Goal: Task Accomplishment & Management: Complete application form

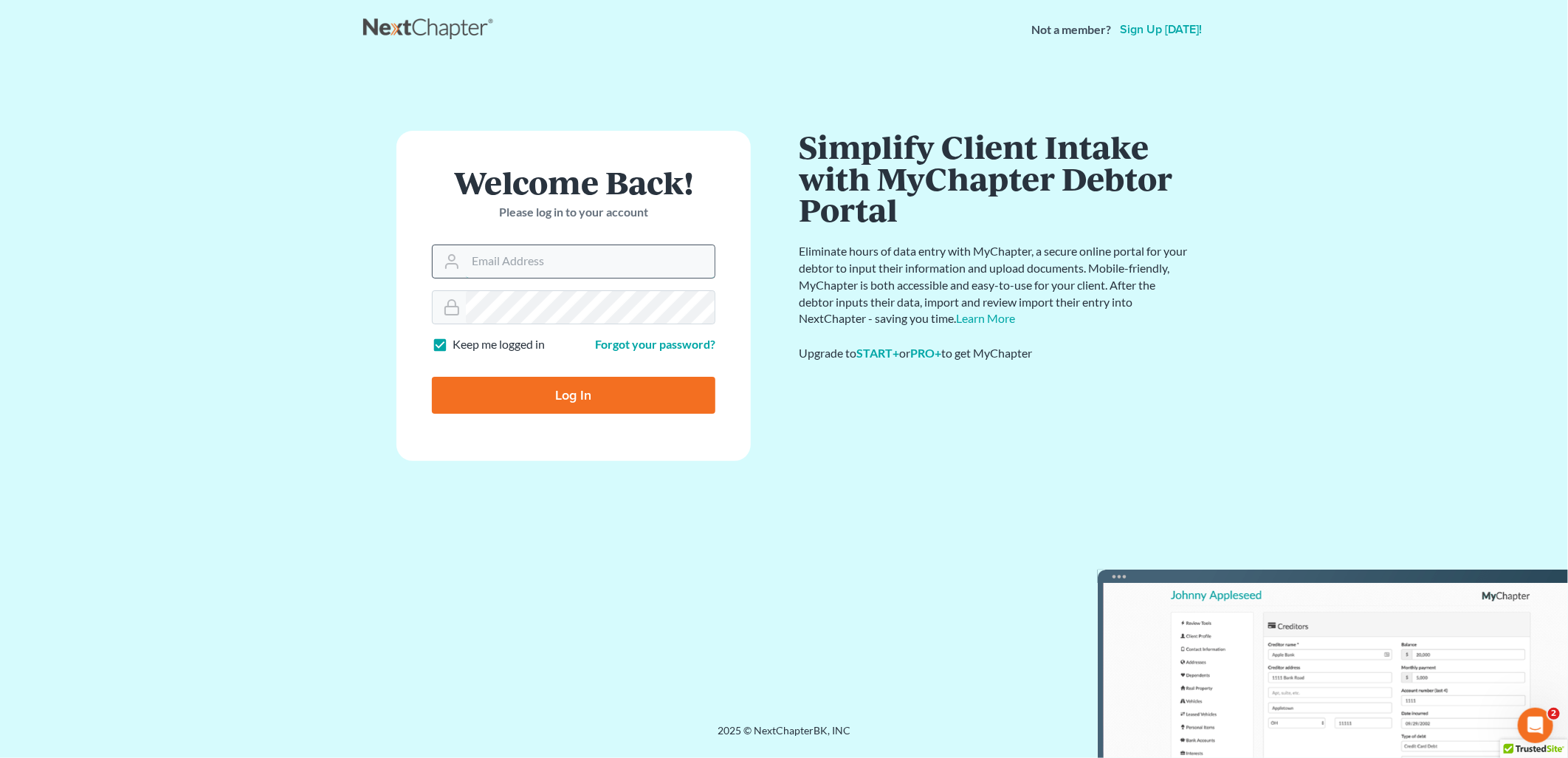
drag, startPoint x: 583, startPoint y: 250, endPoint x: 575, endPoint y: 267, distance: 18.8
click at [582, 250] on input "Email Address" at bounding box center [590, 262] width 249 height 33
type input "[EMAIL_ADDRESS][DOMAIN_NAME]"
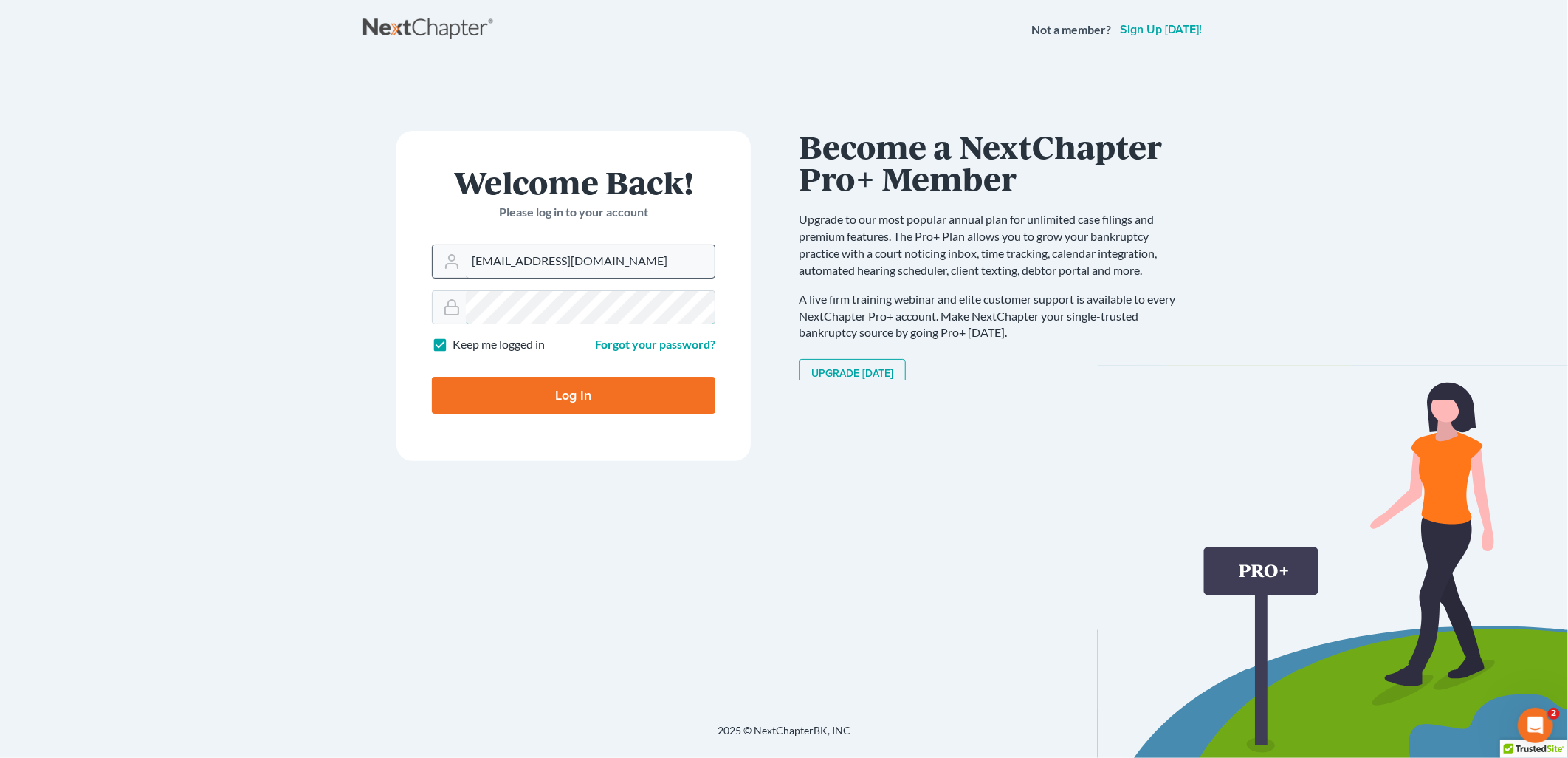
click at [432, 377] on input "Log In" at bounding box center [573, 394] width 284 height 37
type input "Thinking..."
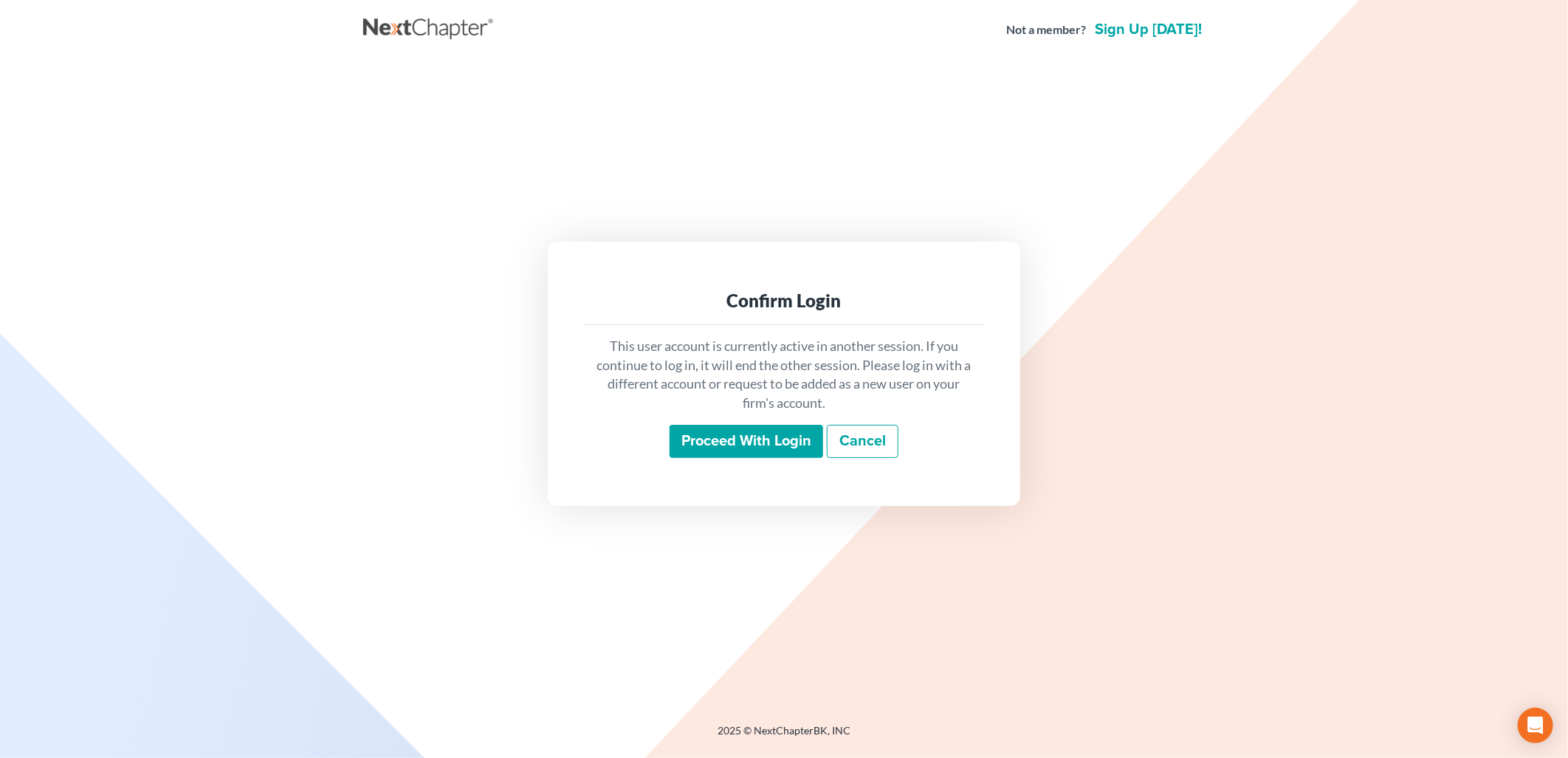
click at [744, 433] on input "Proceed with login" at bounding box center [746, 442] width 154 height 34
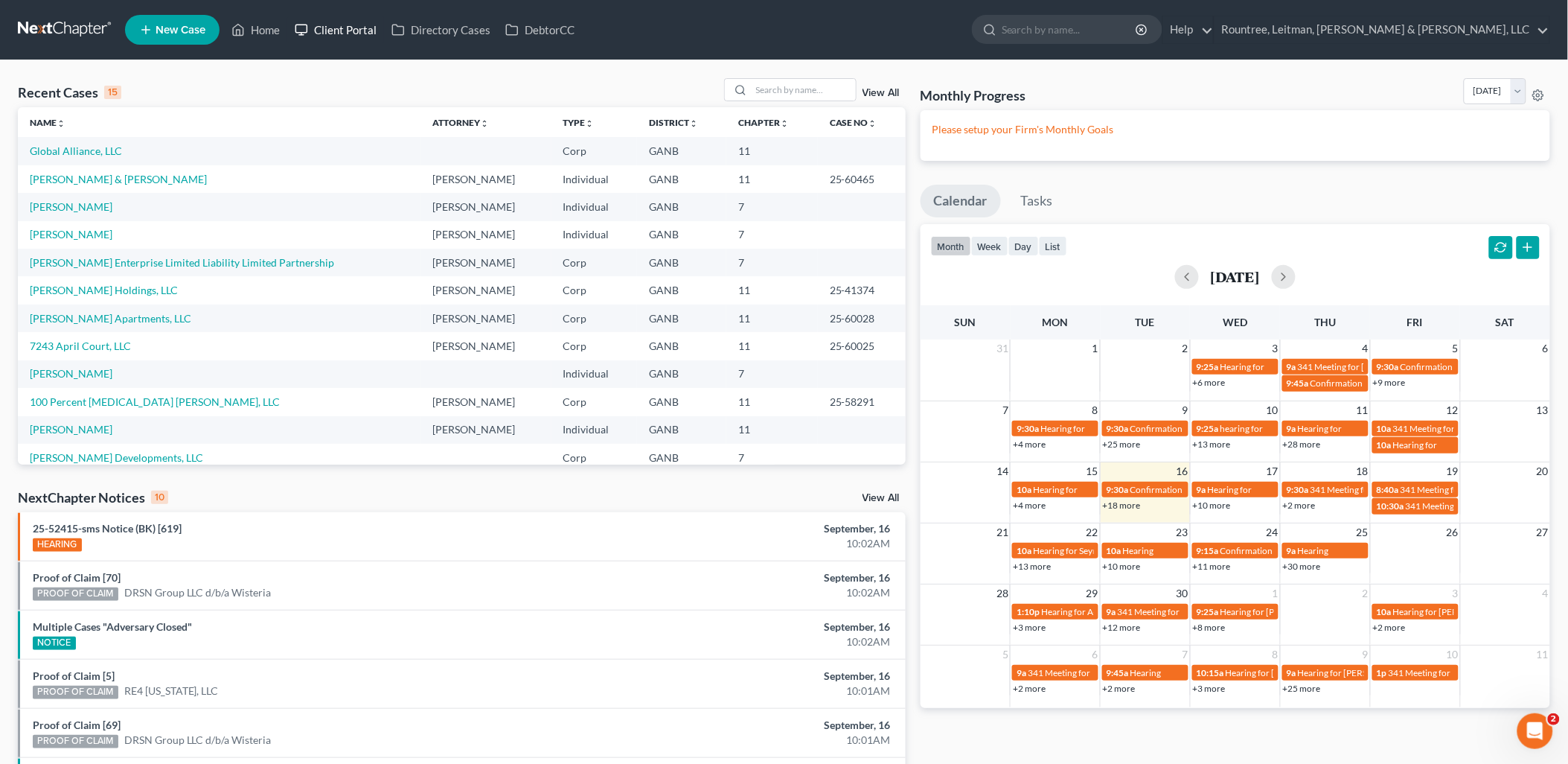
click at [320, 31] on link "Client Portal" at bounding box center [336, 30] width 97 height 27
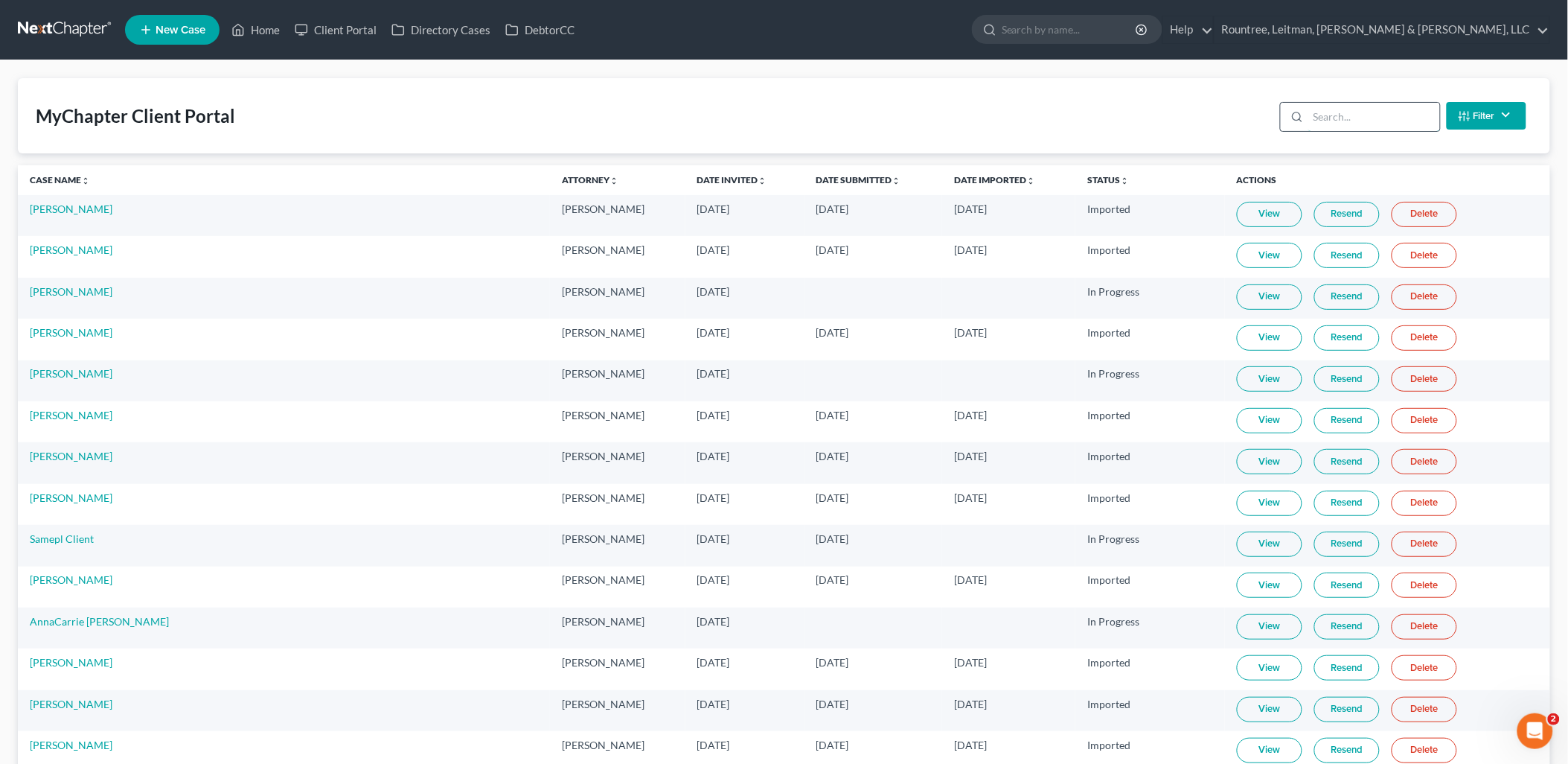
click at [1358, 121] on input "search" at bounding box center [1374, 116] width 132 height 29
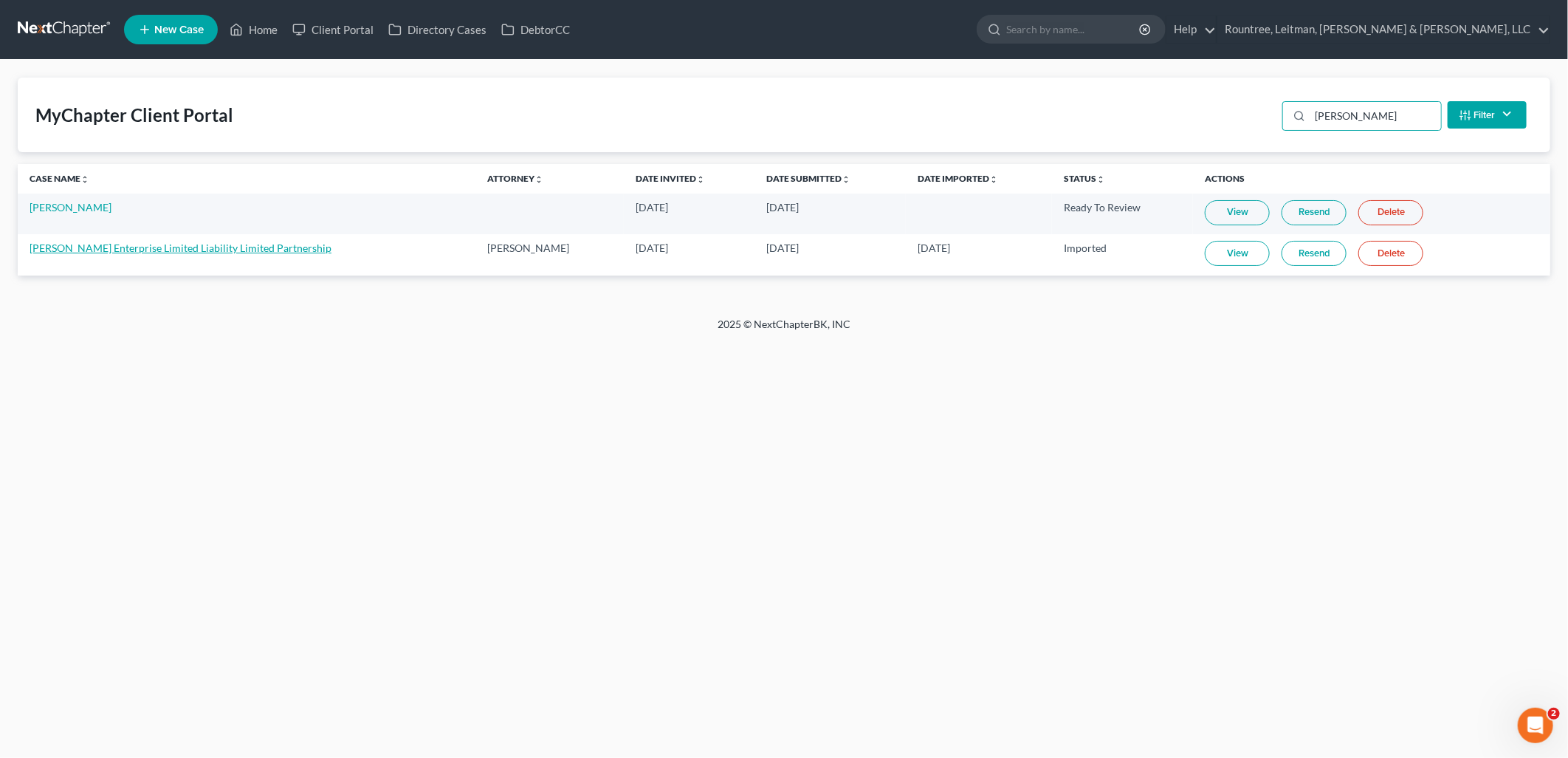
click at [136, 249] on link "[PERSON_NAME] Enterprise Limited Liability Limited Partnership" at bounding box center [180, 247] width 302 height 12
click at [1379, 120] on input "THREATT" at bounding box center [1375, 115] width 131 height 28
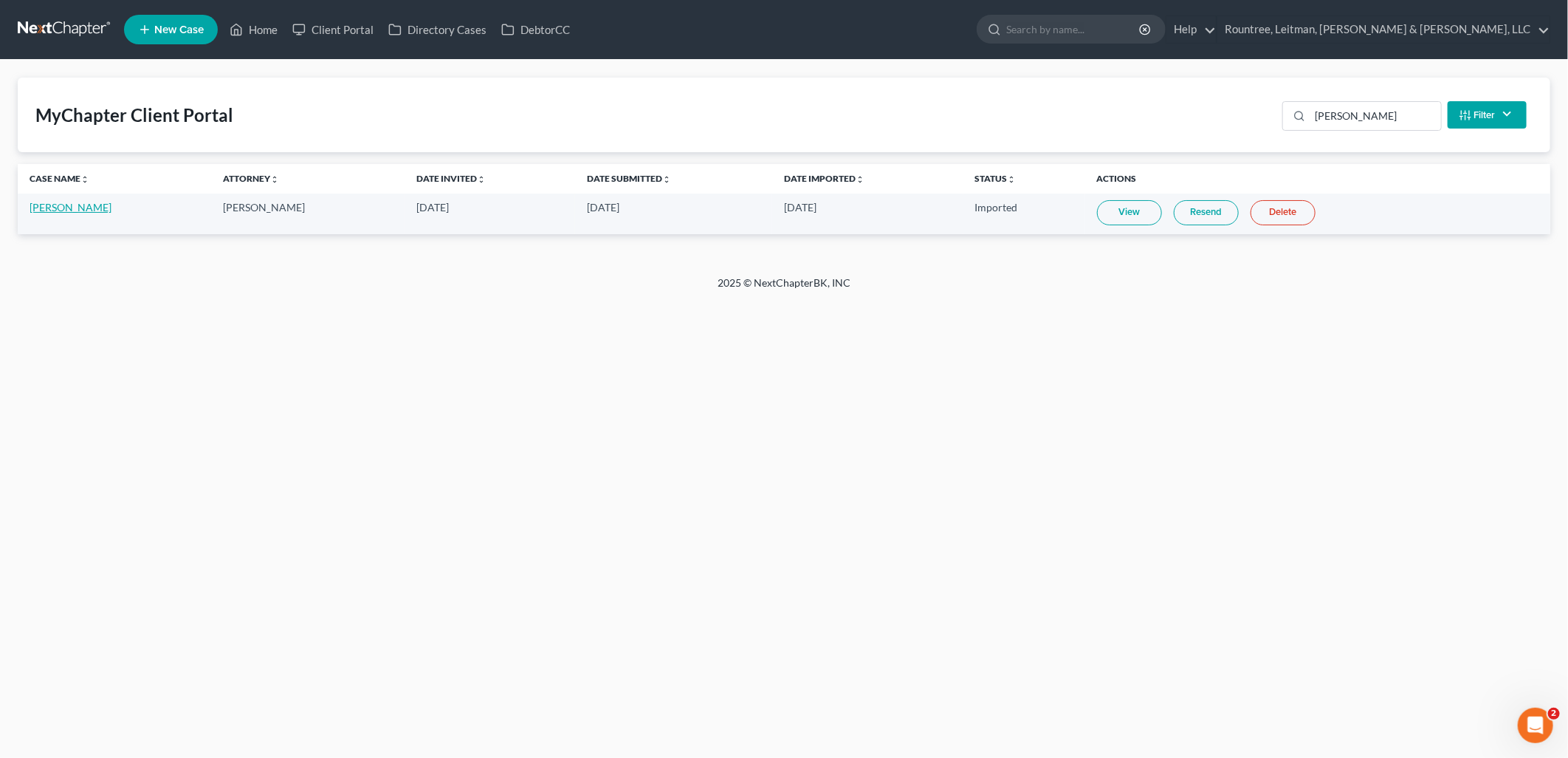
click at [82, 207] on link "[PERSON_NAME]" at bounding box center [70, 207] width 82 height 12
click at [1358, 124] on input "yvonn" at bounding box center [1375, 115] width 131 height 28
click at [1360, 126] on input "yvonn" at bounding box center [1375, 115] width 131 height 28
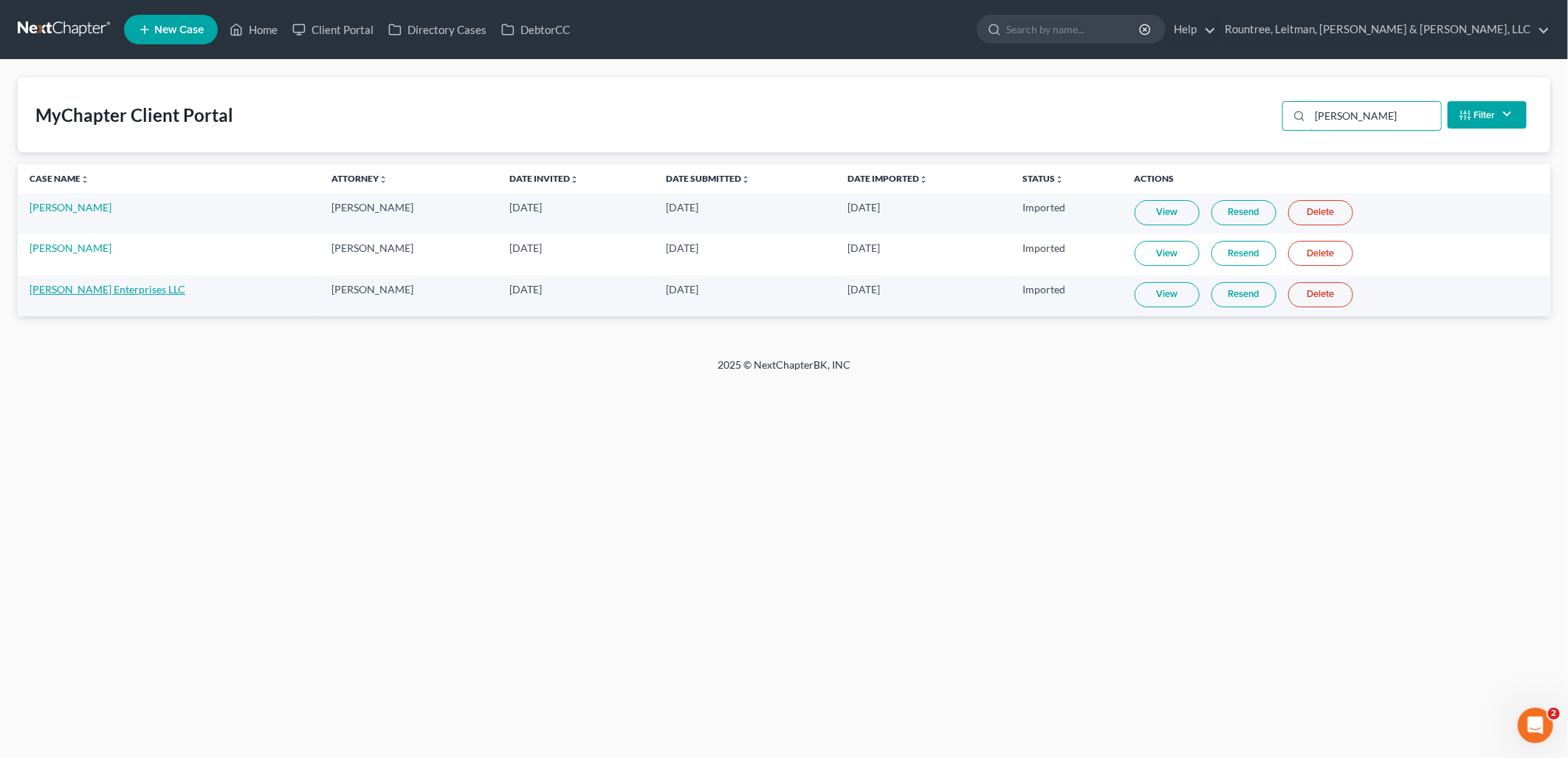
type input "[PERSON_NAME]"
click at [91, 289] on link "[PERSON_NAME] Enterprises LLC" at bounding box center [107, 289] width 156 height 12
click at [67, 246] on link "[PERSON_NAME]" at bounding box center [70, 247] width 82 height 12
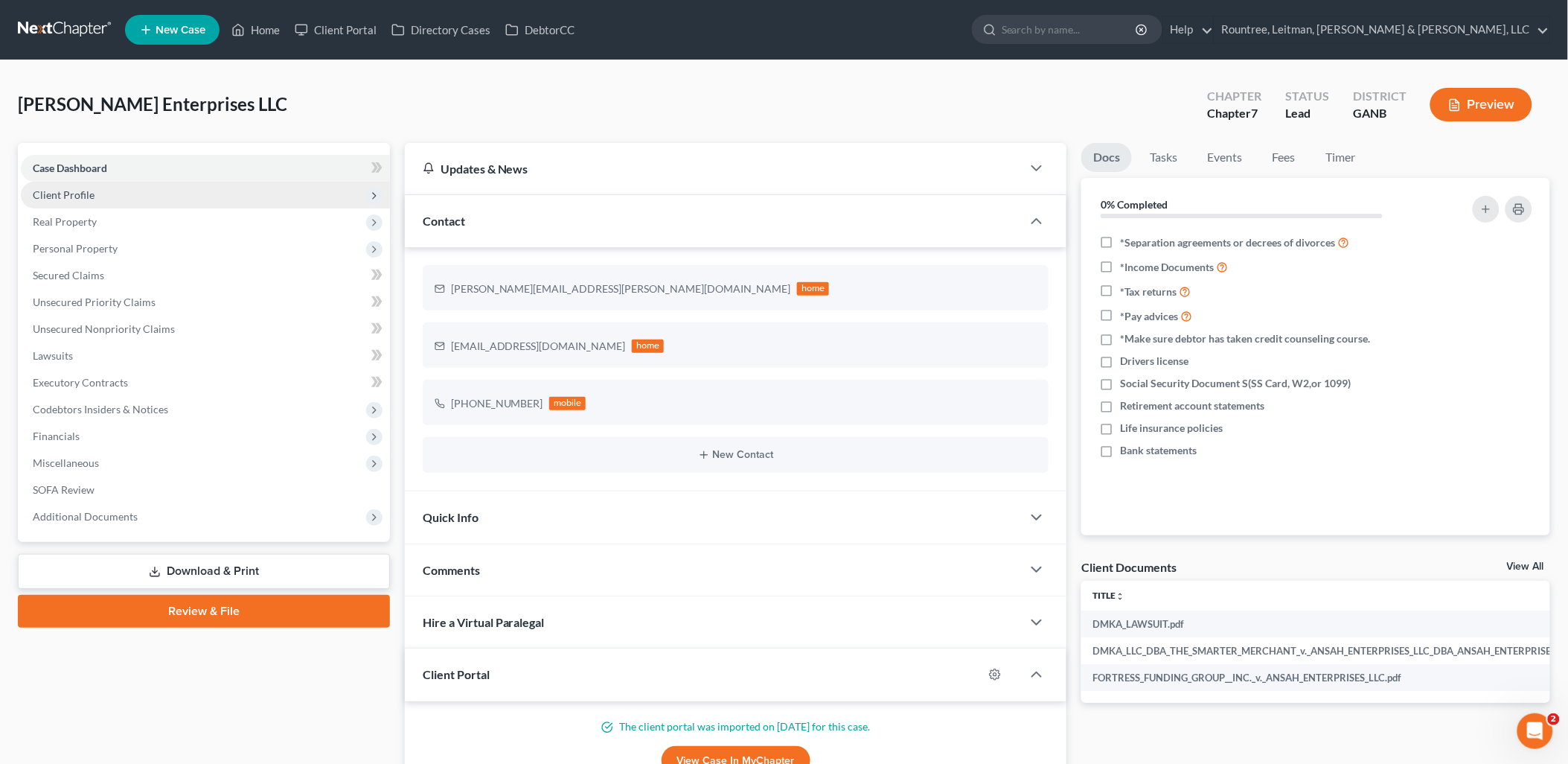
click at [150, 191] on span "Client Profile" at bounding box center [205, 195] width 369 height 27
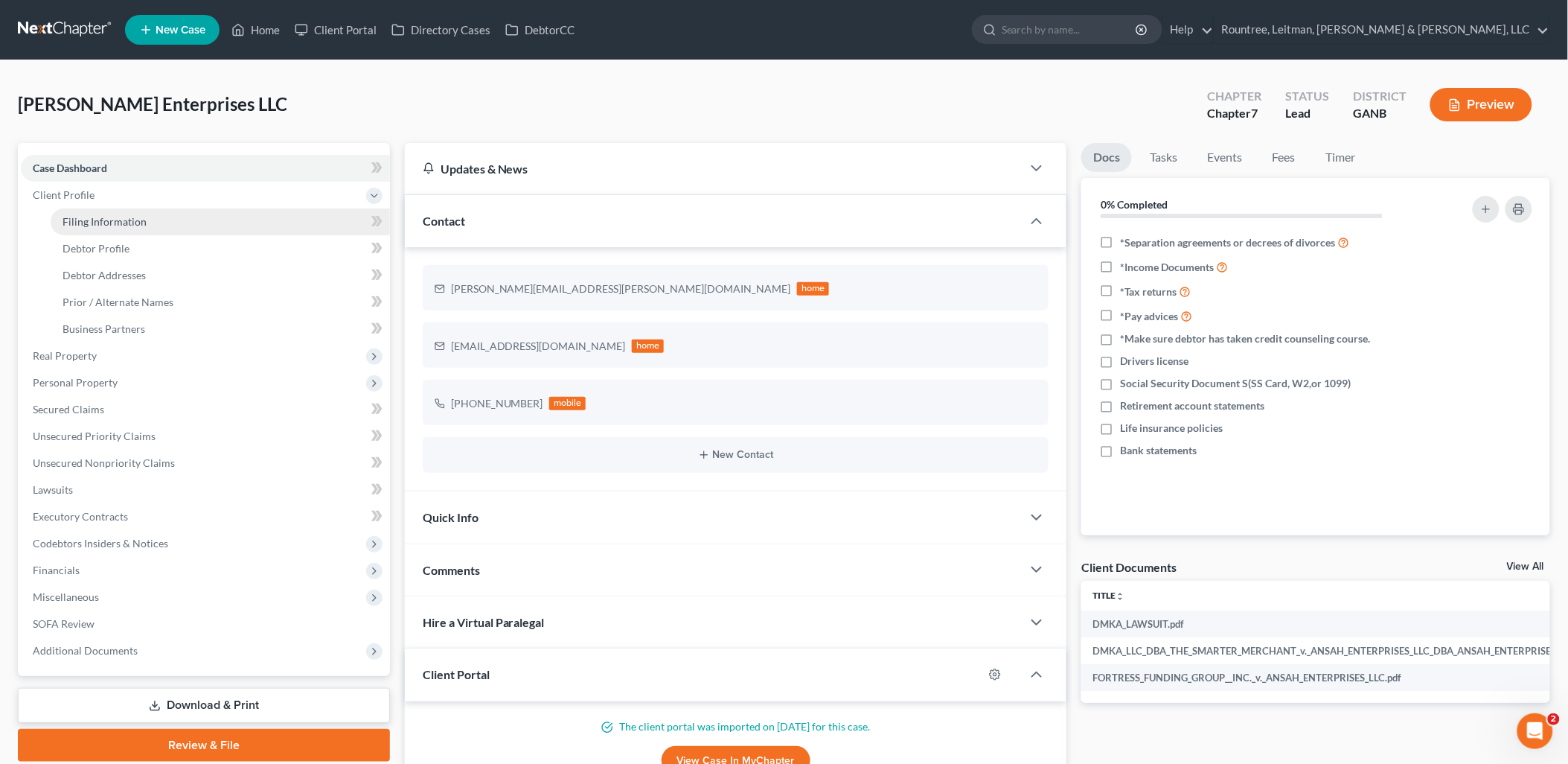
click at [142, 219] on span "Filing Information" at bounding box center [104, 221] width 84 height 12
select select "3"
select select "1"
select select "0"
select select "19"
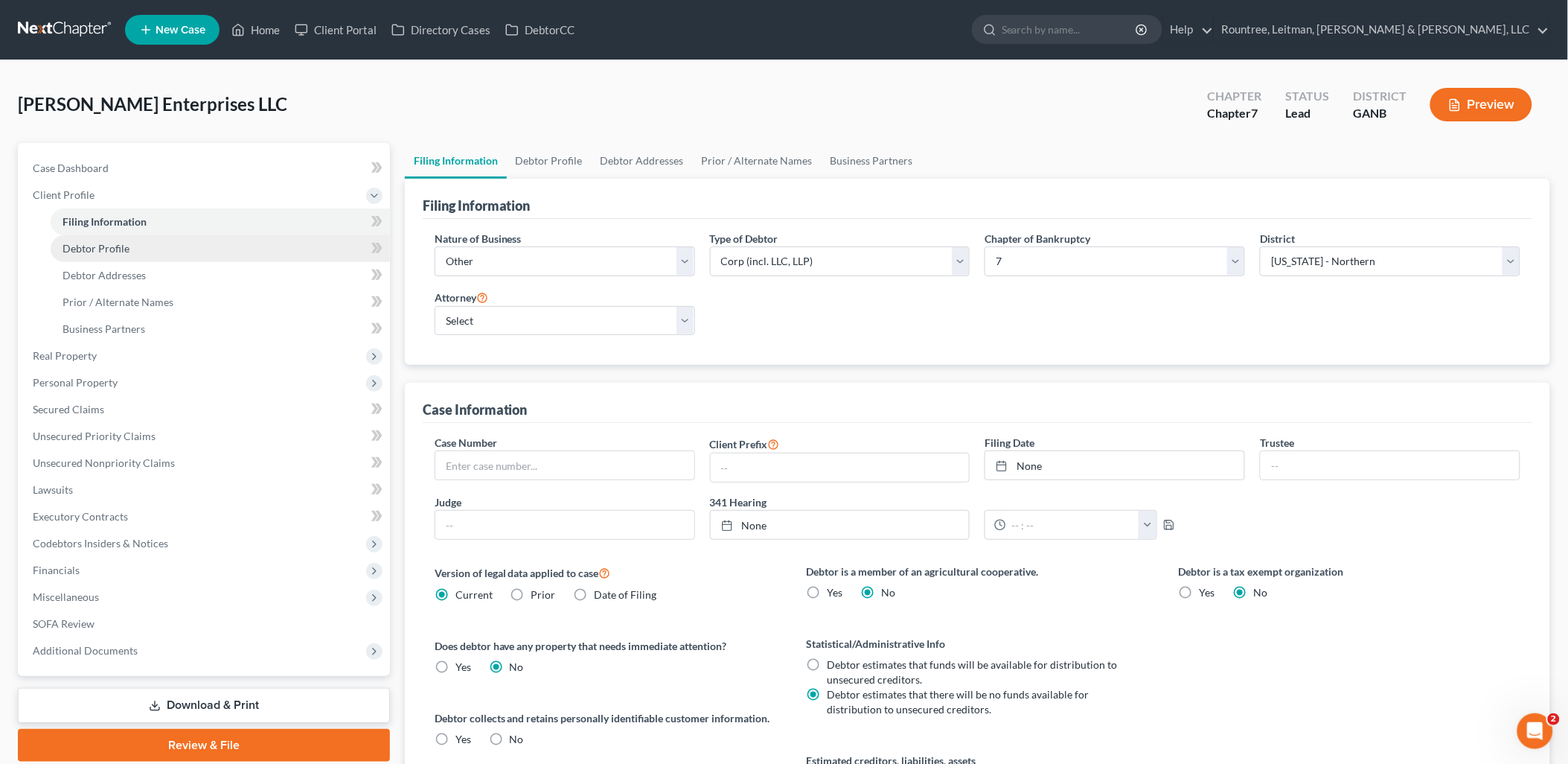
click at [126, 251] on span "Debtor Profile" at bounding box center [96, 248] width 67 height 12
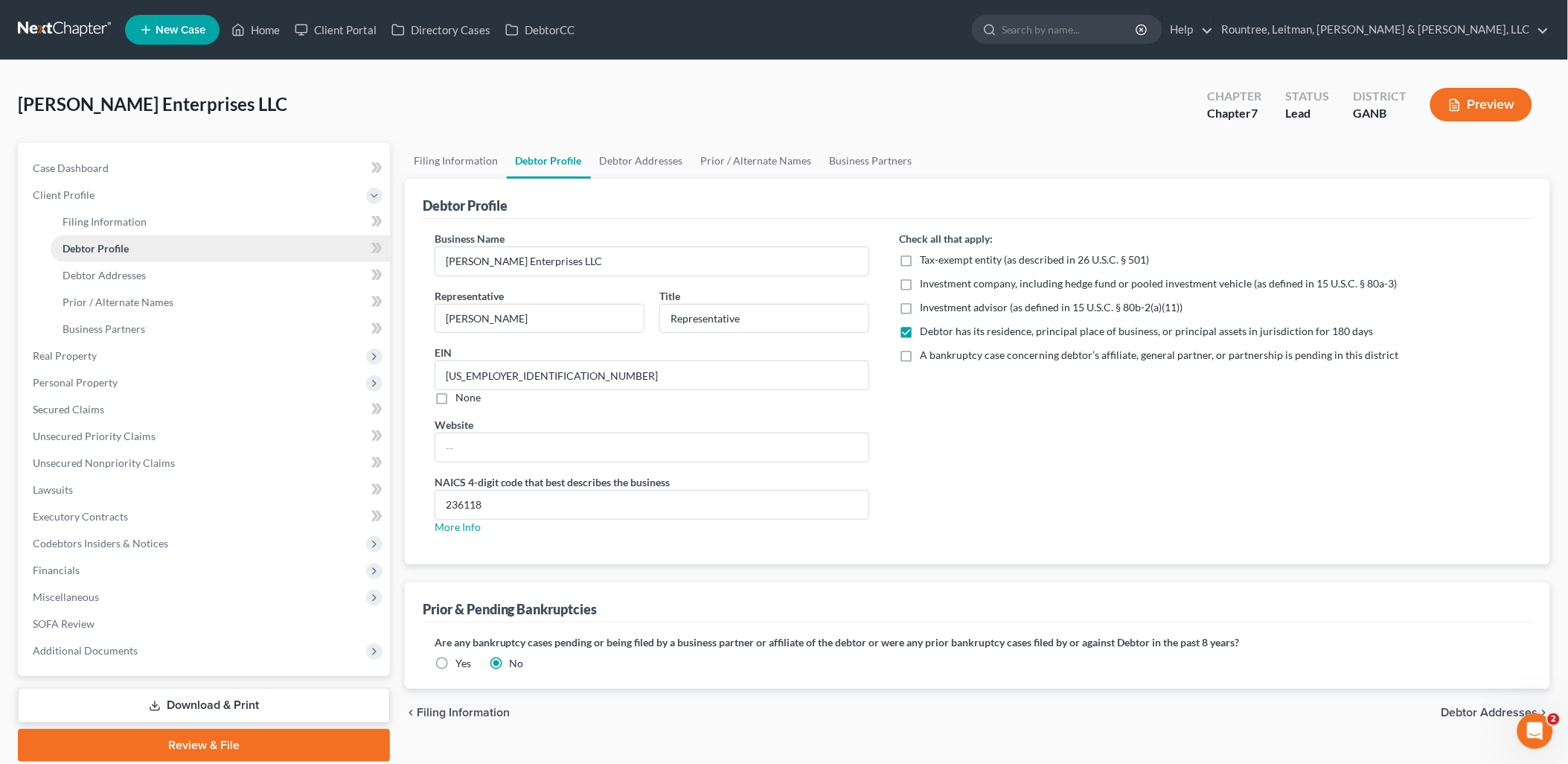
radio input "true"
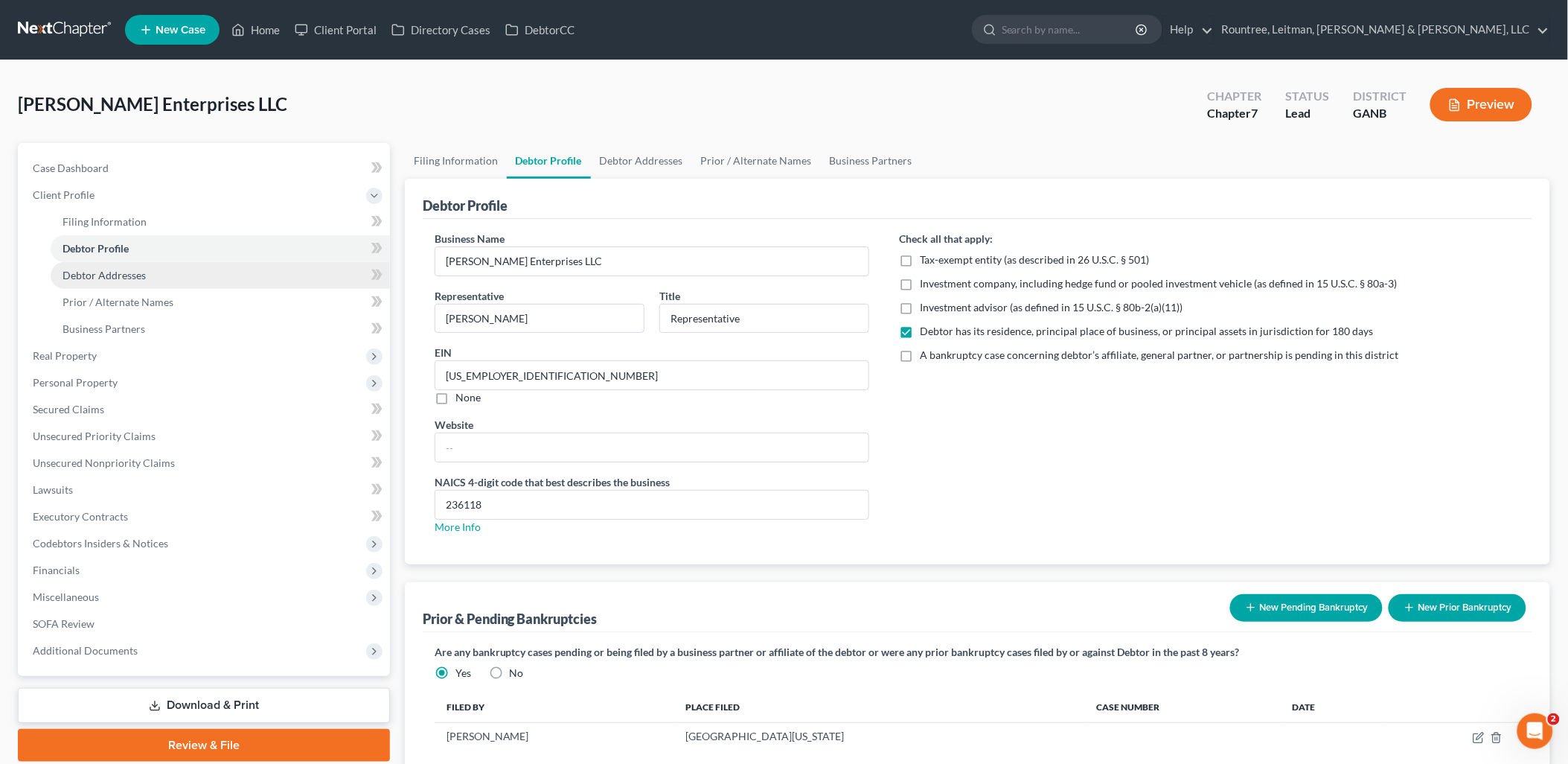
click at [138, 275] on span "Debtor Addresses" at bounding box center [104, 275] width 84 height 12
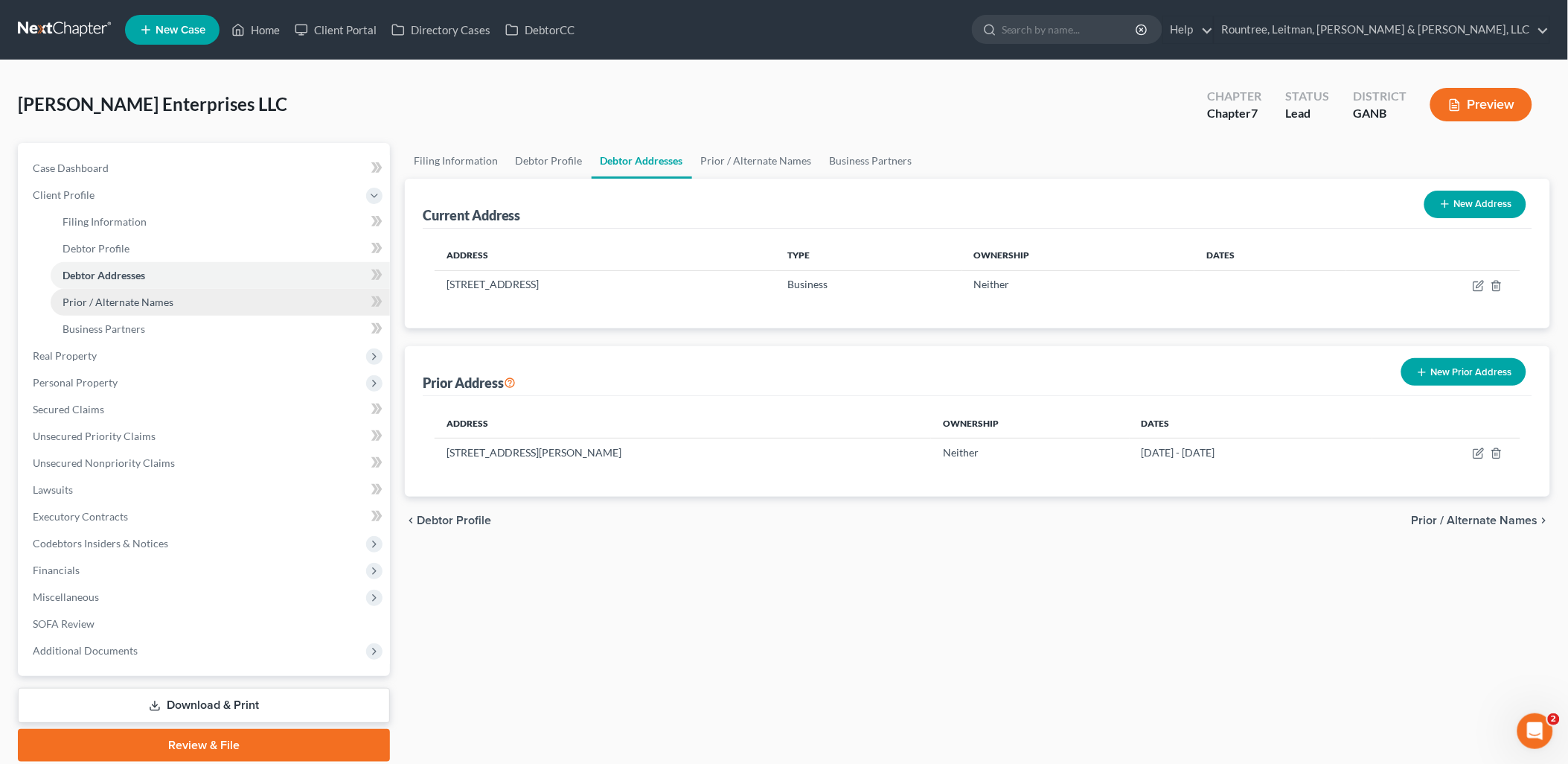
click at [138, 298] on span "Prior / Alternate Names" at bounding box center [117, 302] width 111 height 12
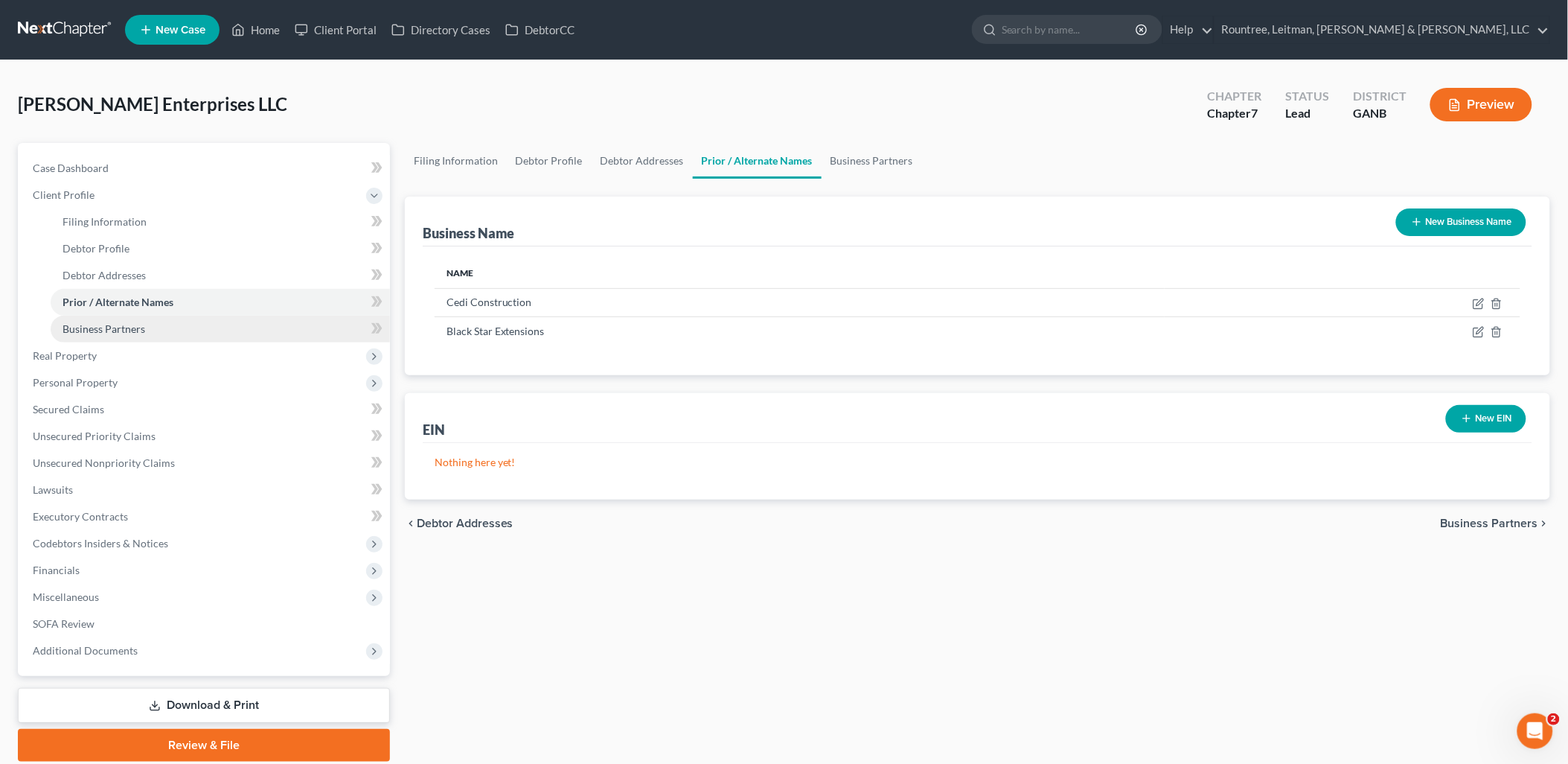
click at [130, 322] on span "Business Partners" at bounding box center [103, 328] width 83 height 12
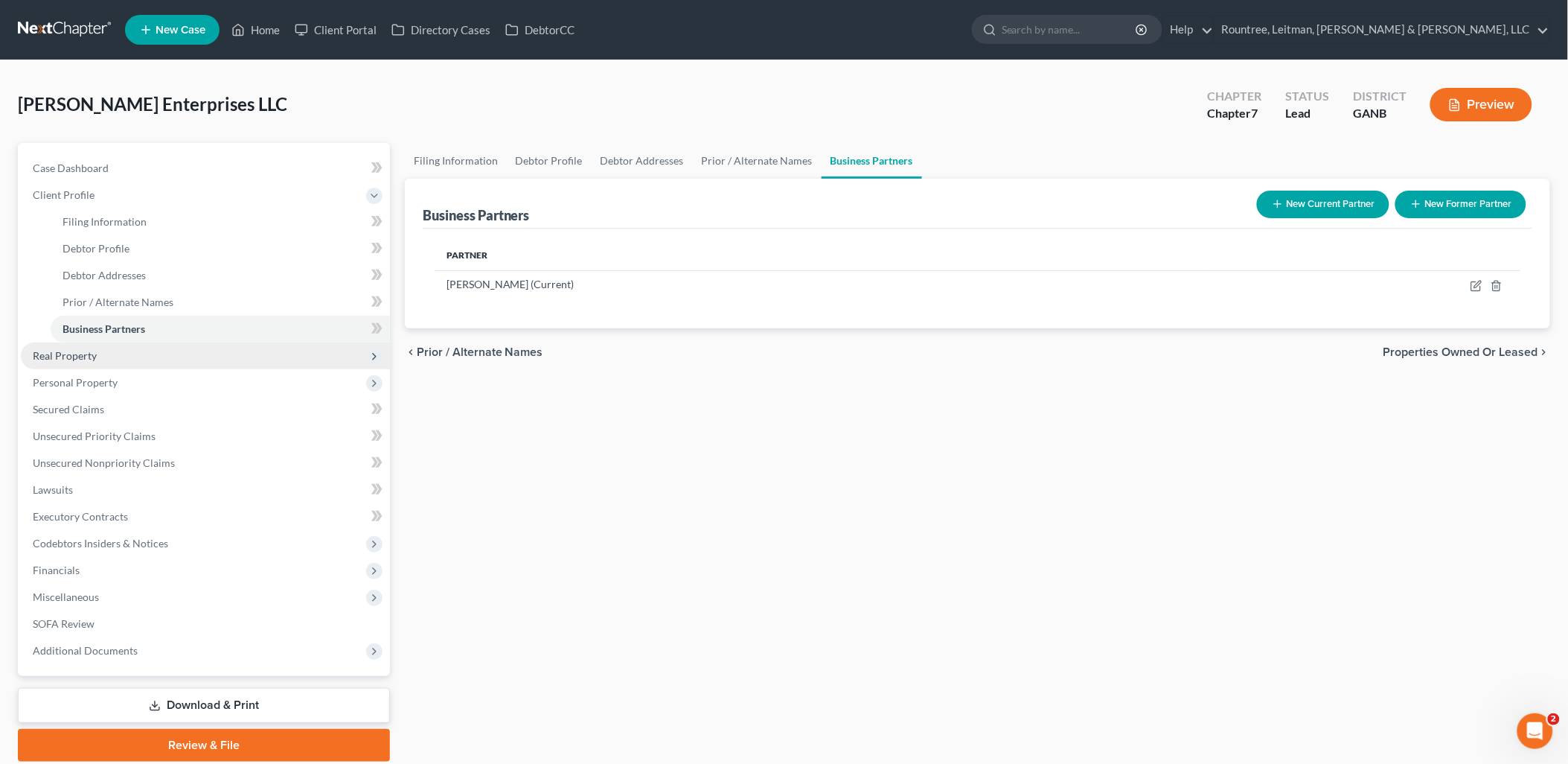
click at [109, 351] on span "Real Property" at bounding box center [205, 356] width 369 height 27
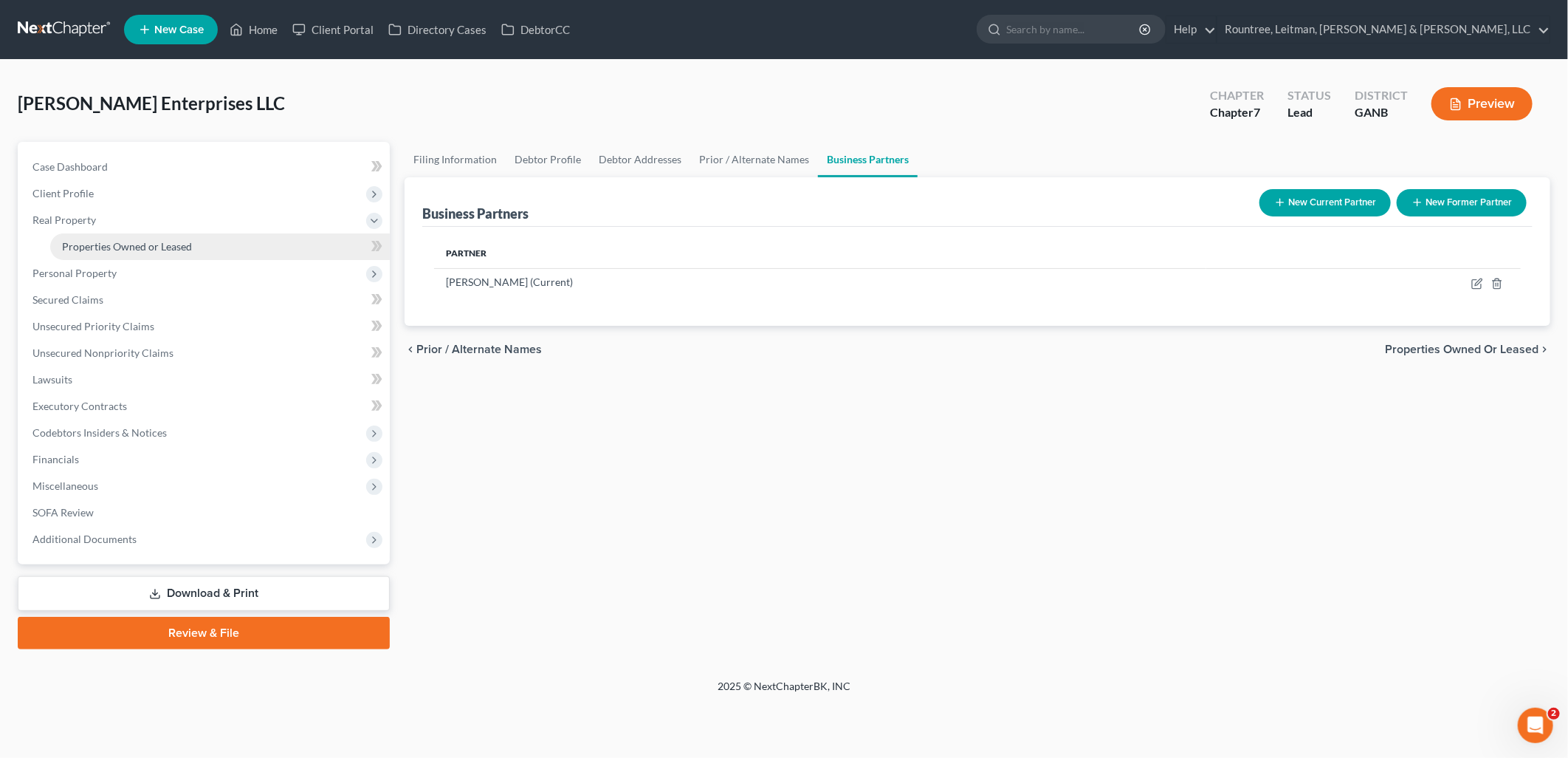
click at [130, 252] on link "Properties Owned or Leased" at bounding box center [220, 246] width 340 height 27
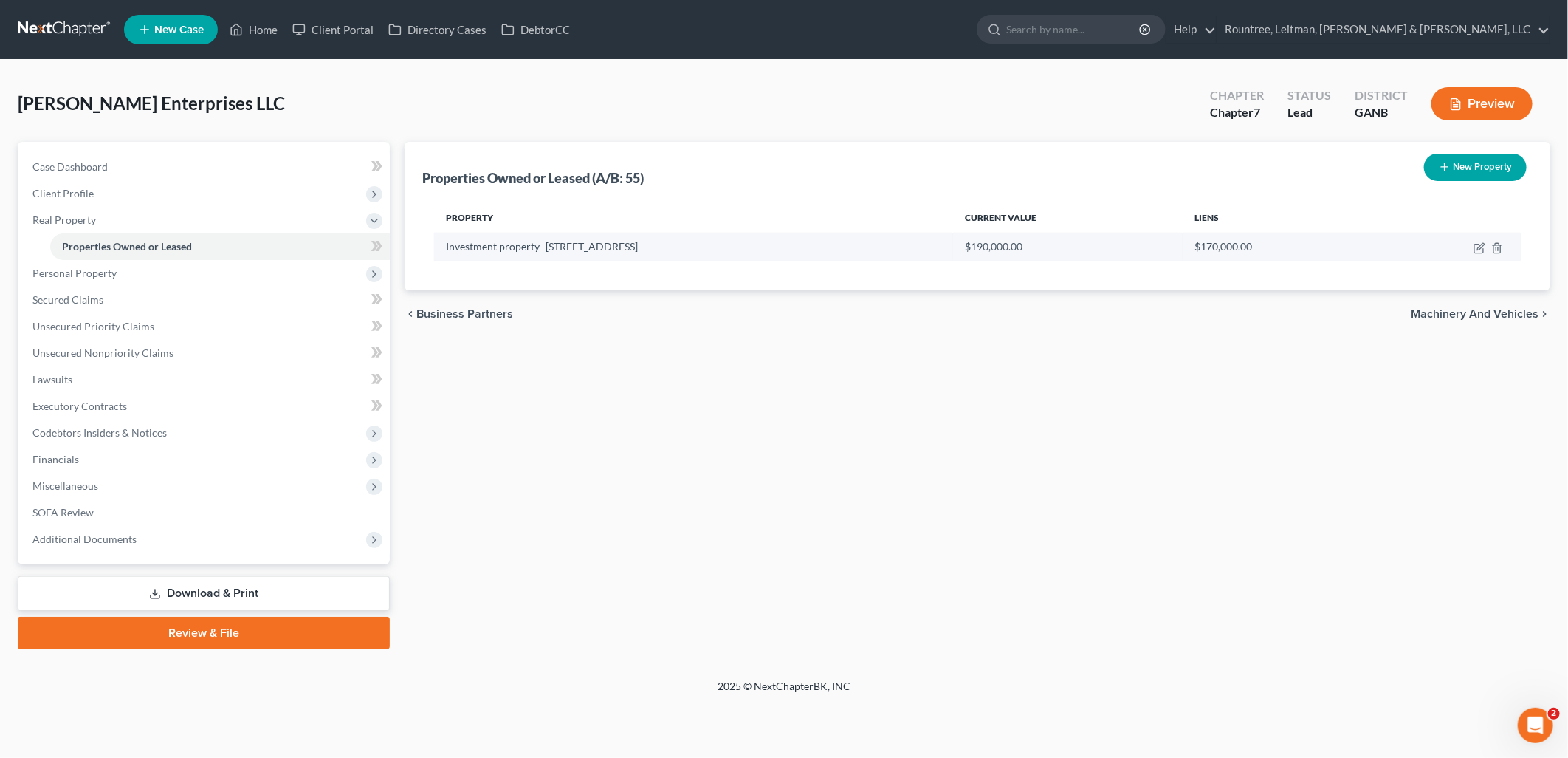
drag, startPoint x: 731, startPoint y: 240, endPoint x: 546, endPoint y: 255, distance: 185.6
click at [546, 255] on td "Investment property -2802 Oakdale Dr Temple, TX 76502" at bounding box center [693, 246] width 519 height 28
copy td "2802 Oakdale Dr Temple, TX 76502"
click at [1052, 326] on div "chevron_left Business Partners Machinery and Vehicles chevron_right" at bounding box center [977, 314] width 1145 height 47
click at [1478, 248] on icon "button" at bounding box center [1480, 246] width 7 height 7
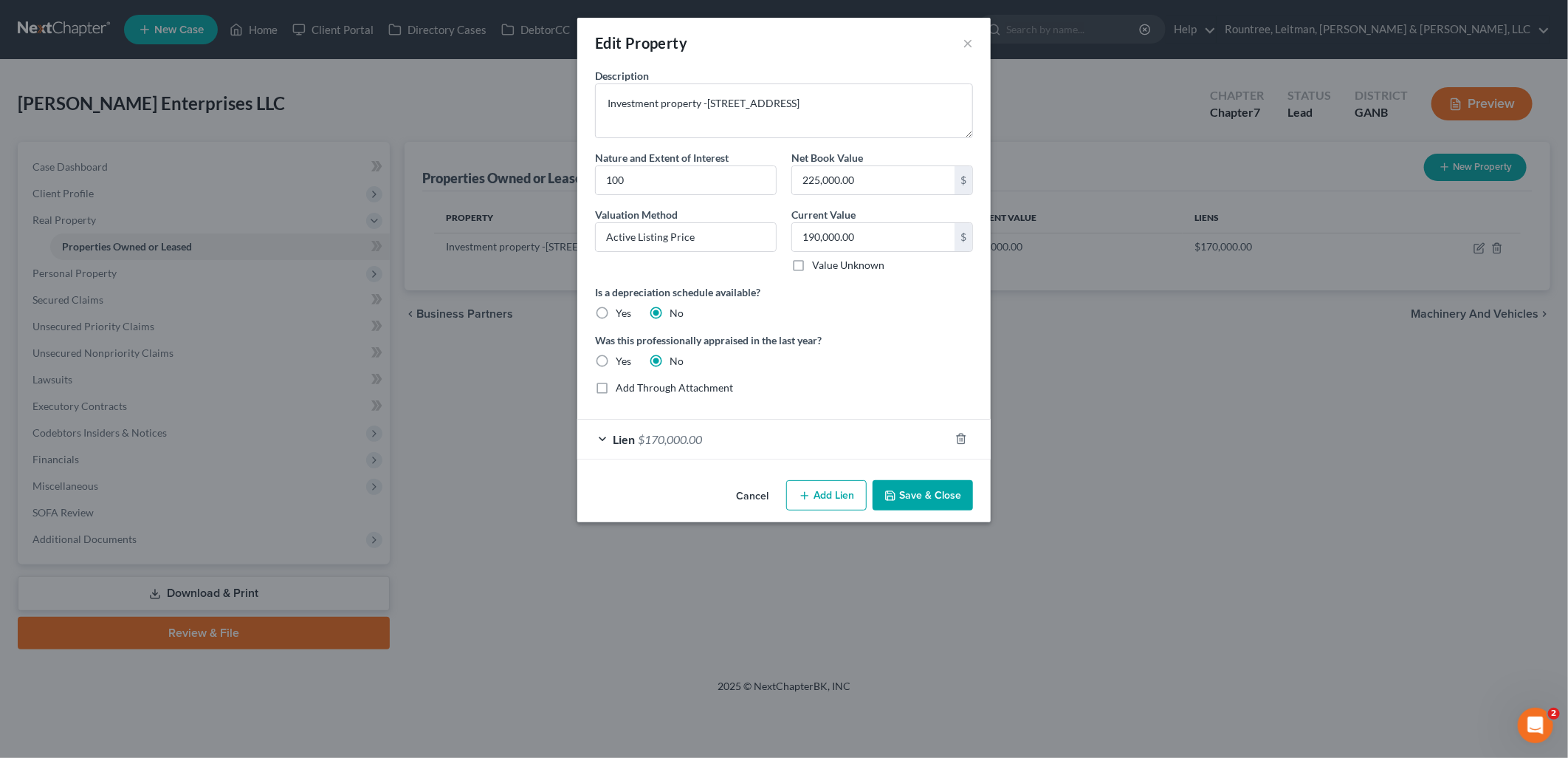
click at [741, 491] on button "Cancel" at bounding box center [752, 496] width 56 height 29
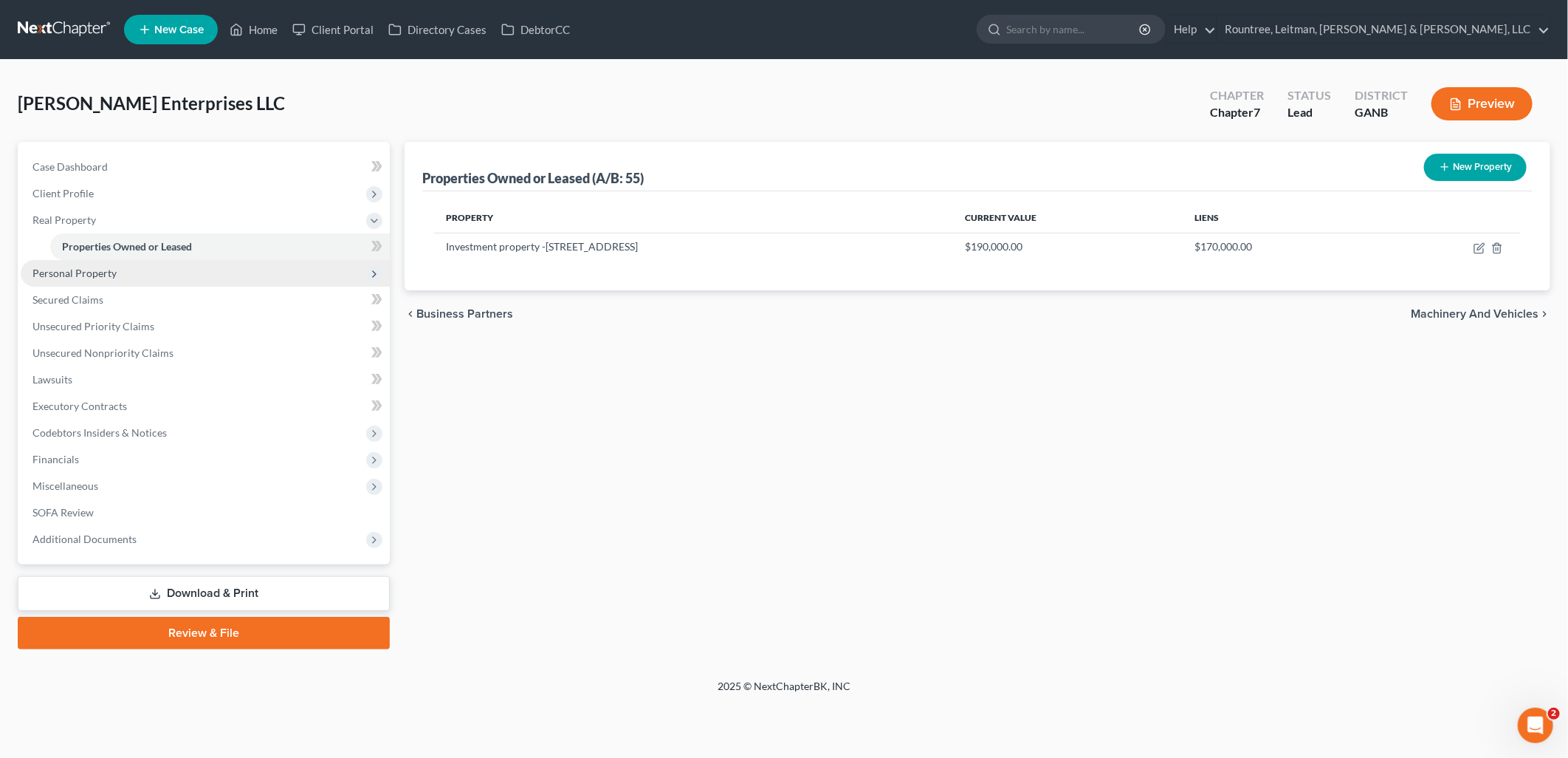
click at [181, 273] on span "Personal Property" at bounding box center [205, 273] width 369 height 27
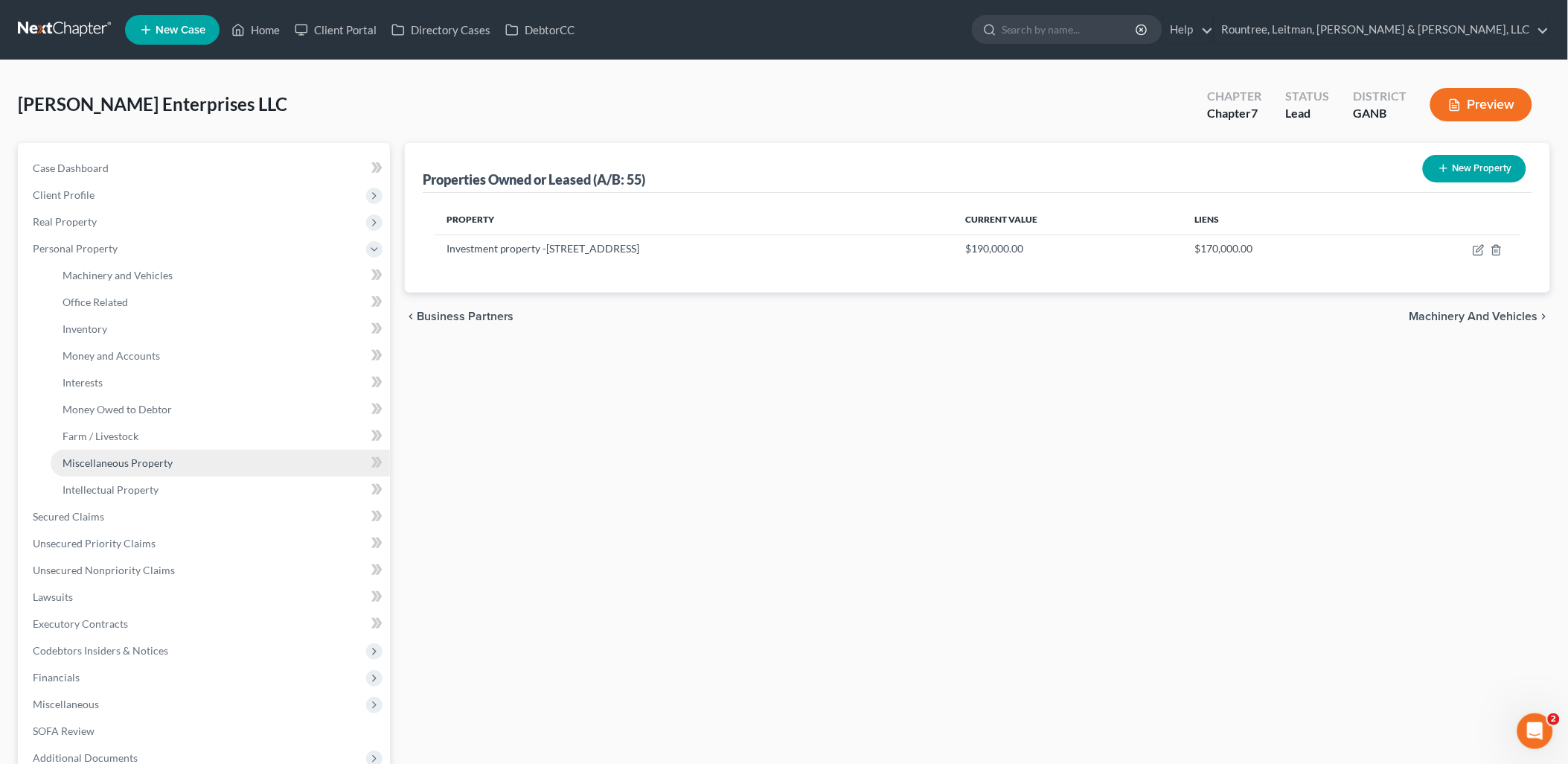
click at [145, 457] on span "Miscellaneous Property" at bounding box center [117, 462] width 110 height 12
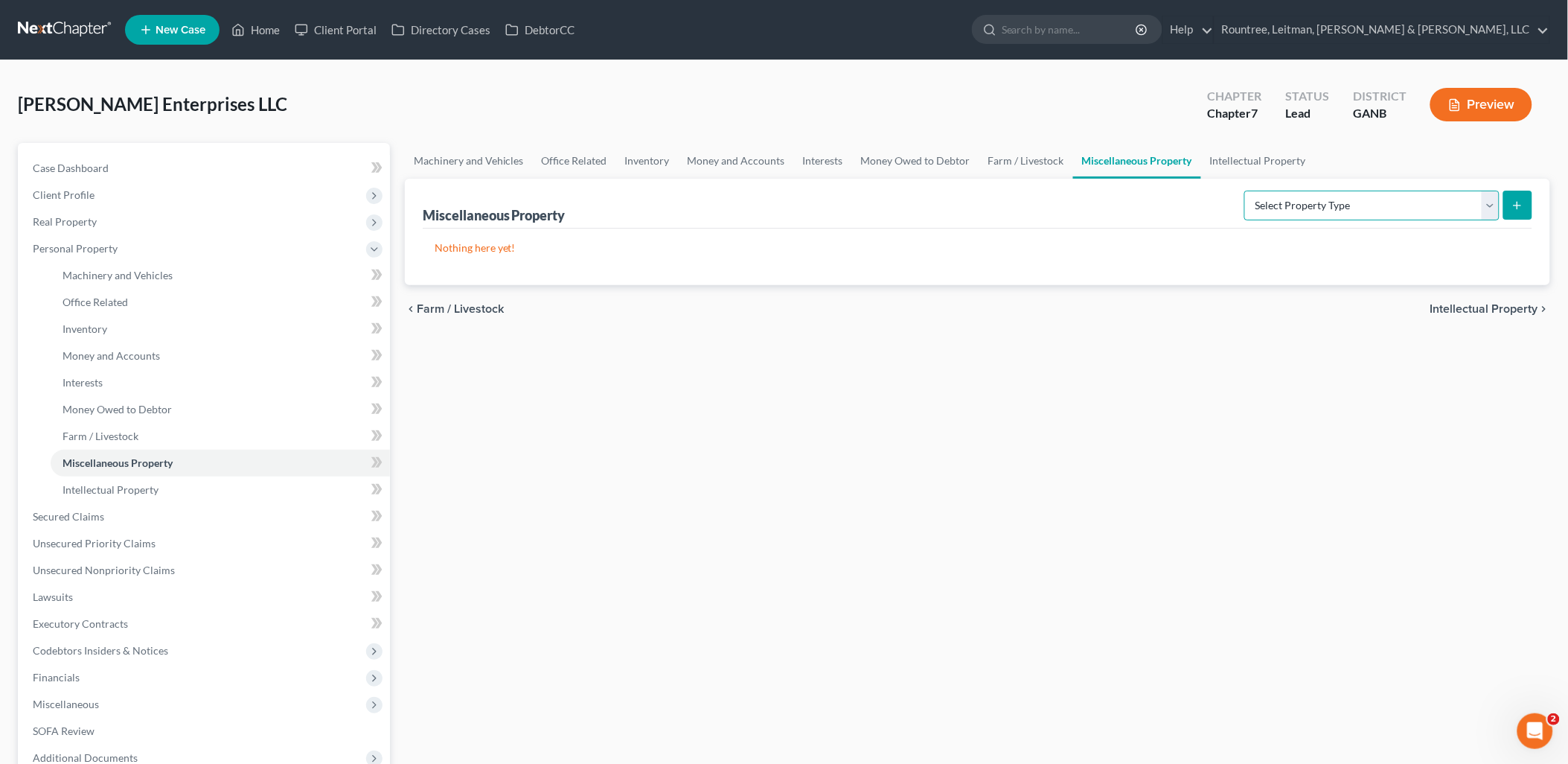
click at [1458, 204] on select "Select Property Type Assigned for Creditor Benefit Within 120 Days (SOFA: 8) As…" at bounding box center [1371, 205] width 256 height 30
select select "transferred"
click at [1244, 190] on select "Select Property Type Assigned for Creditor Benefit Within 120 Days (SOFA: 8) As…" at bounding box center [1371, 205] width 256 height 30
click at [1519, 199] on icon "submit" at bounding box center [1516, 205] width 12 height 12
select select "Ordinary (within 2 years)"
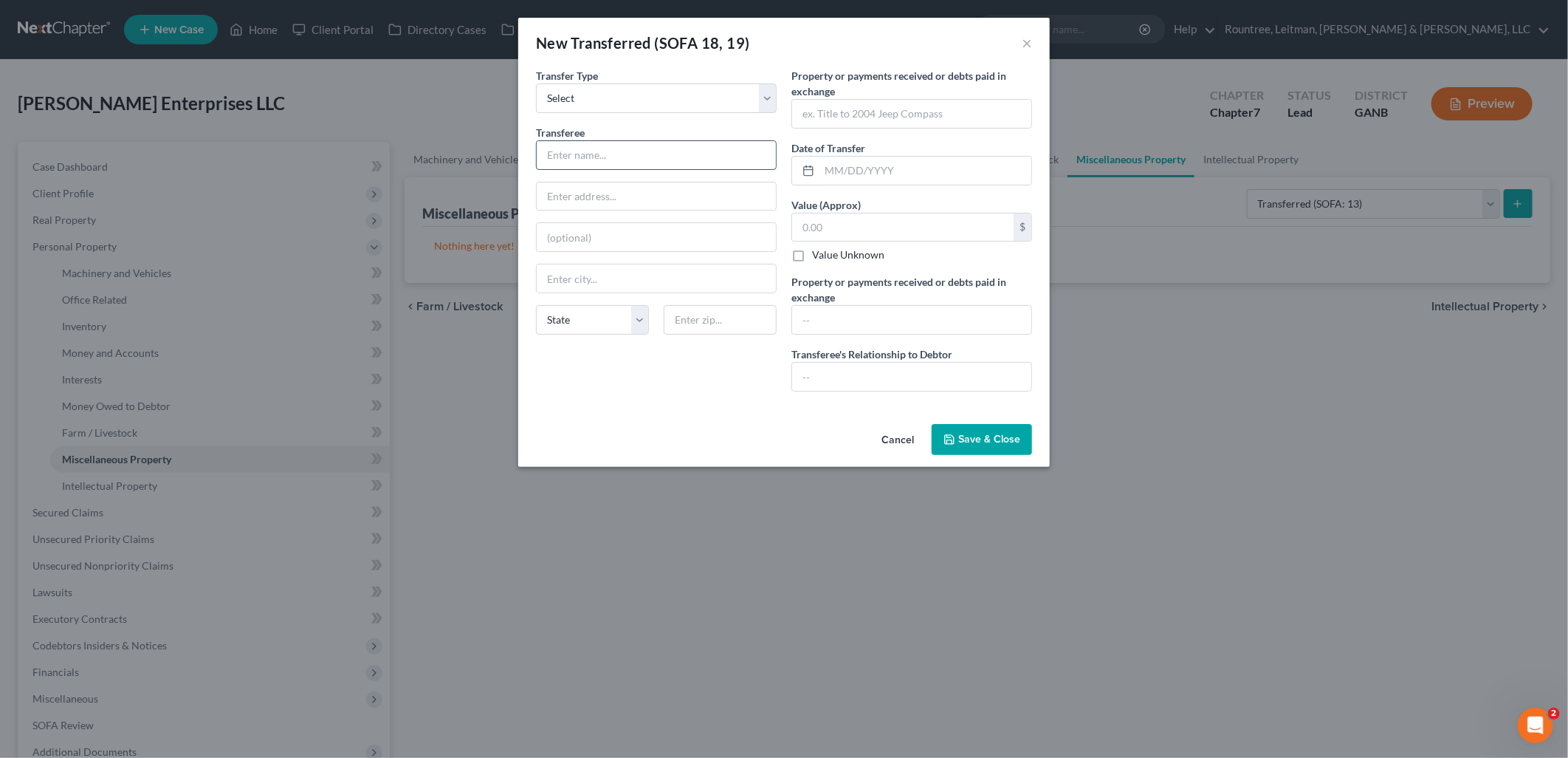
click at [658, 146] on input "text" at bounding box center [656, 155] width 239 height 28
type input "Buyer"
click at [851, 113] on input "text" at bounding box center [911, 114] width 239 height 28
paste input "2802 Oakdale Dr Temple, TX 76502"
type input "2802 Oakdale Dr Temple, TX 76502"
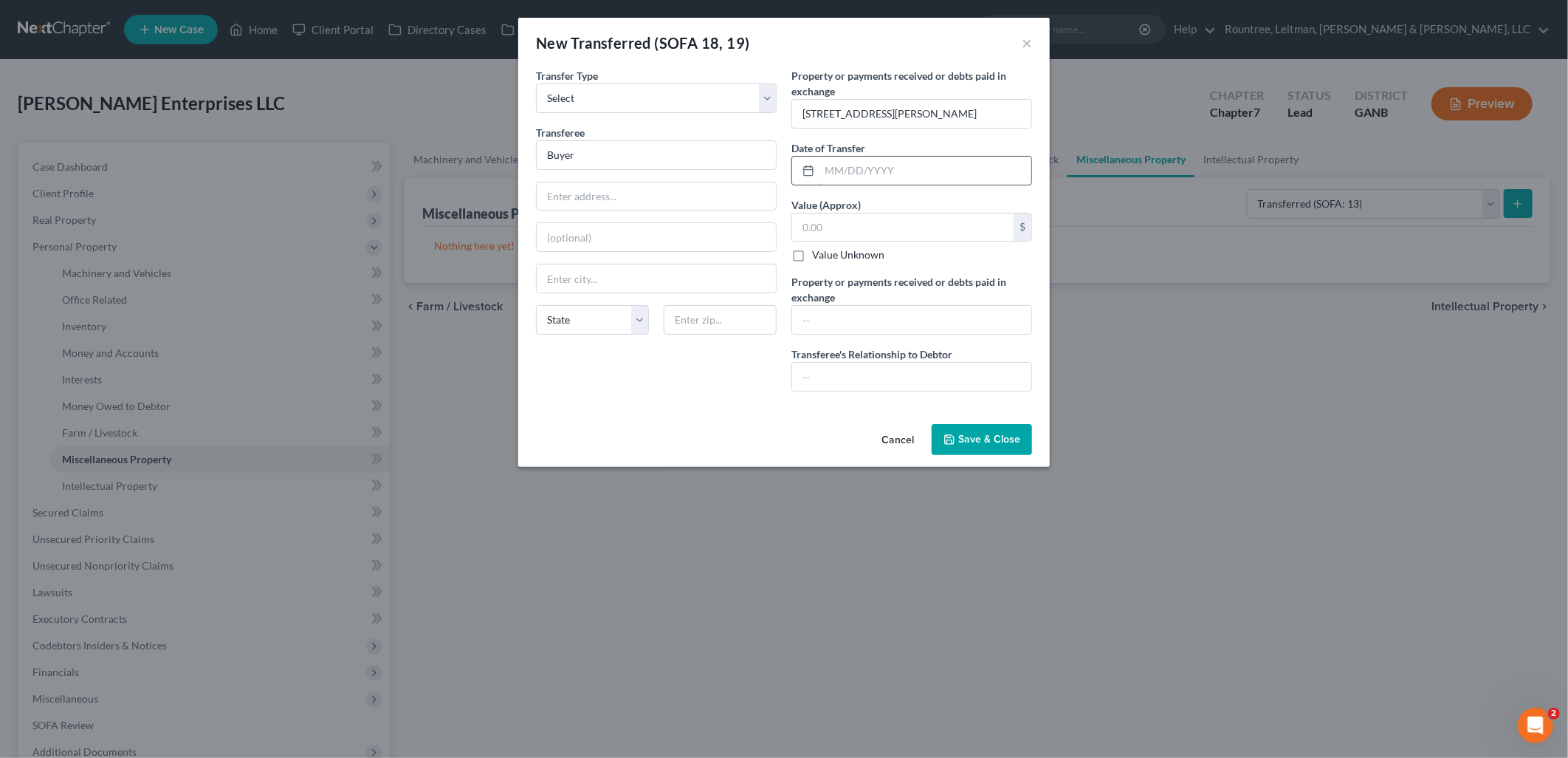
click at [859, 168] on input "text" at bounding box center [925, 171] width 212 height 28
type input "07/28/2025"
click at [873, 233] on input "text" at bounding box center [902, 227] width 221 height 28
type input "190,000"
click at [982, 438] on span "Save & Close" at bounding box center [989, 438] width 62 height 12
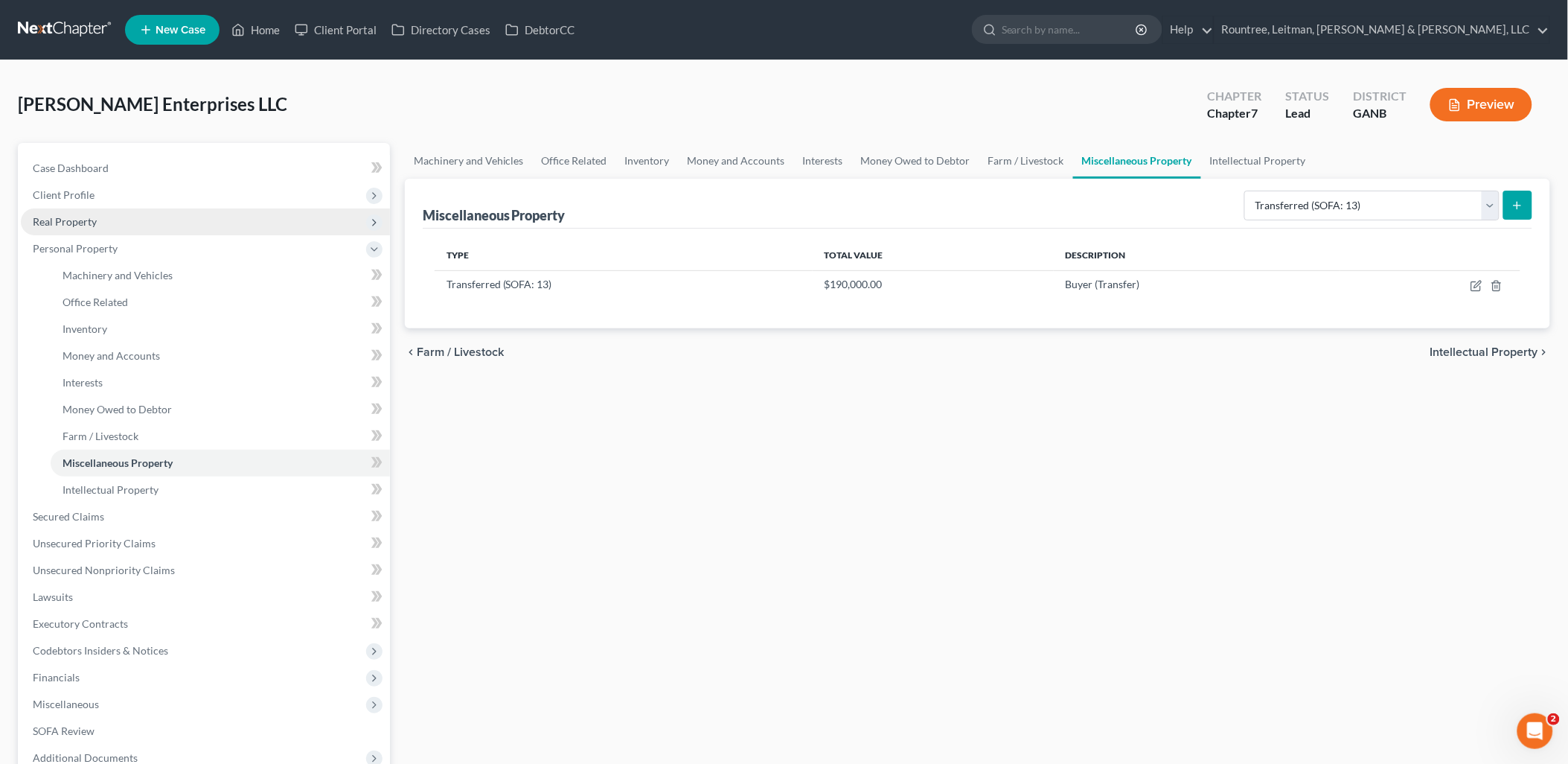
click at [162, 220] on span "Real Property" at bounding box center [205, 221] width 369 height 27
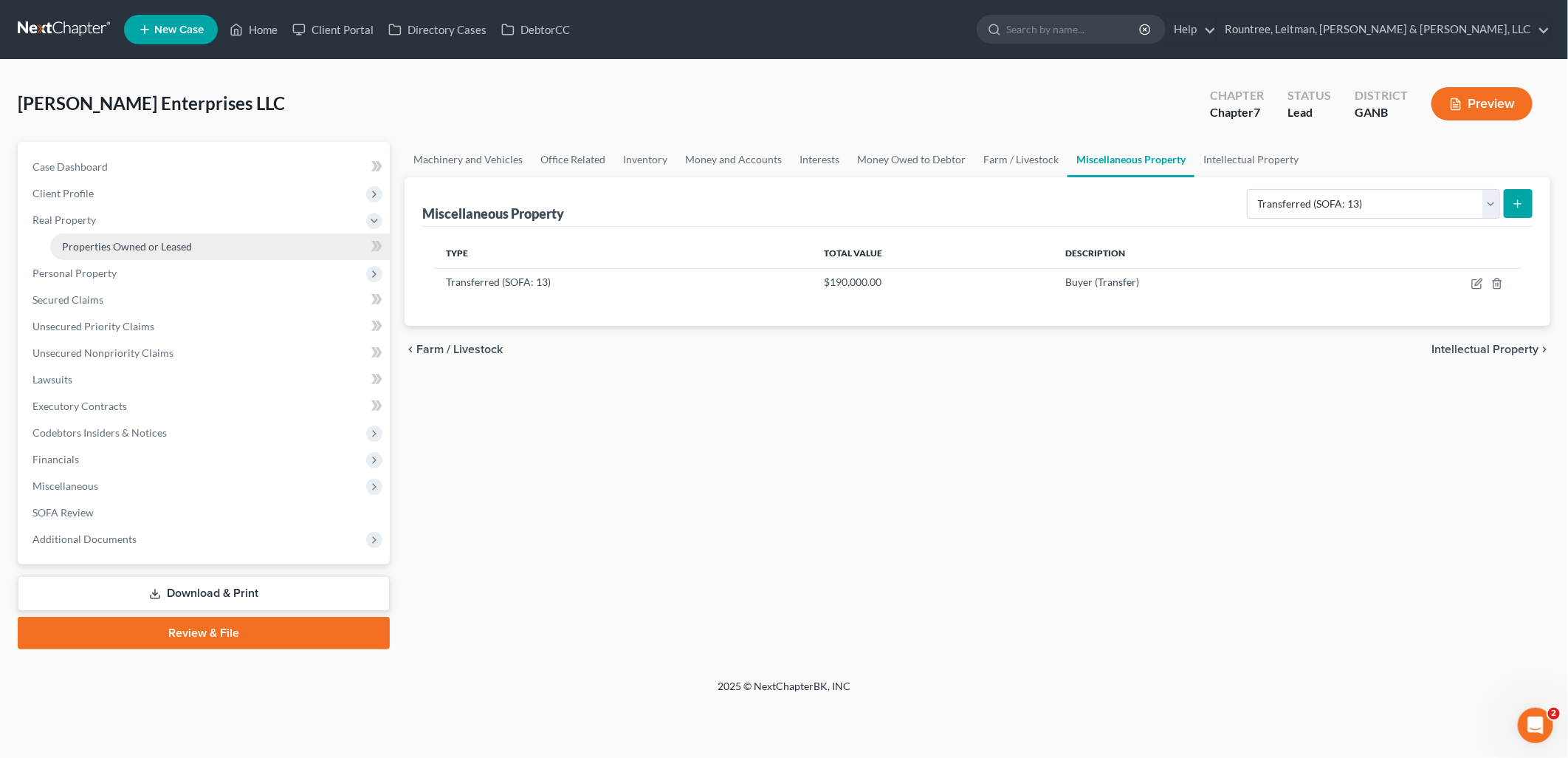
click at [167, 237] on link "Properties Owned or Leased" at bounding box center [220, 246] width 340 height 27
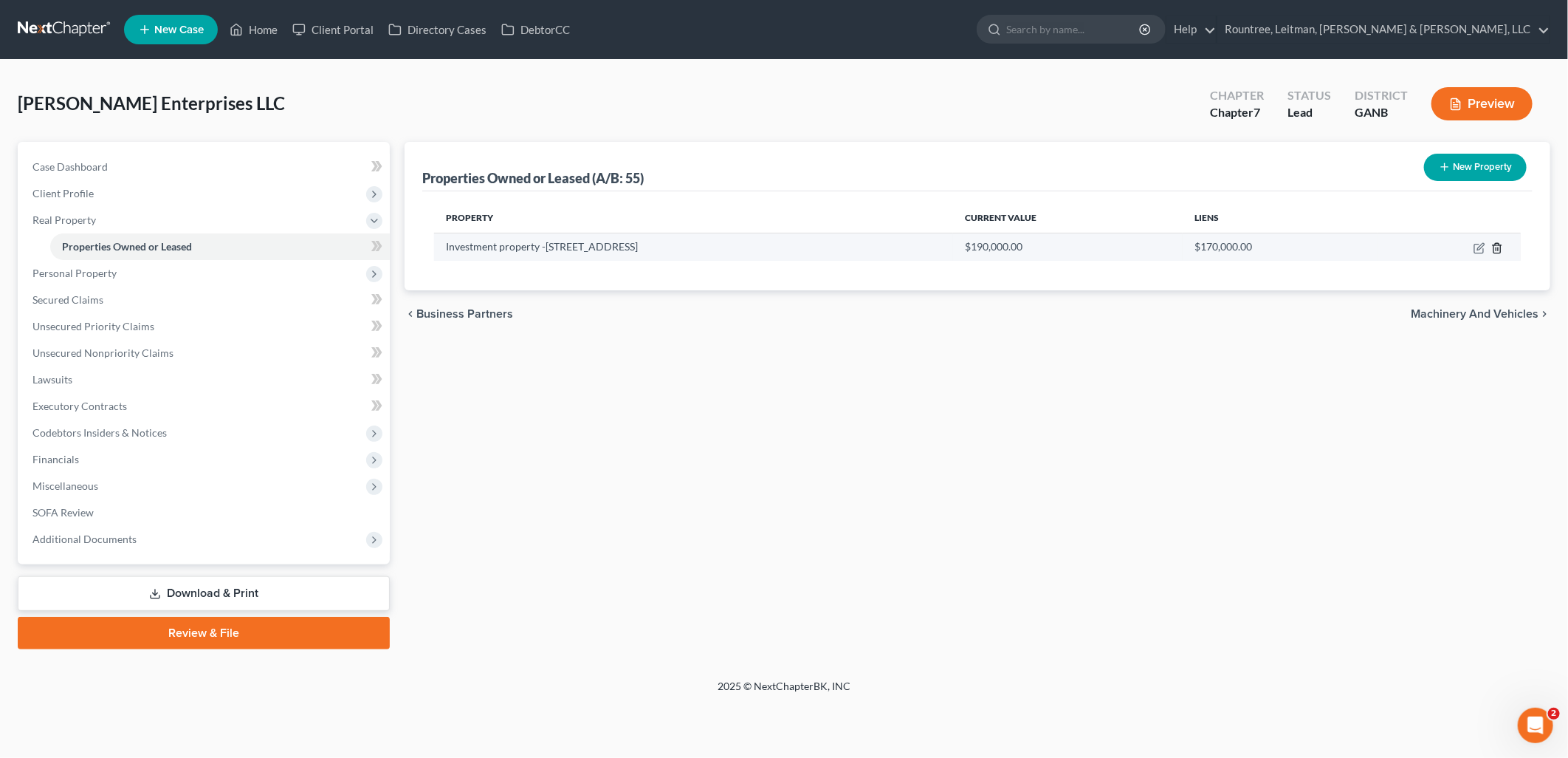
click at [1496, 249] on line "button" at bounding box center [1496, 249] width 0 height 3
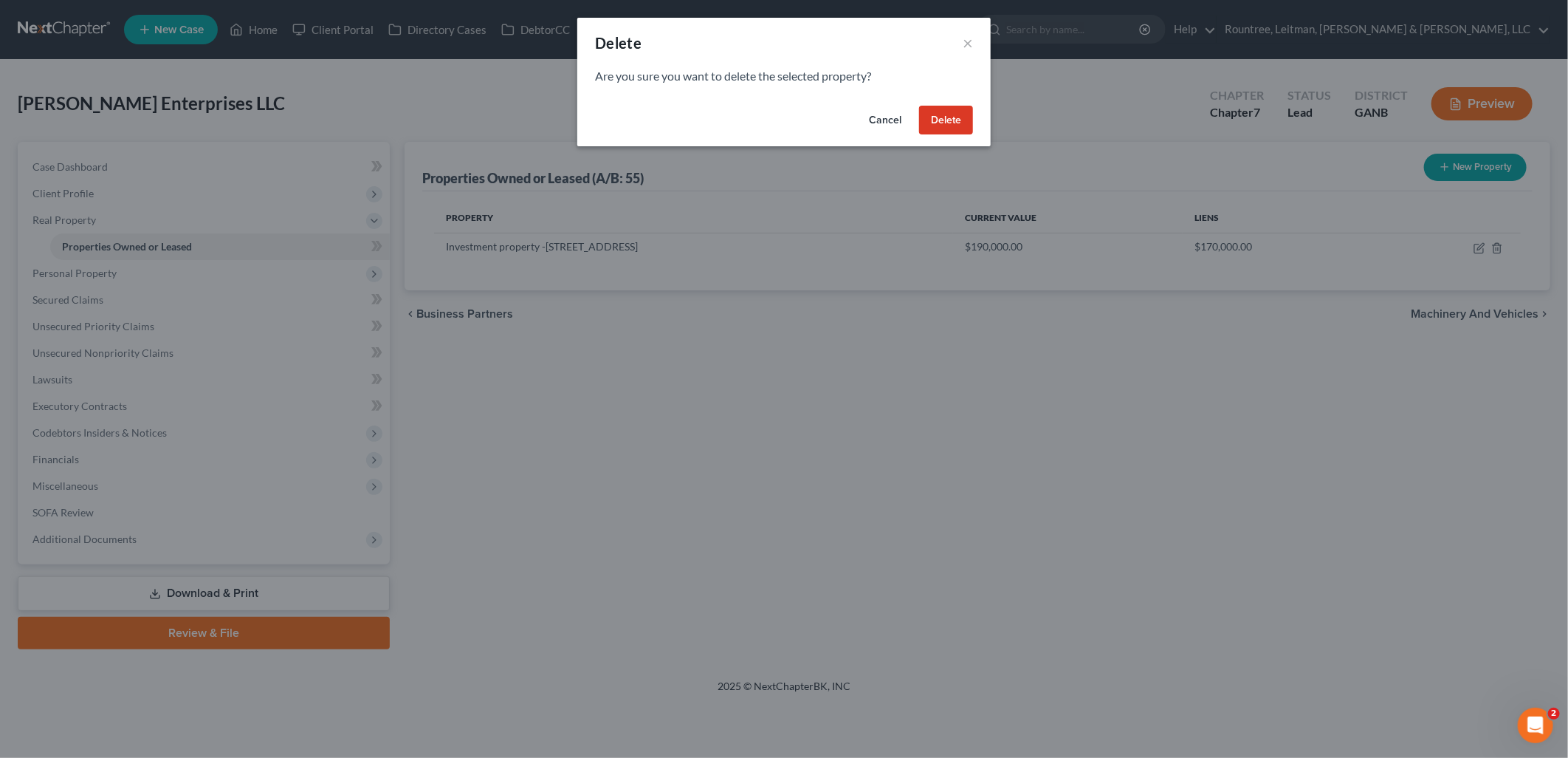
click at [946, 106] on button "Delete" at bounding box center [946, 120] width 54 height 29
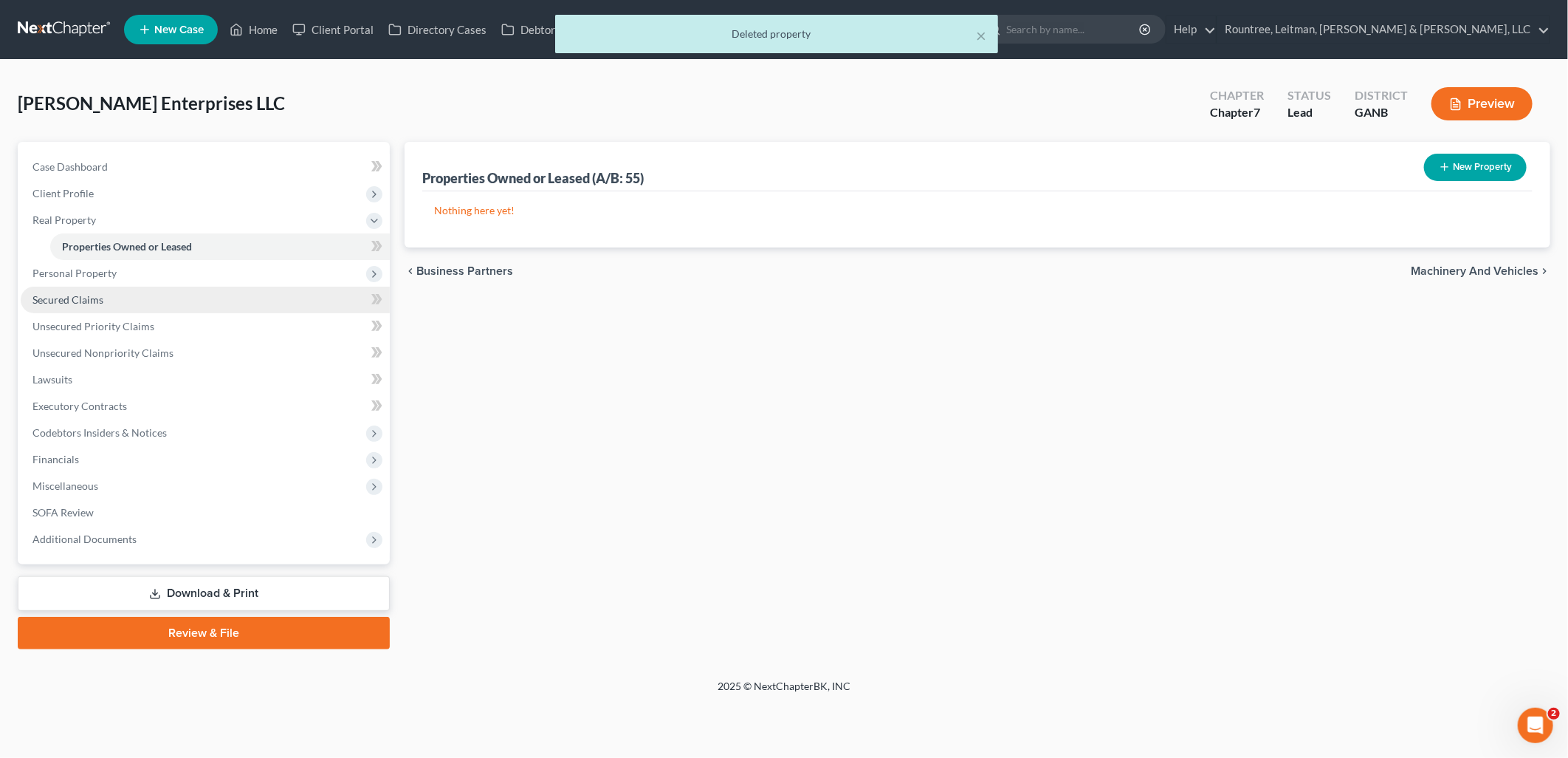
click at [55, 286] on link "Secured Claims" at bounding box center [205, 299] width 369 height 27
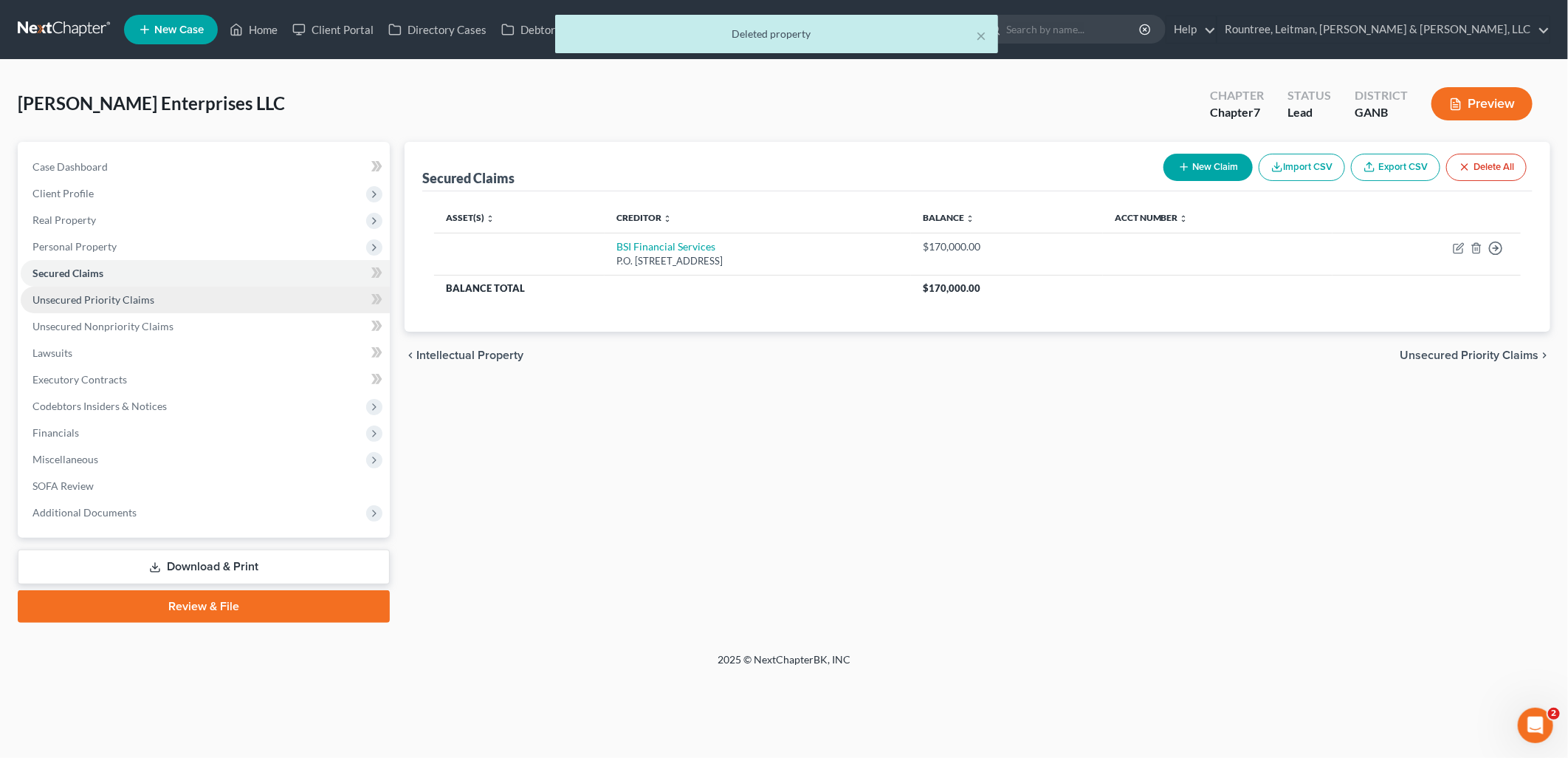
click at [173, 295] on link "Unsecured Priority Claims" at bounding box center [205, 299] width 369 height 27
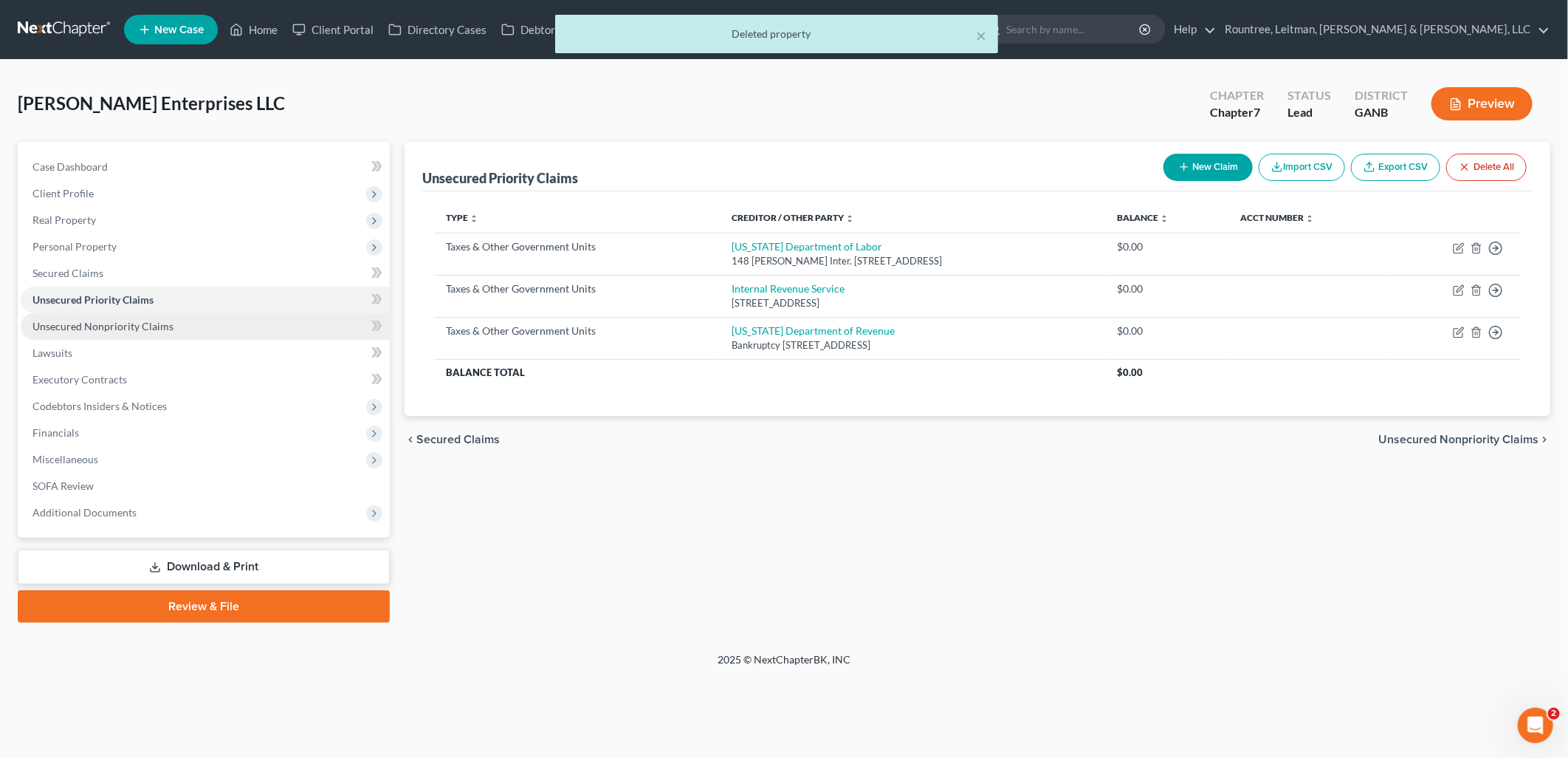
click at [163, 321] on span "Unsecured Nonpriority Claims" at bounding box center [102, 325] width 141 height 12
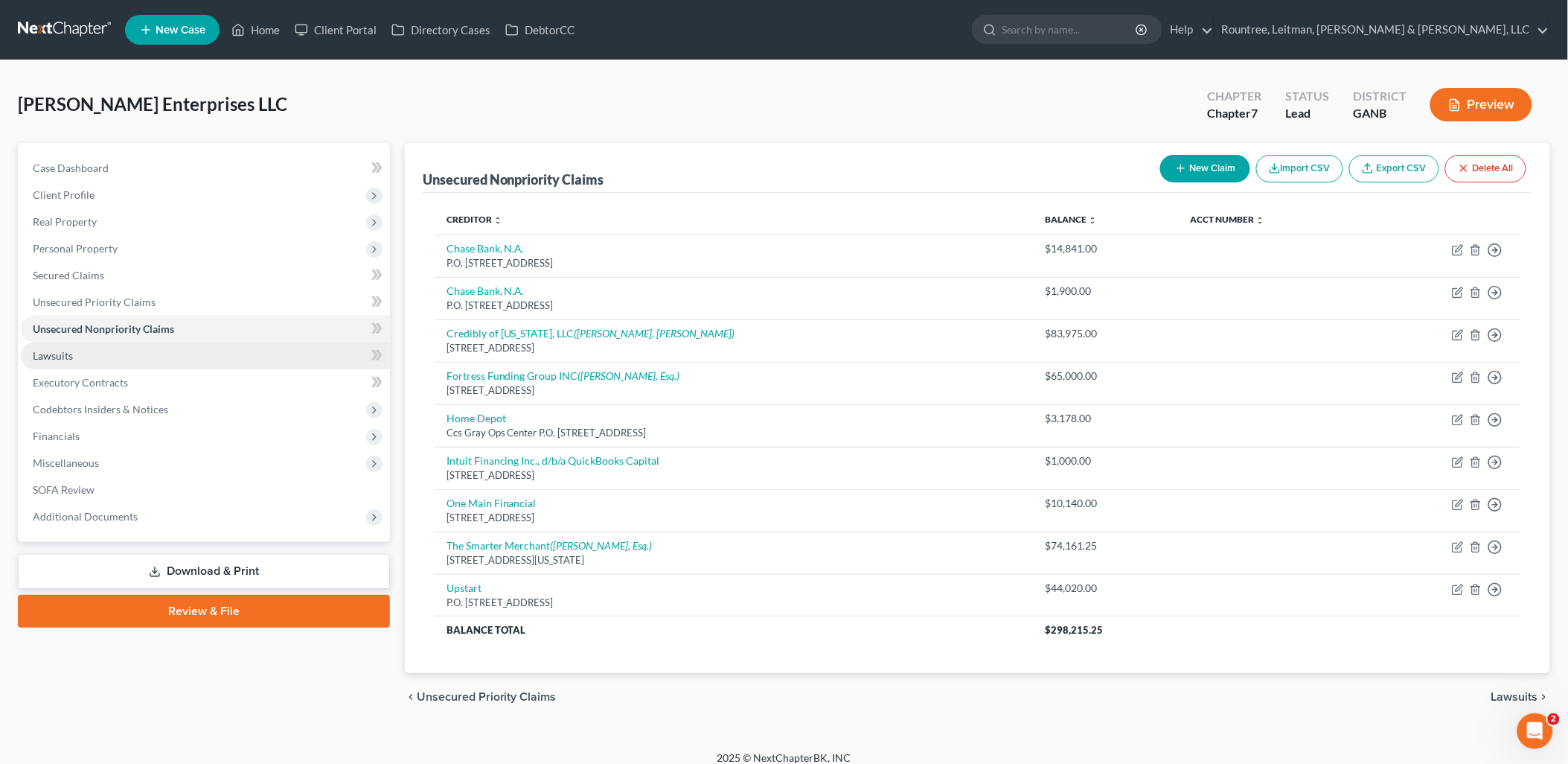
click at [147, 357] on link "Lawsuits" at bounding box center [205, 356] width 369 height 27
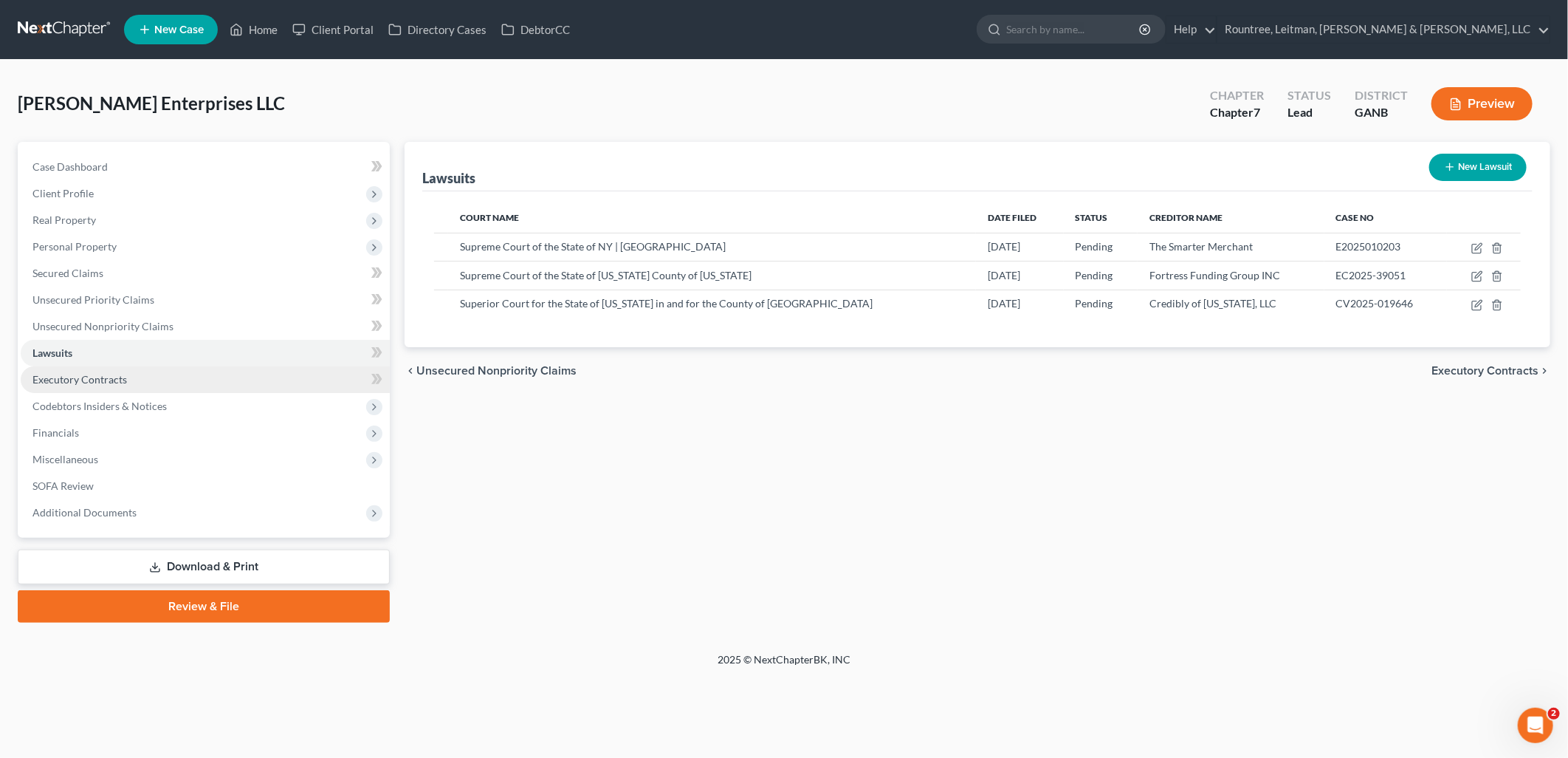
click at [145, 372] on link "Executory Contracts" at bounding box center [205, 379] width 369 height 27
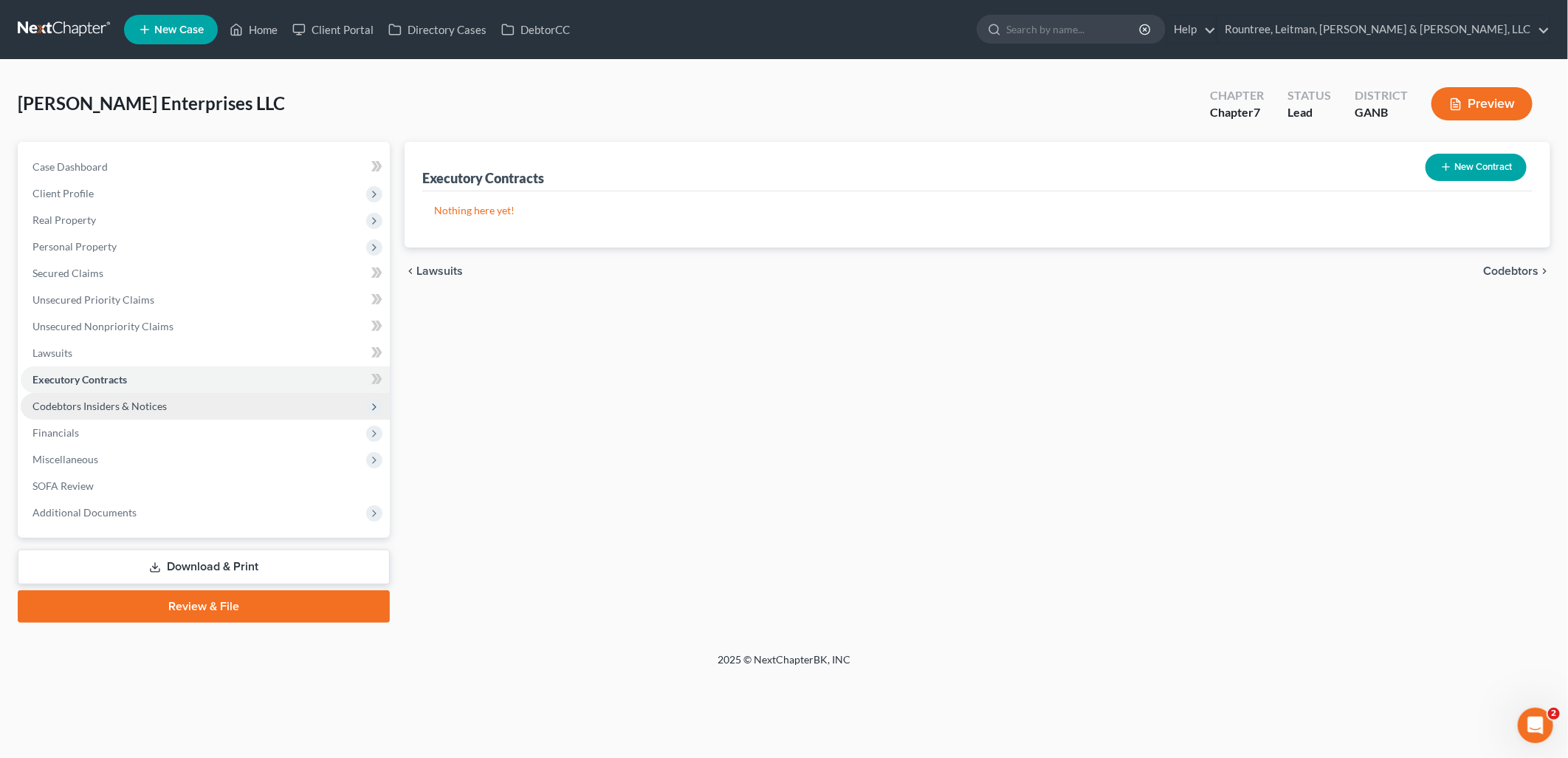
click at [141, 401] on span "Codebtors Insiders & Notices" at bounding box center [99, 405] width 134 height 12
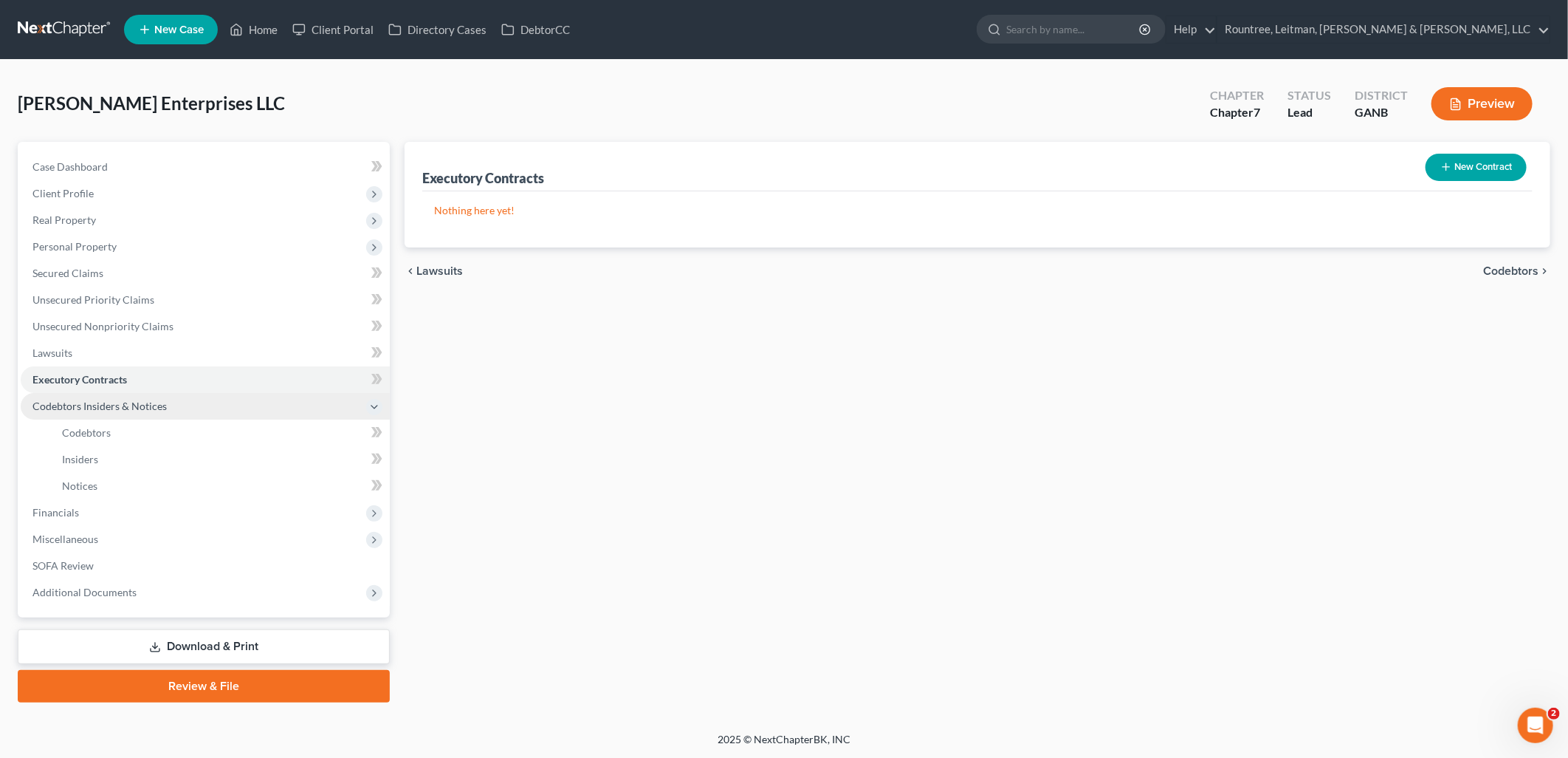
click at [138, 416] on span "Codebtors Insiders & Notices" at bounding box center [205, 406] width 369 height 27
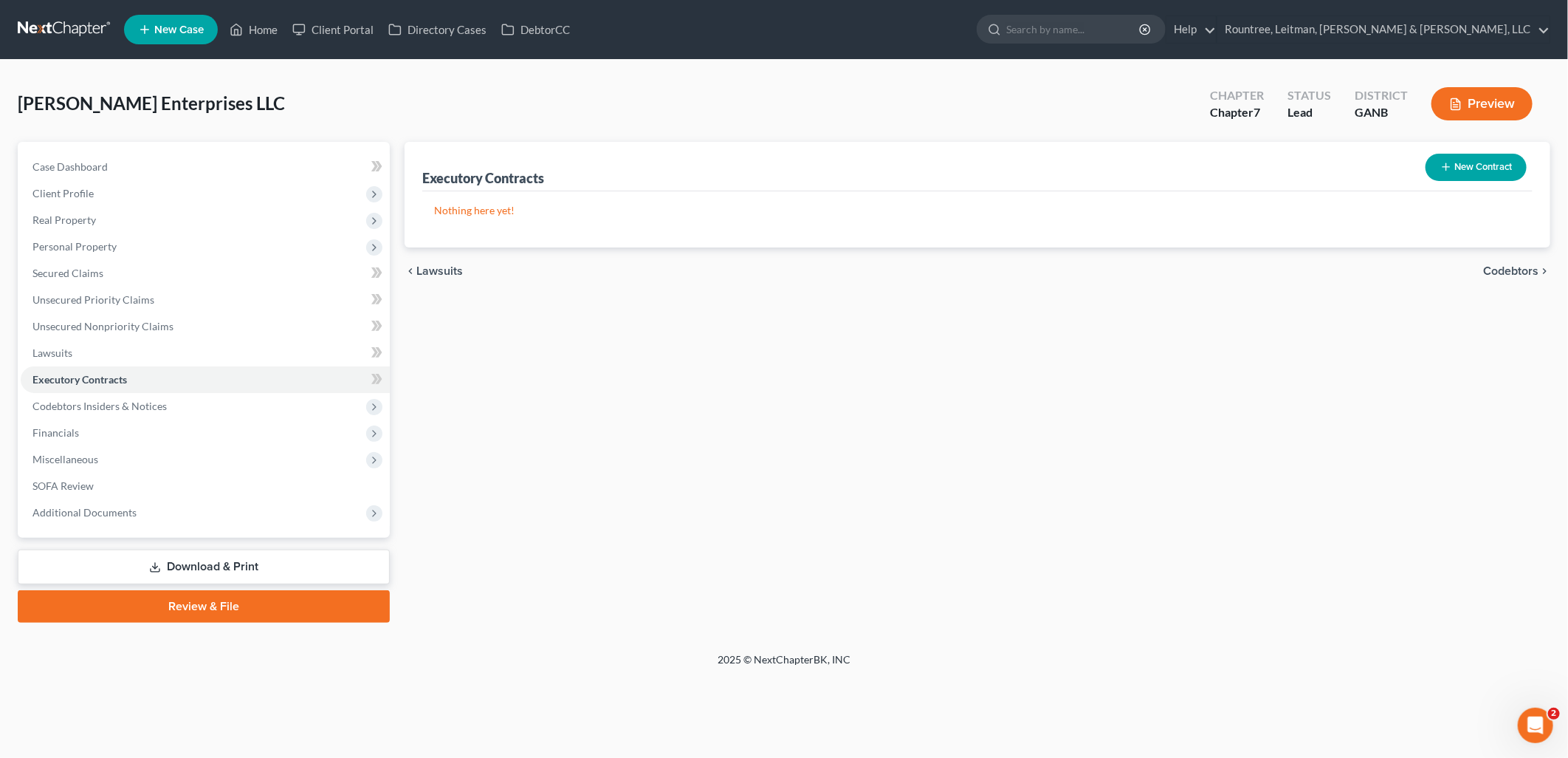
click at [136, 425] on link "Codebtors" at bounding box center [220, 433] width 340 height 27
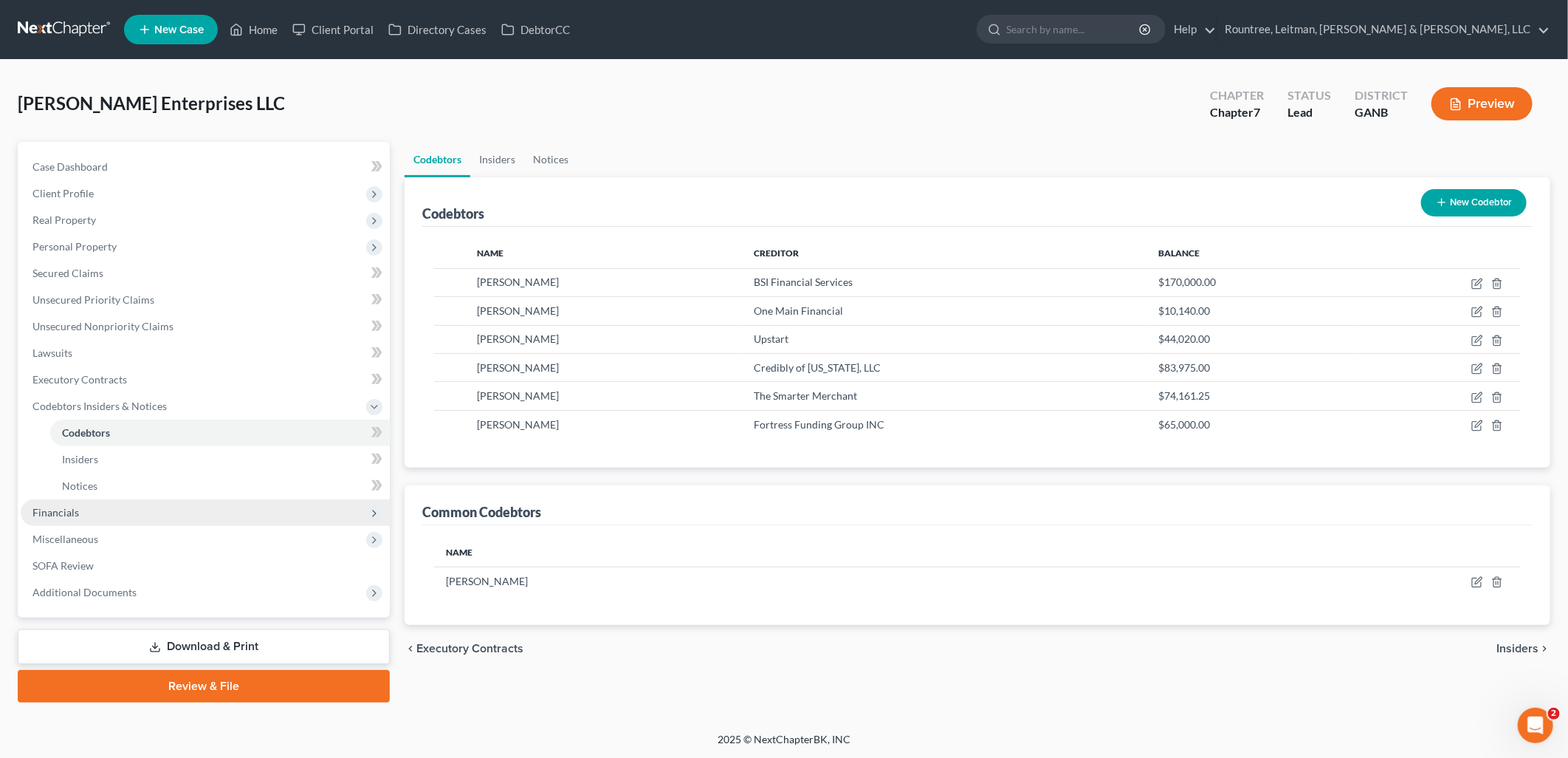
click at [130, 515] on span "Financials" at bounding box center [205, 512] width 369 height 27
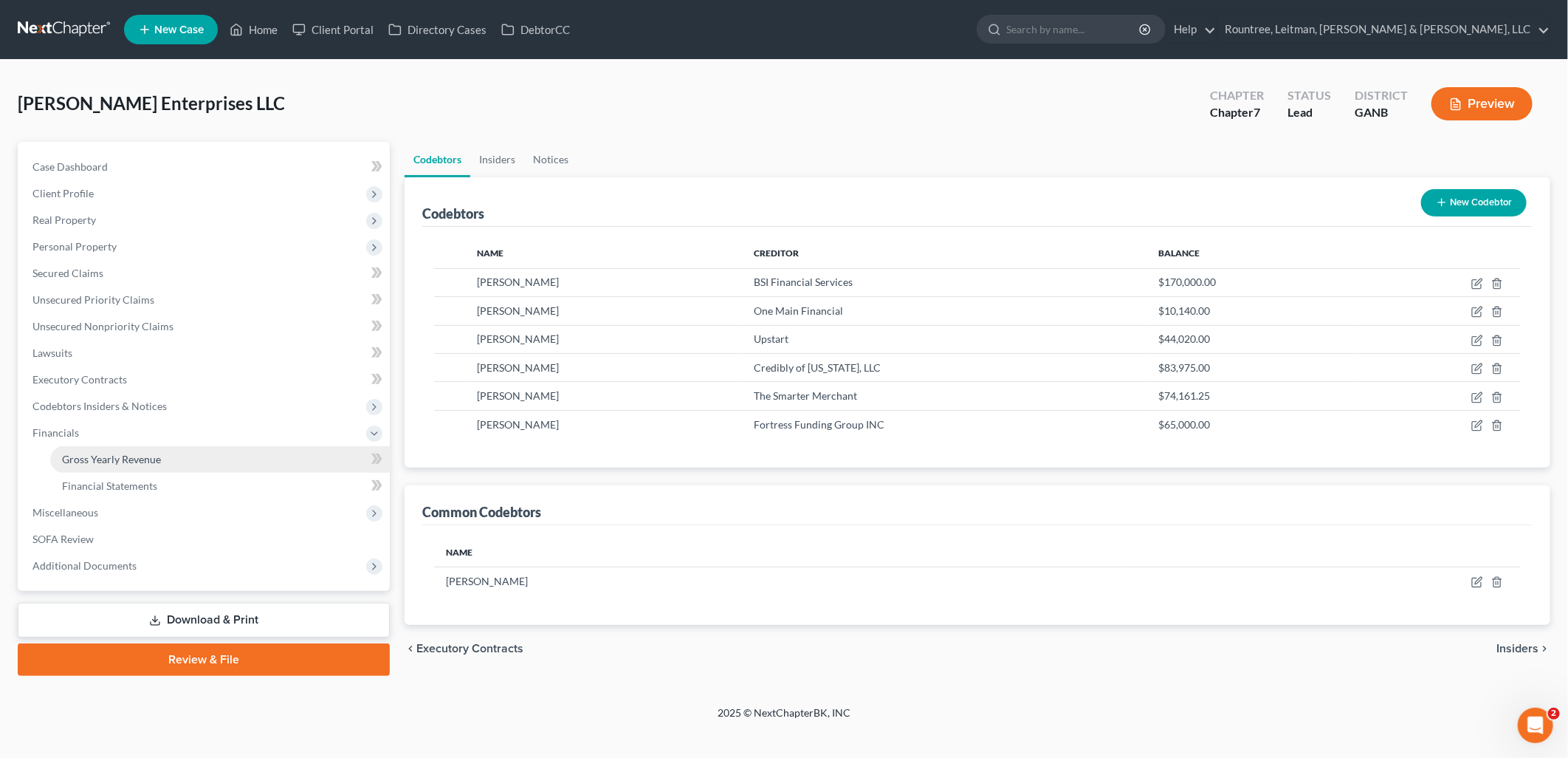
click at [145, 461] on span "Gross Yearly Revenue" at bounding box center [111, 459] width 99 height 12
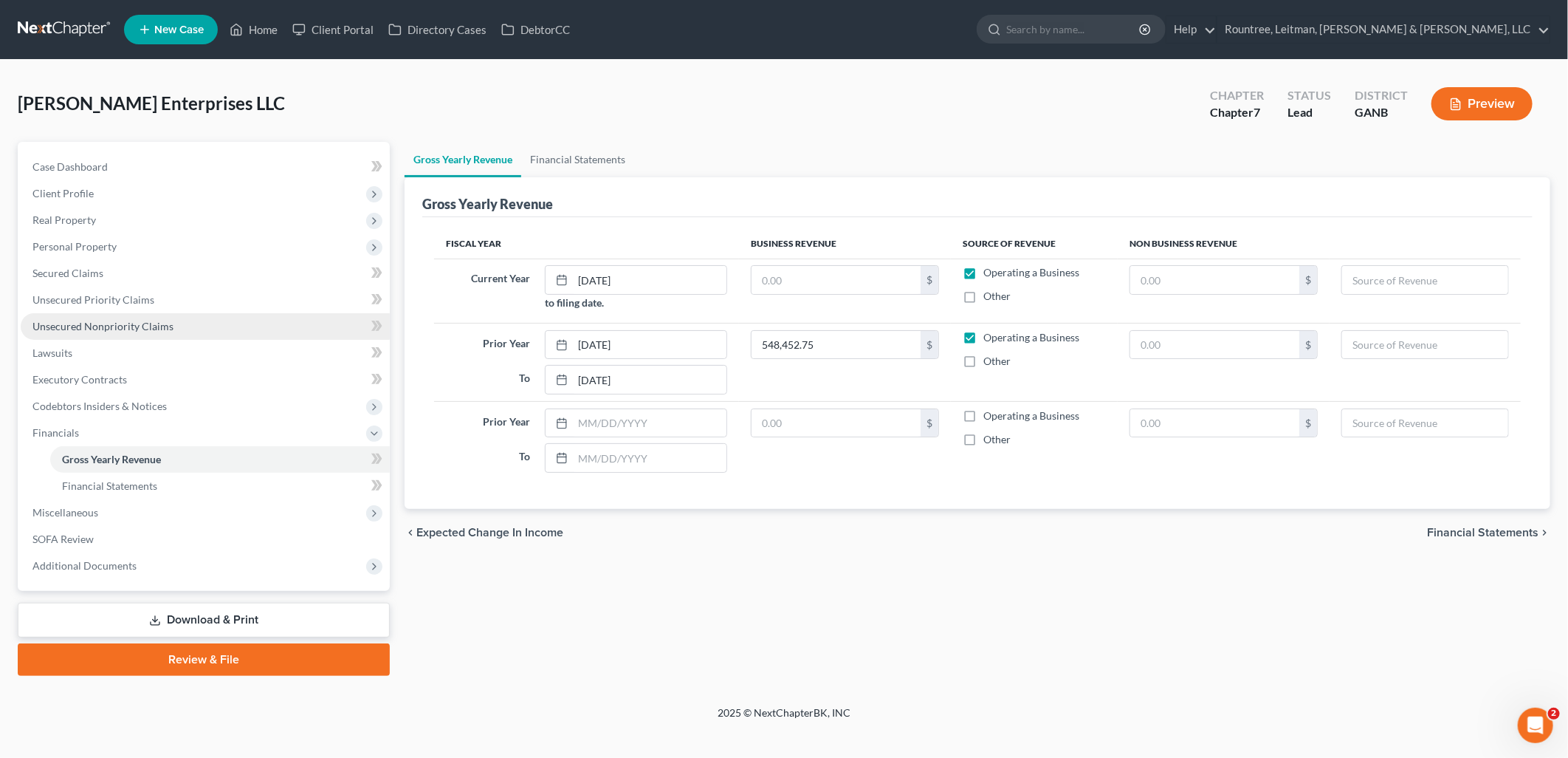
click at [141, 335] on link "Unsecured Nonpriority Claims" at bounding box center [205, 326] width 369 height 27
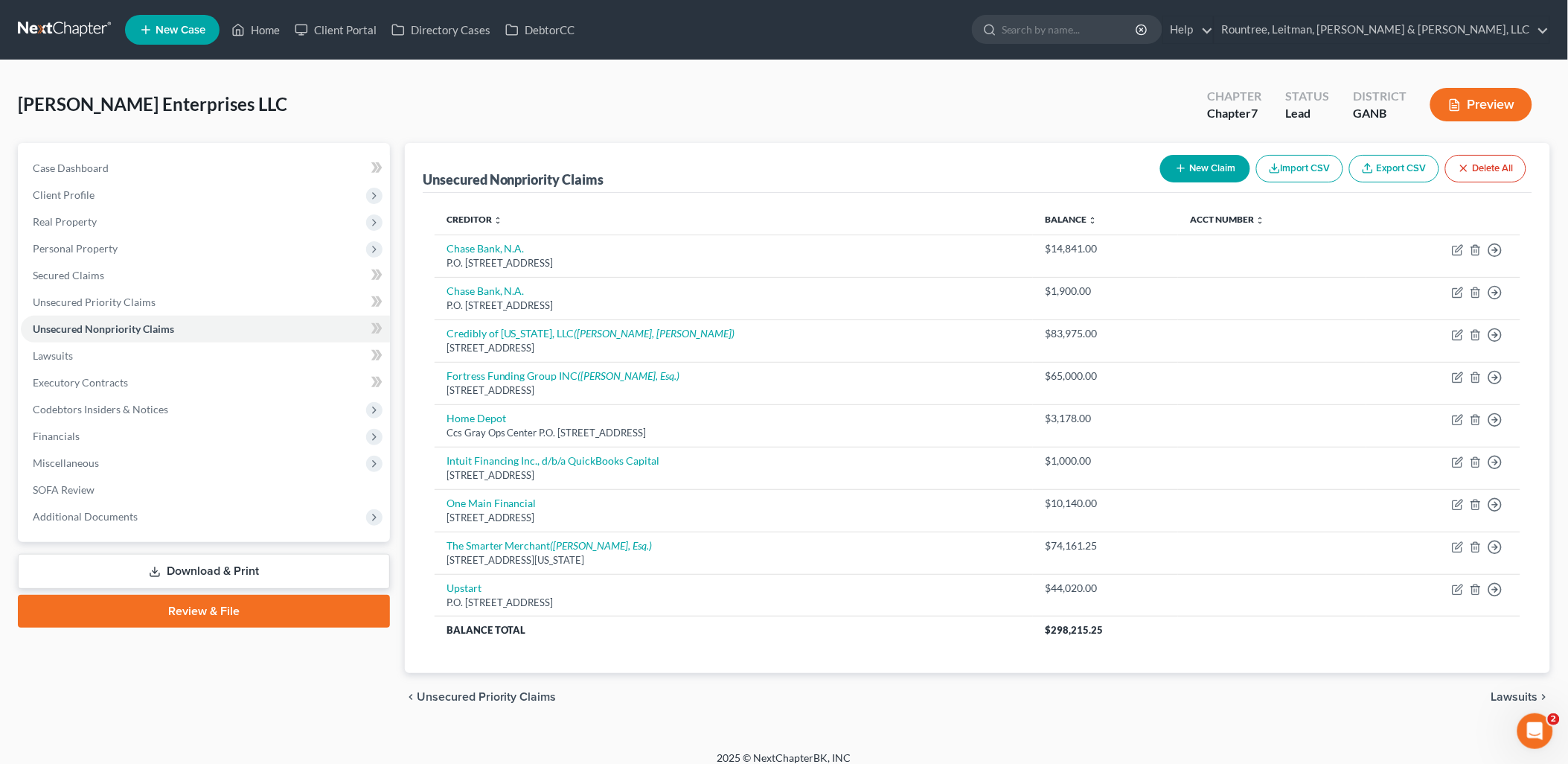
click at [422, 100] on div "Ansah Enterprises LLC Upgraded Chapter Chapter 7 Status Lead District GANB Prev…" at bounding box center [784, 110] width 1532 height 65
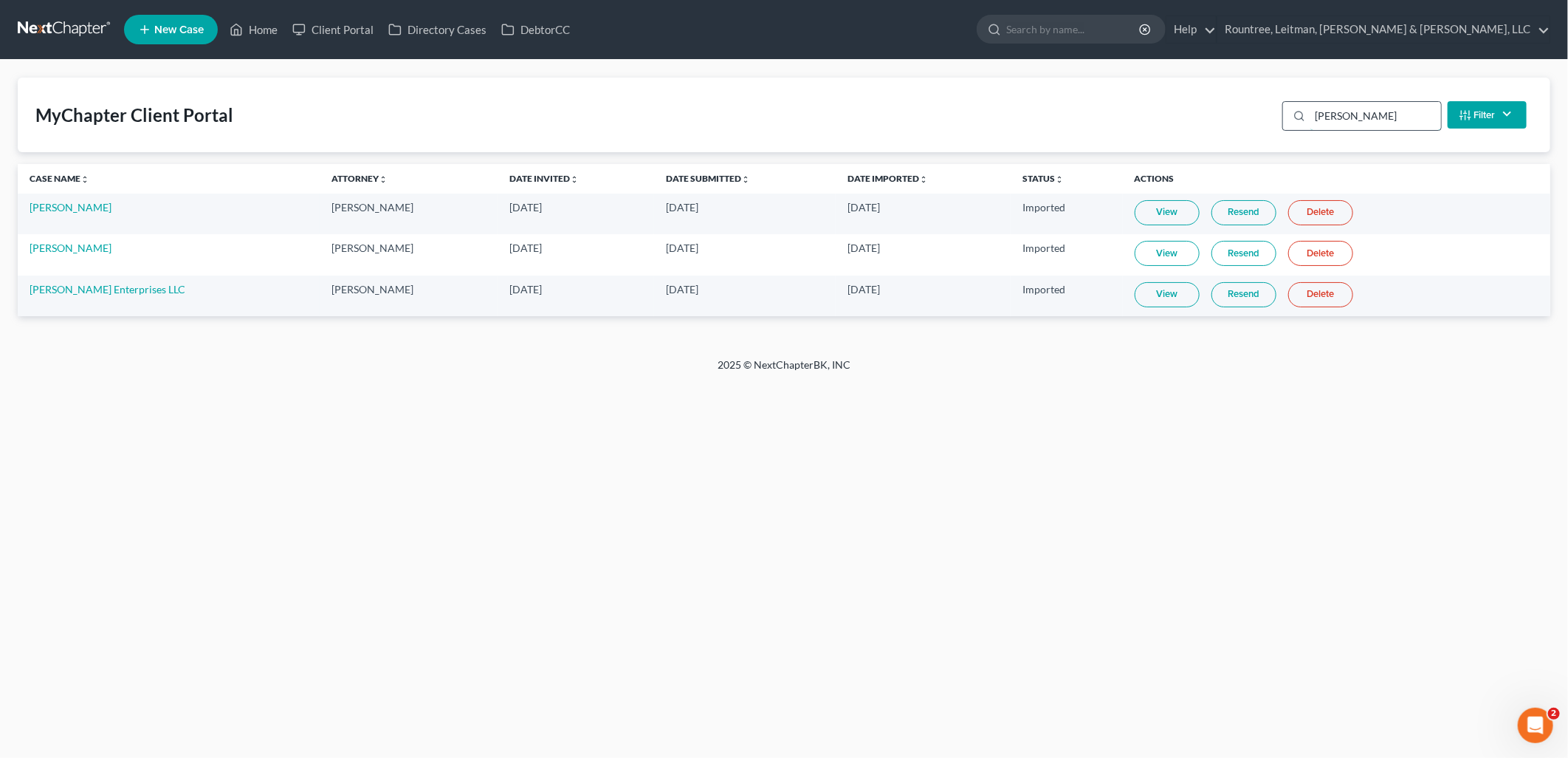
click at [1364, 120] on input "[PERSON_NAME]" at bounding box center [1375, 115] width 131 height 28
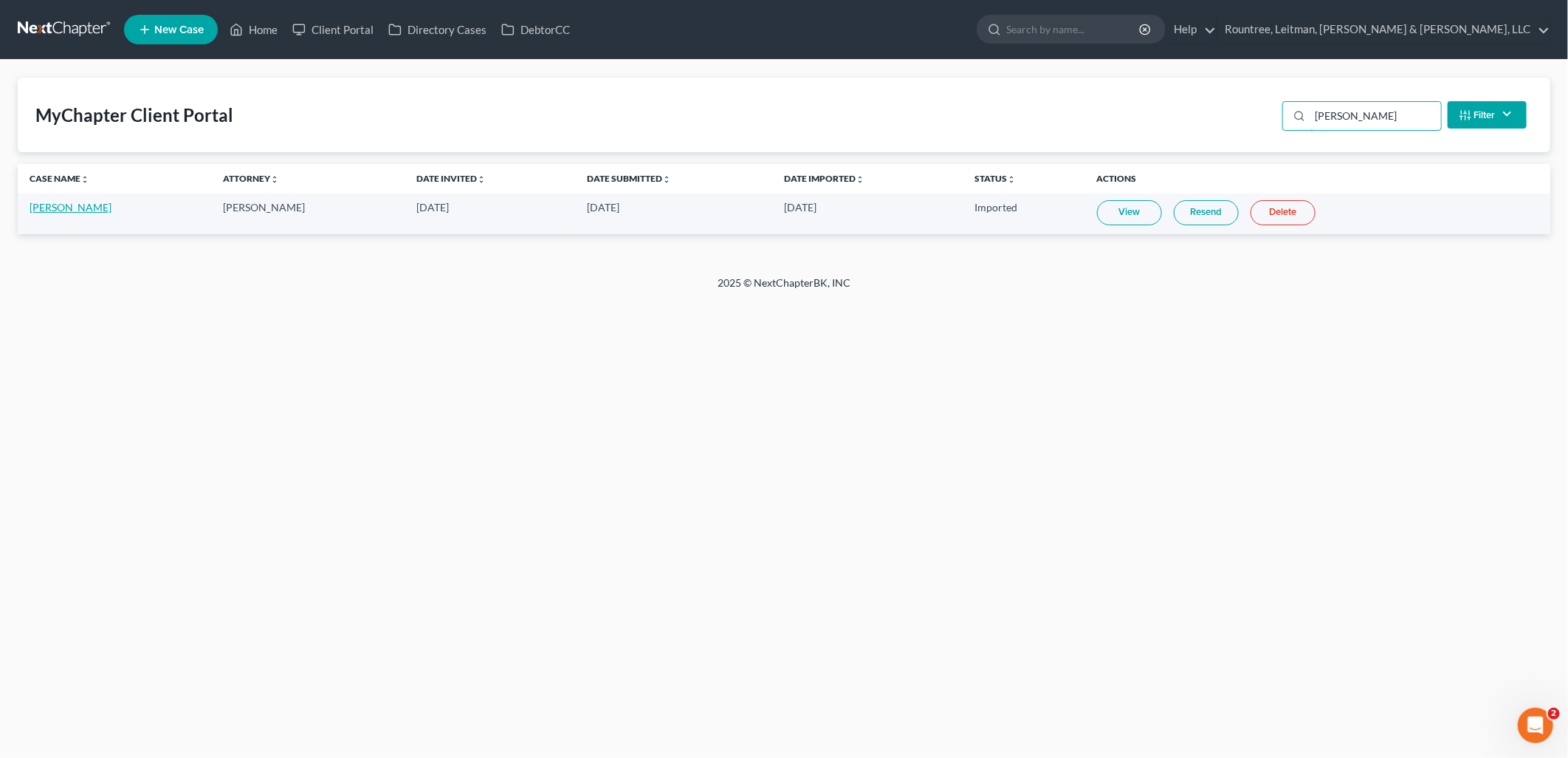
type input "[PERSON_NAME]"
click at [68, 207] on link "[PERSON_NAME]" at bounding box center [70, 207] width 82 height 12
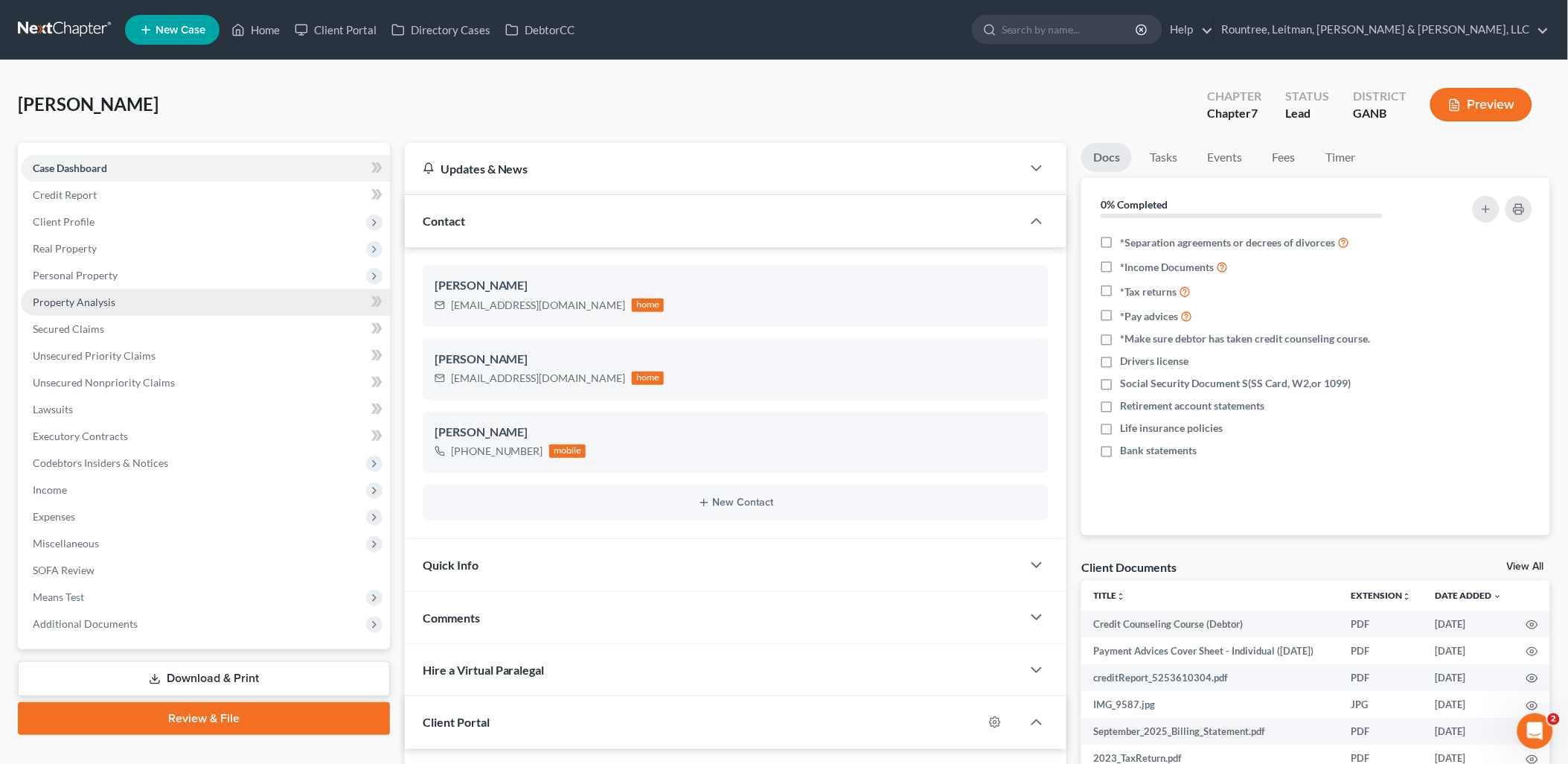
click at [173, 302] on link "Property Analysis" at bounding box center [205, 302] width 369 height 27
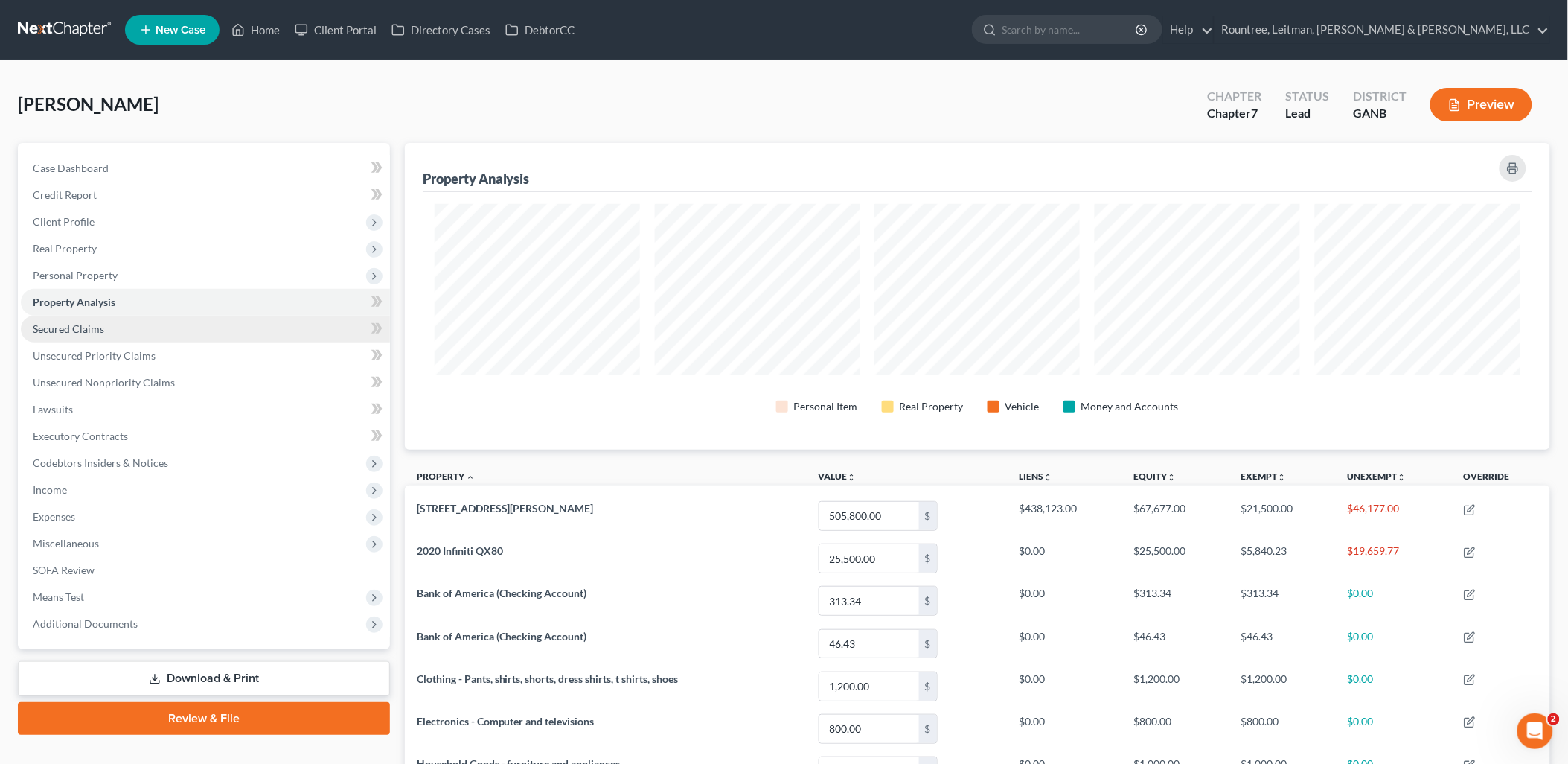
click at [153, 339] on link "Secured Claims" at bounding box center [205, 329] width 369 height 27
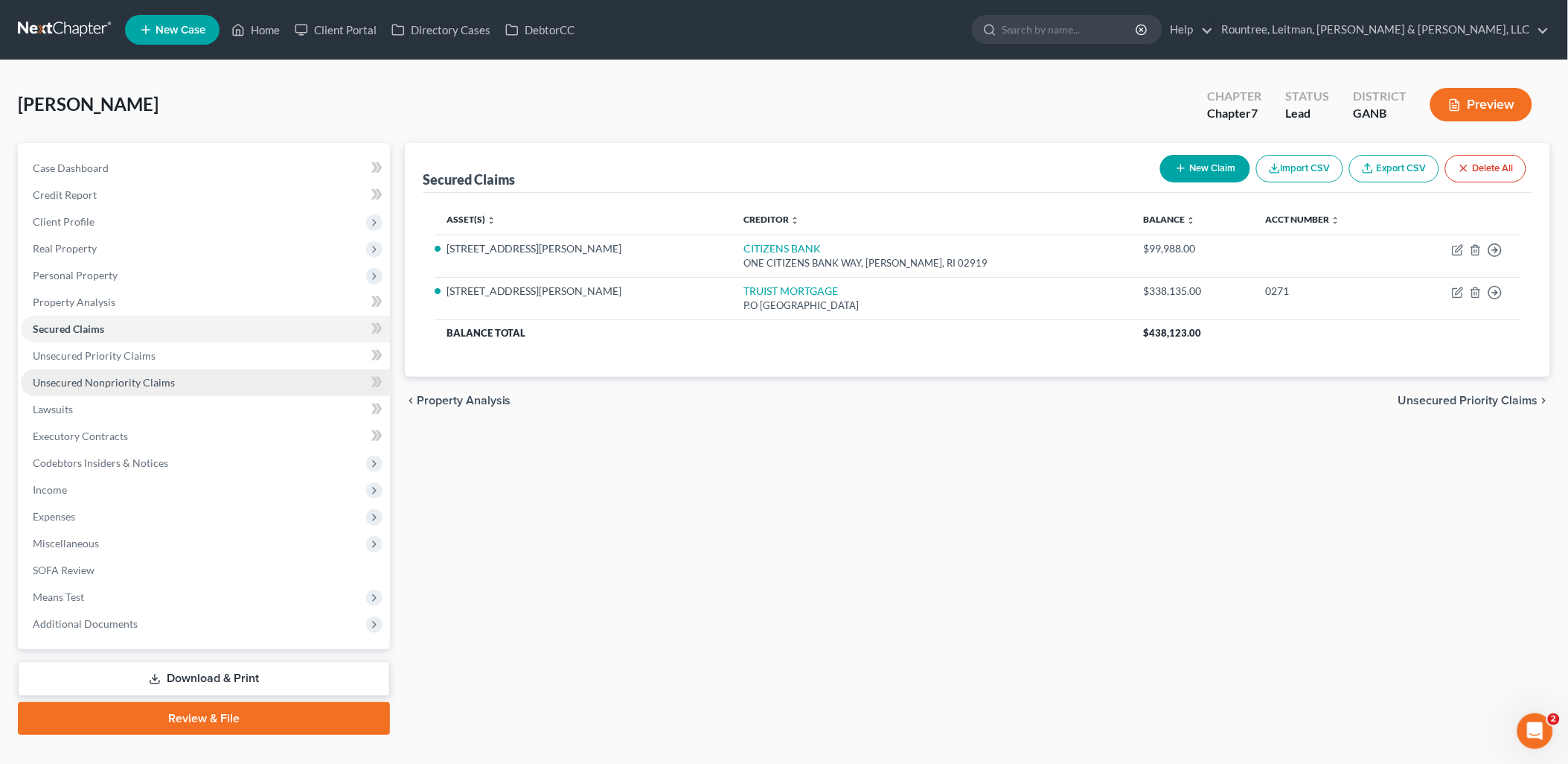
click at [161, 380] on span "Unsecured Nonpriority Claims" at bounding box center [103, 382] width 142 height 12
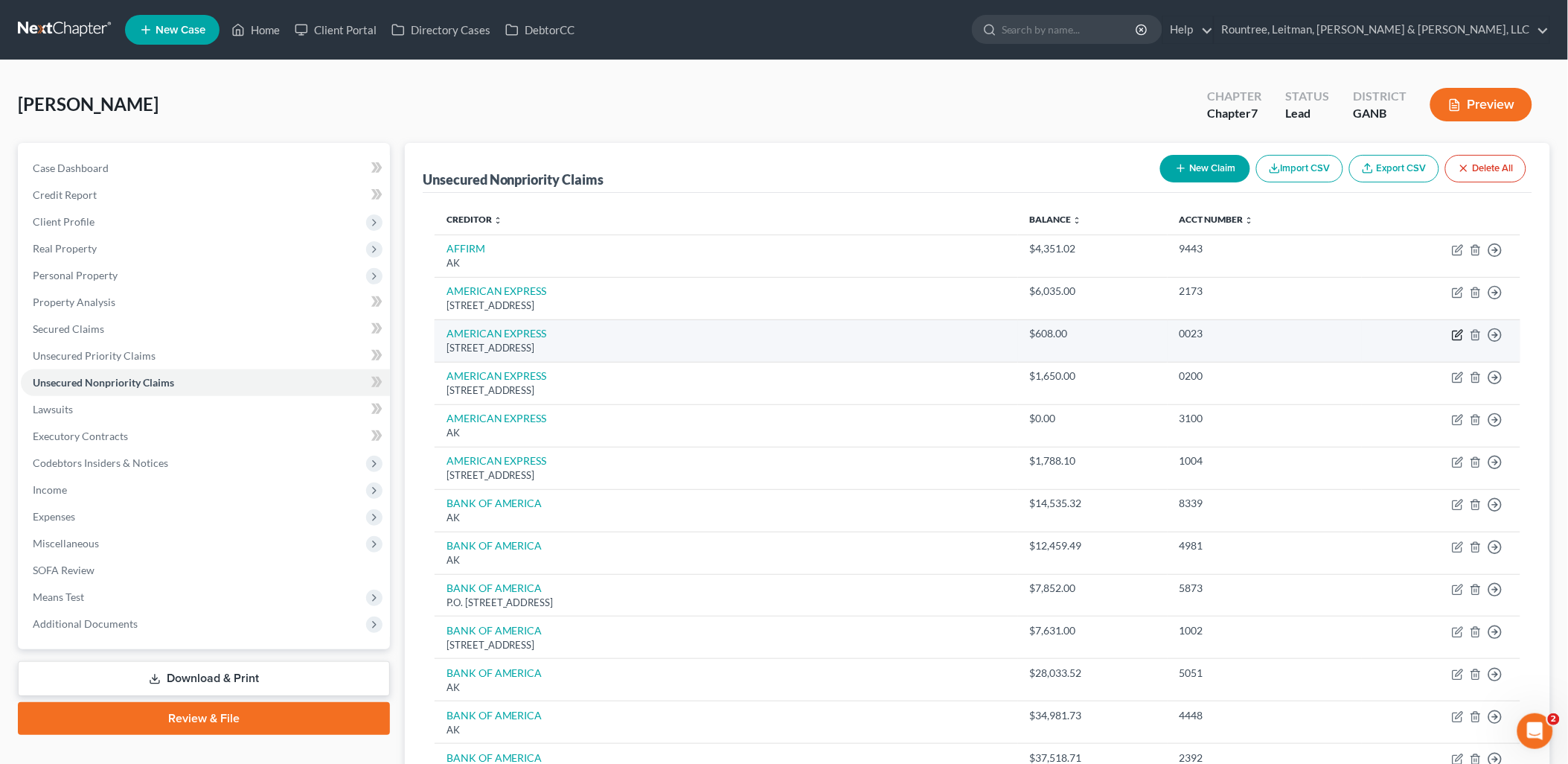
click at [1458, 337] on icon "button" at bounding box center [1457, 334] width 12 height 12
select select "45"
select select "2"
select select "0"
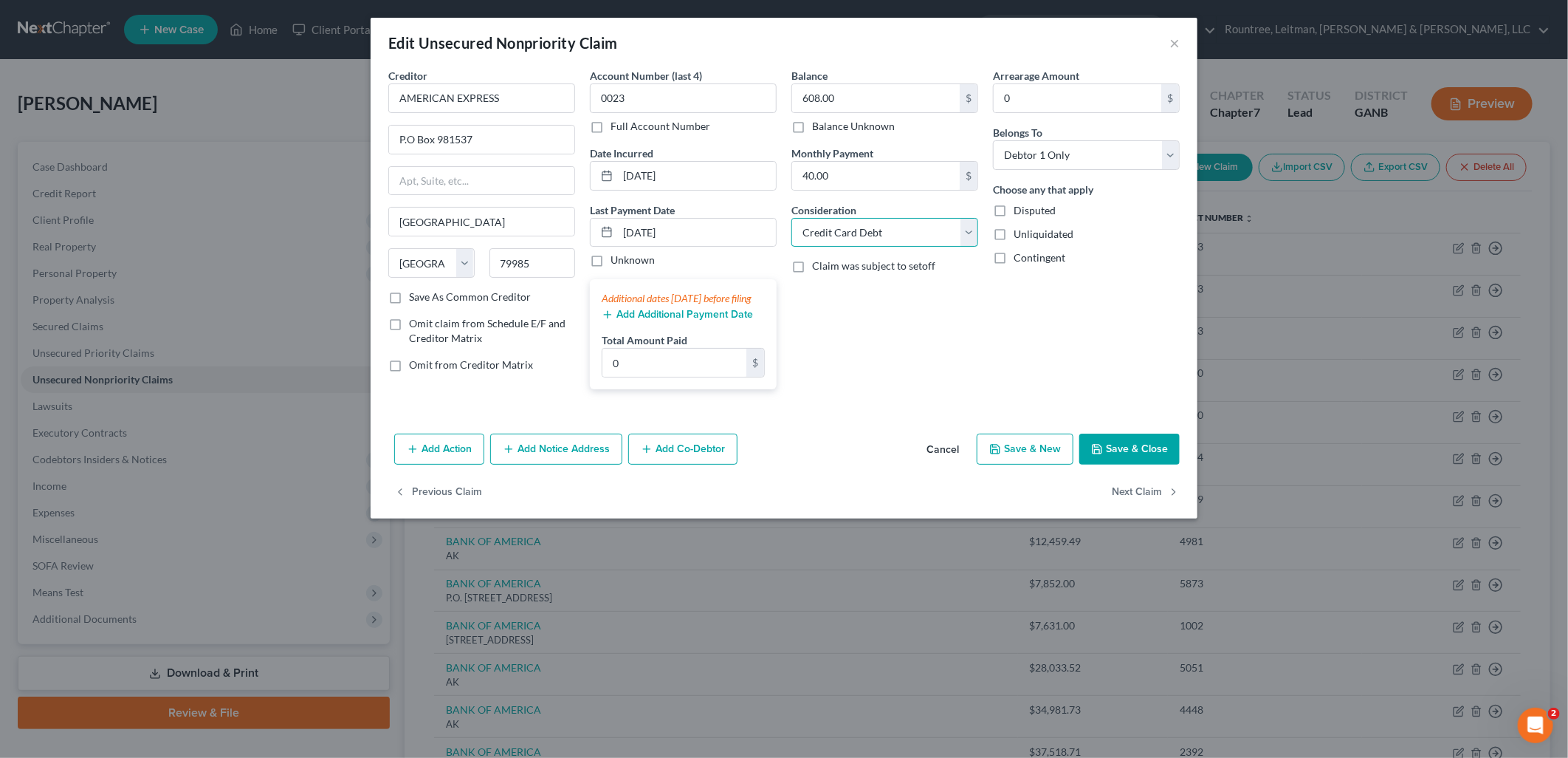
click at [927, 238] on select "Select Cable / Satellite Services Collection Agency Credit Card Debt Debt Couns…" at bounding box center [885, 233] width 187 height 29
select select "14"
click at [792, 218] on select "Select Cable / Satellite Services Collection Agency Credit Card Debt Debt Couns…" at bounding box center [885, 233] width 187 height 29
click at [887, 285] on input "text" at bounding box center [884, 289] width 185 height 28
type input "Business Debt"
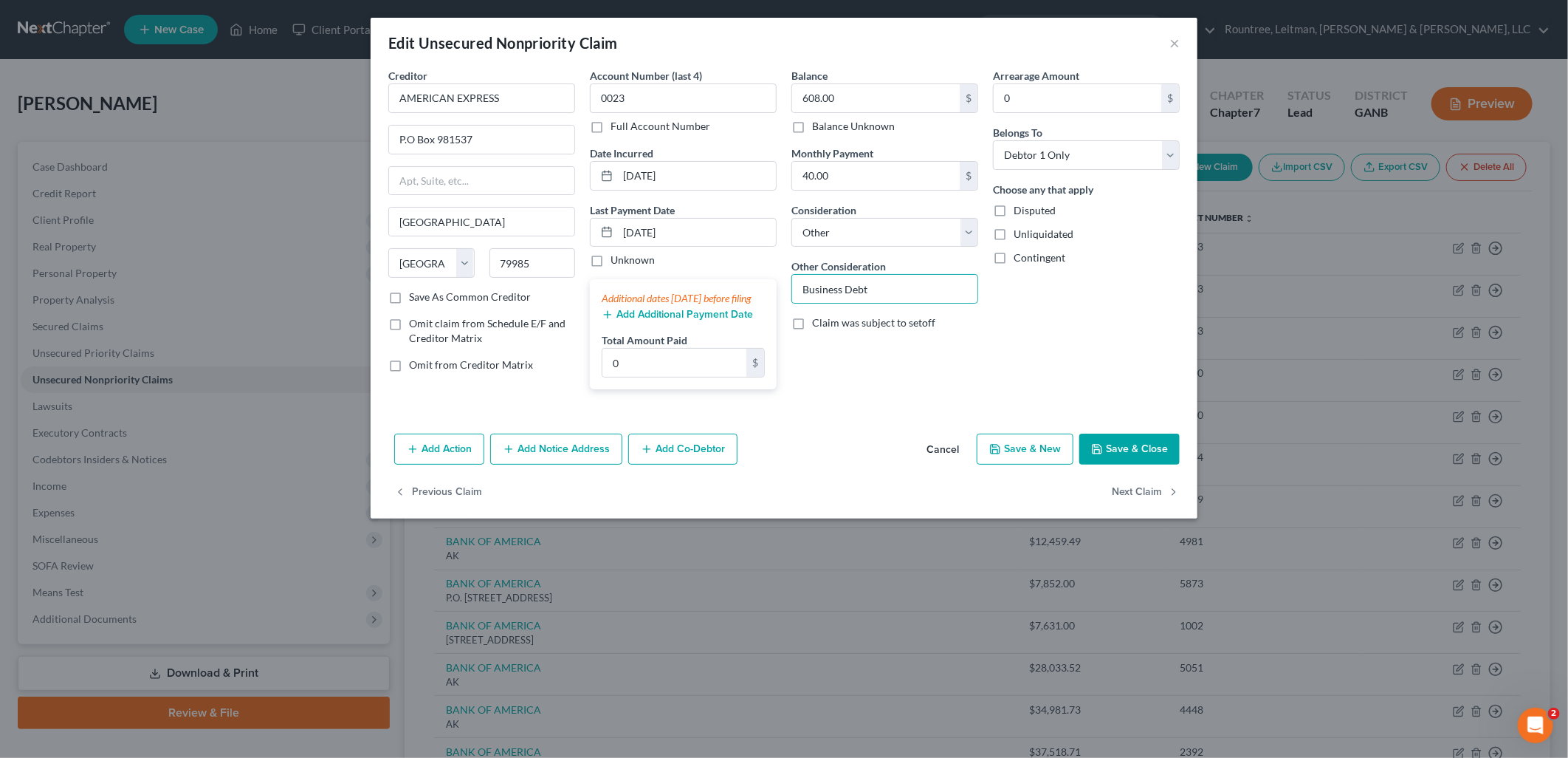
click at [1115, 290] on div "Arrearage Amount 0 $ Belongs To * Select Debtor 1 Only Debtor 2 Only Debtor 1 A…" at bounding box center [1086, 235] width 202 height 333
click at [1128, 458] on button "Save & Close" at bounding box center [1130, 449] width 101 height 31
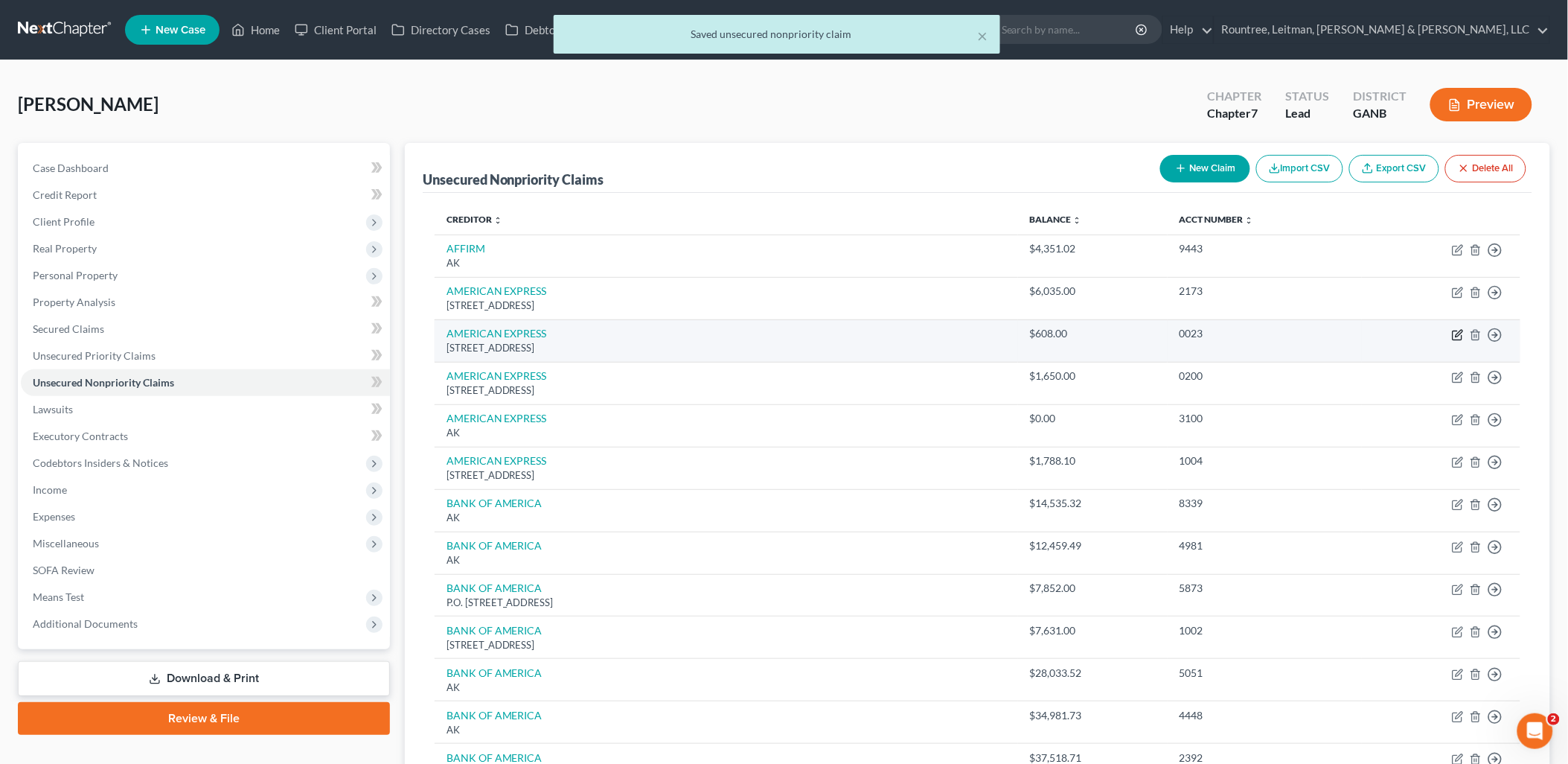
click at [1456, 337] on icon "button" at bounding box center [1457, 334] width 12 height 12
select select "45"
select select "14"
select select "0"
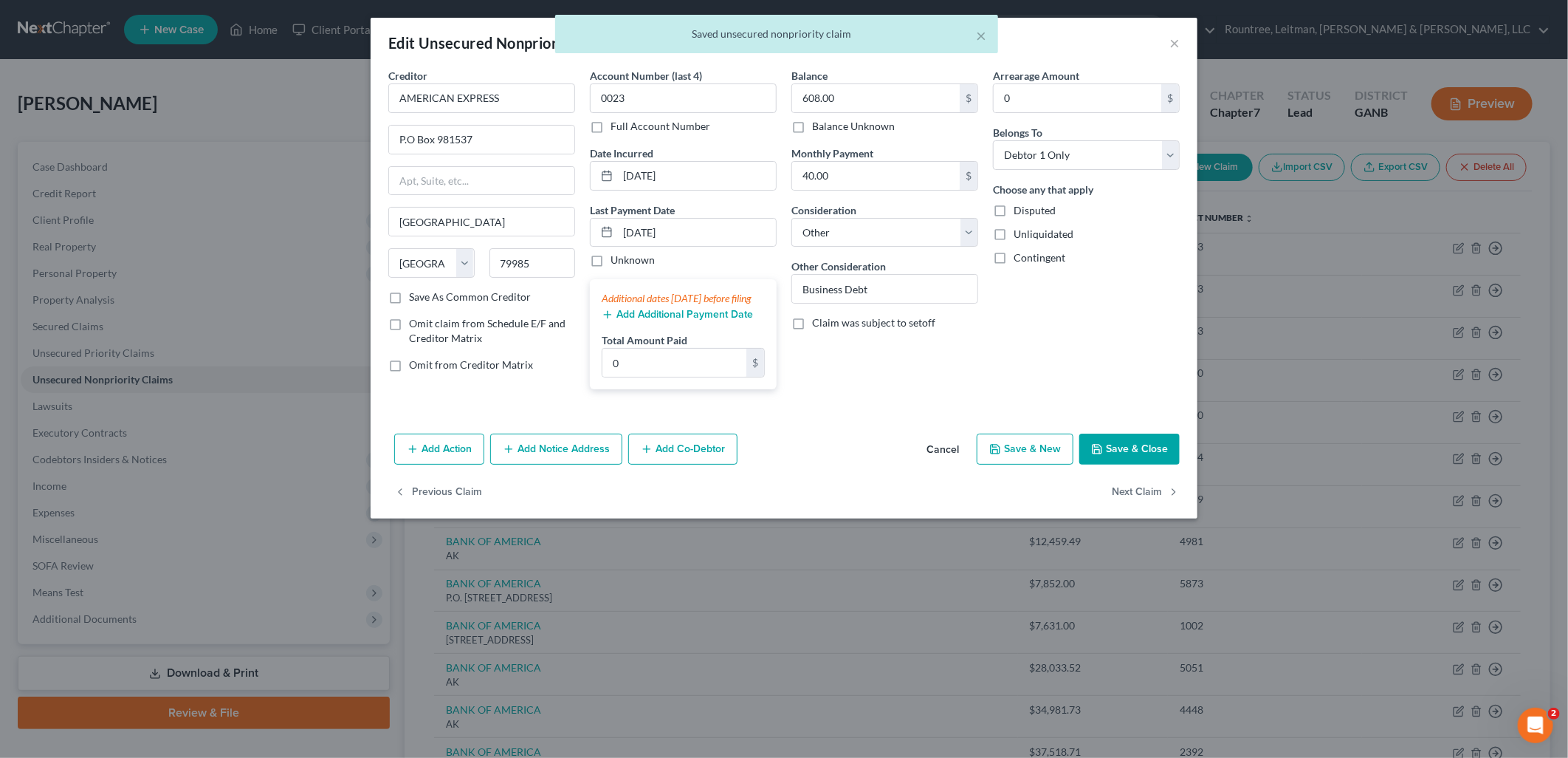
click at [1166, 460] on button "Save & Close" at bounding box center [1130, 449] width 101 height 31
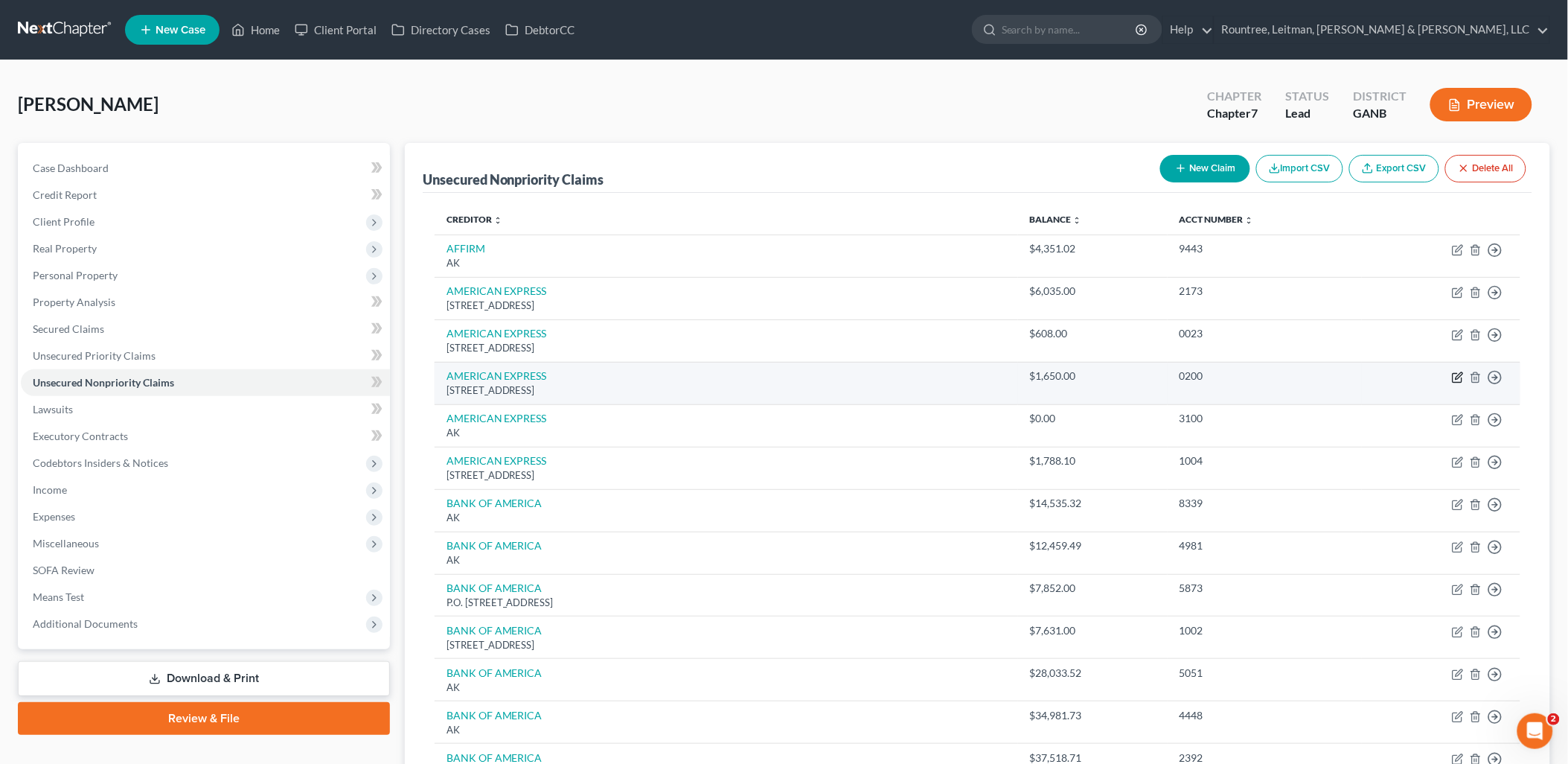
click at [1454, 380] on icon "button" at bounding box center [1457, 377] width 12 height 12
select select "45"
select select "2"
select select "0"
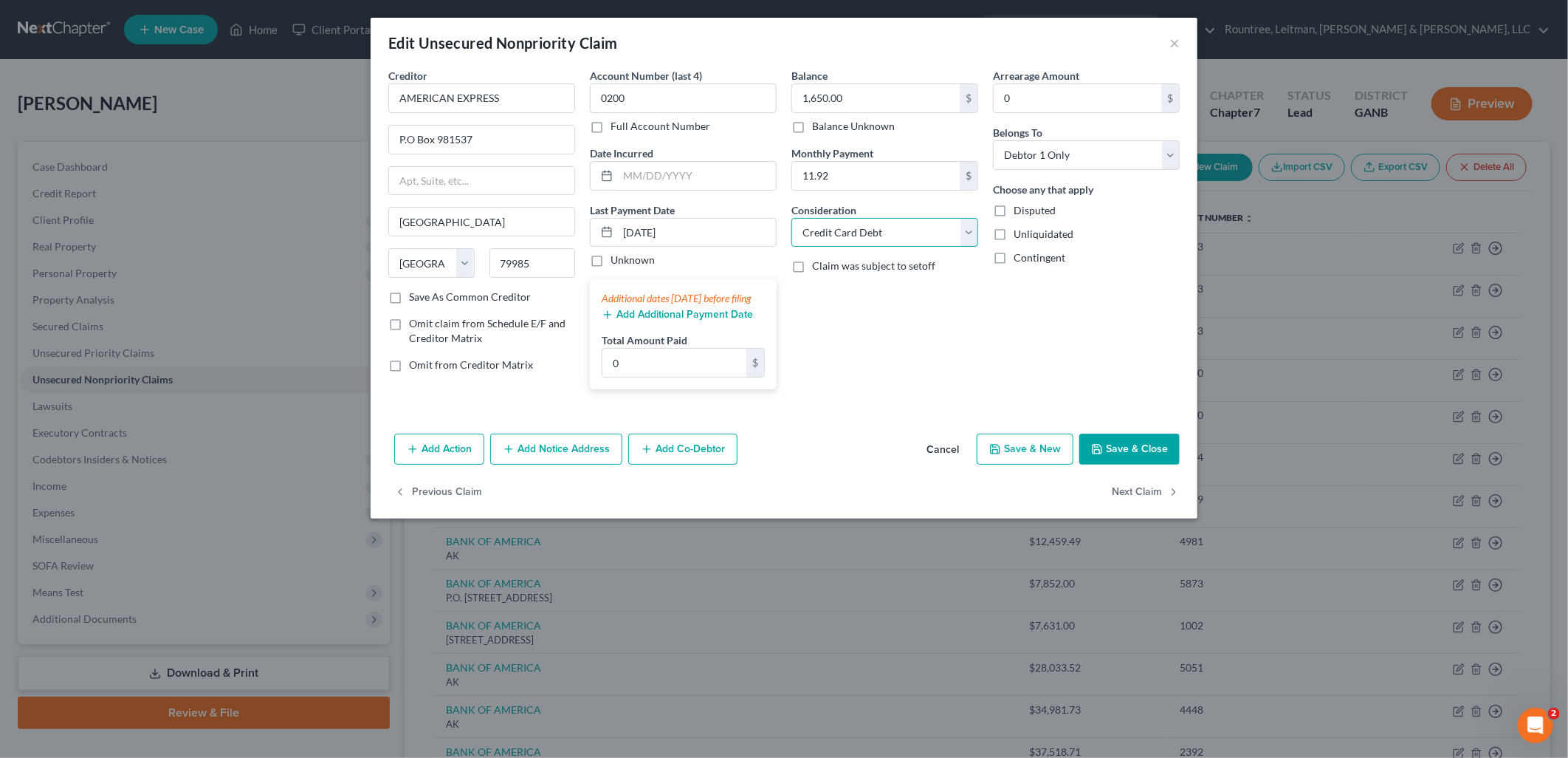
click at [910, 233] on select "Select Cable / Satellite Services Collection Agency Credit Card Debt Debt Couns…" at bounding box center [885, 233] width 187 height 29
select select "14"
click at [792, 218] on select "Select Cable / Satellite Services Collection Agency Credit Card Debt Debt Couns…" at bounding box center [885, 233] width 187 height 29
click at [879, 294] on input "text" at bounding box center [884, 289] width 185 height 28
type input "Business Debt"
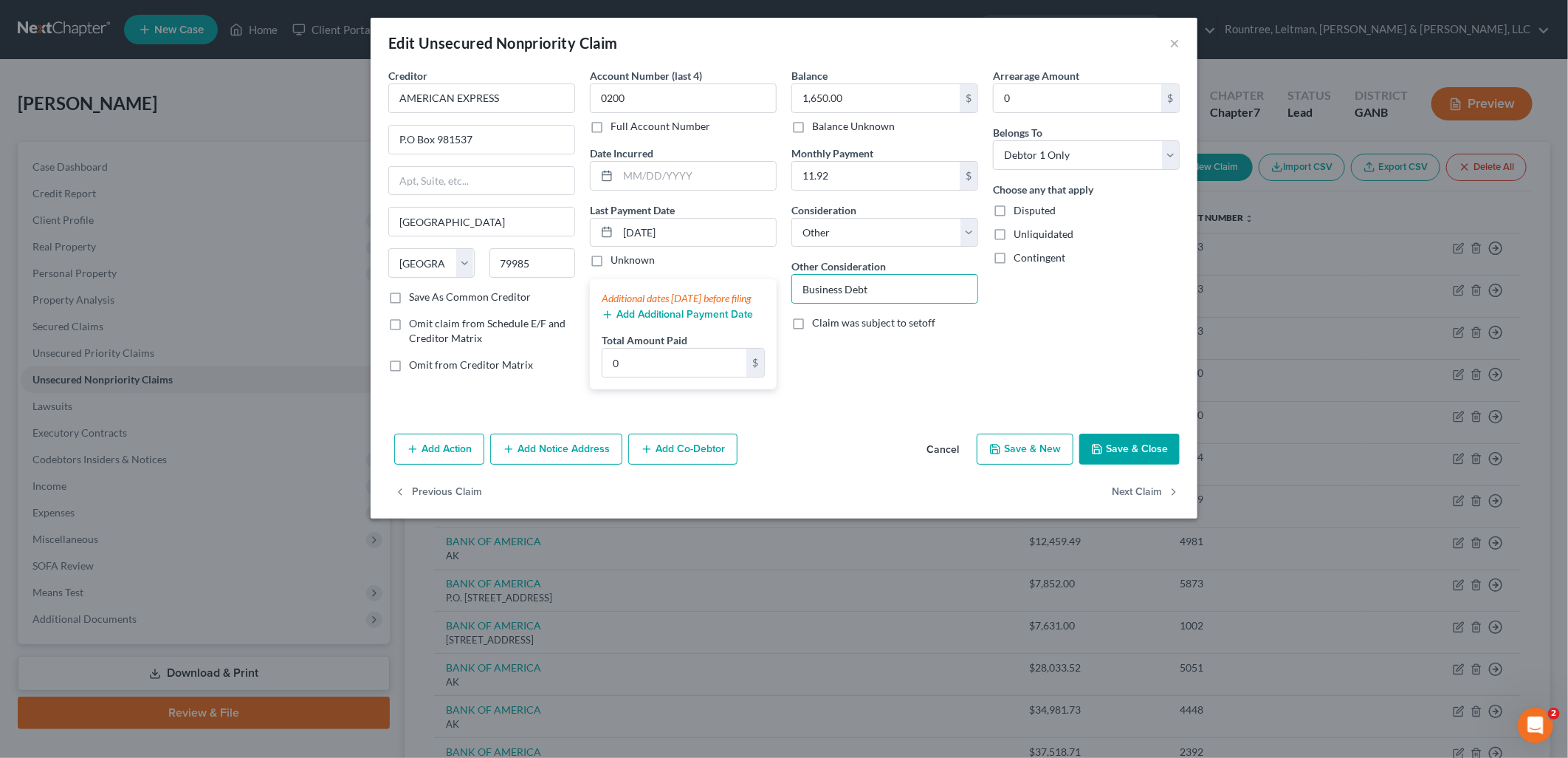
click at [1133, 285] on div "Arrearage Amount 0 $ Belongs To * Select Debtor 1 Only Debtor 2 Only Debtor 1 A…" at bounding box center [1086, 235] width 202 height 333
click at [1127, 464] on button "Save & Close" at bounding box center [1130, 449] width 101 height 31
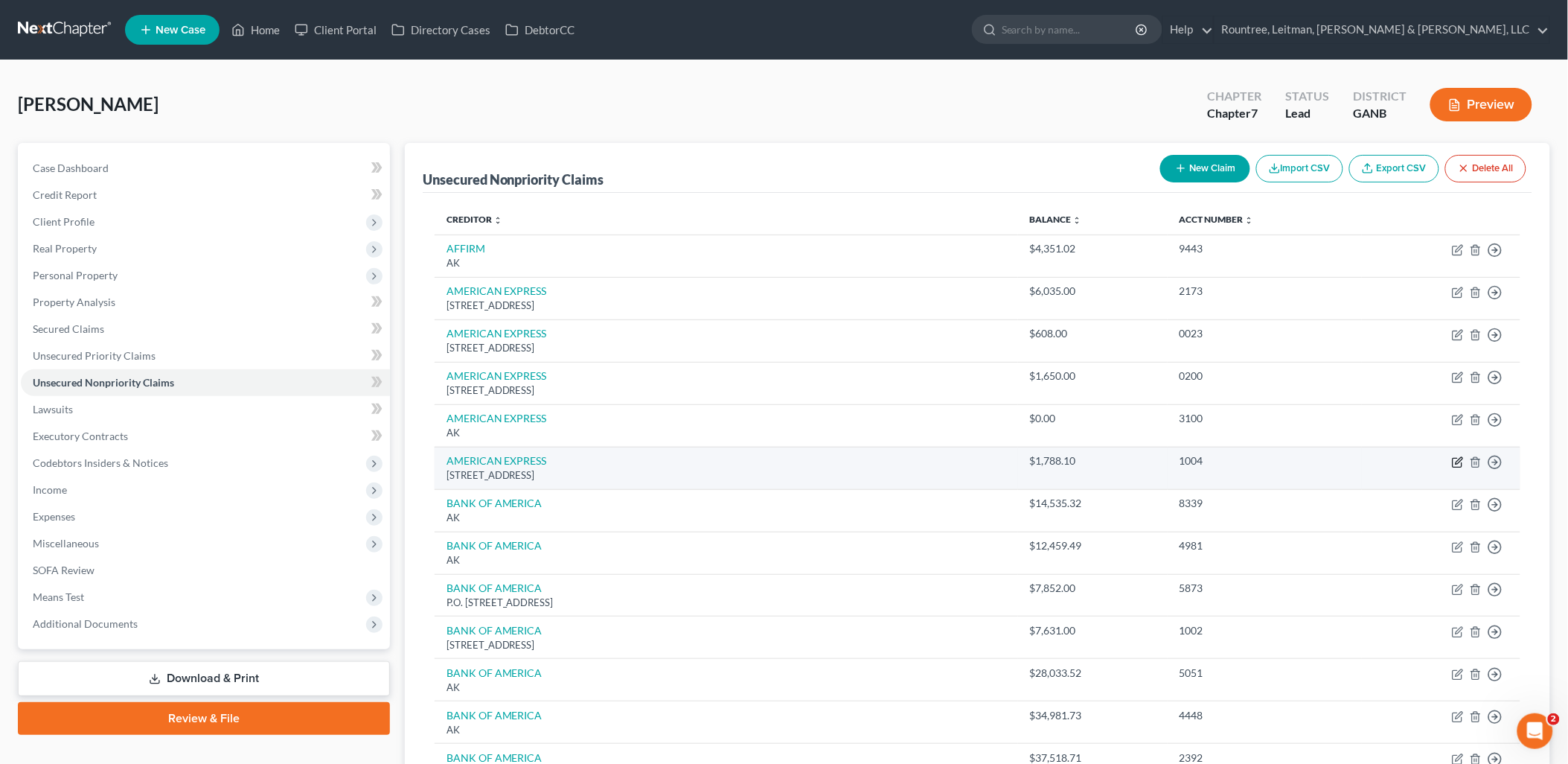
click at [1454, 464] on icon "button" at bounding box center [1457, 462] width 12 height 12
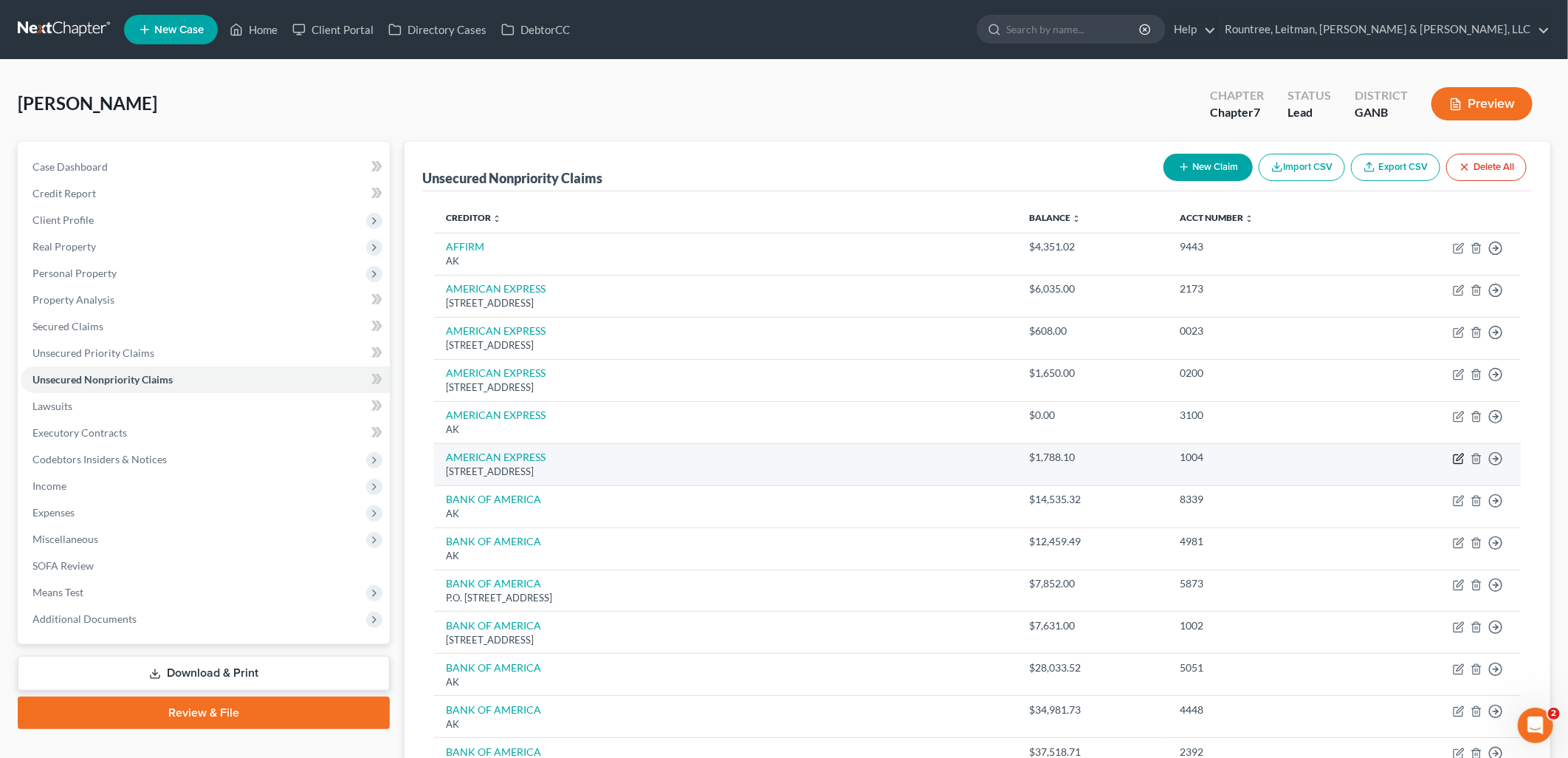
select select "45"
select select "2"
select select "0"
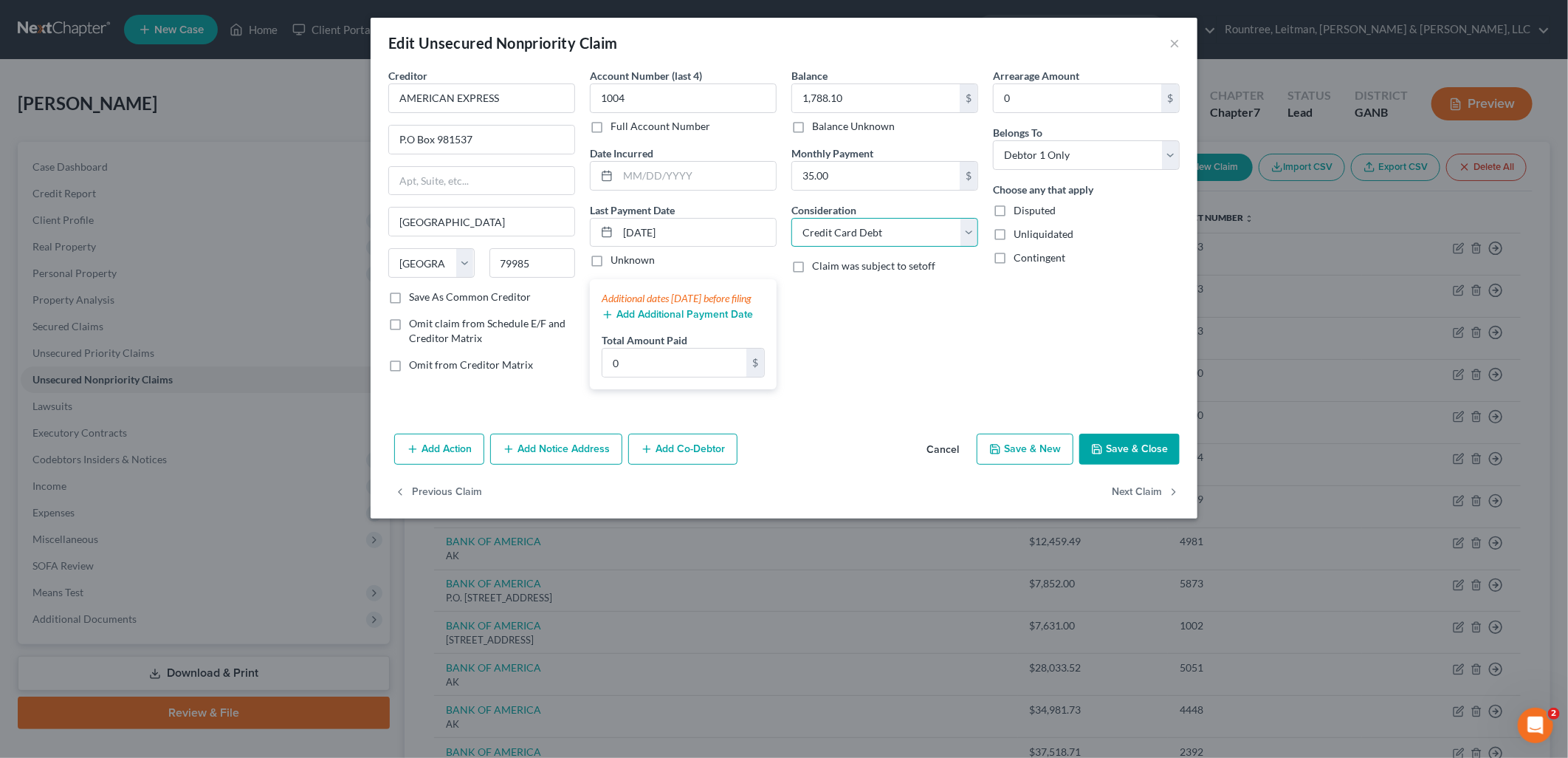
click at [890, 233] on select "Select Cable / Satellite Services Collection Agency Credit Card Debt Debt Couns…" at bounding box center [885, 233] width 187 height 29
select select "14"
click at [792, 218] on select "Select Cable / Satellite Services Collection Agency Credit Card Debt Debt Couns…" at bounding box center [885, 233] width 187 height 29
click at [880, 290] on input "text" at bounding box center [884, 289] width 185 height 28
type input "Business Debt"
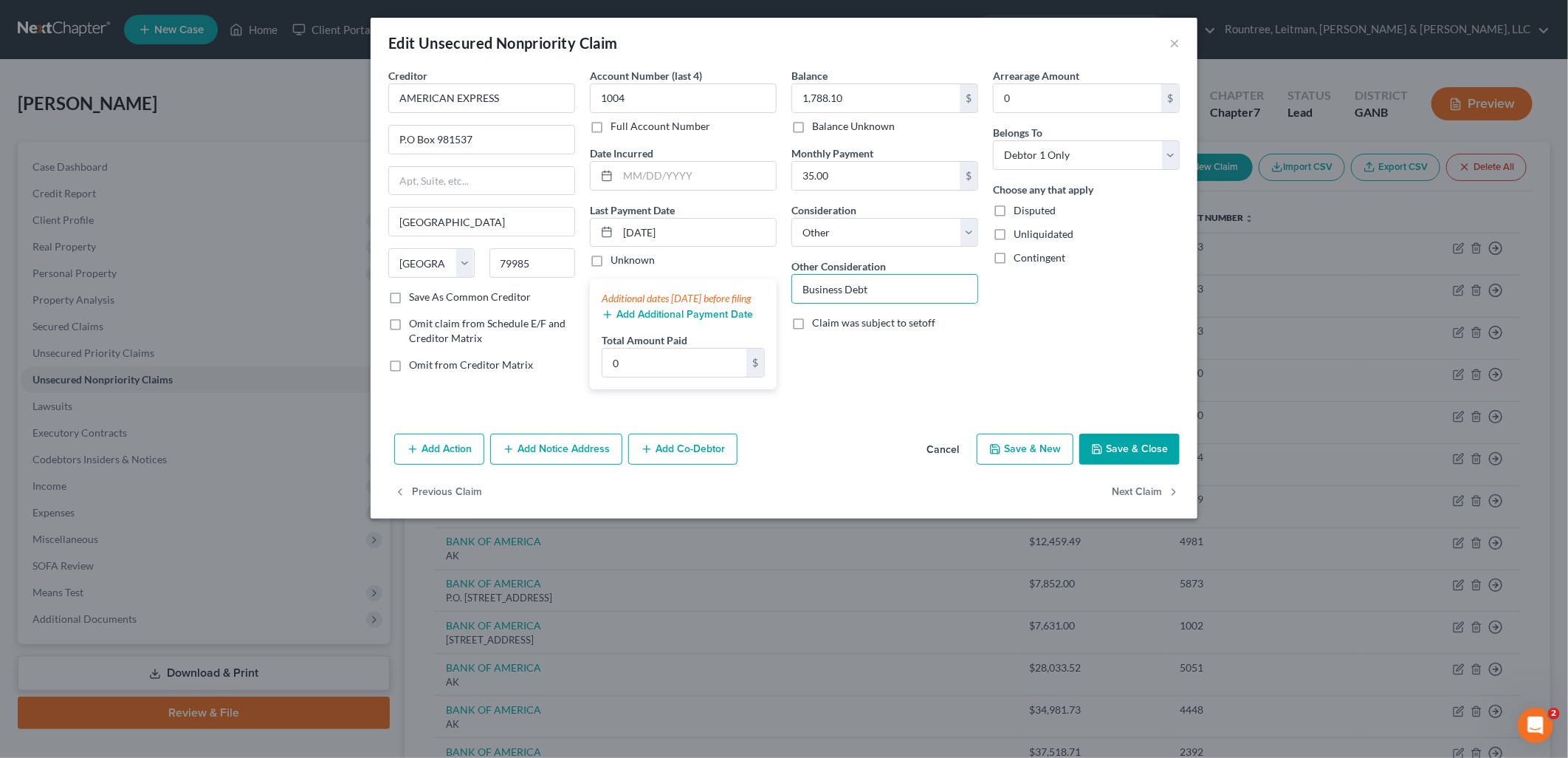
click at [1123, 459] on button "Save & Close" at bounding box center [1130, 449] width 101 height 31
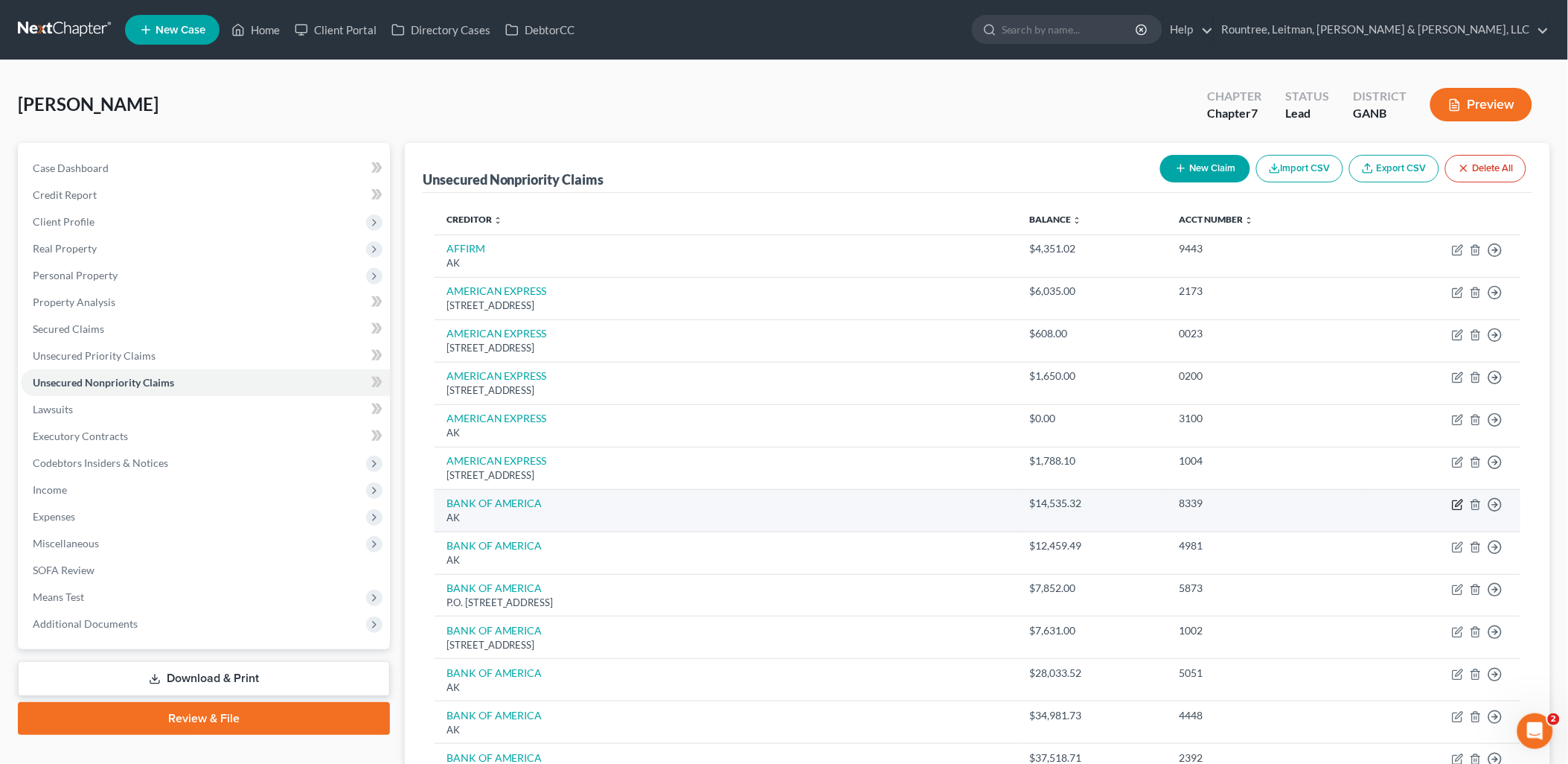
click at [1455, 508] on icon "button" at bounding box center [1457, 504] width 12 height 12
select select "1"
select select "2"
select select "0"
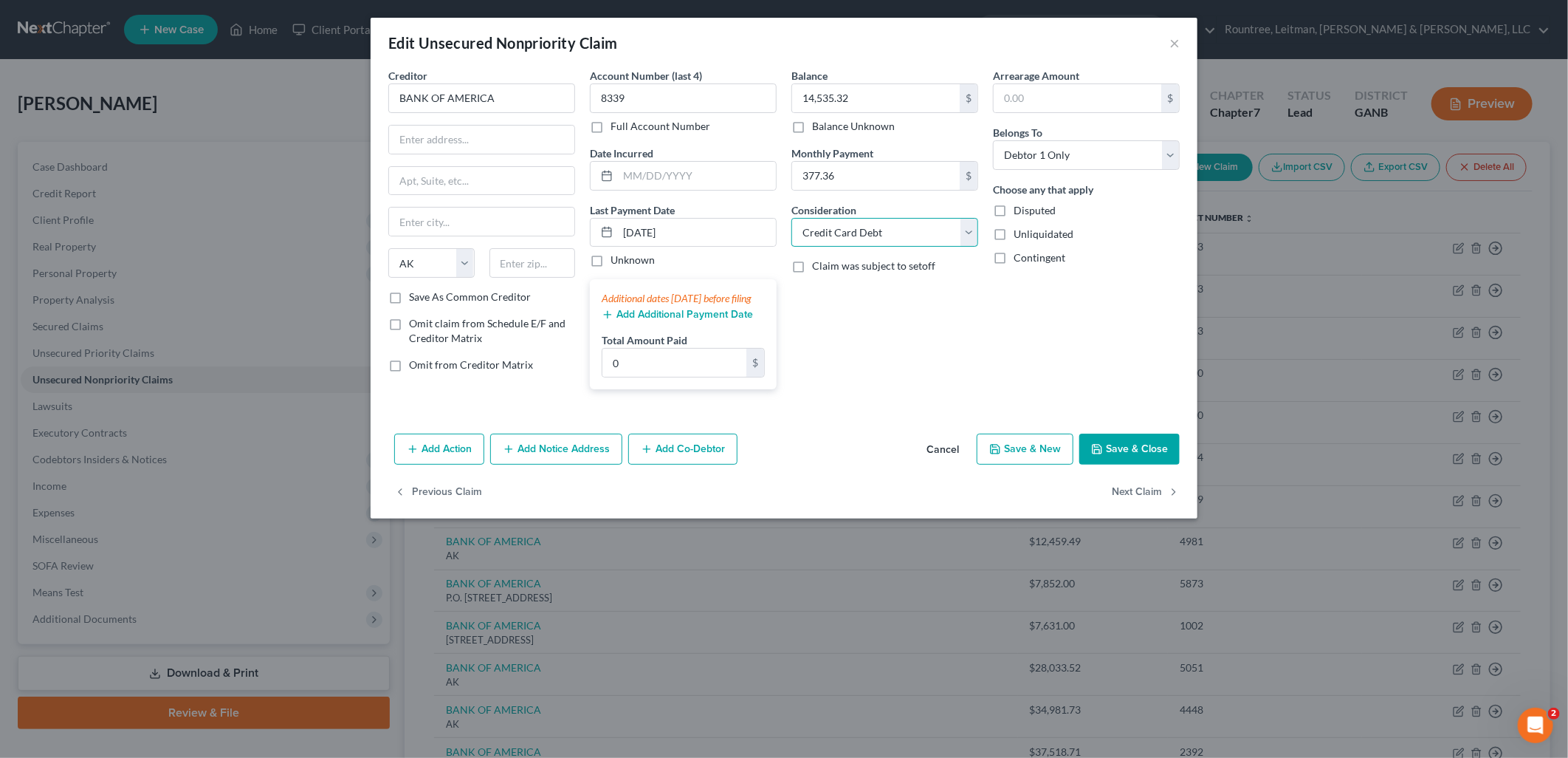
click at [956, 226] on select "Select Cable / Satellite Services Collection Agency Credit Card Debt Debt Couns…" at bounding box center [885, 233] width 187 height 29
select select "14"
click at [792, 218] on select "Select Cable / Satellite Services Collection Agency Credit Card Debt Debt Couns…" at bounding box center [885, 233] width 187 height 29
click at [897, 286] on input "text" at bounding box center [884, 289] width 185 height 28
type input "Business Debt"
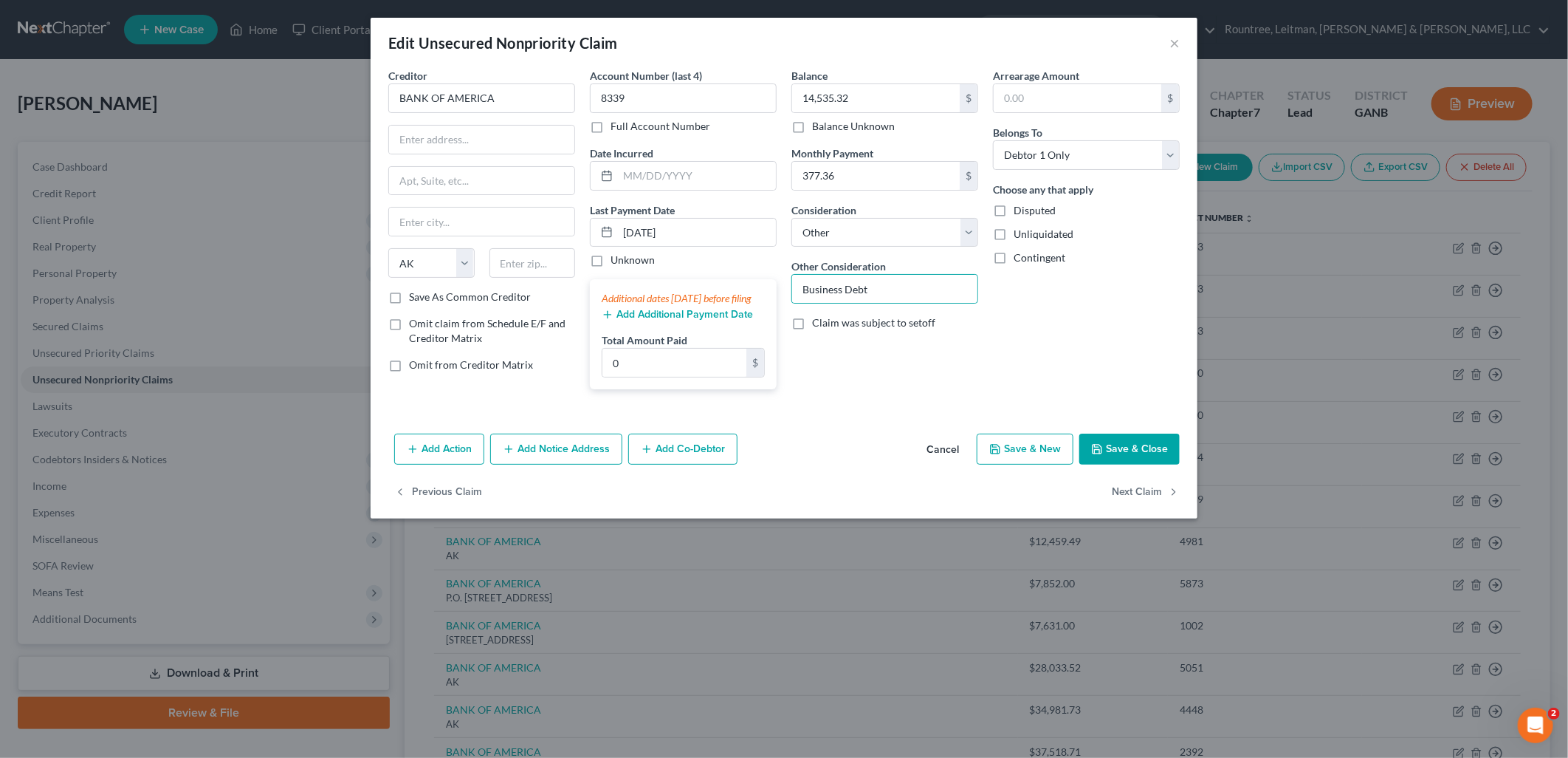
click at [1137, 363] on div "Arrearage Amount $ Belongs To * Select Debtor 1 Only Debtor 2 Only Debtor 1 And…" at bounding box center [1086, 235] width 202 height 333
click at [1150, 464] on button "Save & Close" at bounding box center [1130, 449] width 101 height 31
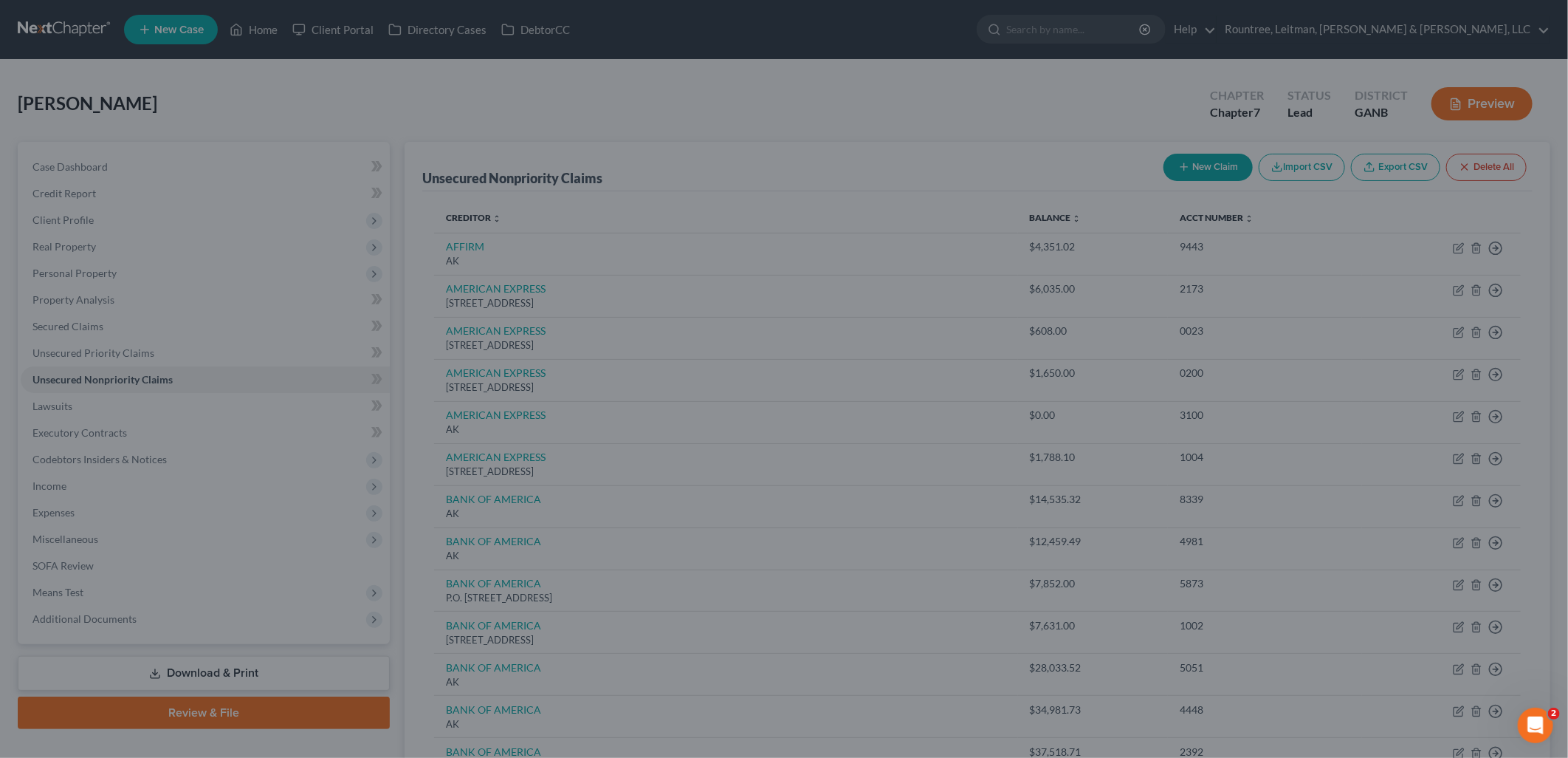
type input "0"
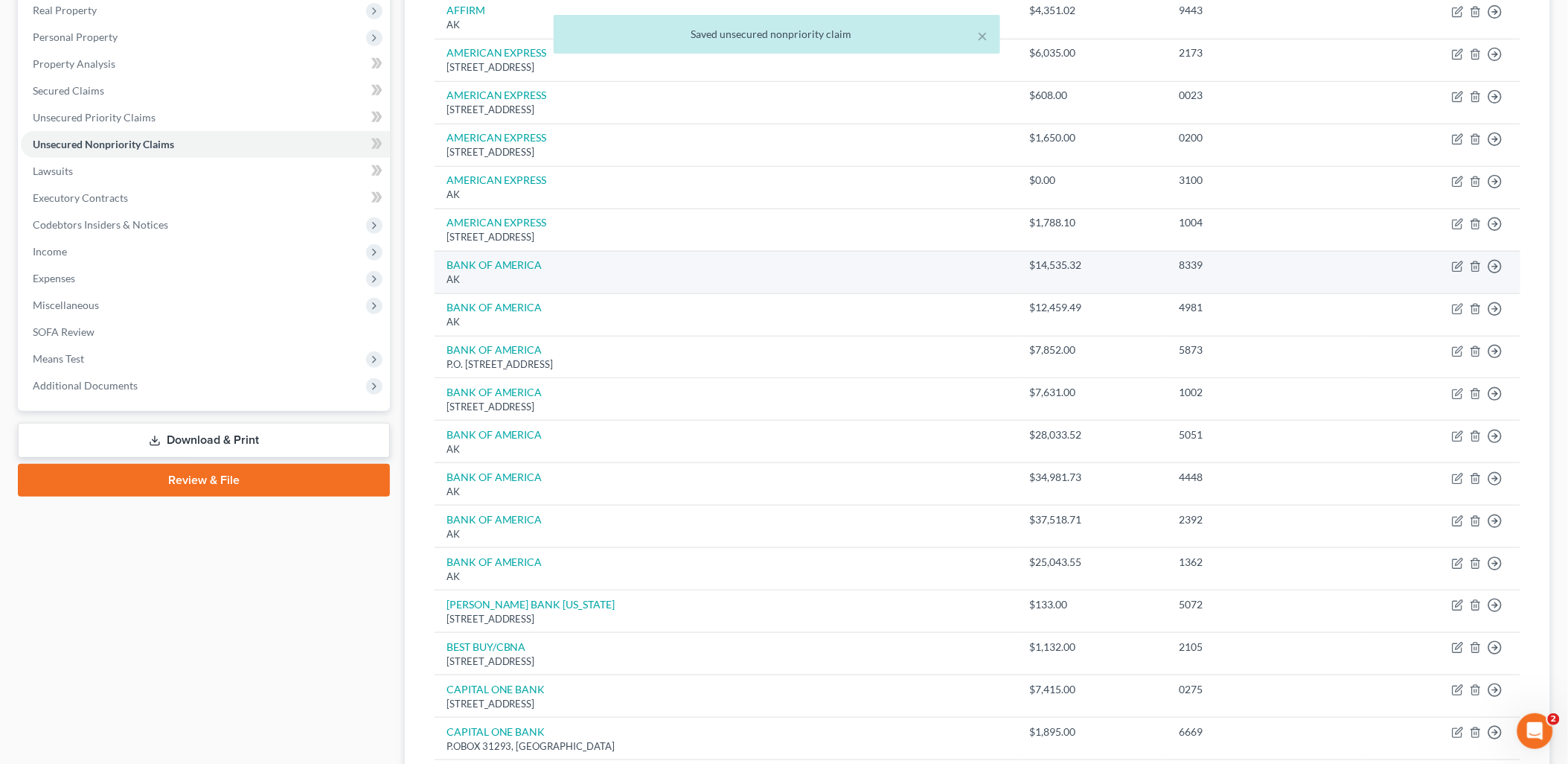
scroll to position [248, 0]
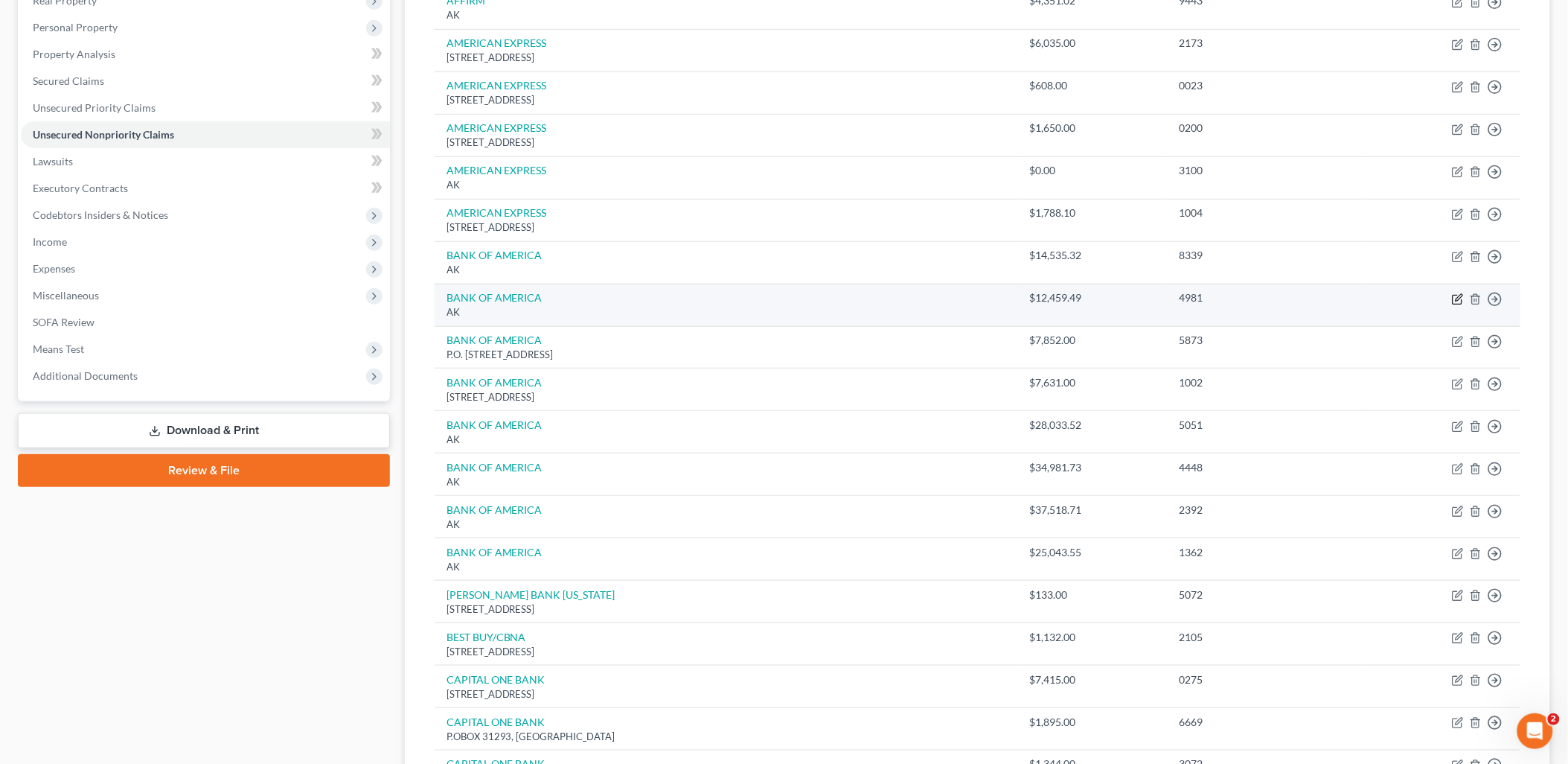
click at [1460, 299] on icon "button" at bounding box center [1457, 299] width 12 height 12
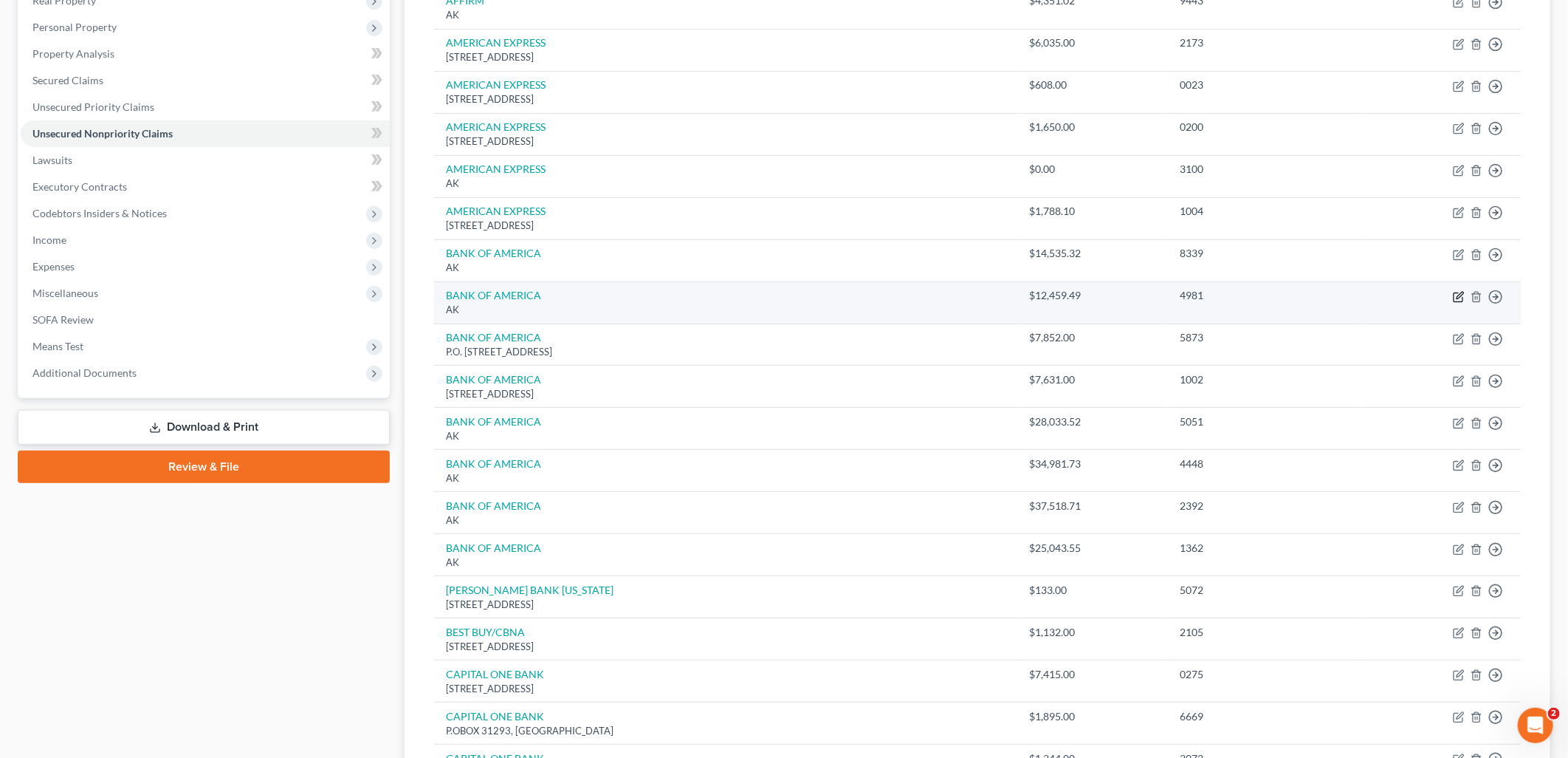
select select "1"
select select "2"
select select "0"
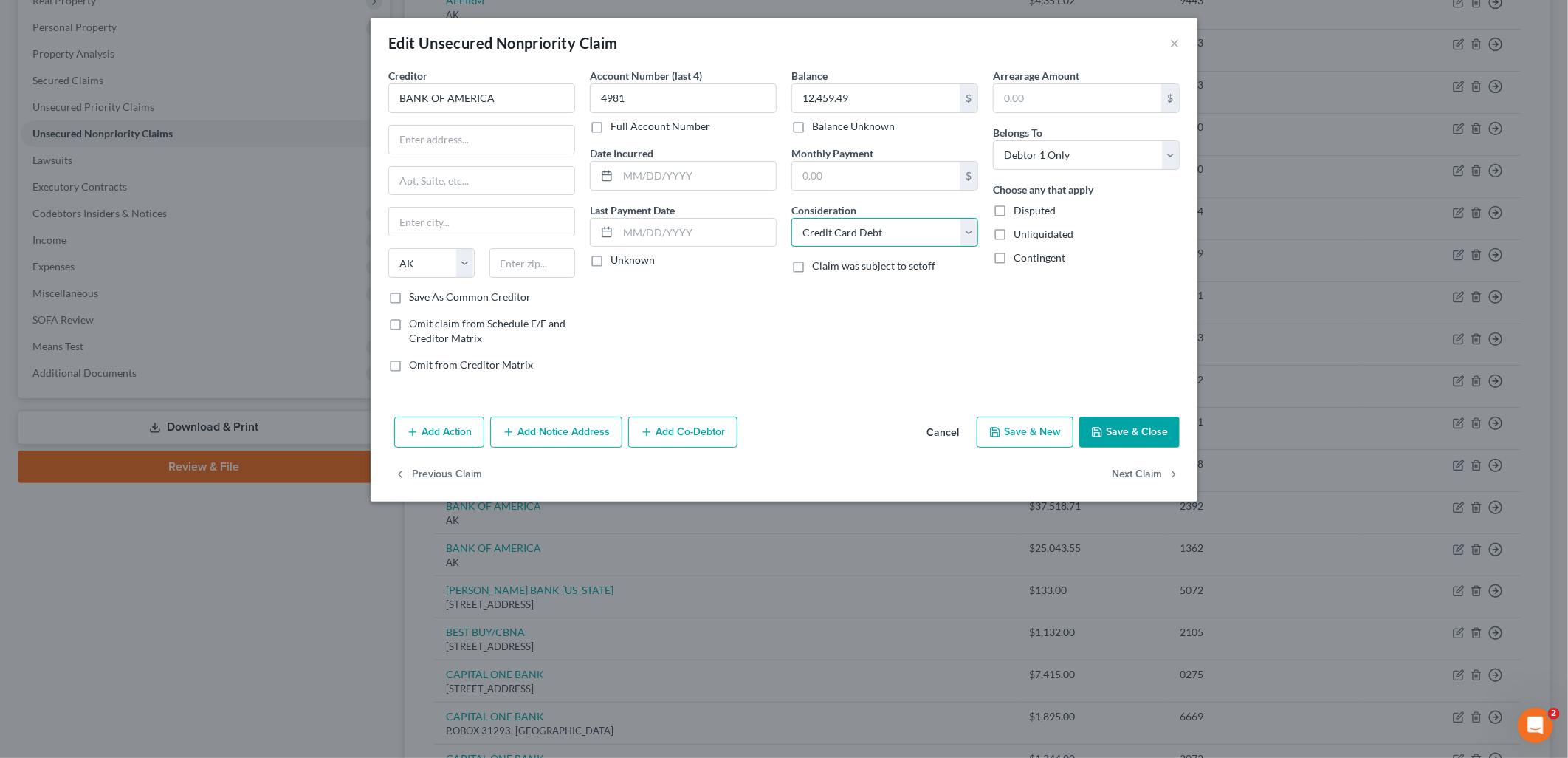
click at [912, 230] on select "Select Cable / Satellite Services Collection Agency Credit Card Debt Debt Couns…" at bounding box center [885, 233] width 187 height 29
select select "14"
click at [792, 218] on select "Select Cable / Satellite Services Collection Agency Credit Card Debt Debt Couns…" at bounding box center [885, 233] width 187 height 29
click at [873, 303] on input "text" at bounding box center [884, 289] width 185 height 28
type input "Business Debt"
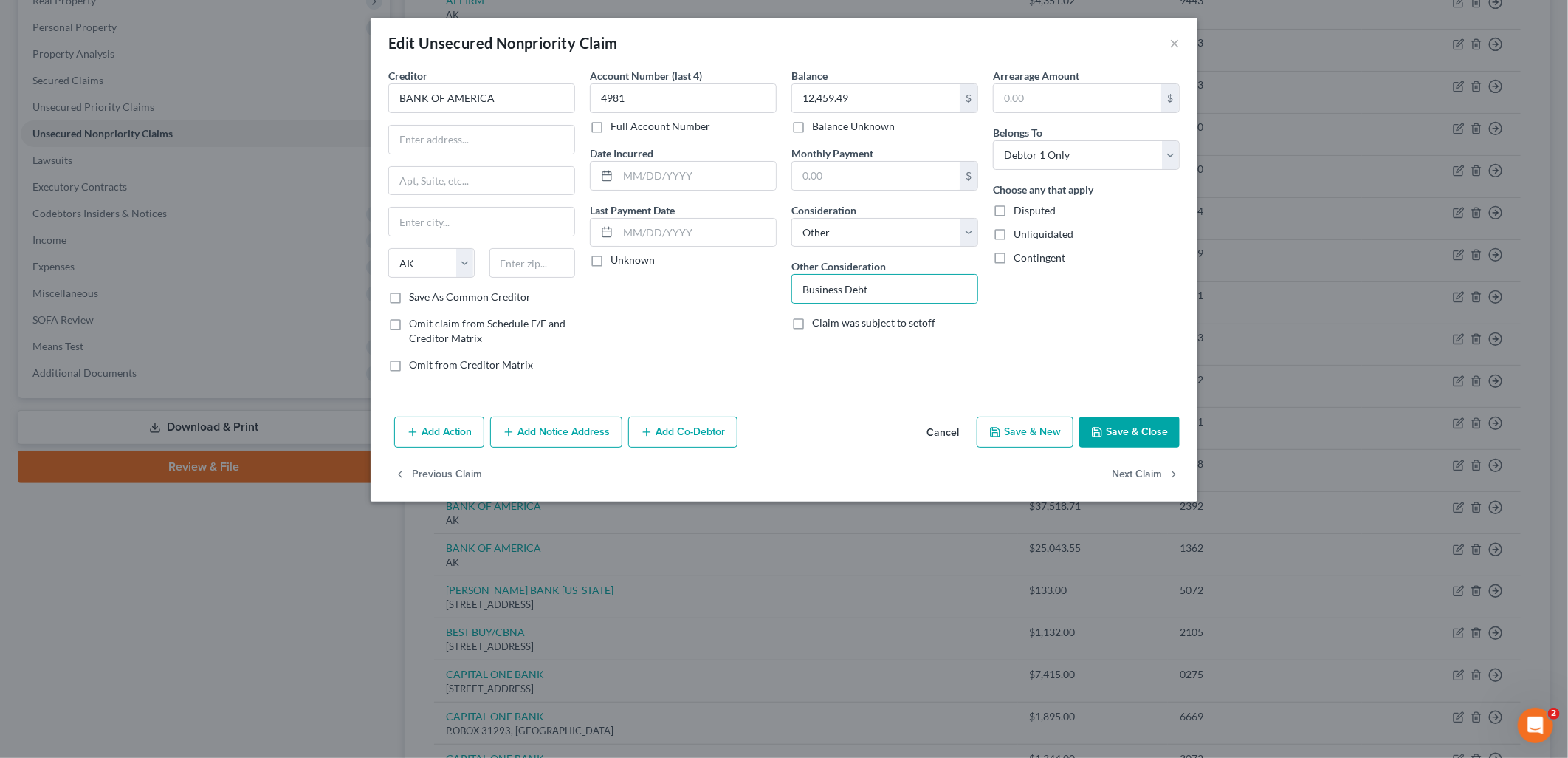
click at [738, 333] on div "Account Number (last 4) 4981 Full Account Number Date Incurred Last Payment Dat…" at bounding box center [684, 226] width 202 height 316
click at [1123, 427] on button "Save & Close" at bounding box center [1130, 432] width 101 height 31
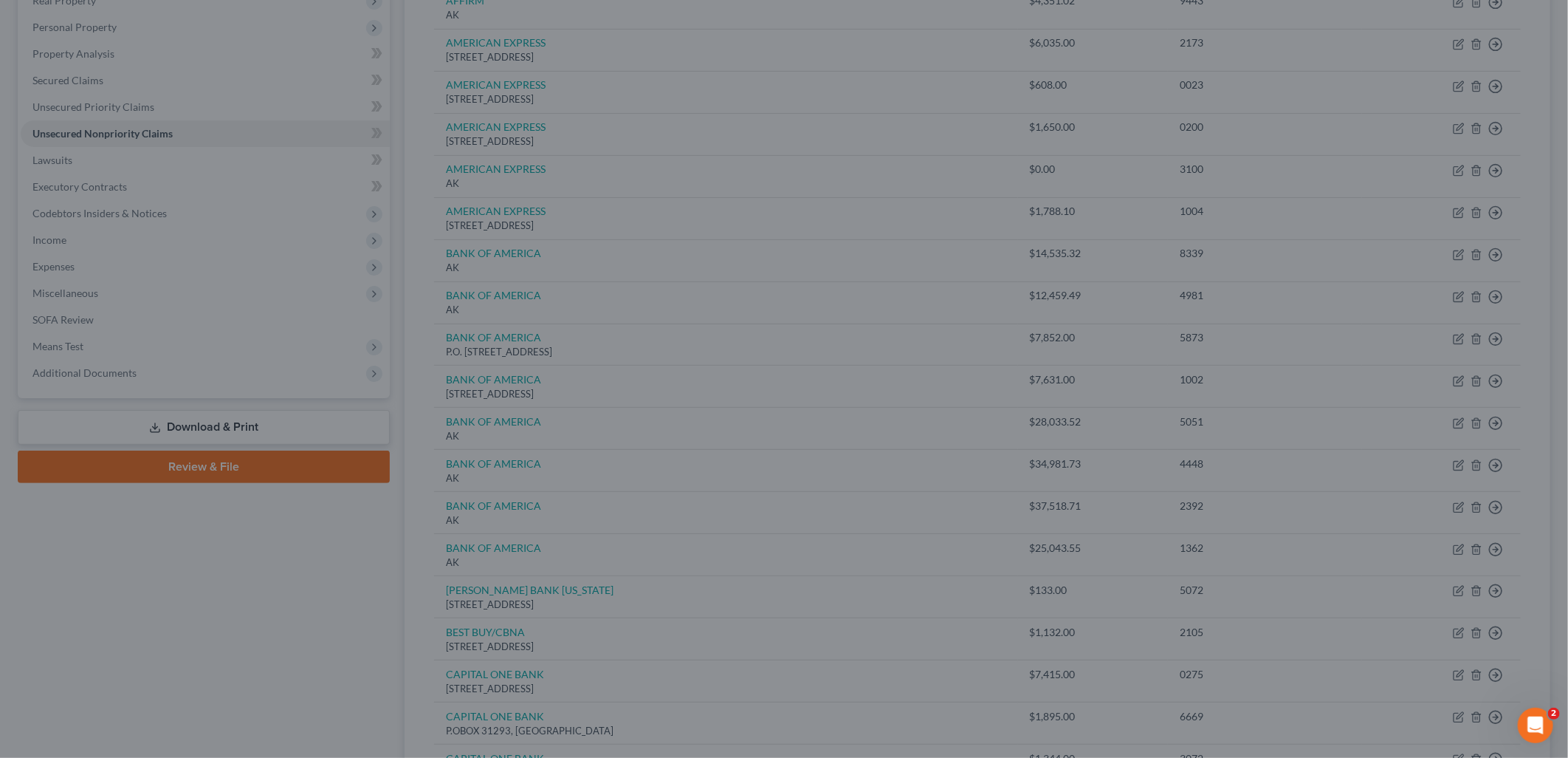
type input "0"
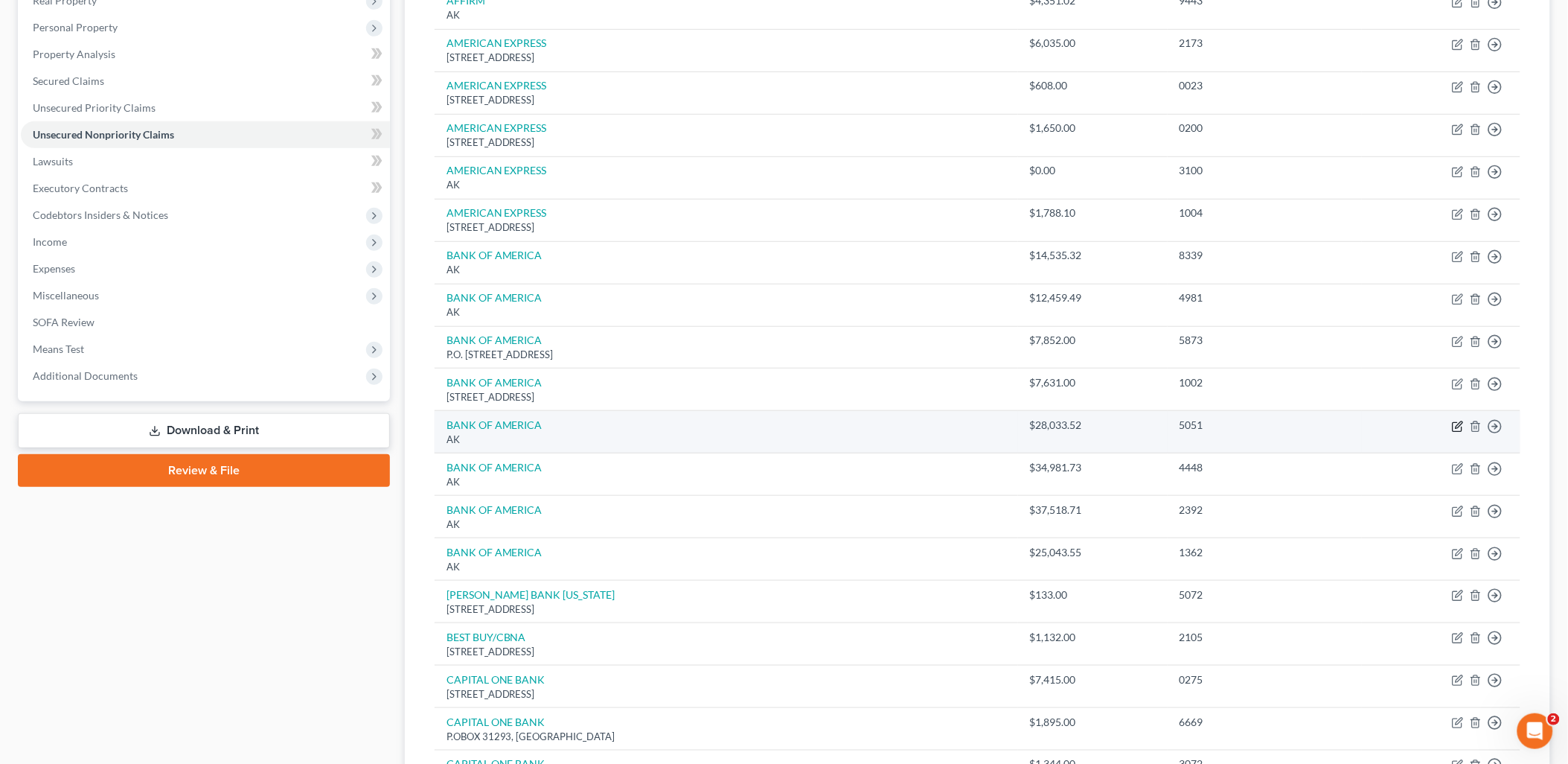
click at [1453, 427] on icon "button" at bounding box center [1457, 426] width 9 height 9
select select "1"
select select "2"
select select "0"
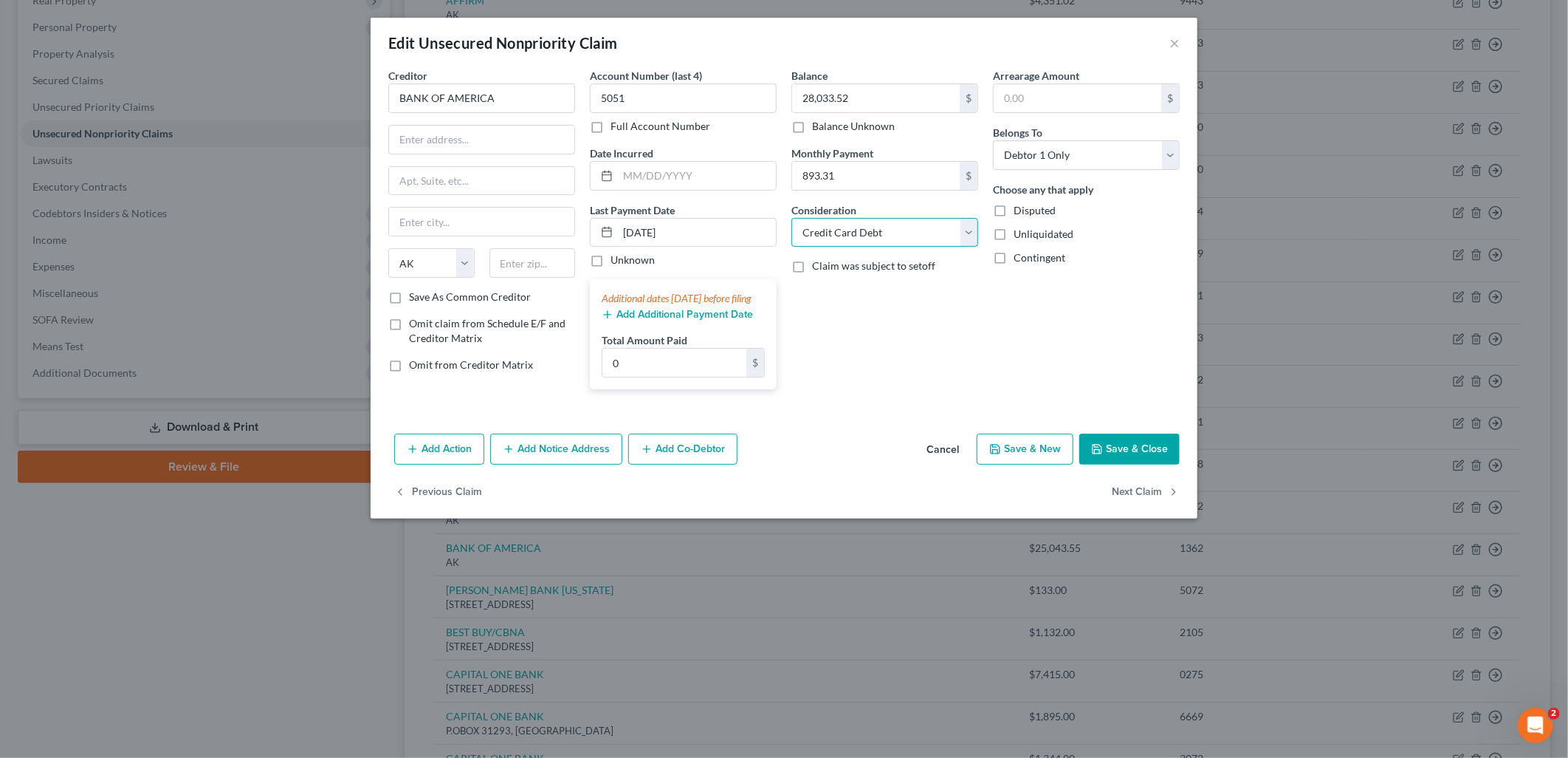
click at [895, 232] on select "Select Cable / Satellite Services Collection Agency Credit Card Debt Debt Couns…" at bounding box center [885, 233] width 187 height 29
select select "14"
click at [792, 218] on select "Select Cable / Satellite Services Collection Agency Credit Card Debt Debt Couns…" at bounding box center [885, 233] width 187 height 29
click at [914, 281] on input "text" at bounding box center [884, 289] width 185 height 28
type input "Business Debt"
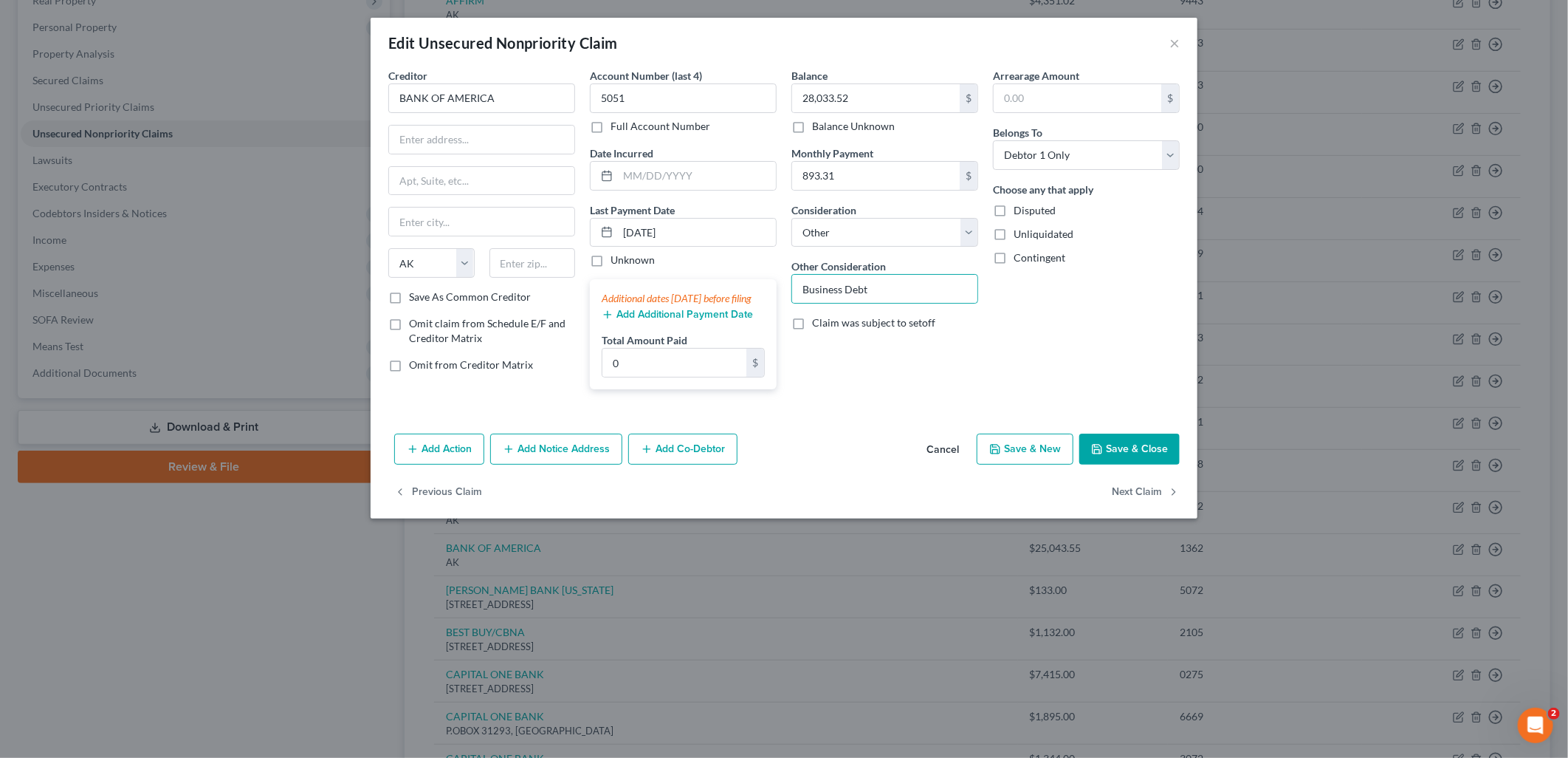
click at [1116, 299] on div "Arrearage Amount $ Belongs To * Select Debtor 1 Only Debtor 2 Only Debtor 1 And…" at bounding box center [1086, 235] width 202 height 333
click at [1145, 463] on button "Save & Close" at bounding box center [1130, 449] width 101 height 31
type input "0"
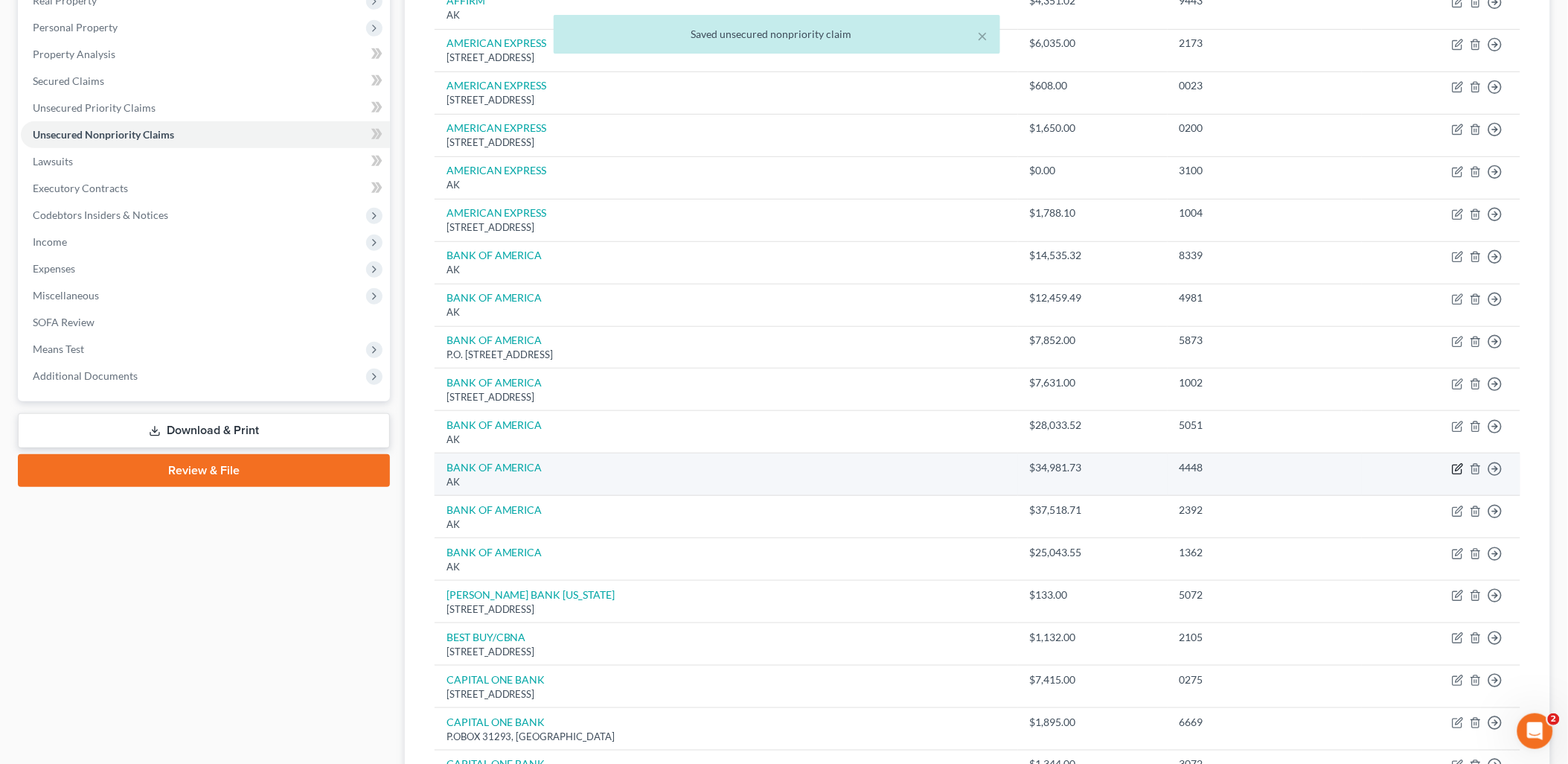
click at [1453, 467] on icon "button" at bounding box center [1457, 469] width 9 height 9
select select "1"
select select "2"
select select "0"
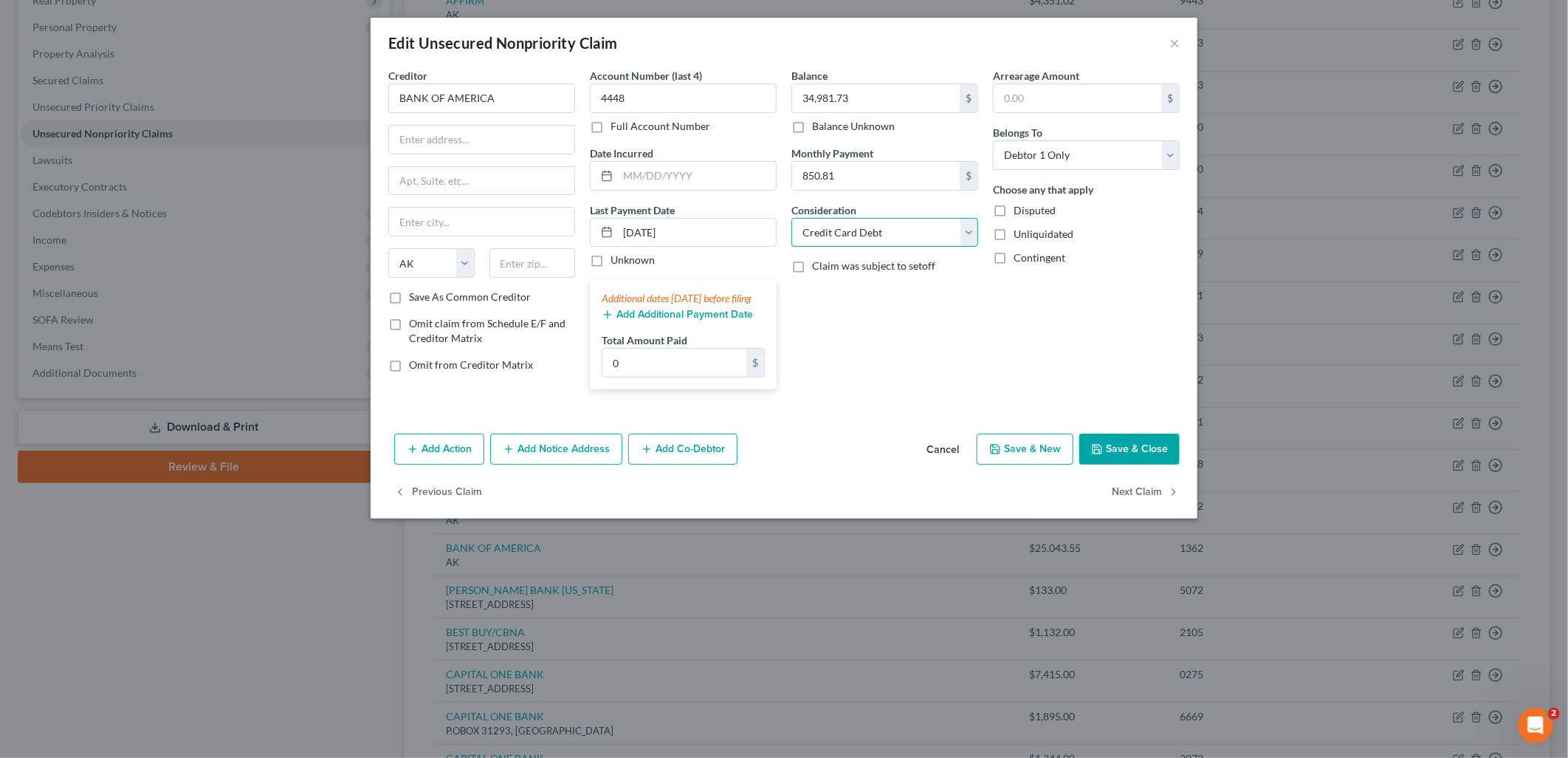
click at [876, 231] on select "Select Cable / Satellite Services Collection Agency Credit Card Debt Debt Couns…" at bounding box center [885, 233] width 187 height 29
select select "14"
click at [792, 218] on select "Select Cable / Satellite Services Collection Agency Credit Card Debt Debt Couns…" at bounding box center [885, 233] width 187 height 29
click at [888, 298] on input "text" at bounding box center [884, 289] width 185 height 28
type input "Business Debt"
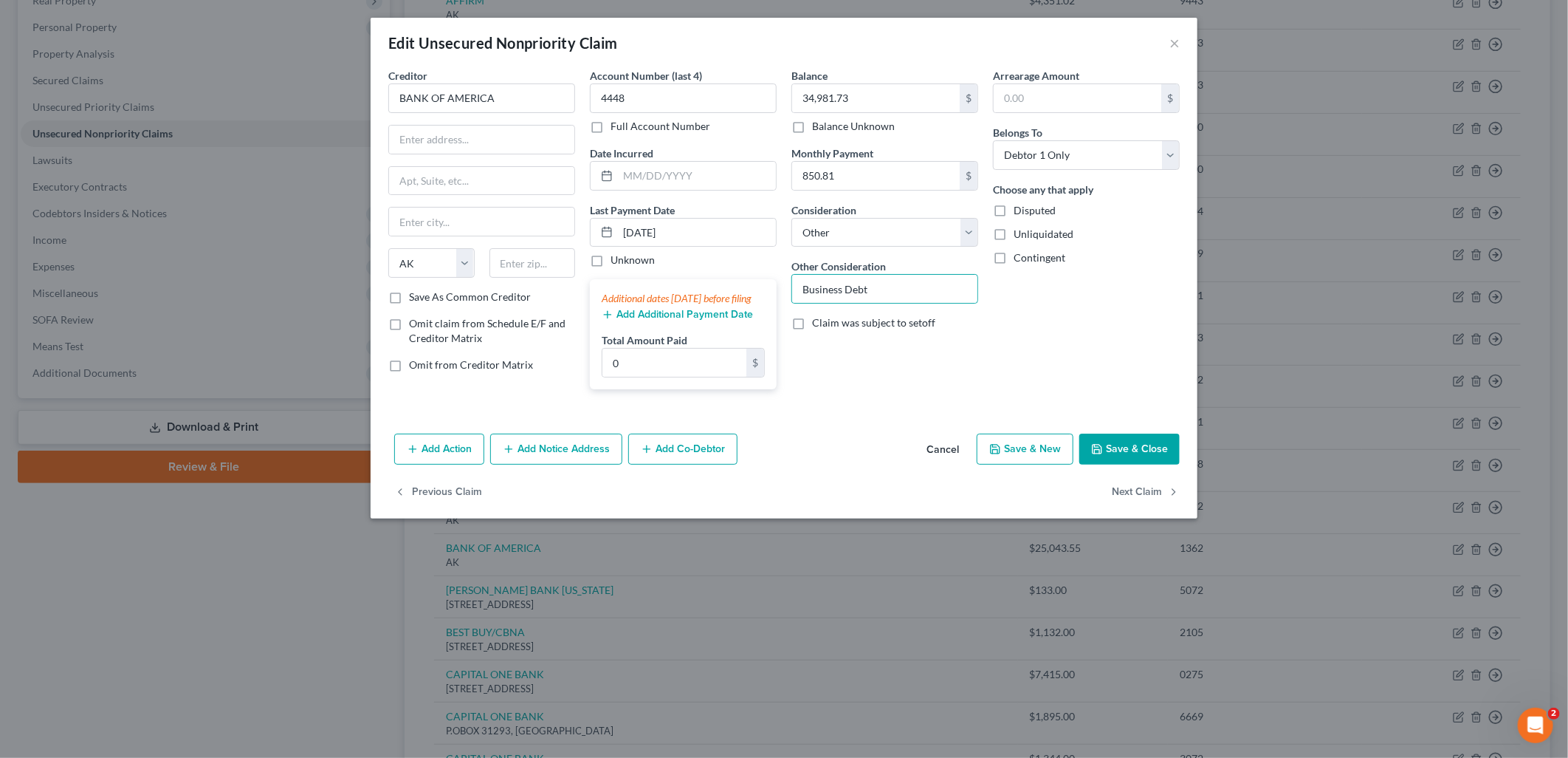
click at [1123, 286] on div "Arrearage Amount $ Belongs To * Select Debtor 1 Only Debtor 2 Only Debtor 1 And…" at bounding box center [1086, 235] width 202 height 333
click at [1131, 464] on button "Save & Close" at bounding box center [1130, 449] width 101 height 31
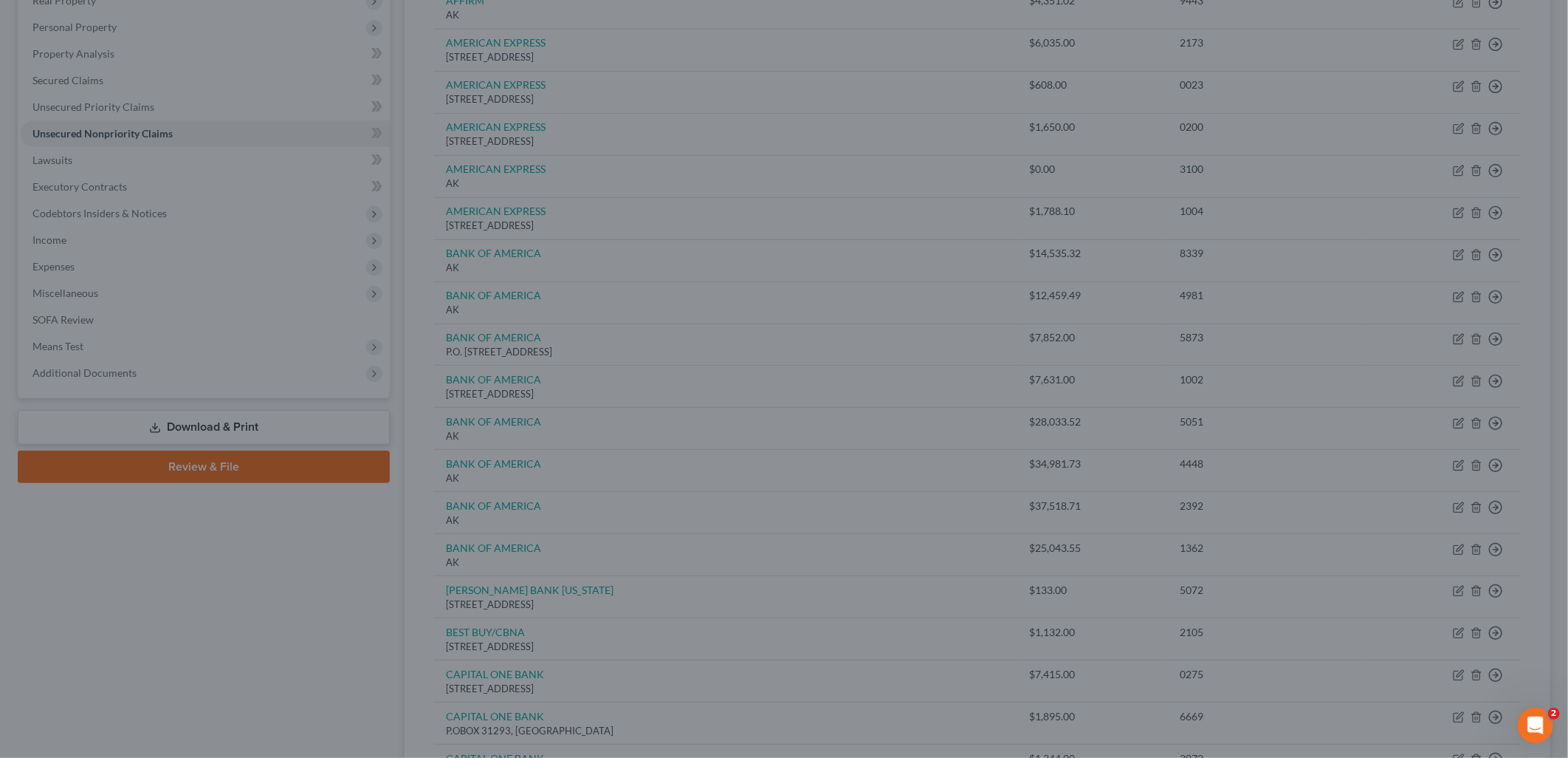
type input "0"
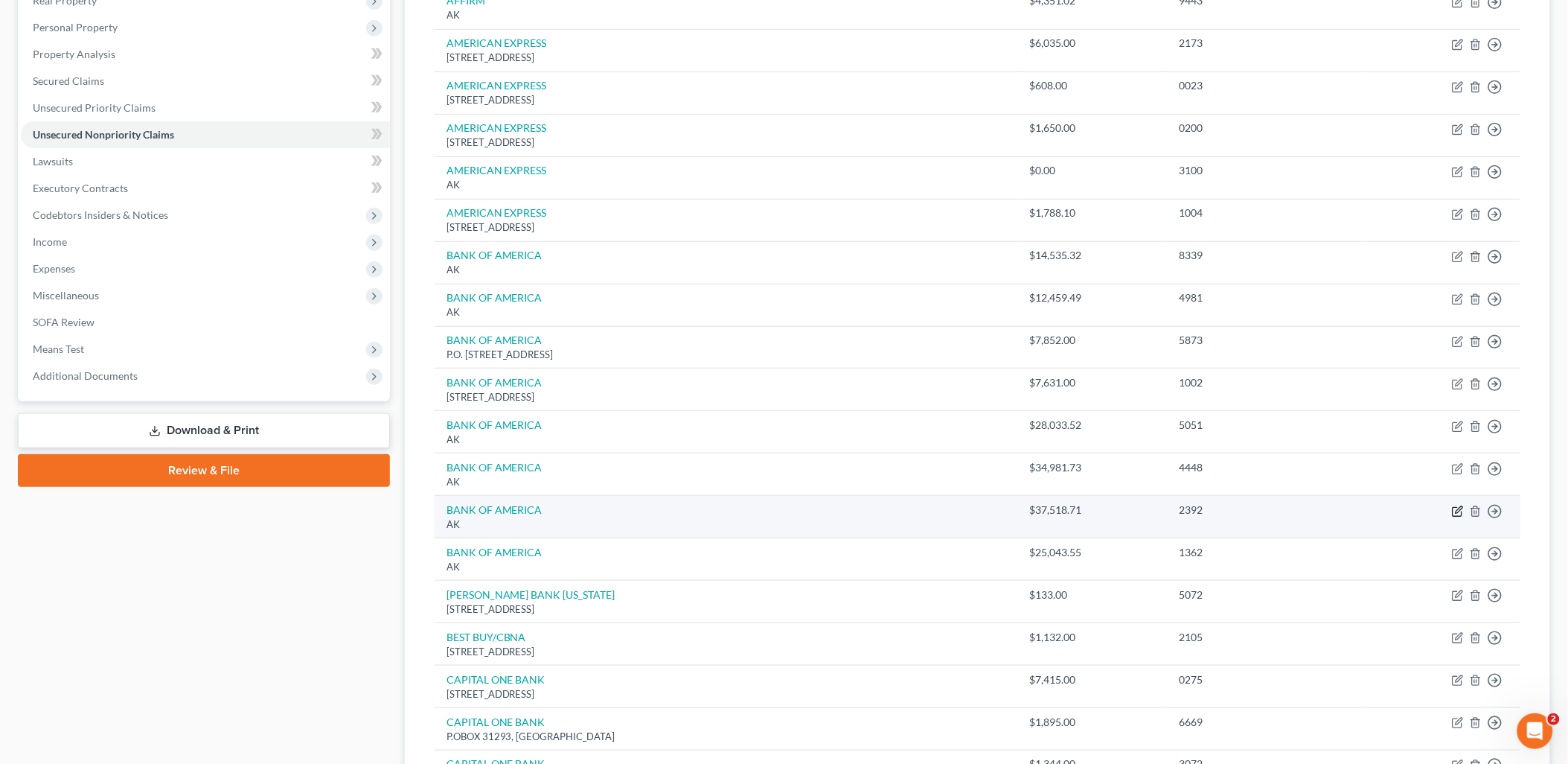
click at [1456, 512] on icon "button" at bounding box center [1458, 510] width 7 height 7
select select "1"
select select "2"
select select "0"
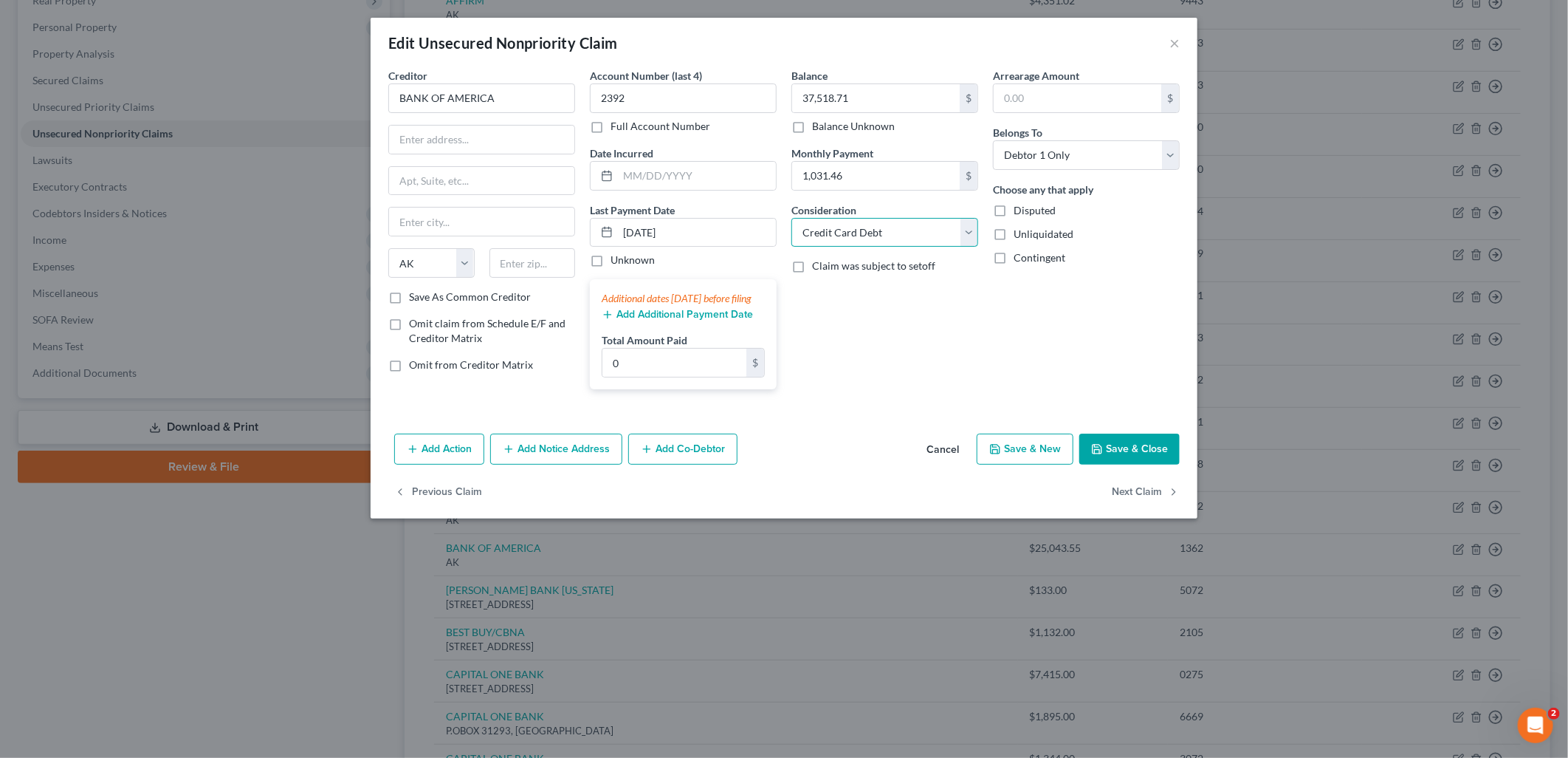
click at [914, 234] on select "Select Cable / Satellite Services Collection Agency Credit Card Debt Debt Couns…" at bounding box center [885, 233] width 187 height 29
select select "14"
click at [792, 218] on select "Select Cable / Satellite Services Collection Agency Credit Card Debt Debt Couns…" at bounding box center [885, 233] width 187 height 29
click at [882, 295] on input "text" at bounding box center [884, 289] width 185 height 28
type input "Business Debt"
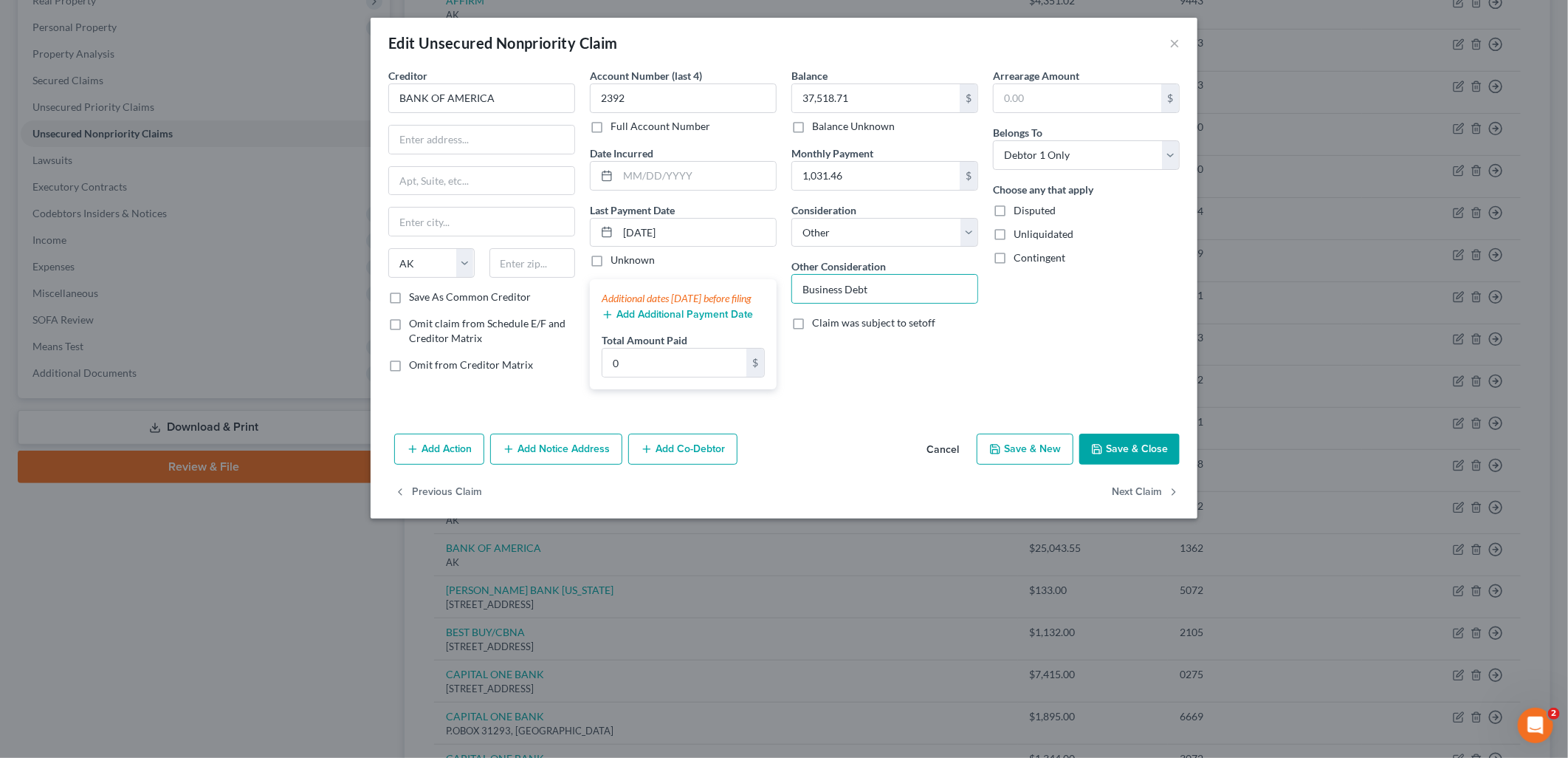
click at [1137, 307] on div "Arrearage Amount $ Belongs To * Select Debtor 1 Only Debtor 2 Only Debtor 1 And…" at bounding box center [1086, 235] width 202 height 333
click at [1116, 464] on button "Save & Close" at bounding box center [1130, 449] width 101 height 31
type input "0"
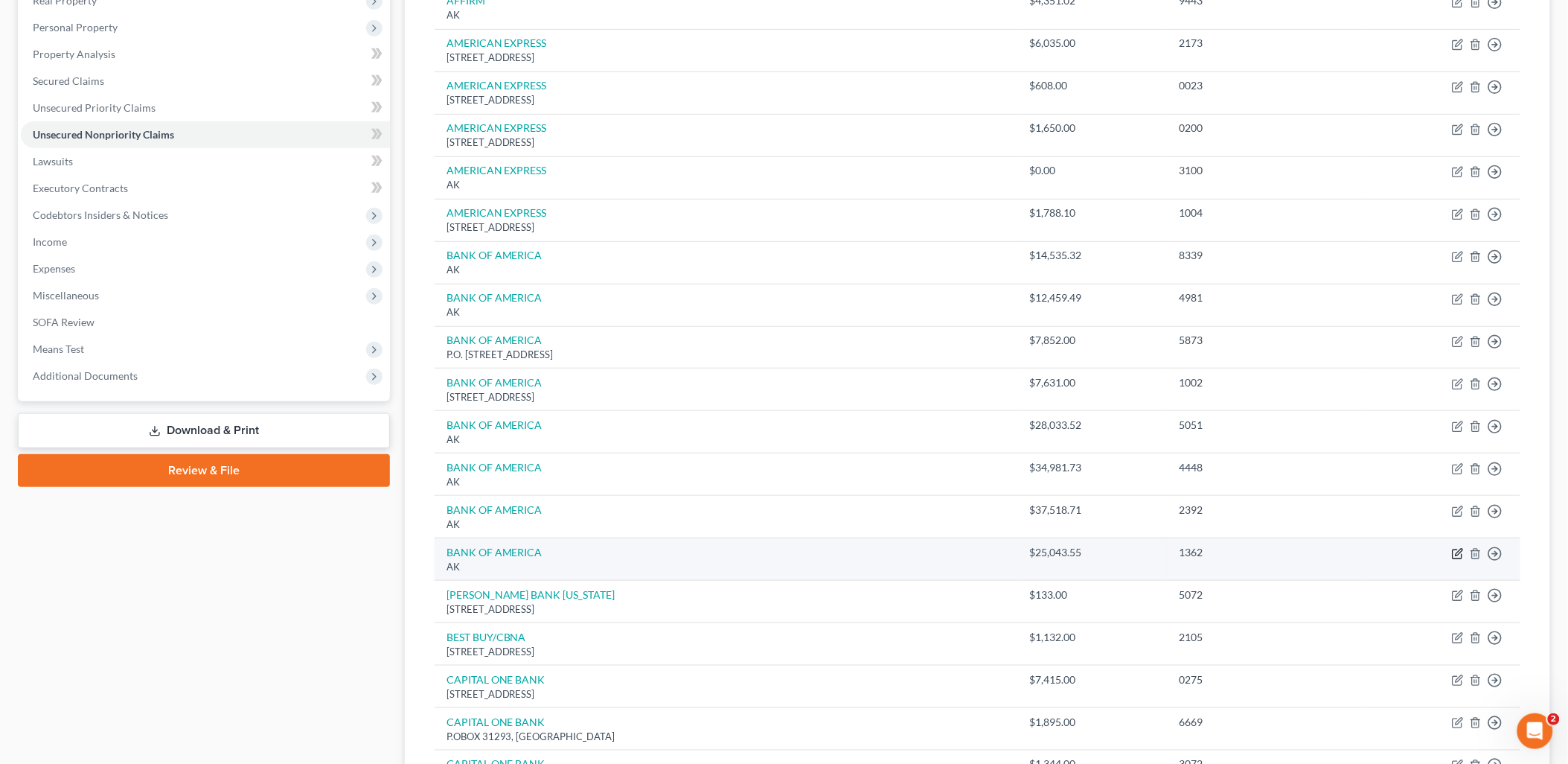
click at [1455, 555] on icon "button" at bounding box center [1457, 553] width 12 height 12
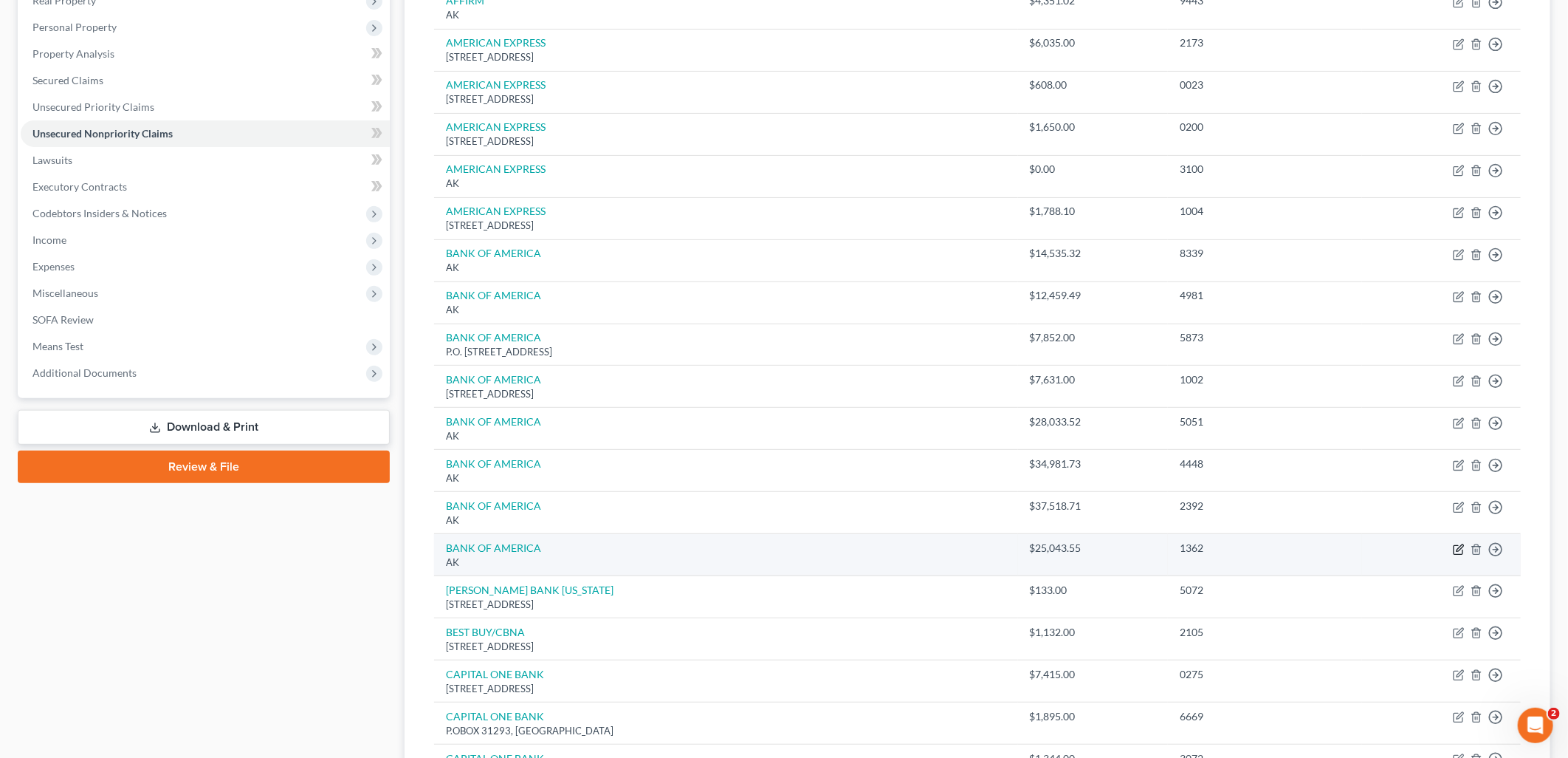
select select "1"
select select "2"
select select "0"
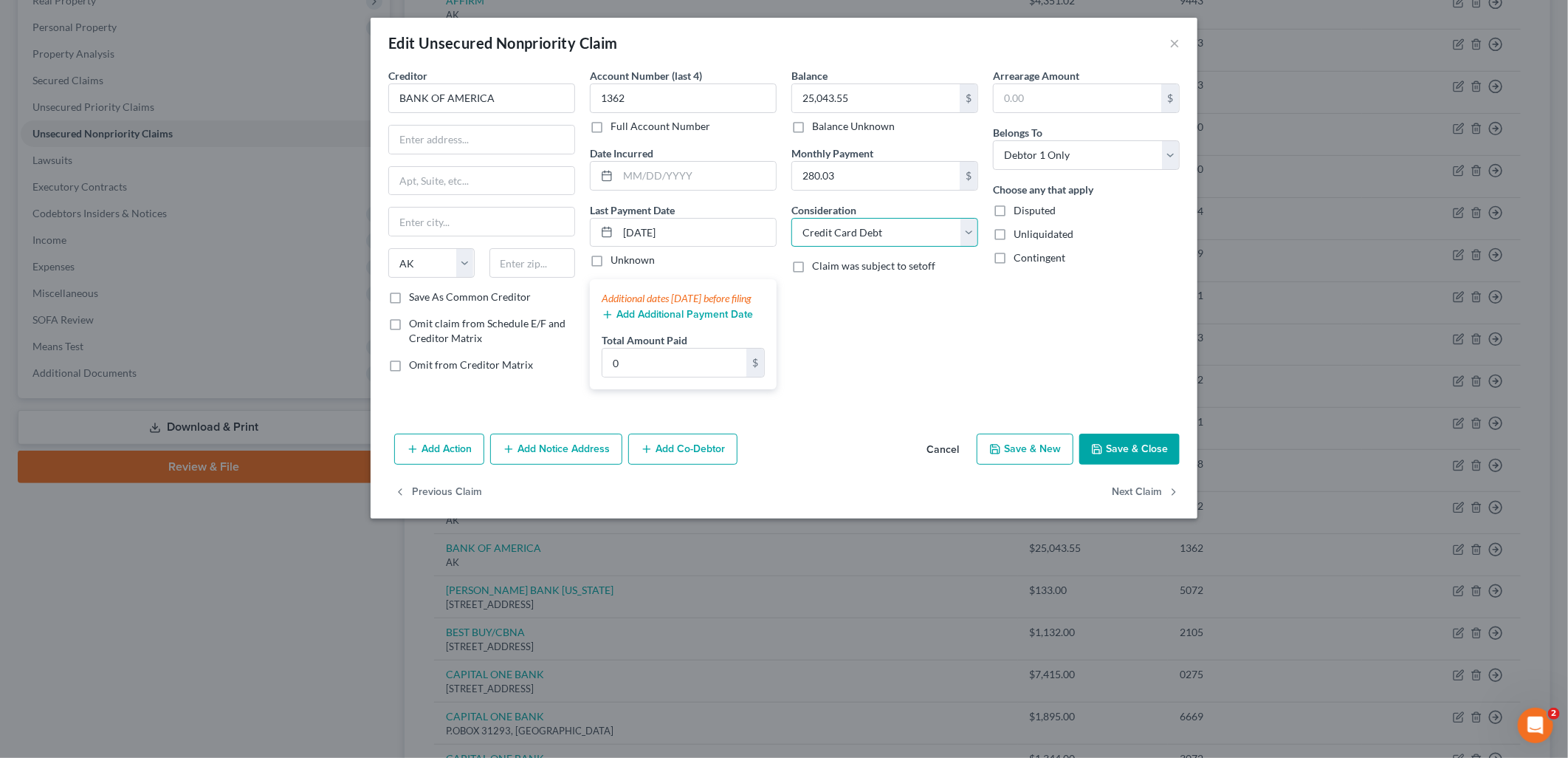
click at [875, 225] on select "Select Cable / Satellite Services Collection Agency Credit Card Debt Debt Couns…" at bounding box center [885, 233] width 187 height 29
select select "14"
click at [792, 218] on select "Select Cable / Satellite Services Collection Agency Credit Card Debt Debt Couns…" at bounding box center [885, 233] width 187 height 29
click at [854, 292] on input "text" at bounding box center [884, 289] width 185 height 28
type input "Business Debt"
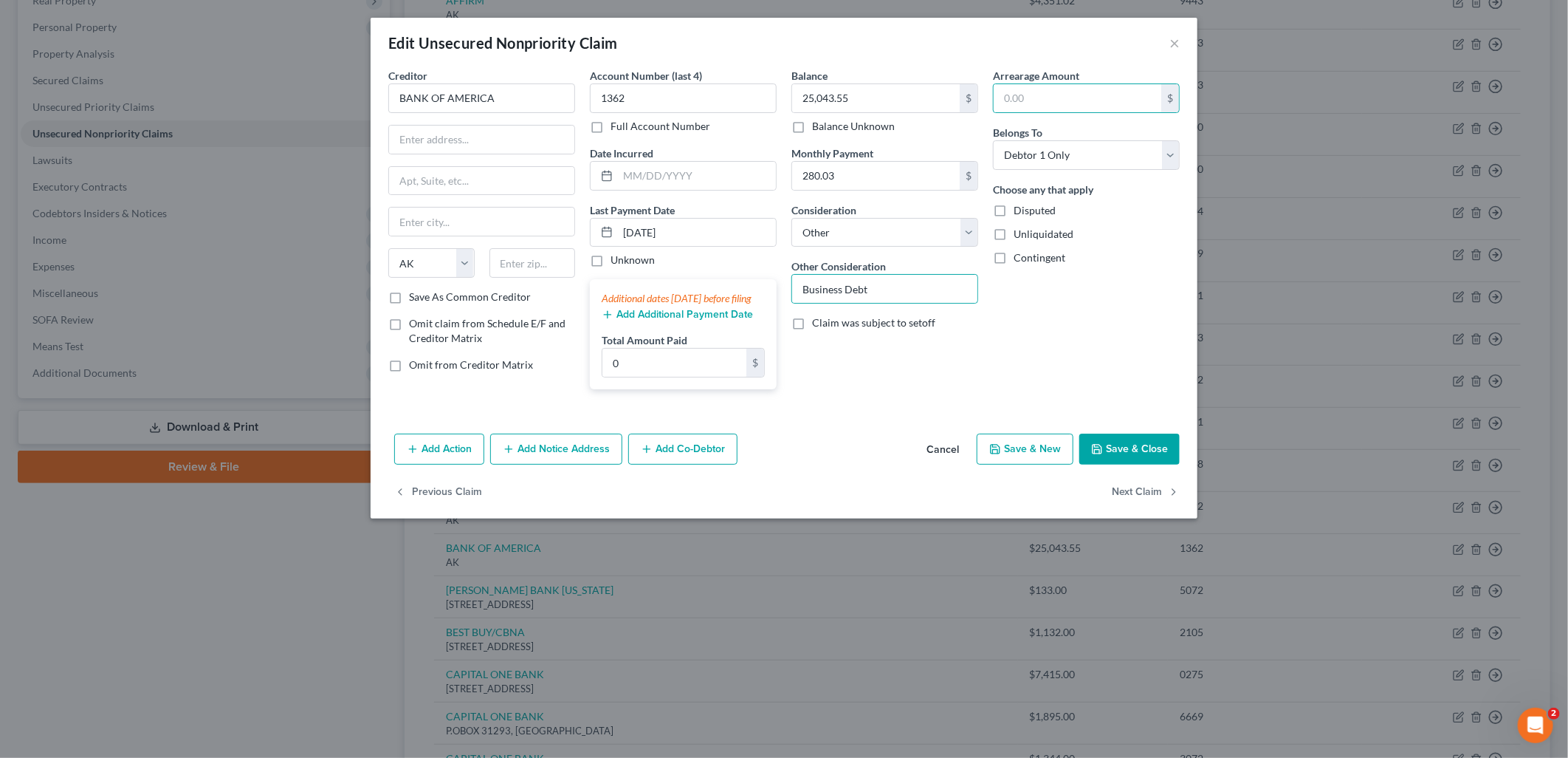
click at [1120, 464] on button "Save & Close" at bounding box center [1130, 449] width 101 height 31
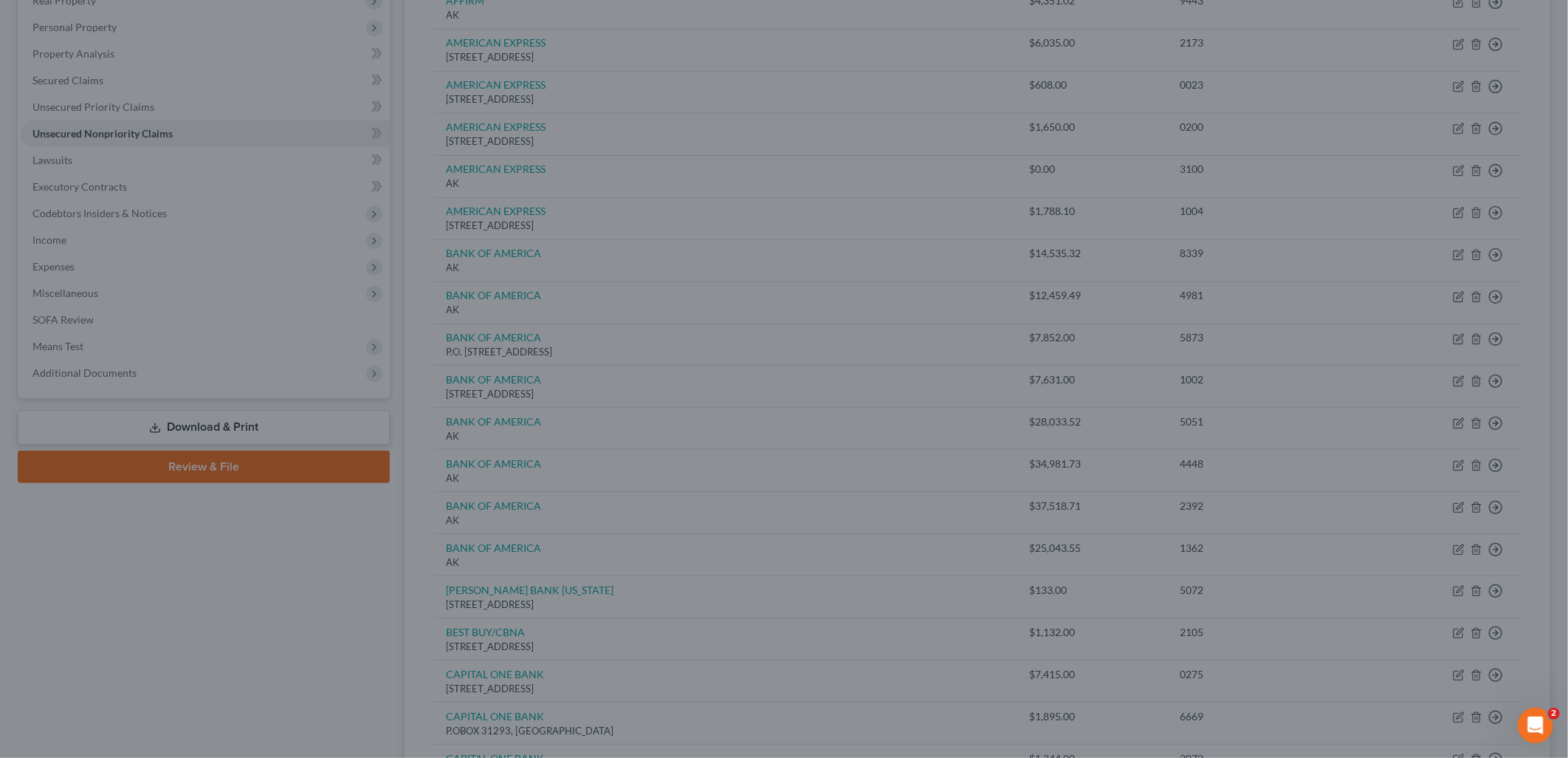
type input "0"
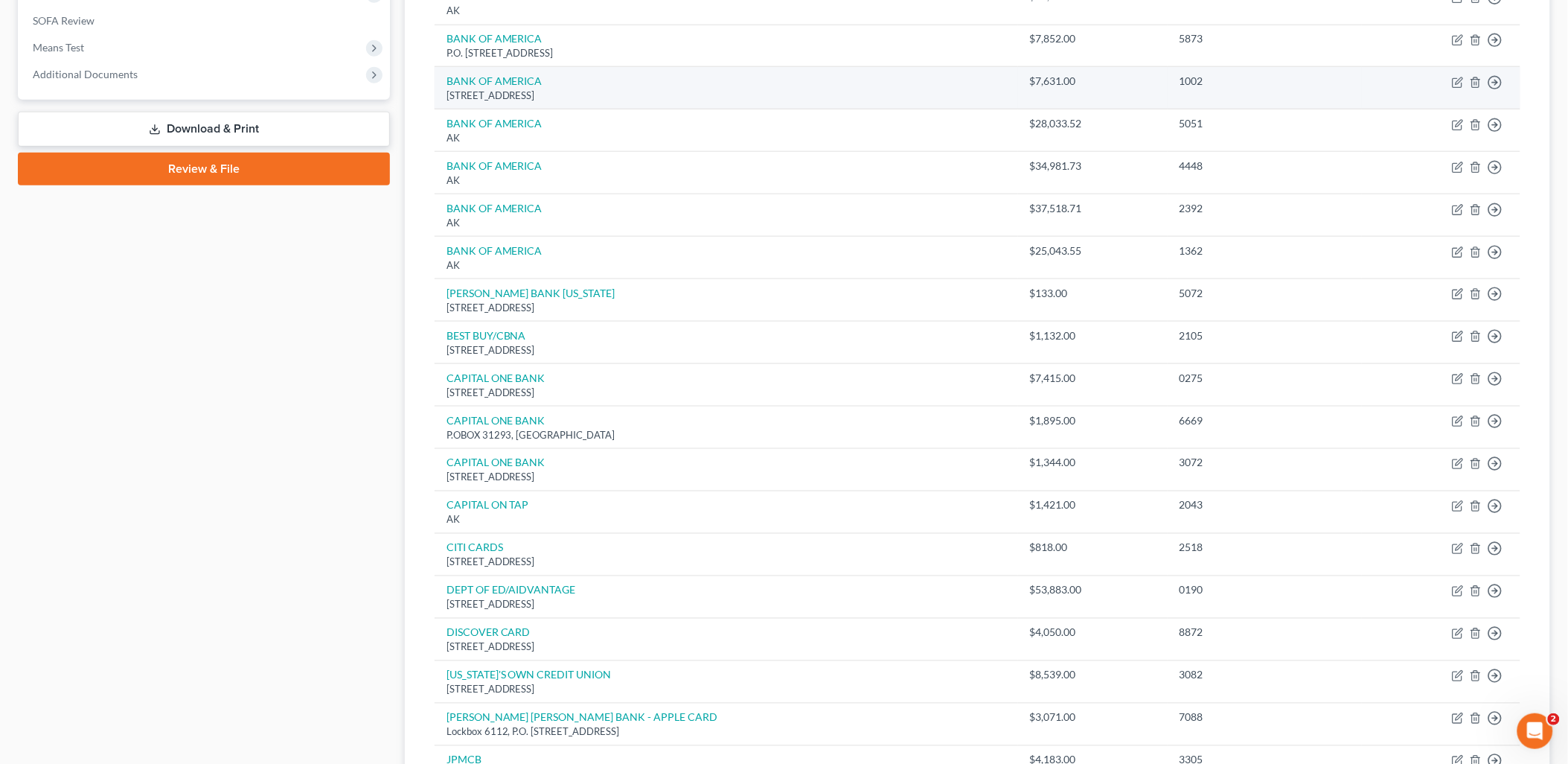
scroll to position [579, 0]
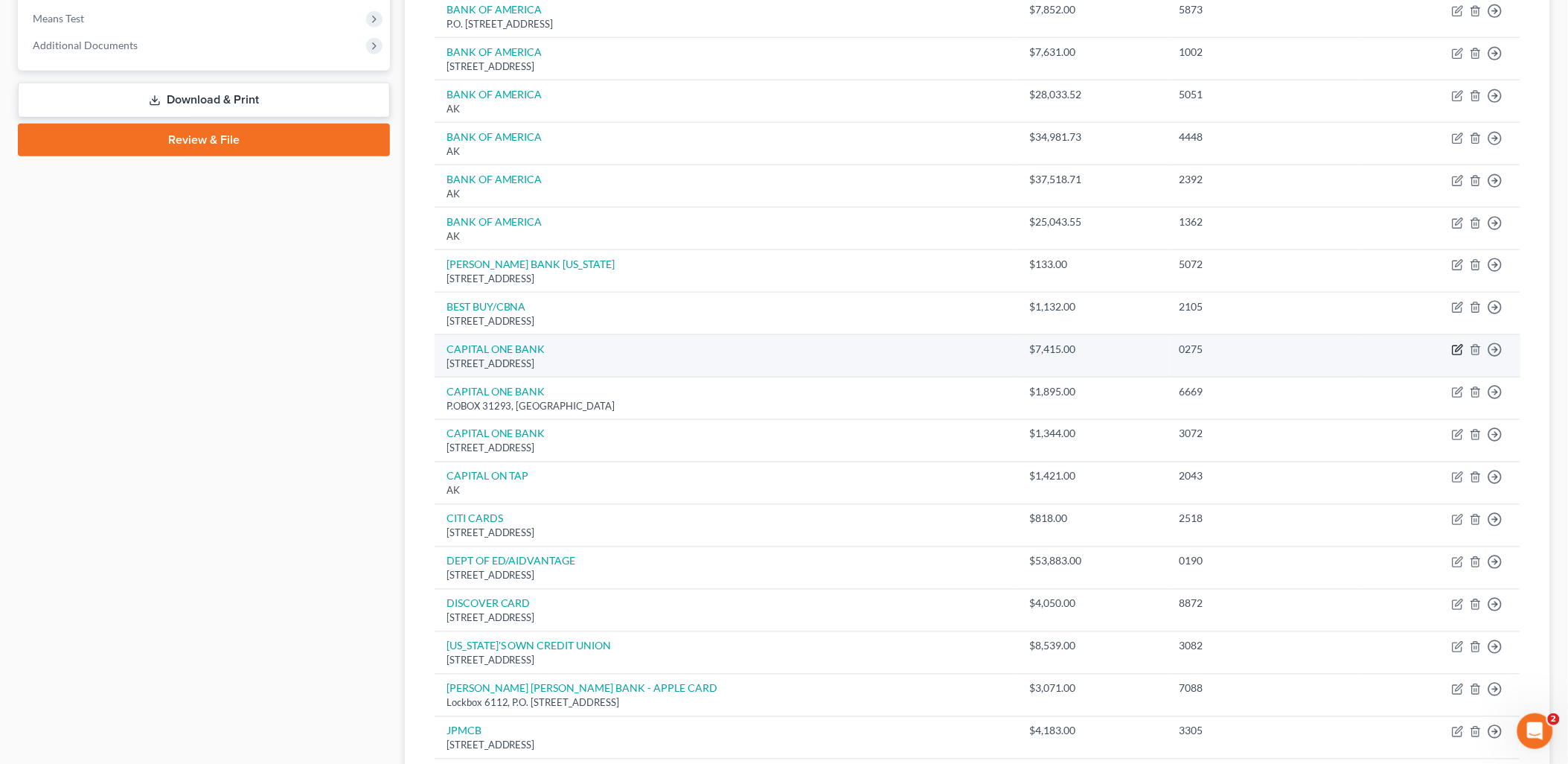
click at [1454, 353] on icon "button" at bounding box center [1457, 350] width 12 height 12
select select "46"
select select "2"
select select "0"
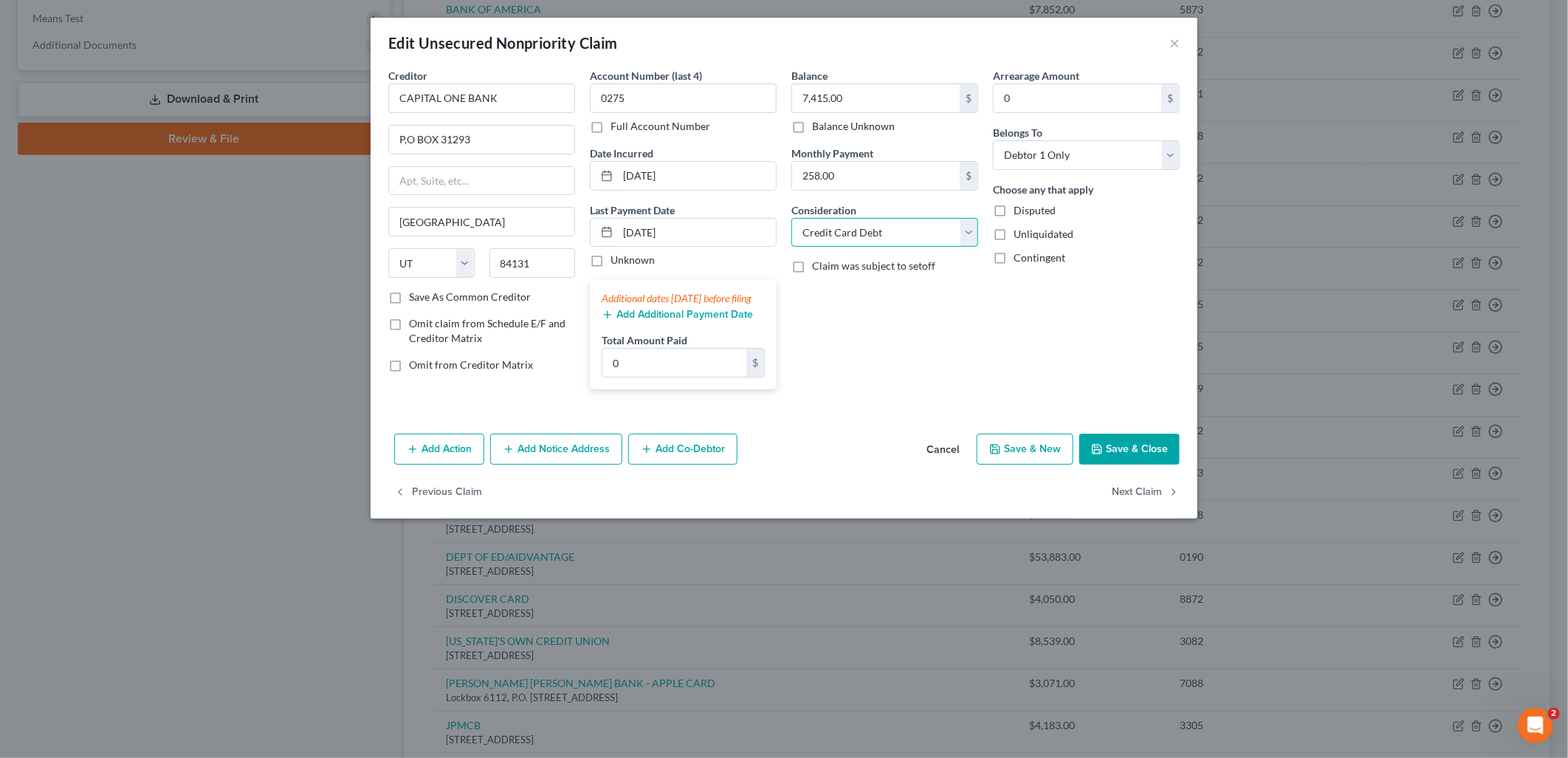
click at [910, 242] on select "Select Cable / Satellite Services Collection Agency Credit Card Debt Debt Couns…" at bounding box center [885, 233] width 187 height 29
select select "14"
click at [792, 218] on select "Select Cable / Satellite Services Collection Agency Credit Card Debt Debt Couns…" at bounding box center [885, 233] width 187 height 29
click at [881, 300] on input "text" at bounding box center [884, 289] width 185 height 28
type input "Business Debt"
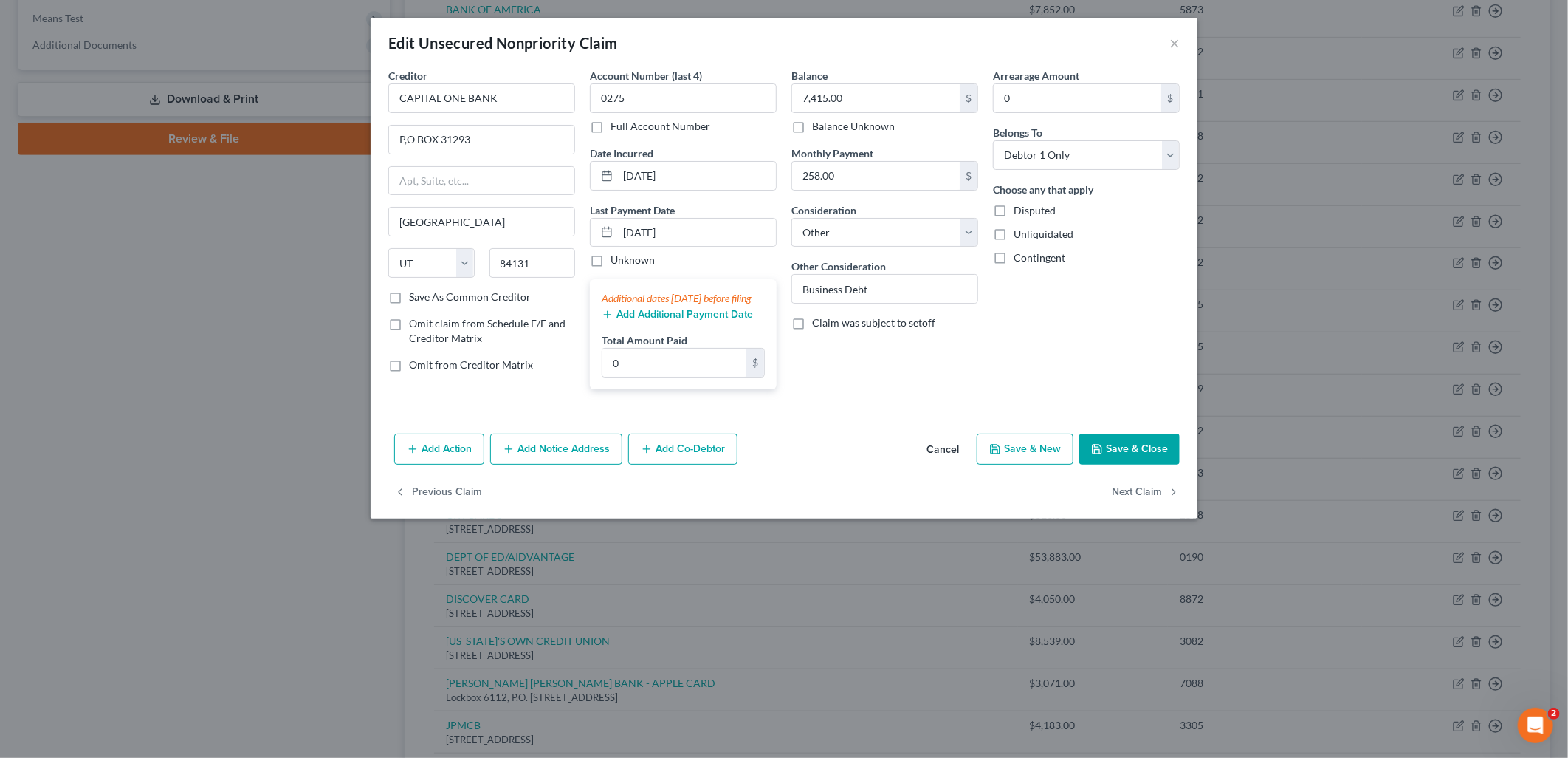
click at [1114, 458] on button "Save & Close" at bounding box center [1130, 449] width 101 height 31
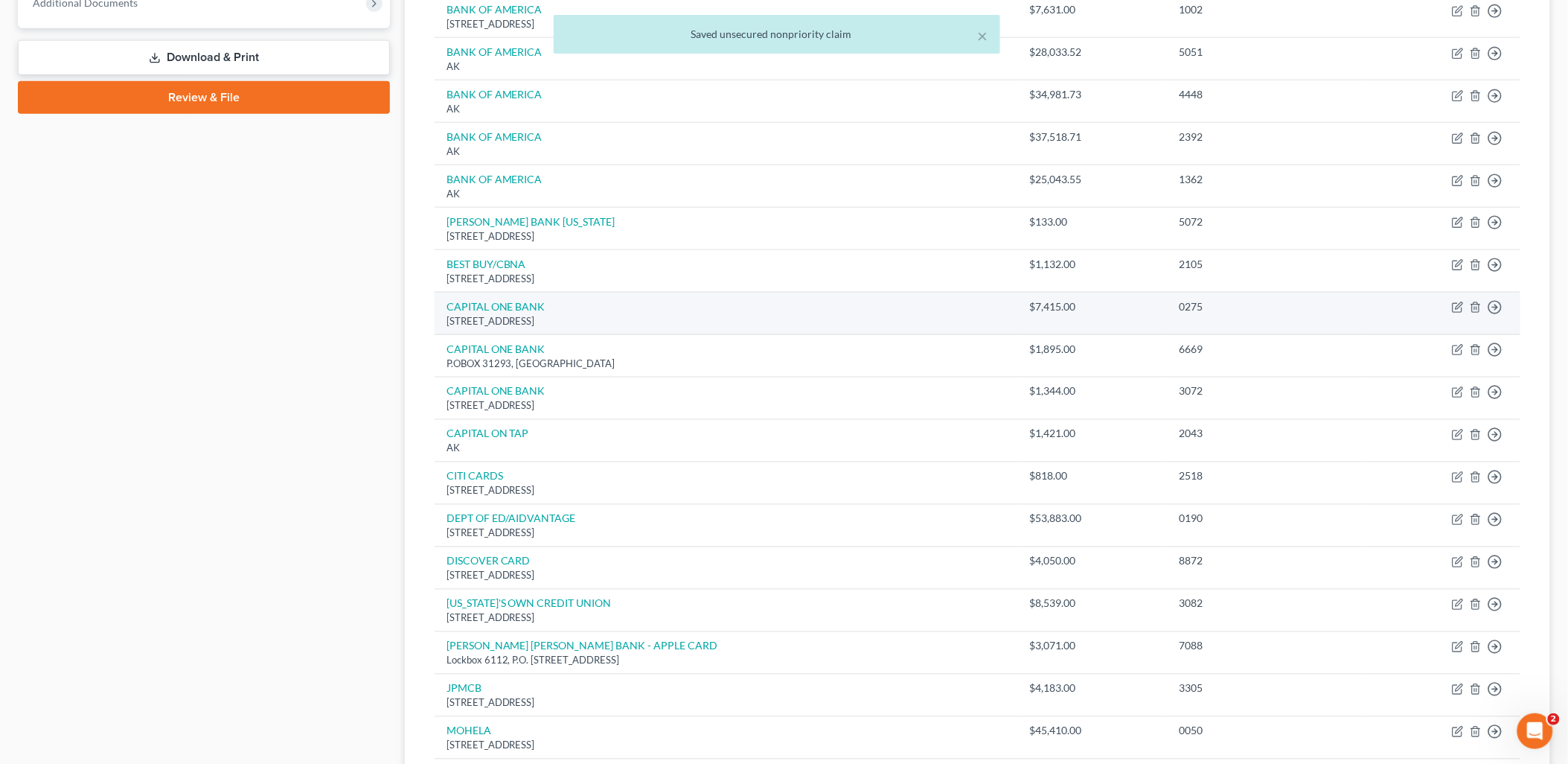
scroll to position [661, 0]
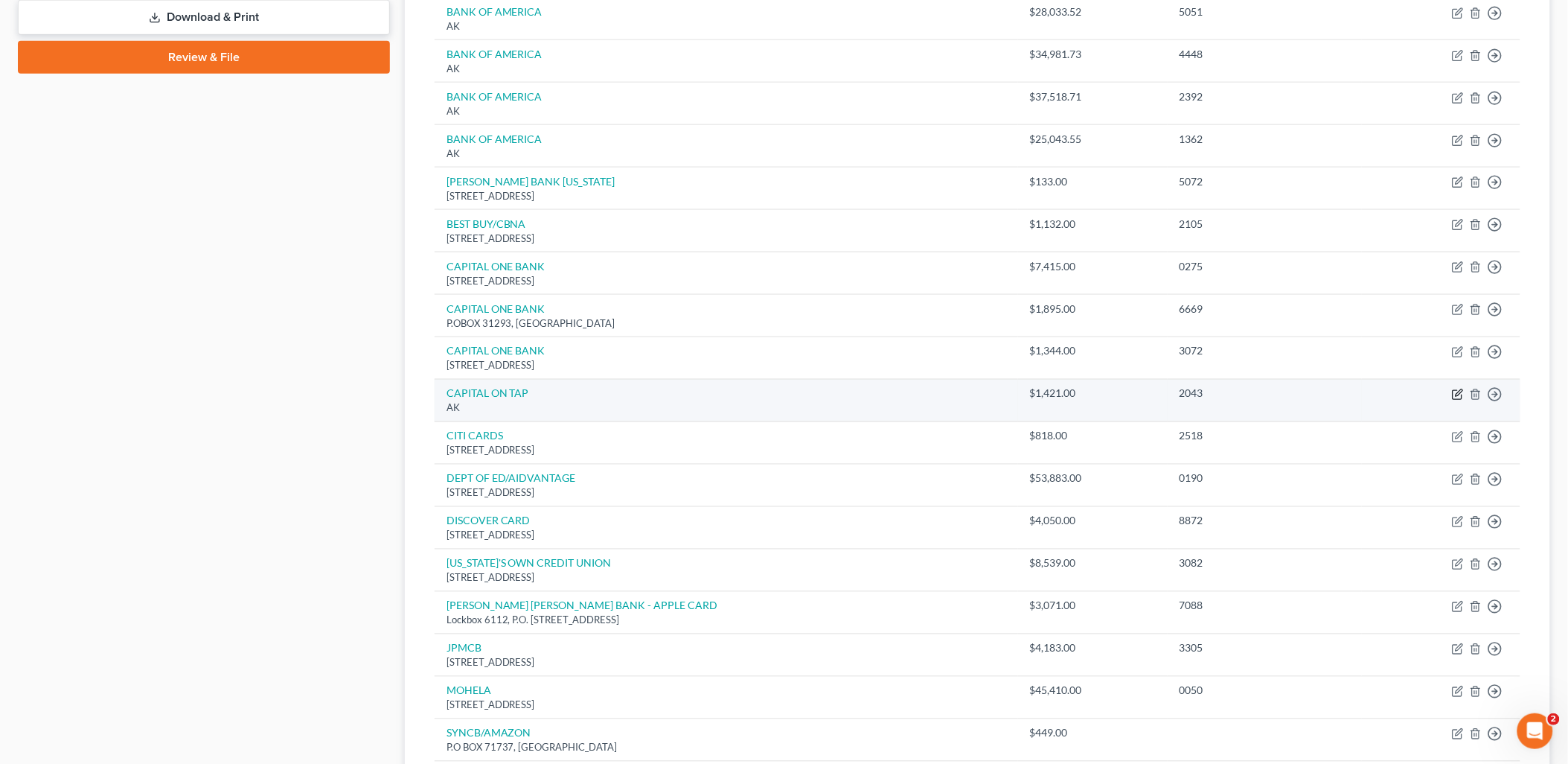
click at [1454, 398] on icon "button" at bounding box center [1457, 394] width 12 height 12
select select "1"
select select "2"
select select "0"
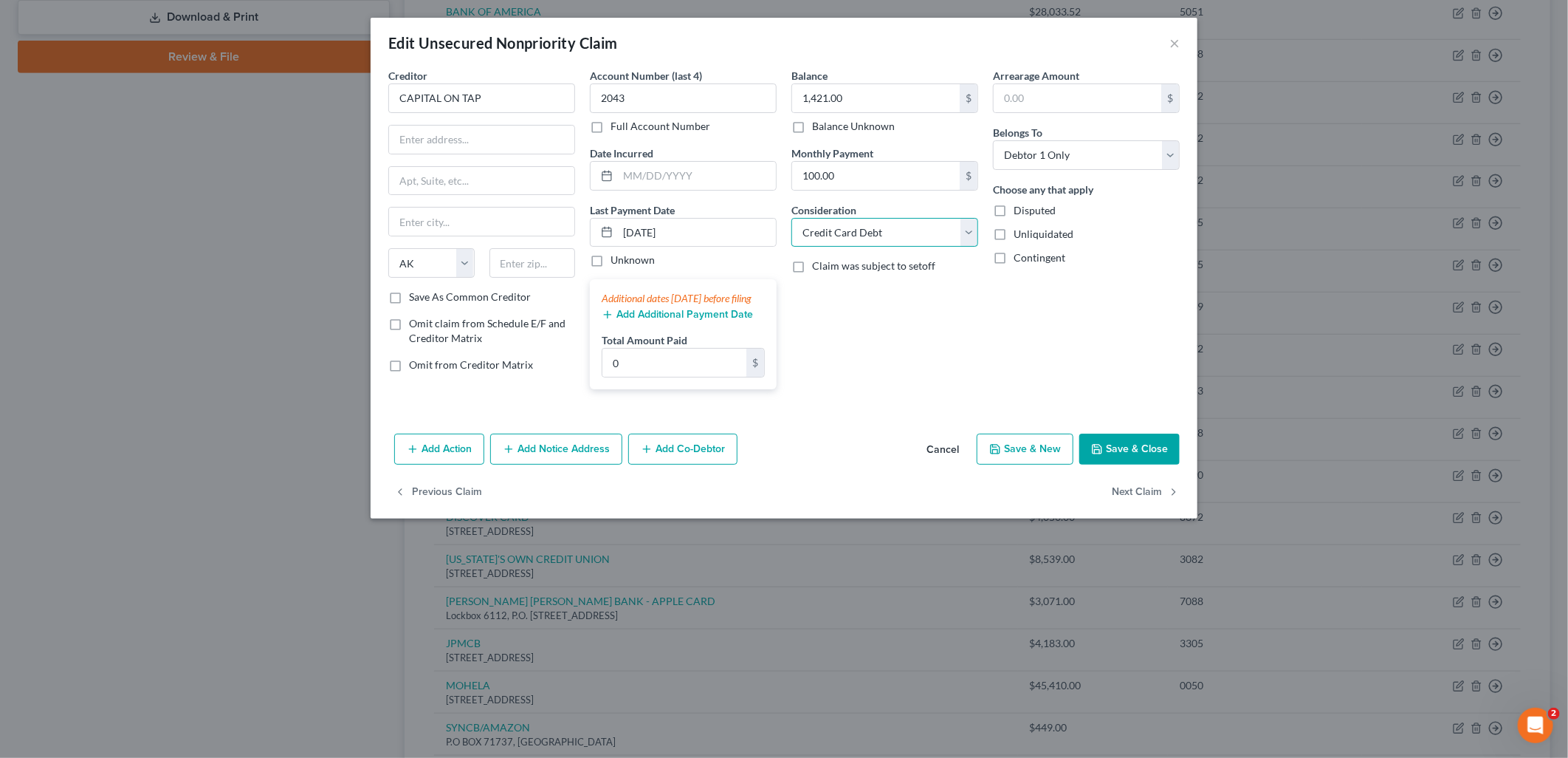
click at [901, 242] on select "Select Cable / Satellite Services Collection Agency Credit Card Debt Debt Couns…" at bounding box center [885, 233] width 187 height 29
select select "14"
click at [792, 218] on select "Select Cable / Satellite Services Collection Agency Credit Card Debt Debt Couns…" at bounding box center [885, 233] width 187 height 29
click at [879, 290] on input "text" at bounding box center [884, 289] width 185 height 28
type input "Business Debt"
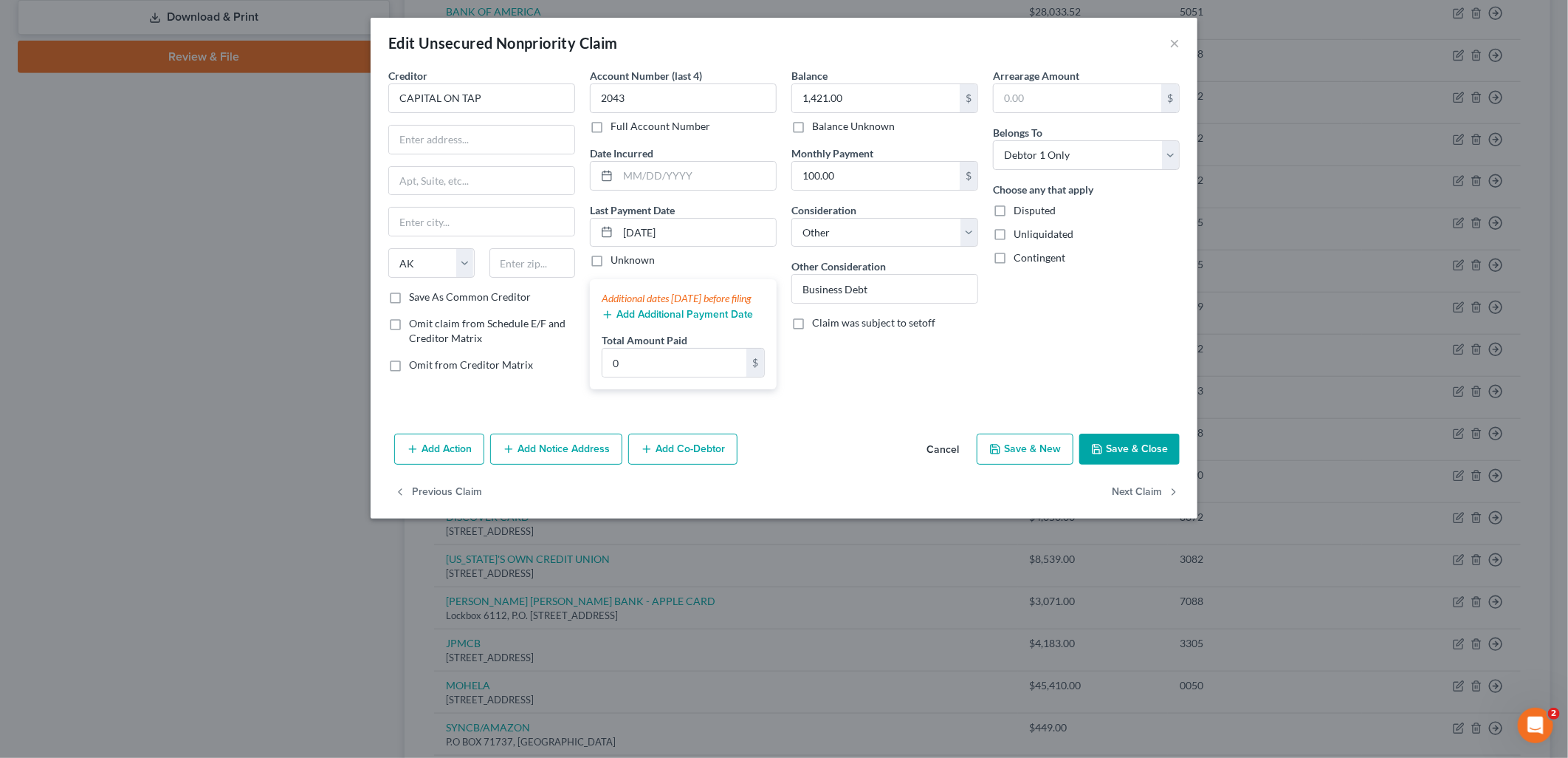
click at [1127, 292] on div "Arrearage Amount $ Belongs To * Select Debtor 1 Only Debtor 2 Only Debtor 1 And…" at bounding box center [1086, 235] width 202 height 333
click at [1133, 464] on button "Save & Close" at bounding box center [1130, 449] width 101 height 31
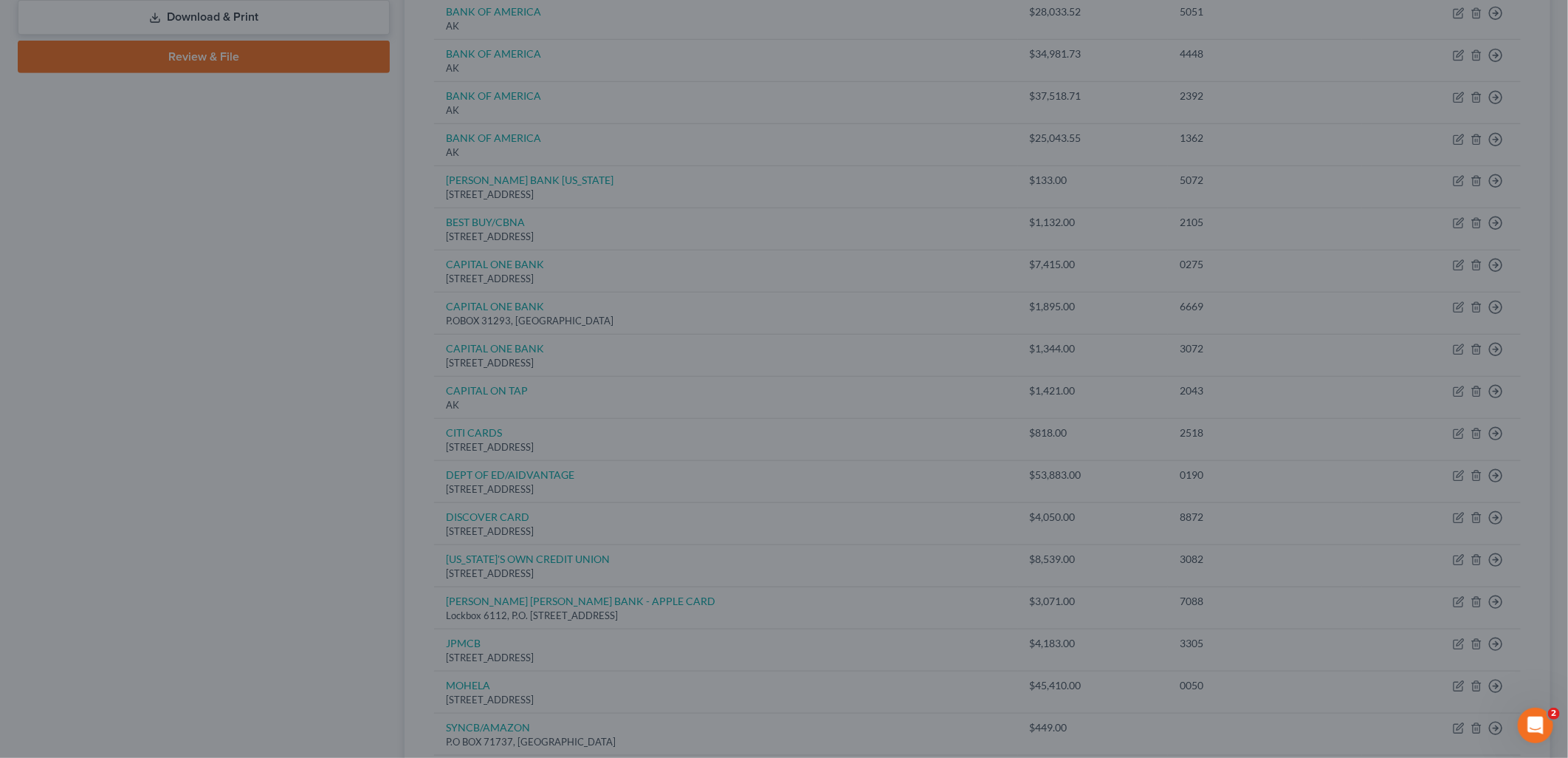
type input "0"
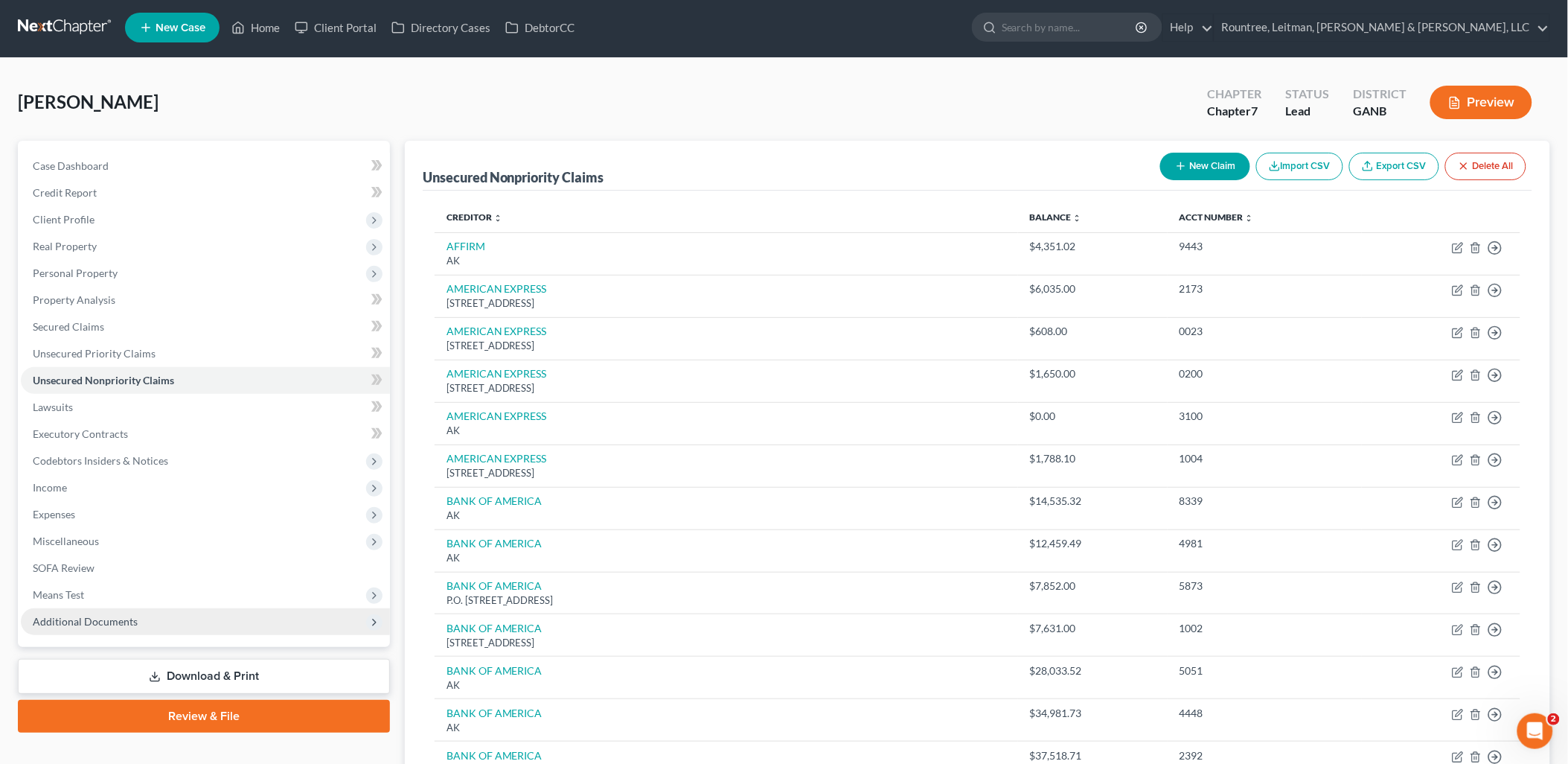
scroll to position [0, 0]
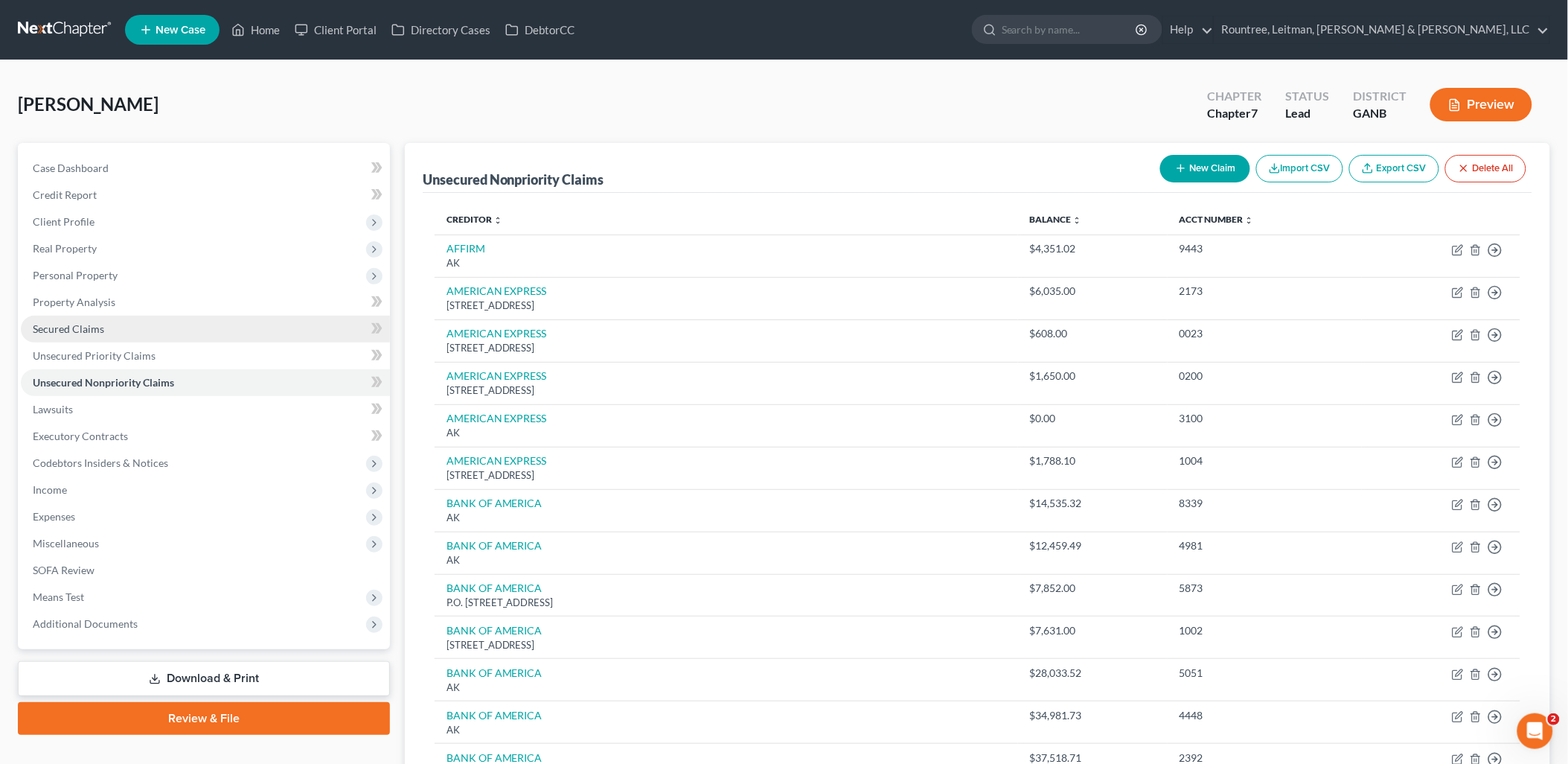
click at [210, 321] on link "Secured Claims" at bounding box center [205, 329] width 369 height 27
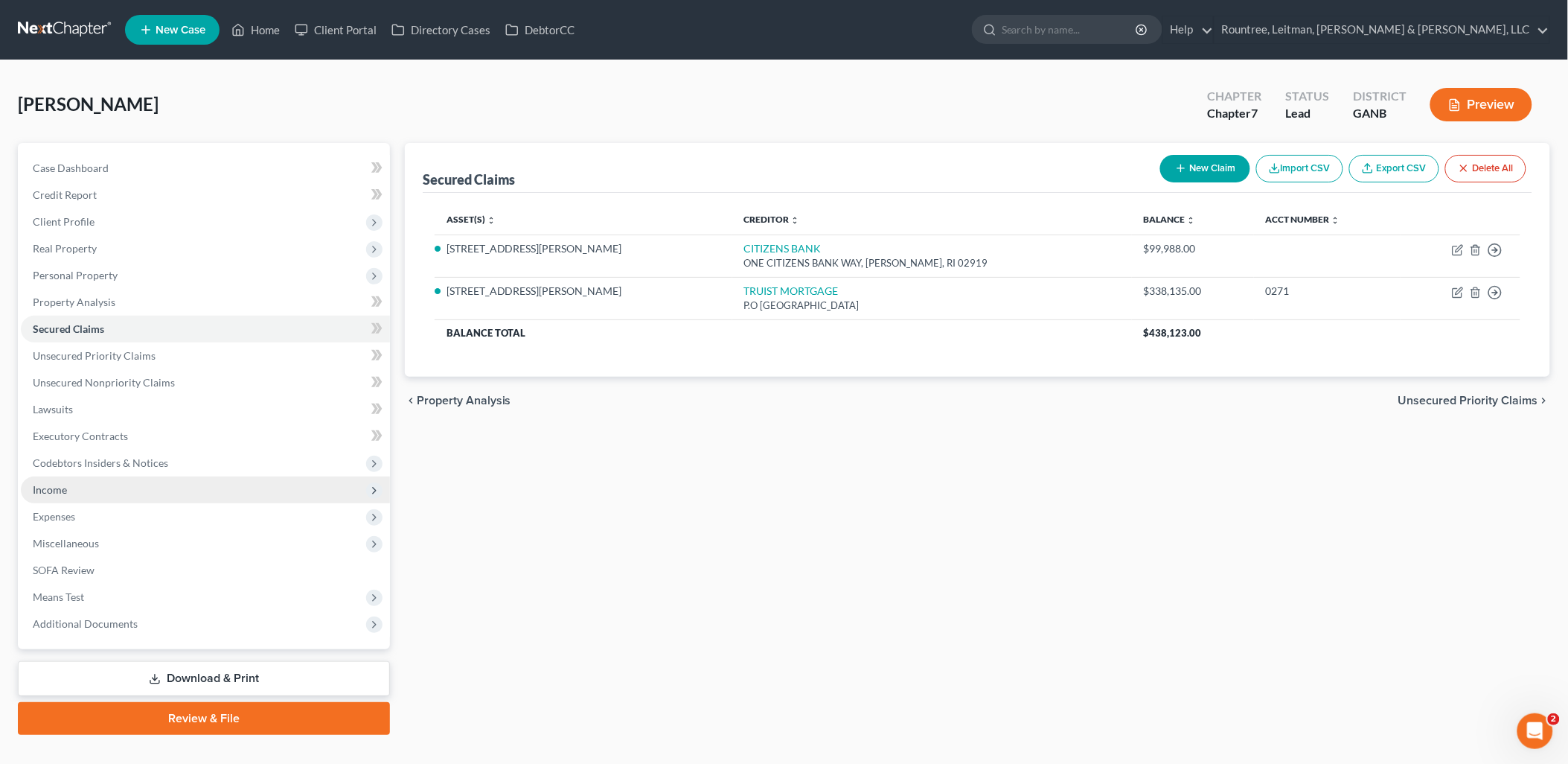
click at [174, 491] on span "Income" at bounding box center [205, 489] width 369 height 27
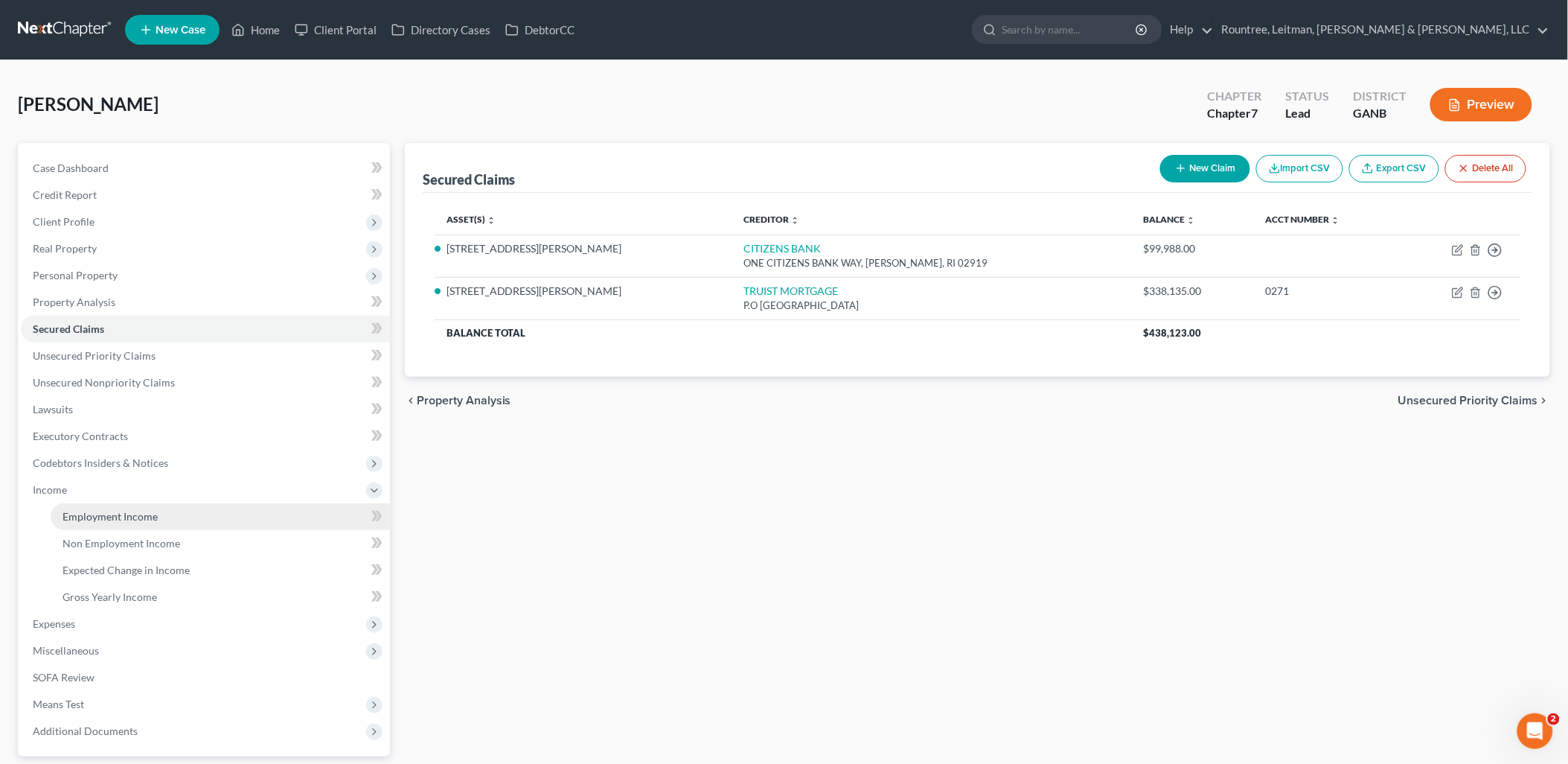
click at [164, 511] on link "Employment Income" at bounding box center [220, 516] width 339 height 27
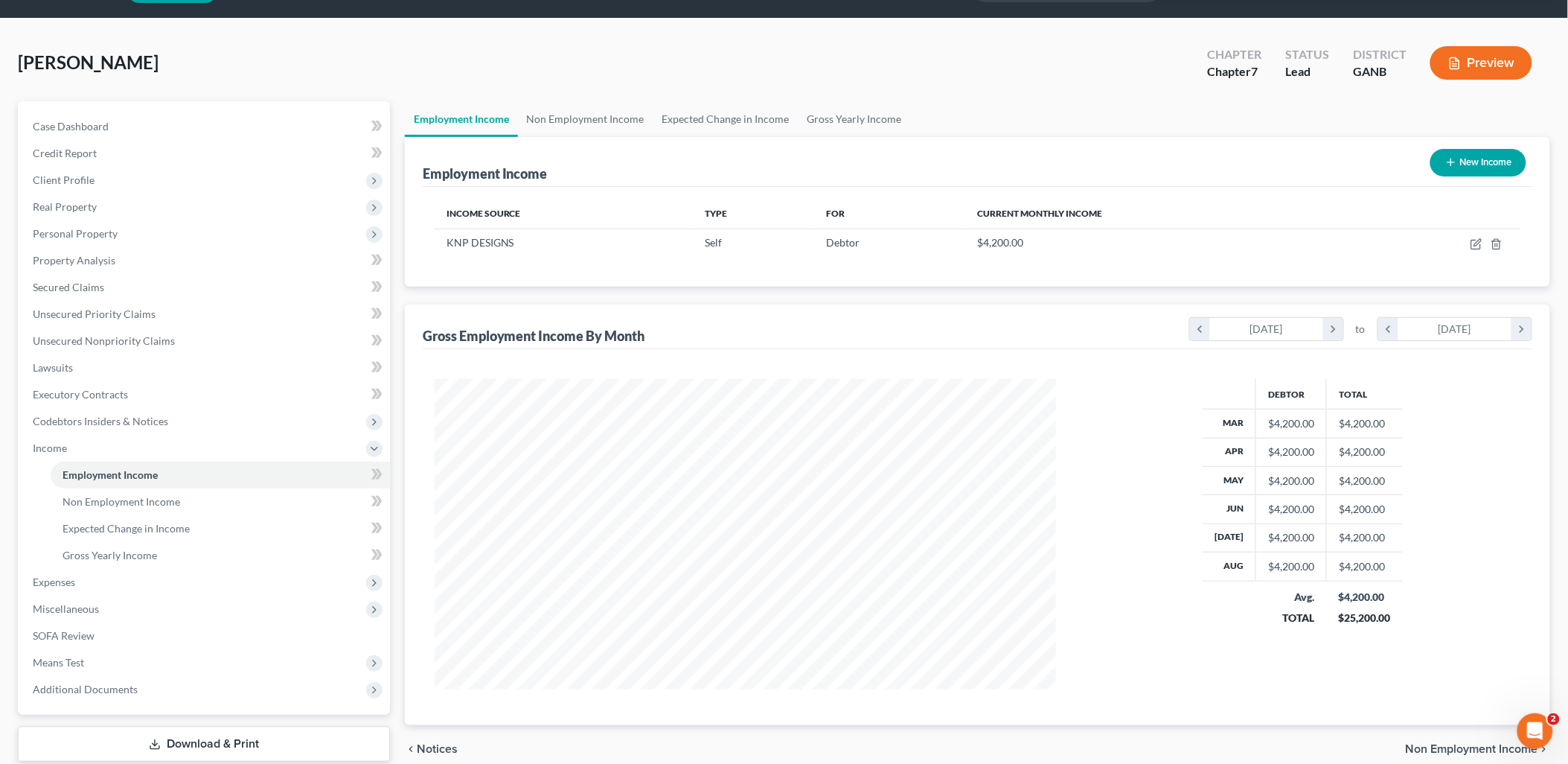
scroll to position [83, 0]
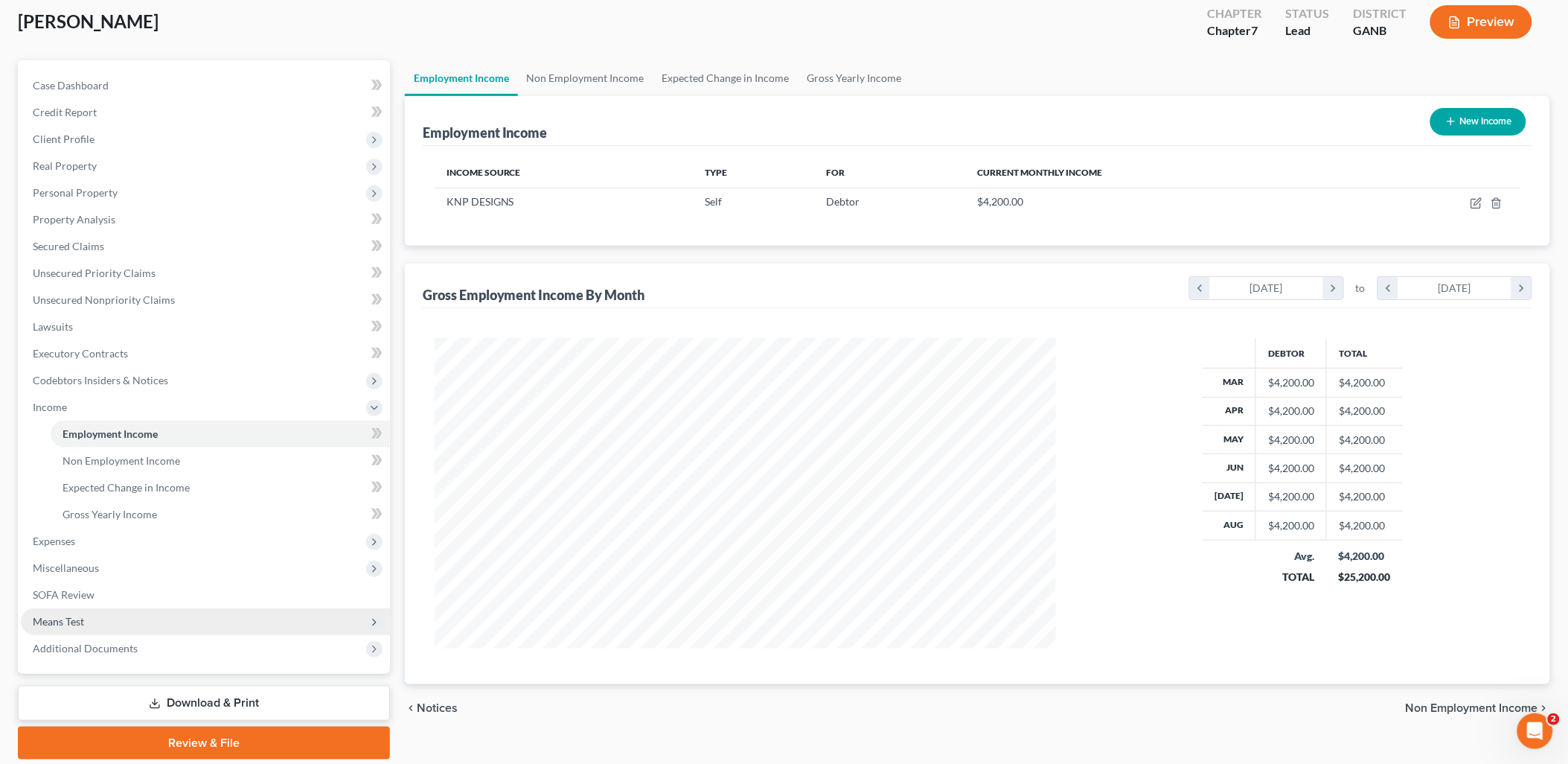
click at [91, 626] on span "Means Test" at bounding box center [205, 621] width 369 height 27
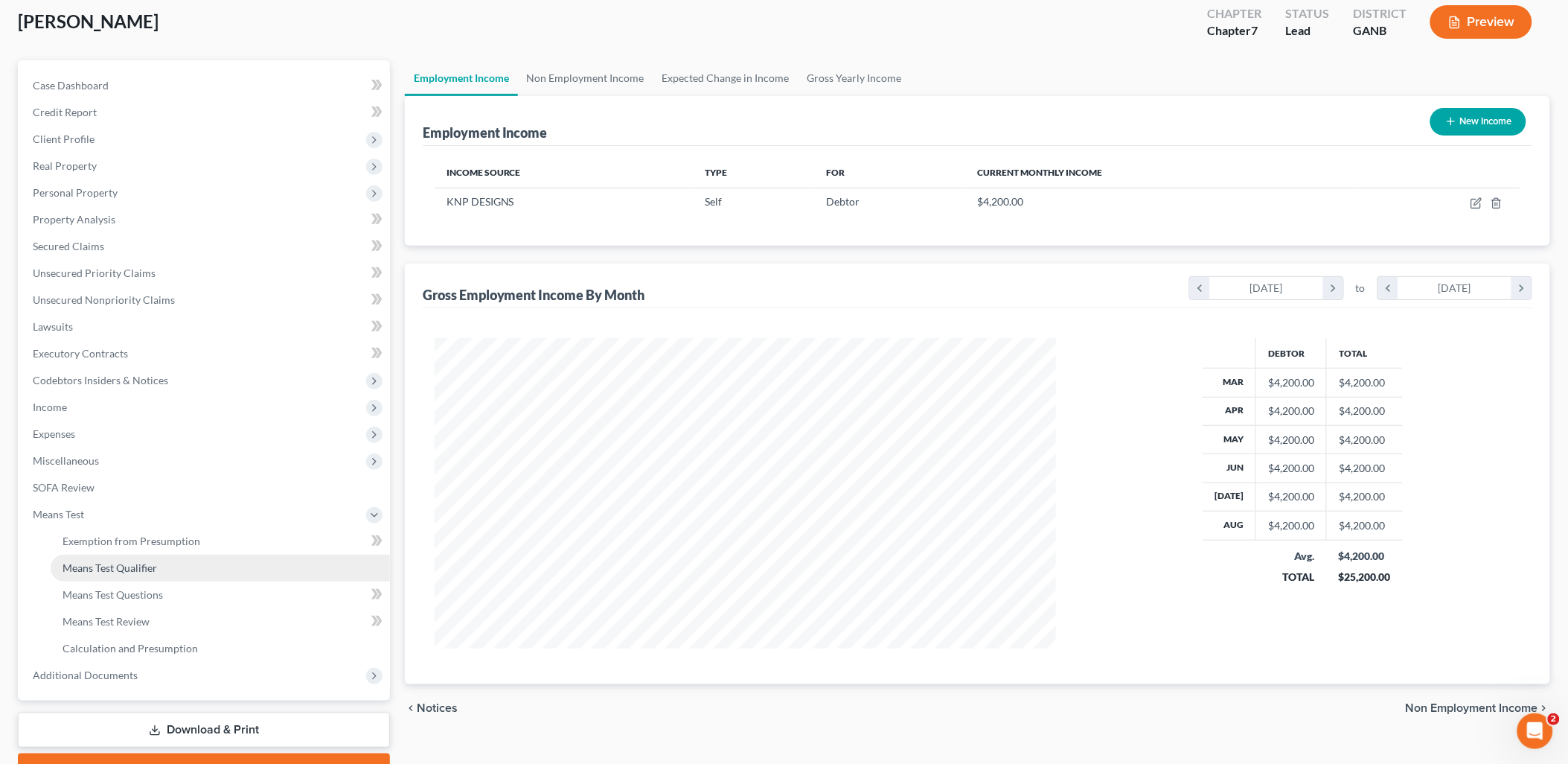
click at [142, 573] on link "Means Test Qualifier" at bounding box center [220, 568] width 339 height 27
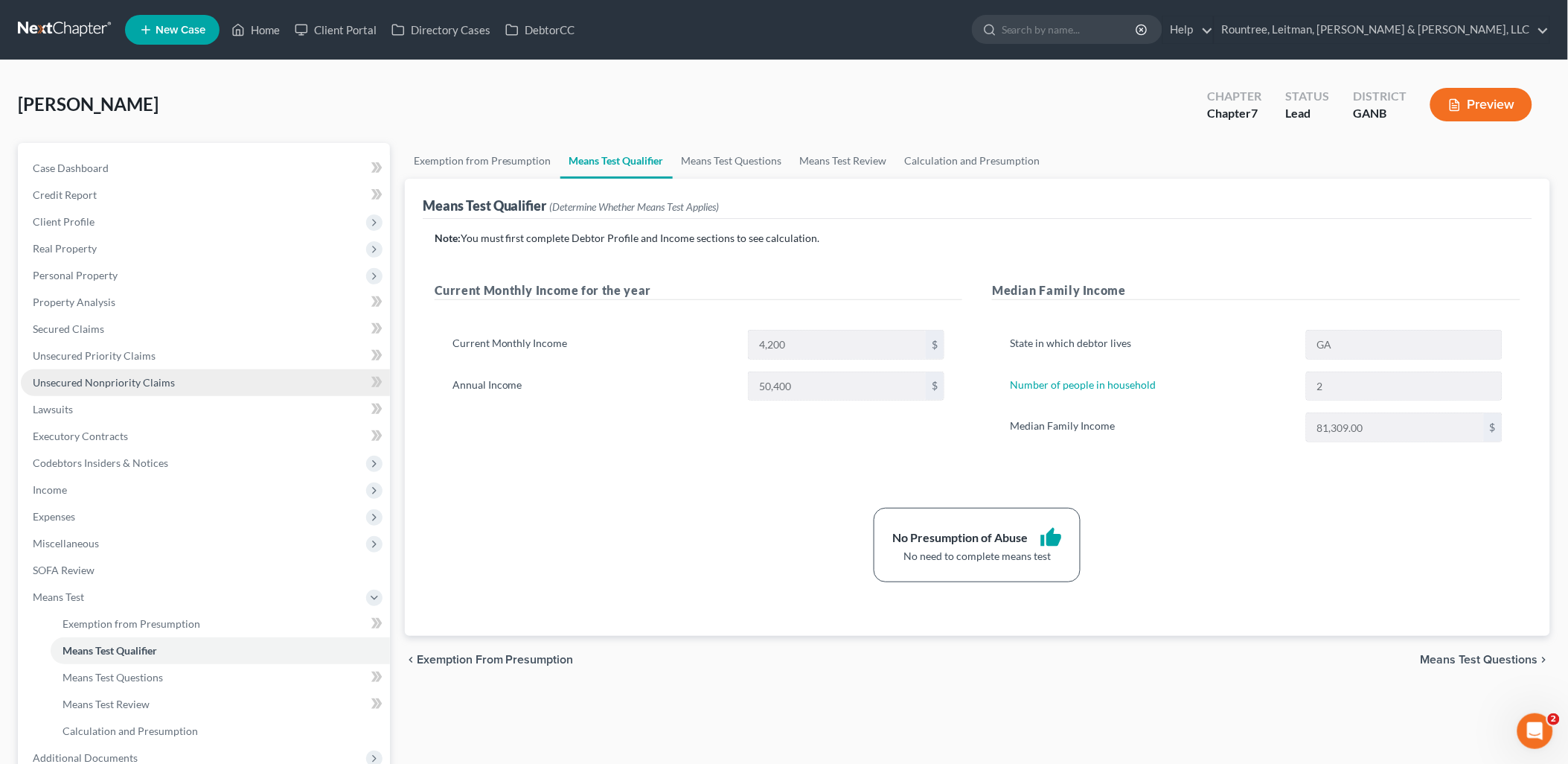
click at [110, 378] on span "Unsecured Nonpriority Claims" at bounding box center [103, 382] width 142 height 12
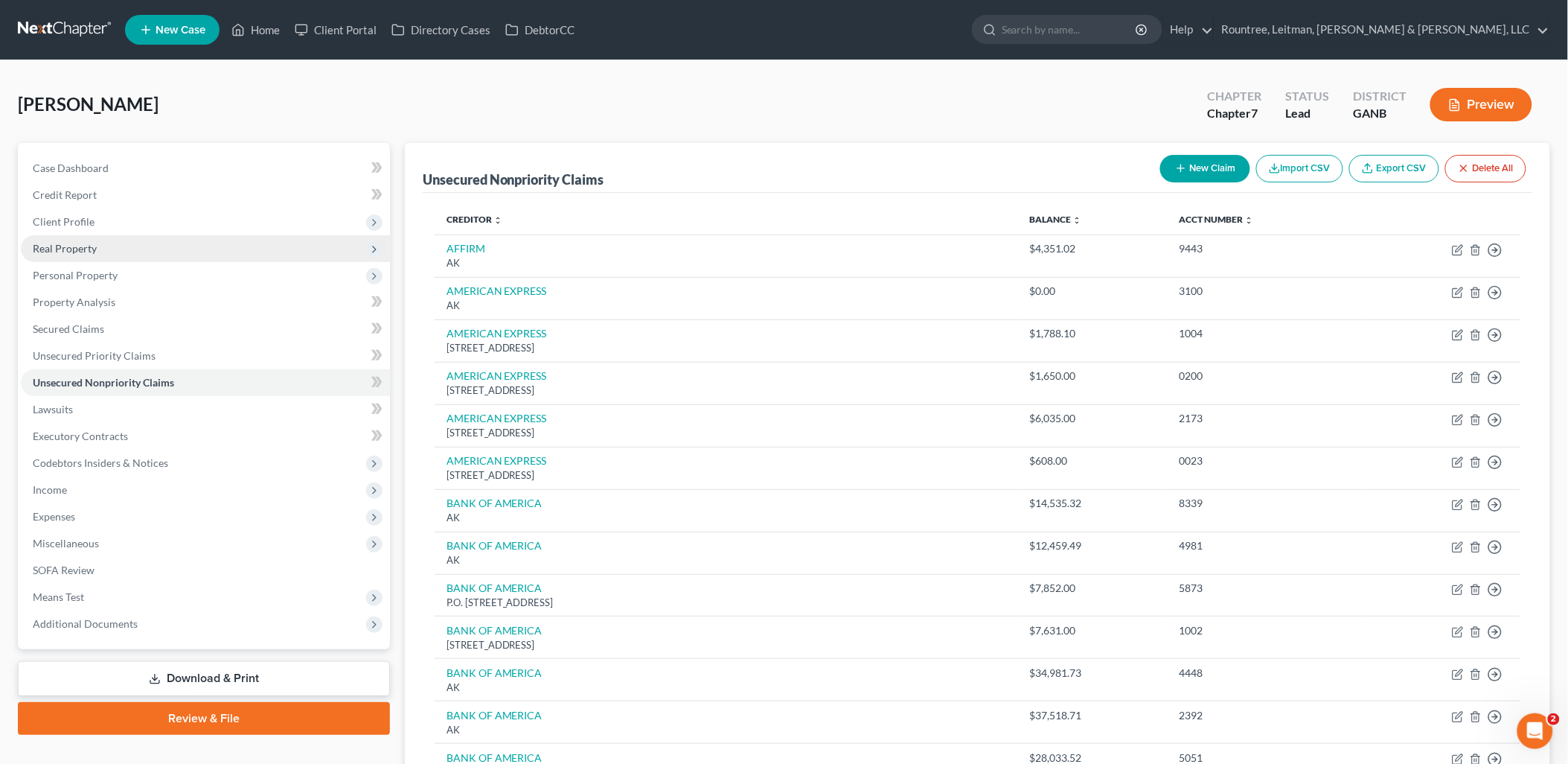
click at [110, 242] on span "Real Property" at bounding box center [205, 248] width 369 height 27
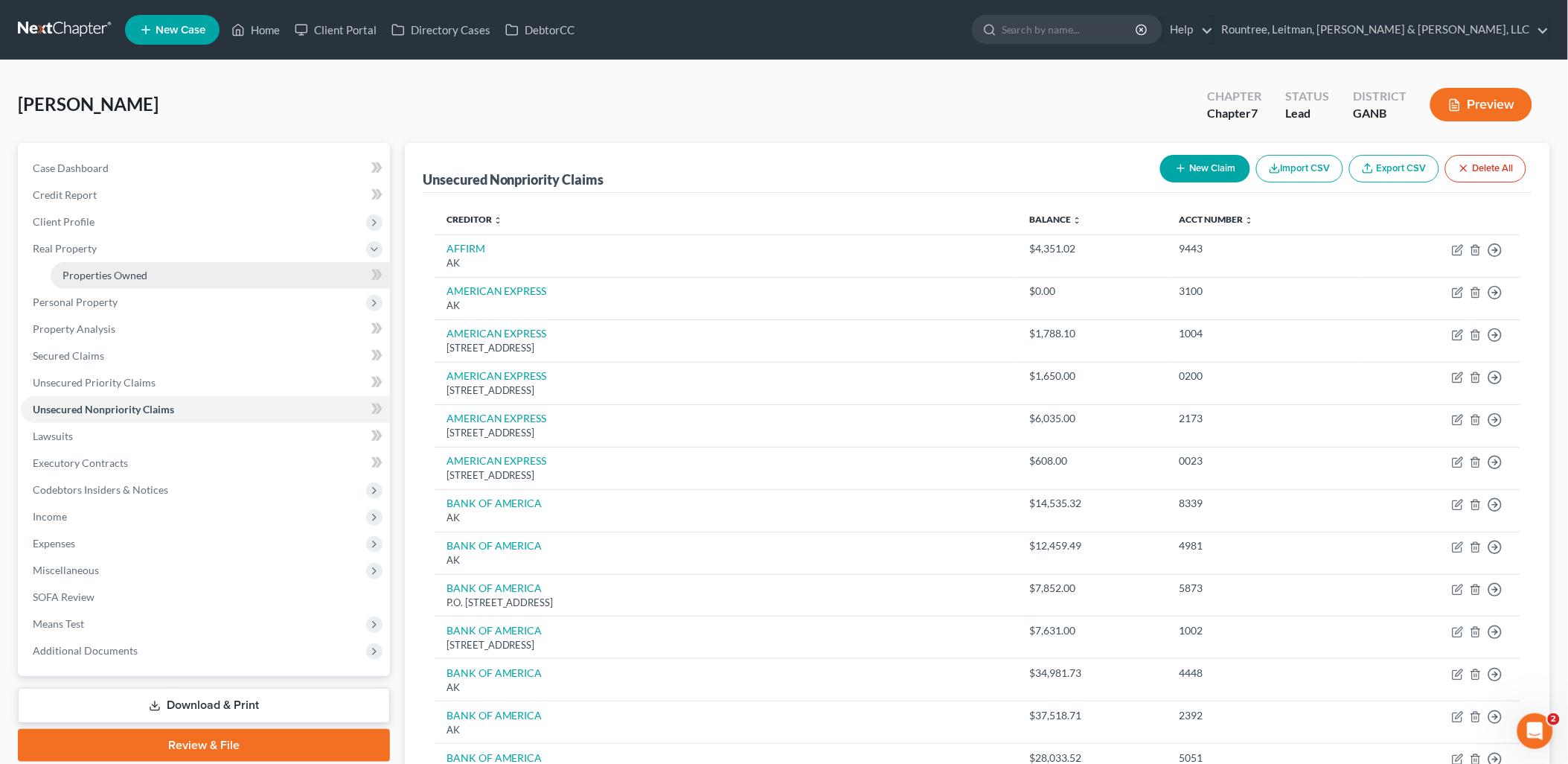
click at [125, 280] on span "Properties Owned" at bounding box center [105, 275] width 85 height 12
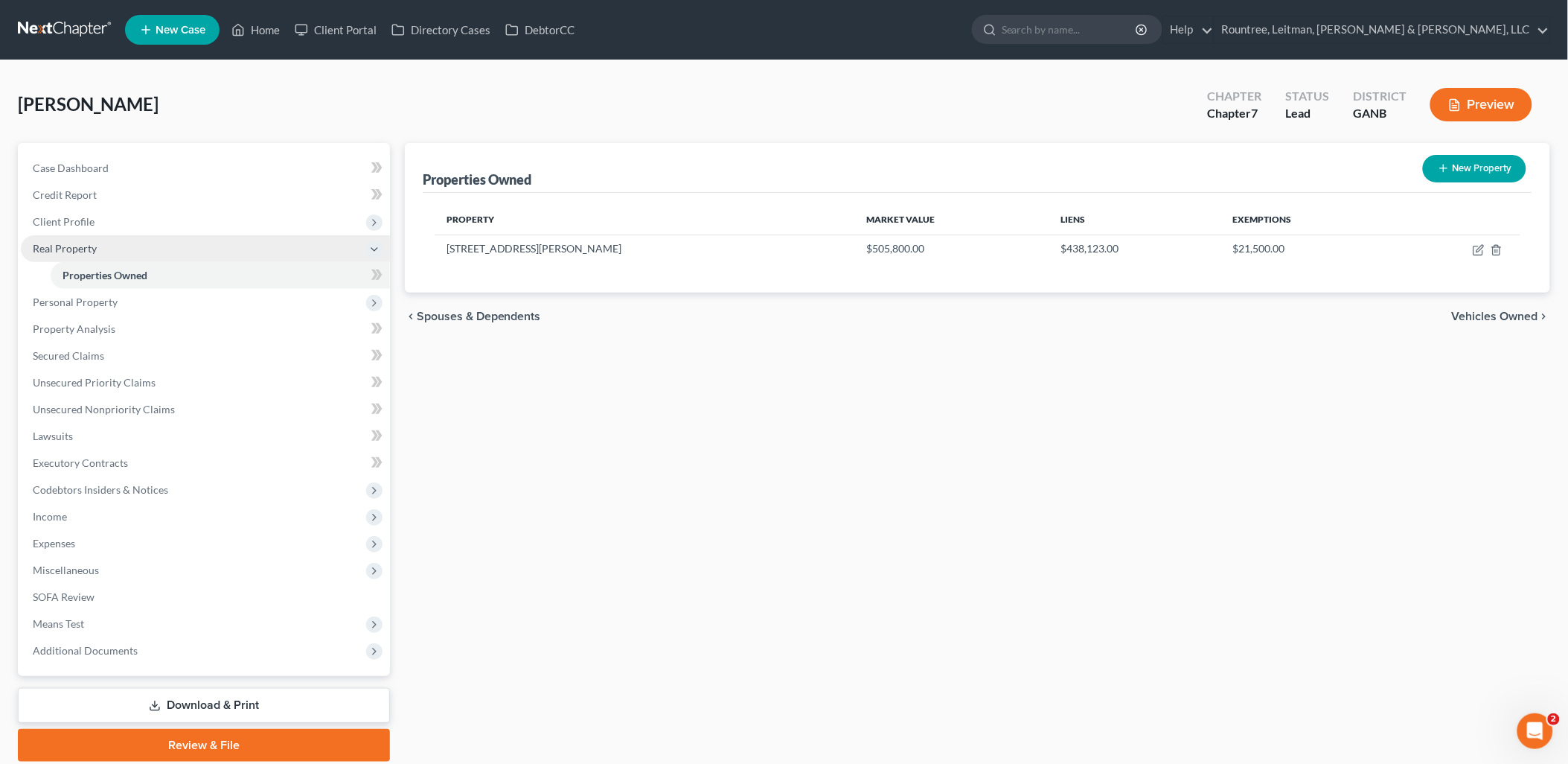
click at [113, 244] on span "Real Property" at bounding box center [205, 248] width 369 height 27
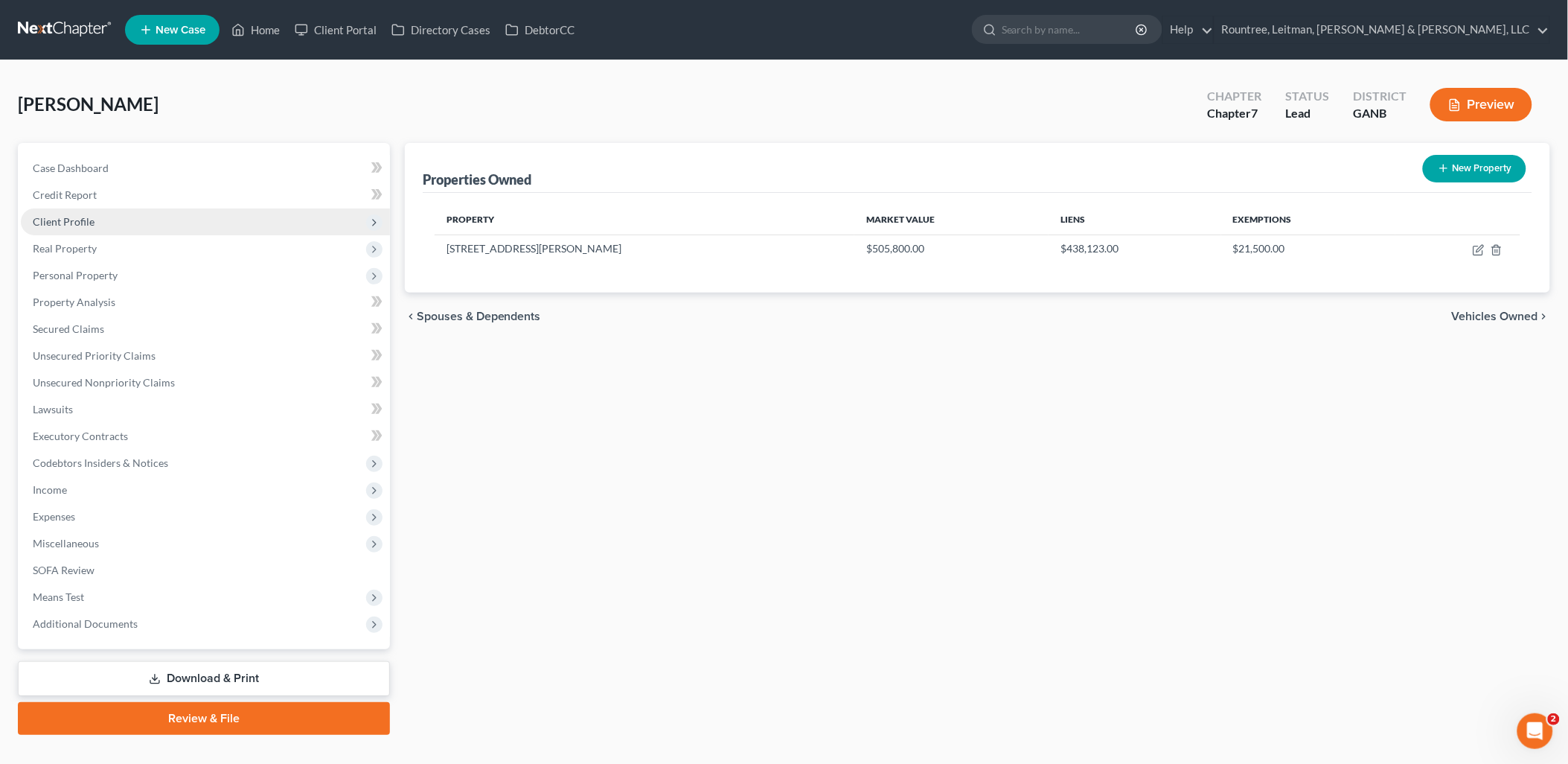
click at [111, 219] on span "Client Profile" at bounding box center [205, 221] width 369 height 27
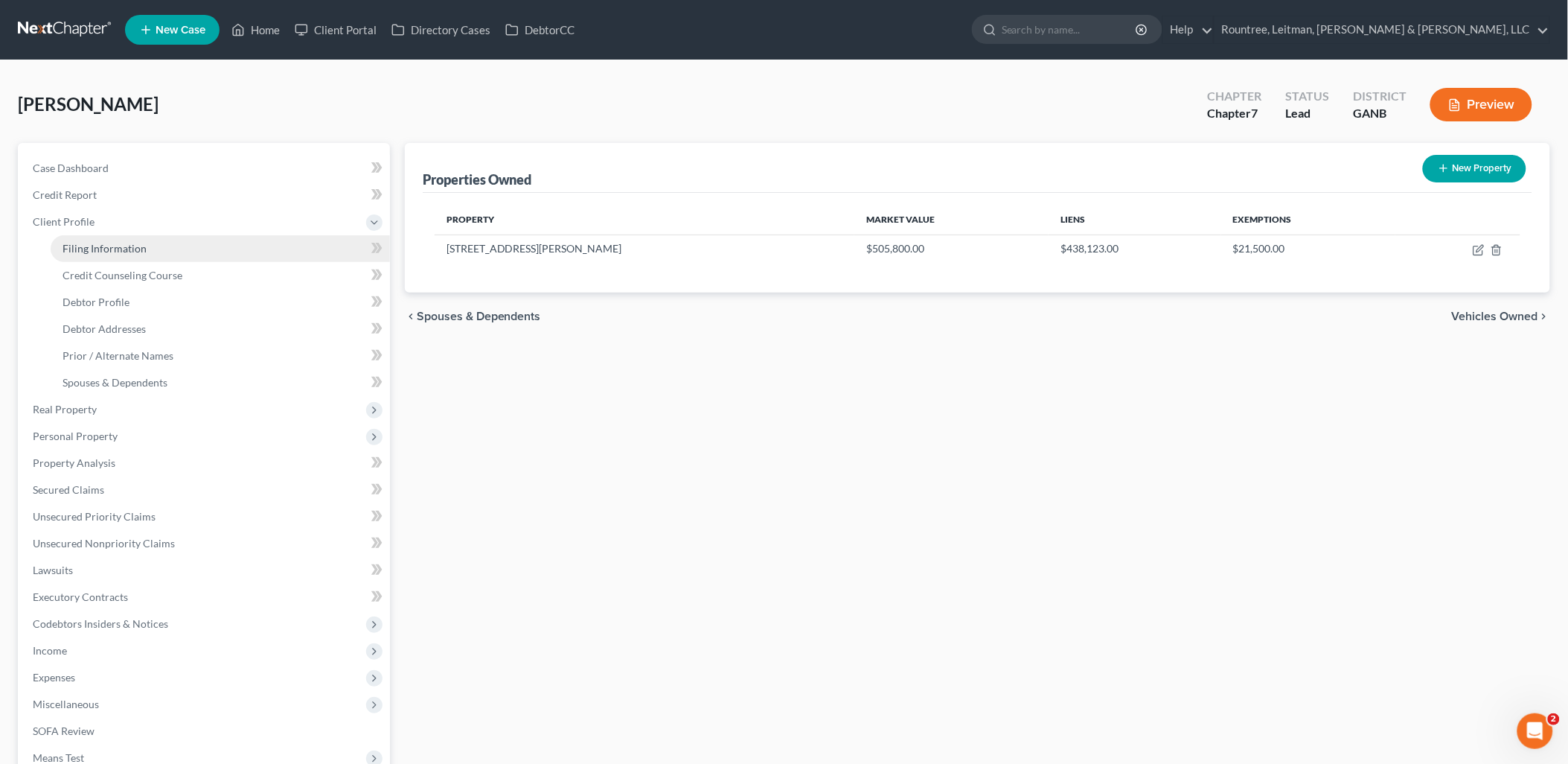
click at [116, 249] on span "Filing Information" at bounding box center [104, 248] width 84 height 12
select select "1"
select select "0"
select select "19"
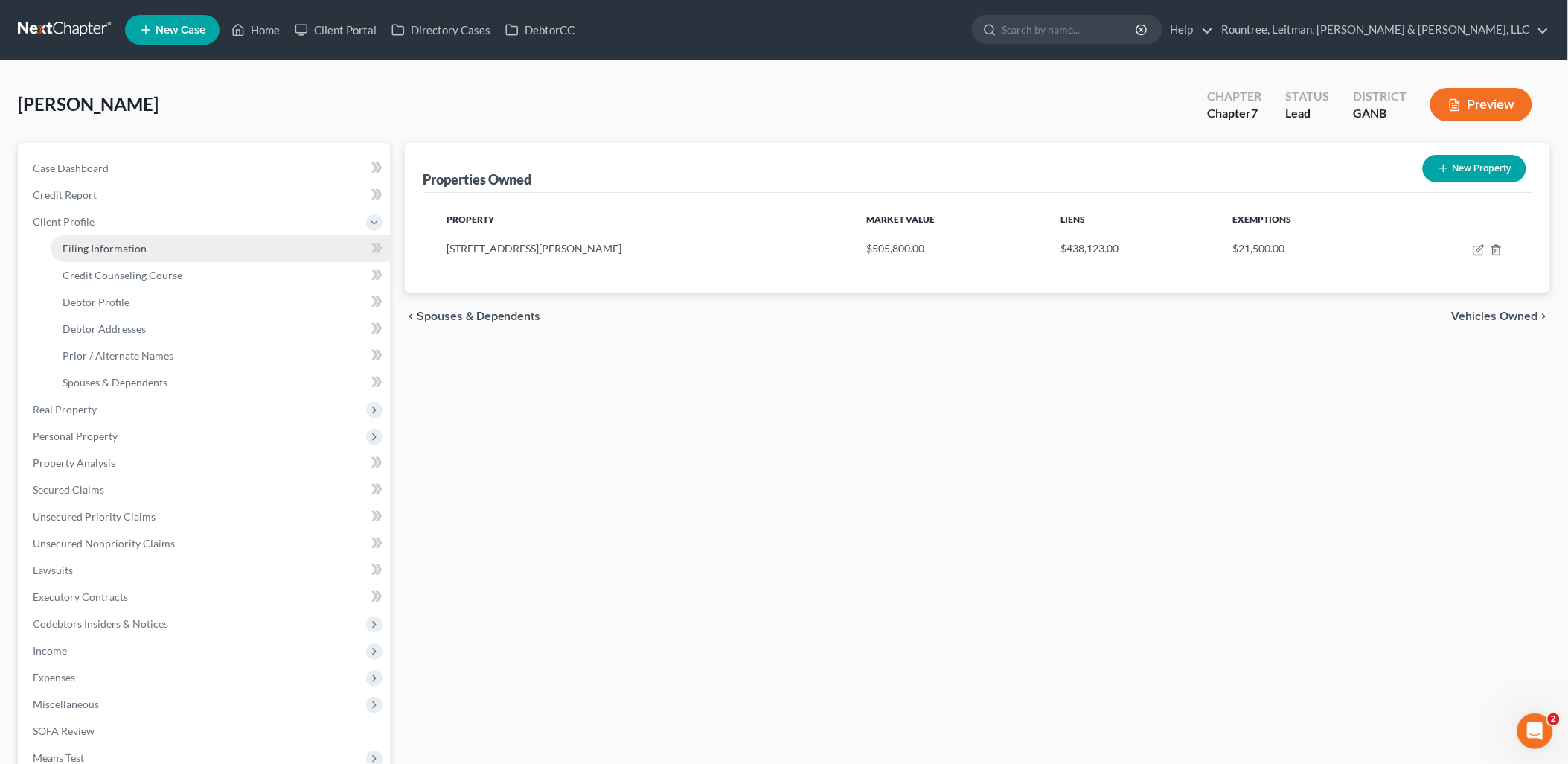
select select "10"
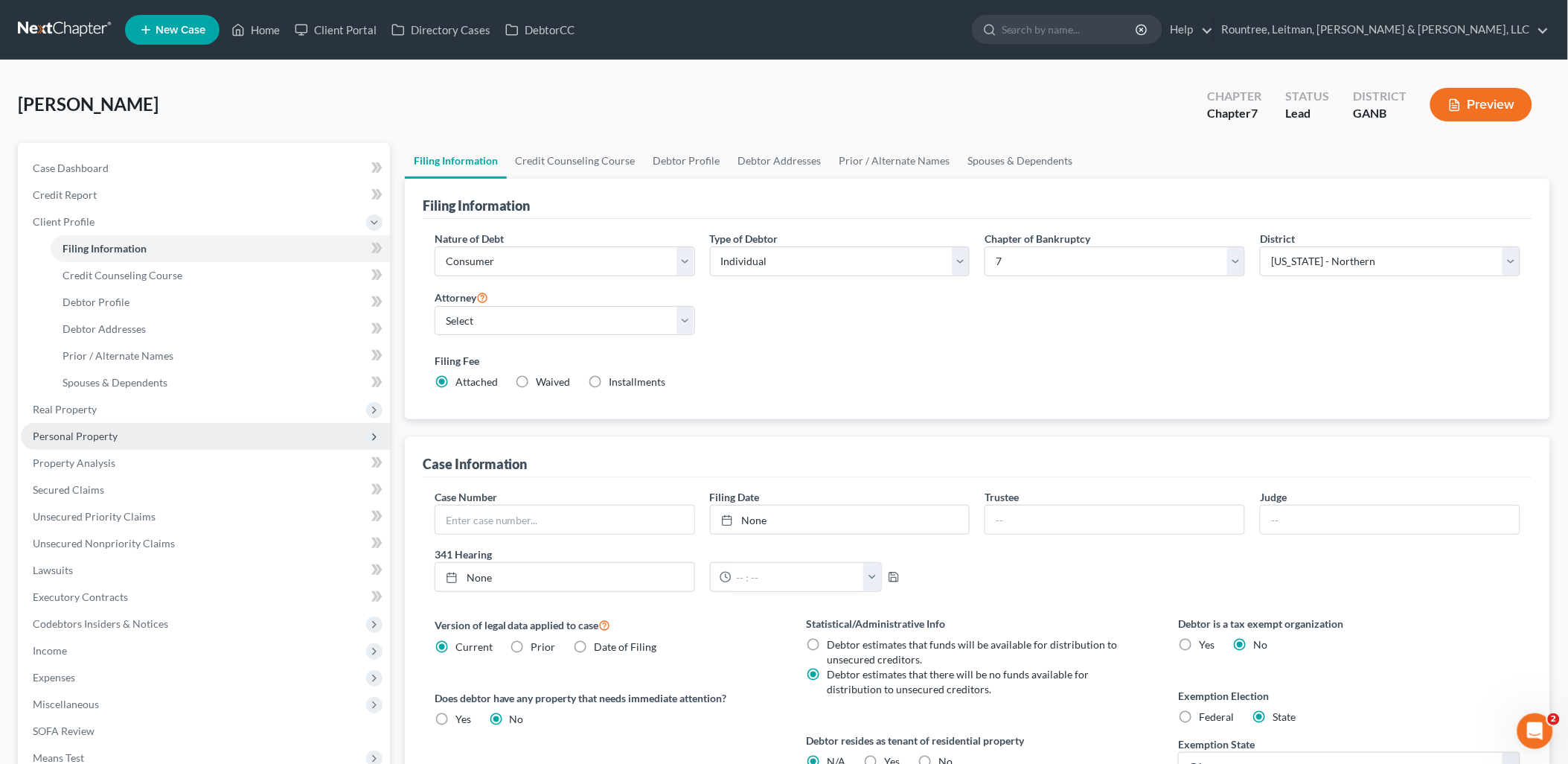
click at [117, 438] on span "Personal Property" at bounding box center [205, 436] width 369 height 27
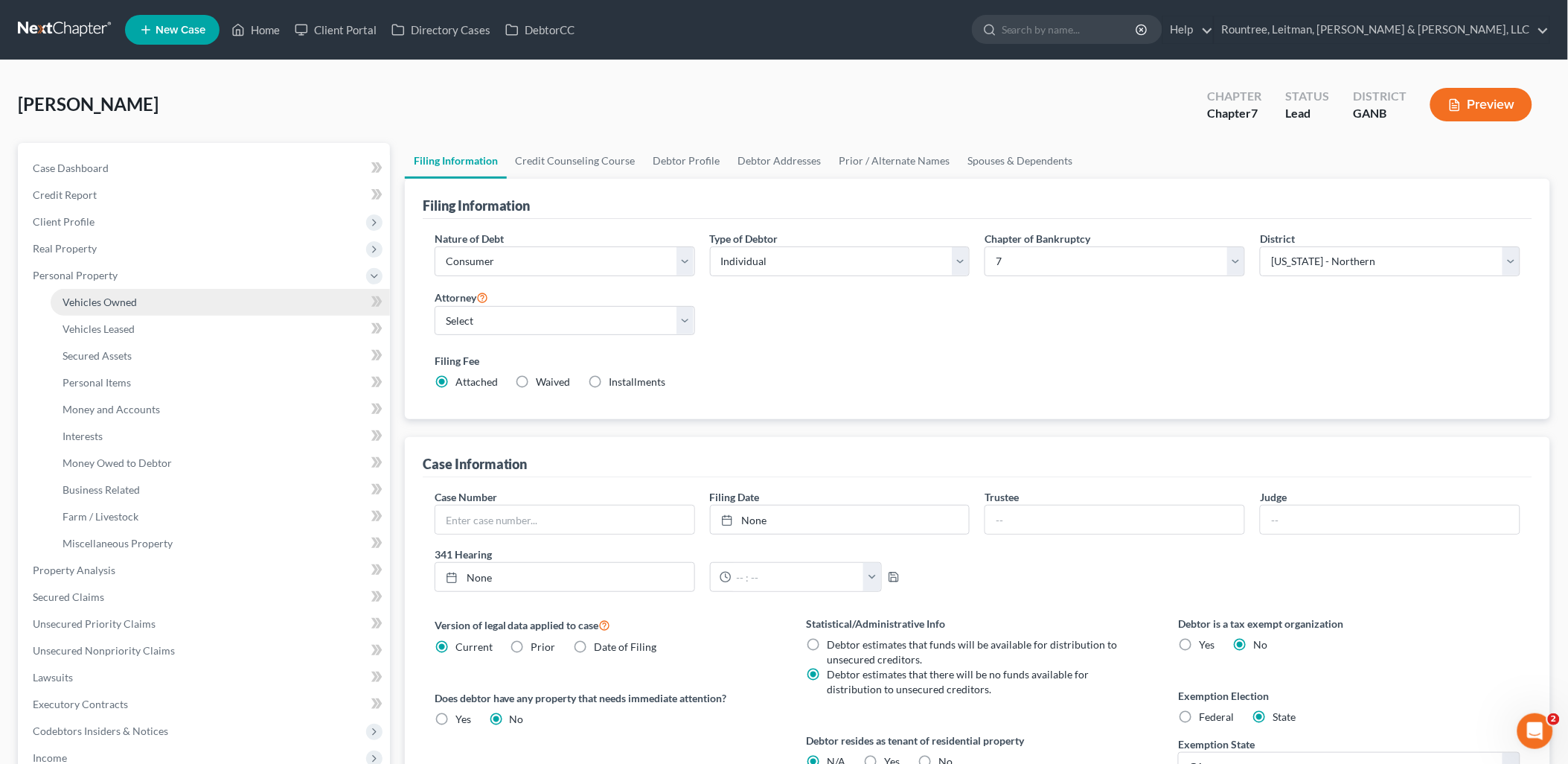
click at [113, 293] on link "Vehicles Owned" at bounding box center [220, 302] width 339 height 27
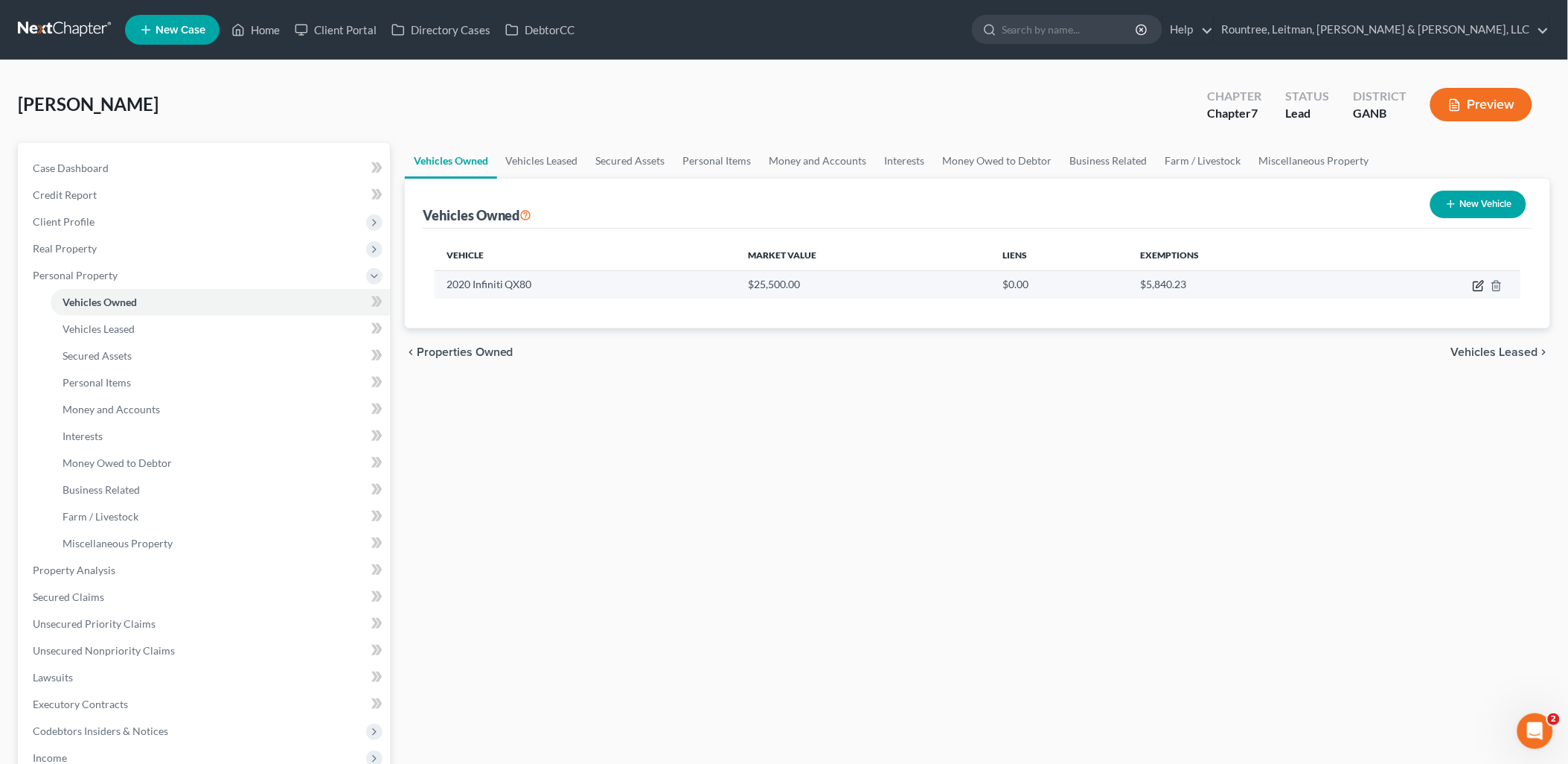
click at [1478, 286] on icon "button" at bounding box center [1478, 285] width 12 height 12
select select "0"
select select "6"
select select "3"
select select "0"
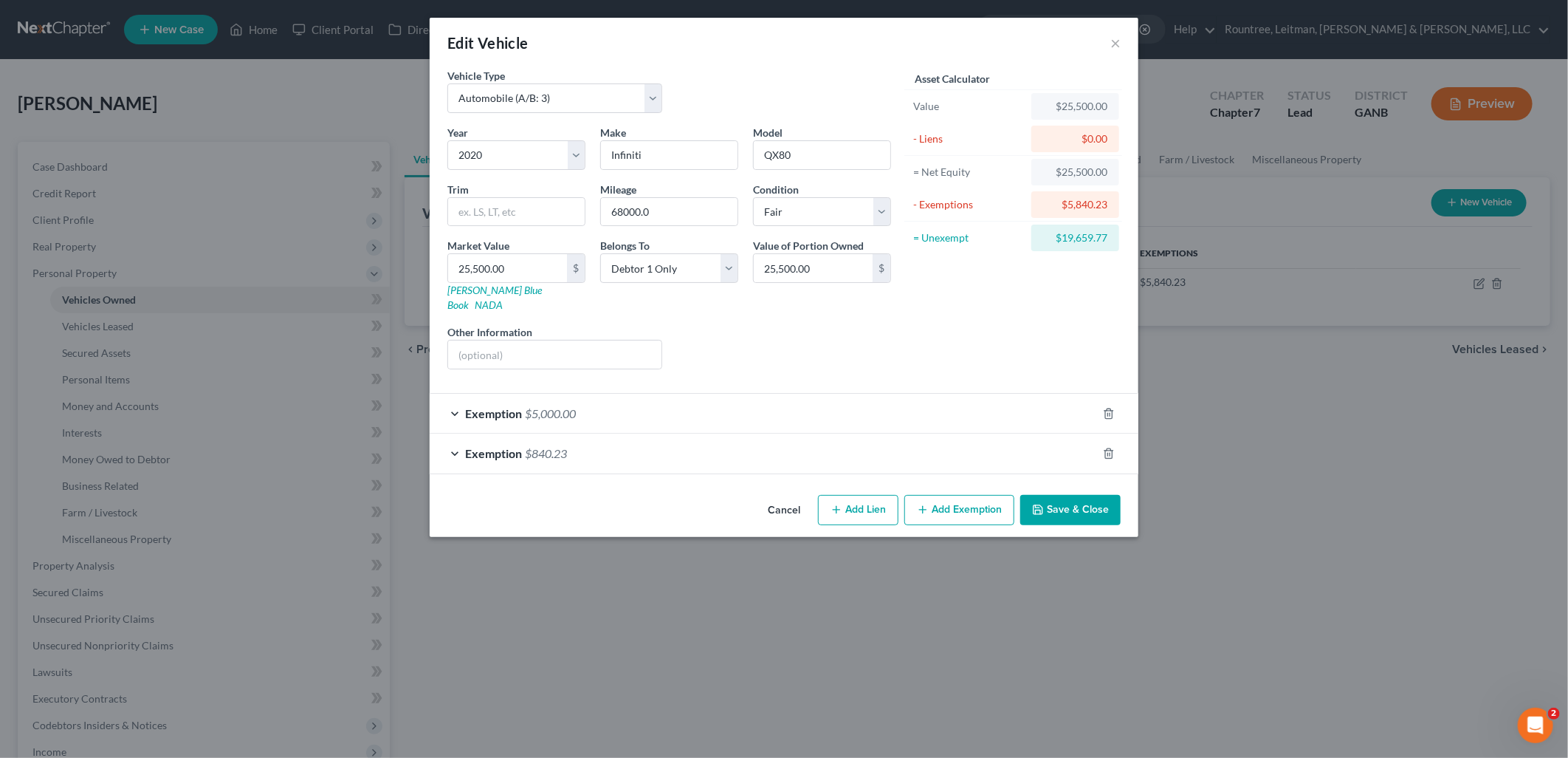
click at [775, 496] on button "Cancel" at bounding box center [784, 511] width 56 height 29
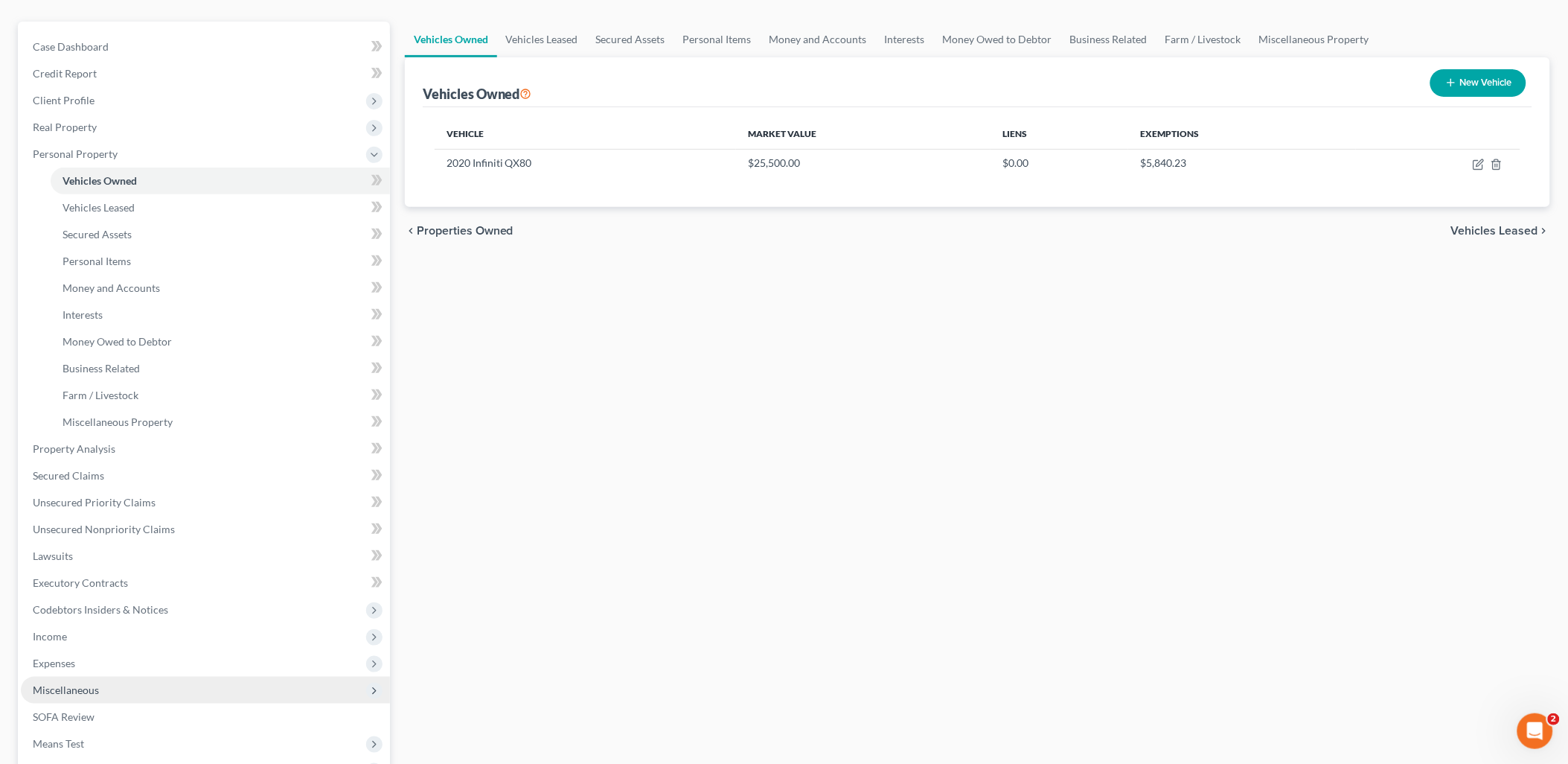
scroll to position [293, 0]
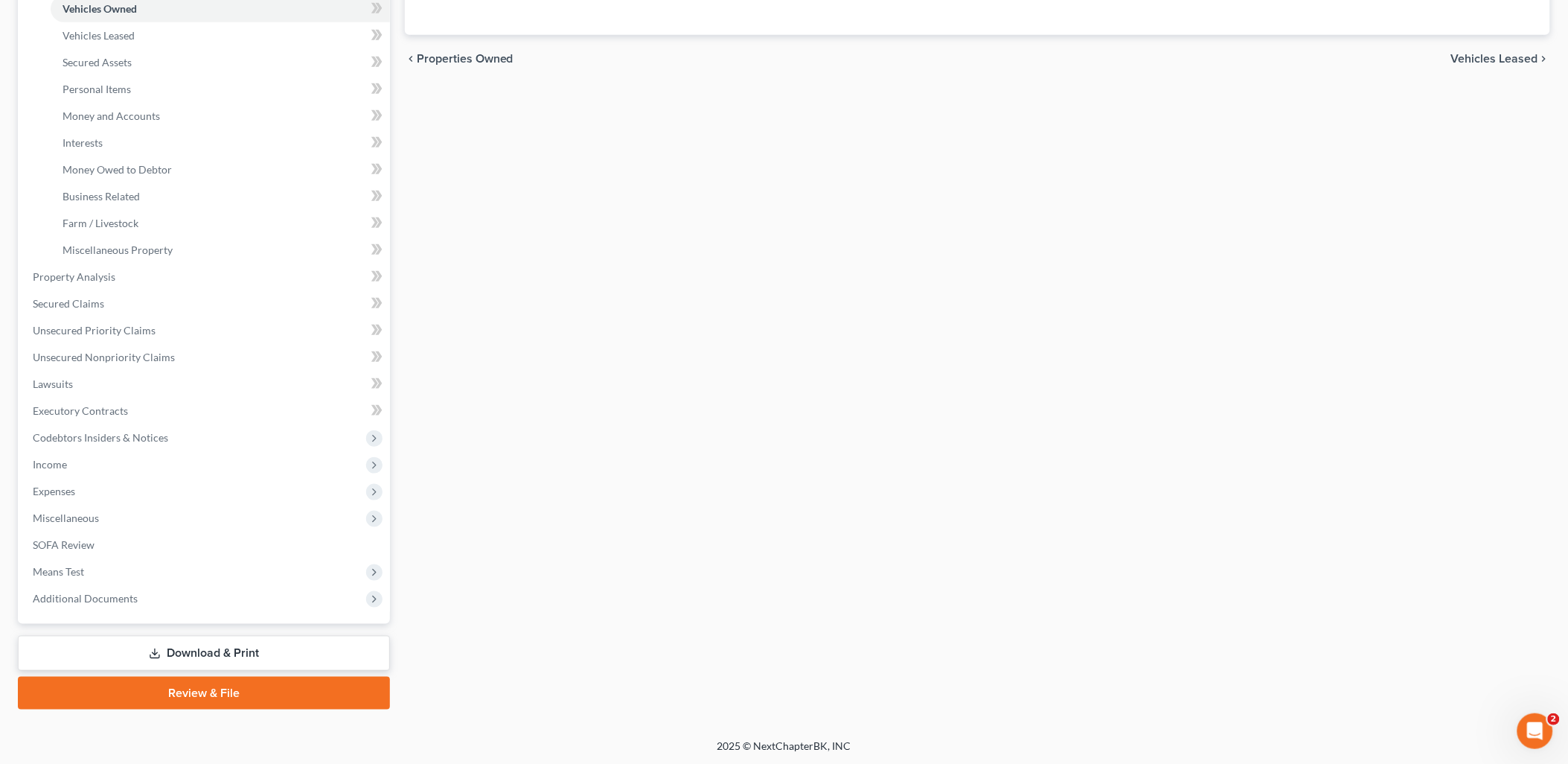
click at [258, 643] on link "Download & Print" at bounding box center [204, 653] width 372 height 35
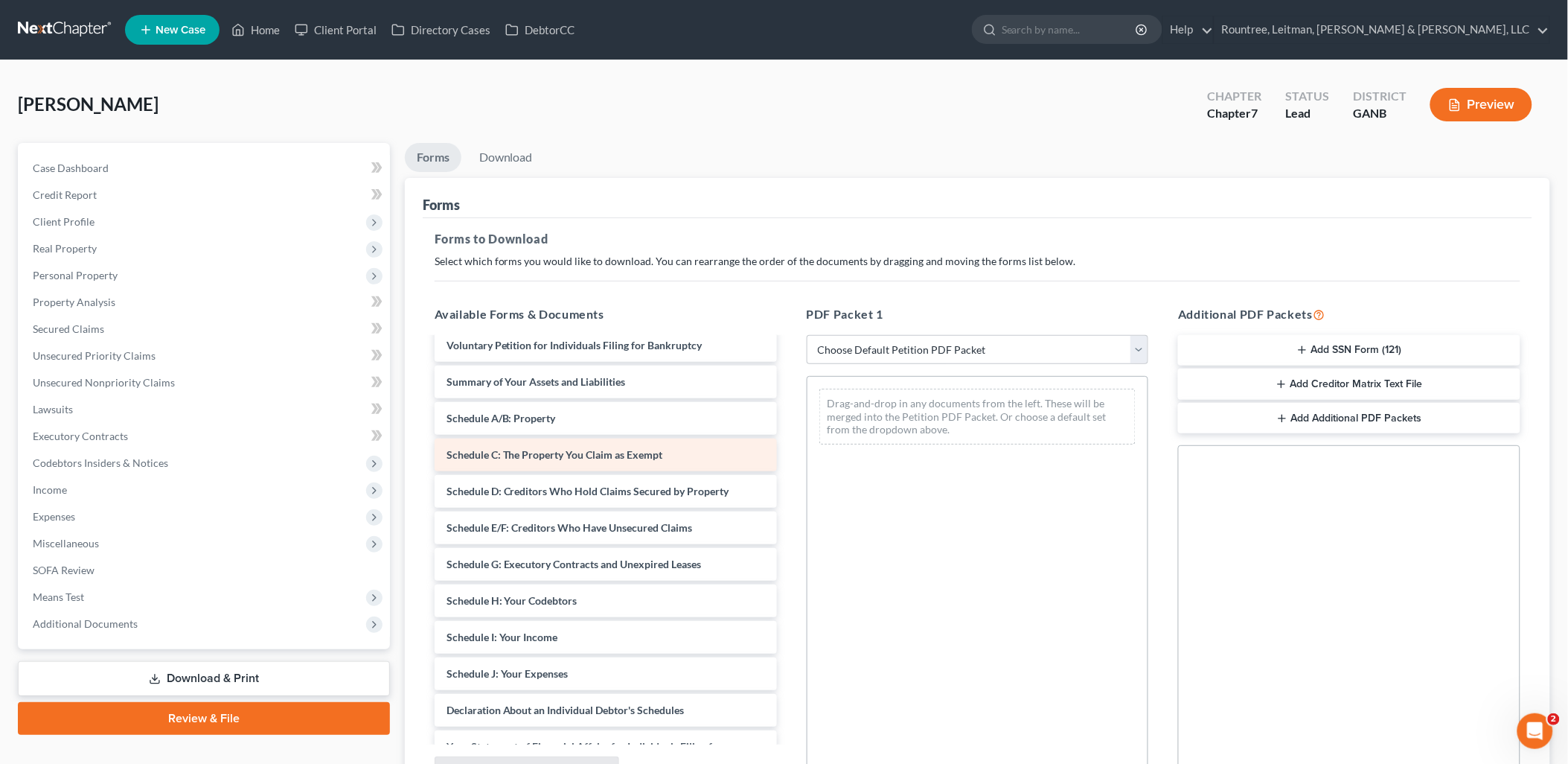
scroll to position [248, 0]
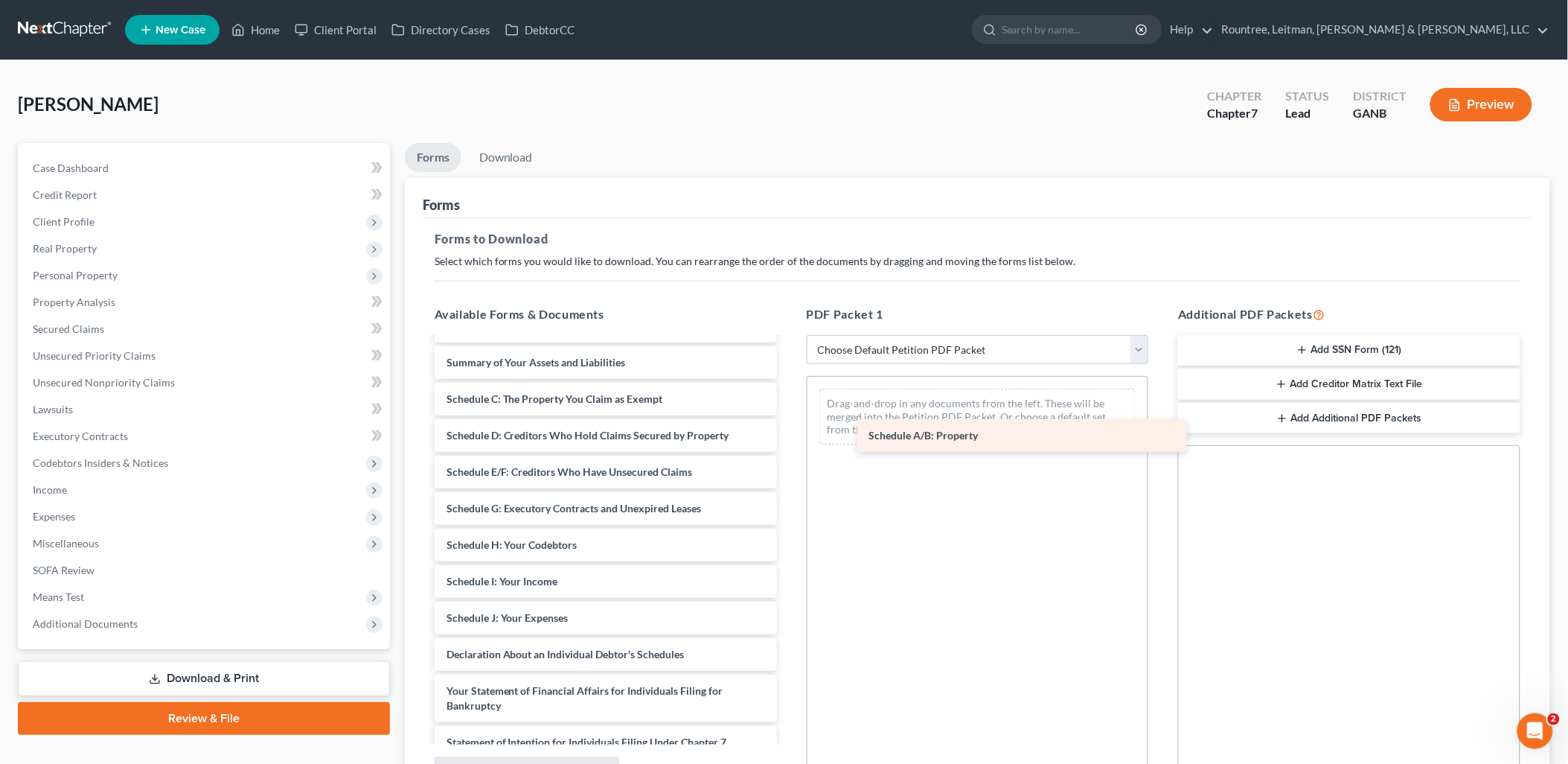
drag, startPoint x: 565, startPoint y: 397, endPoint x: 991, endPoint y: 433, distance: 427.5
click at [789, 434] on div "Schedule A/B: Property Credit Counseling Course (Debtor) Payment Advices Cover …" at bounding box center [605, 530] width 366 height 880
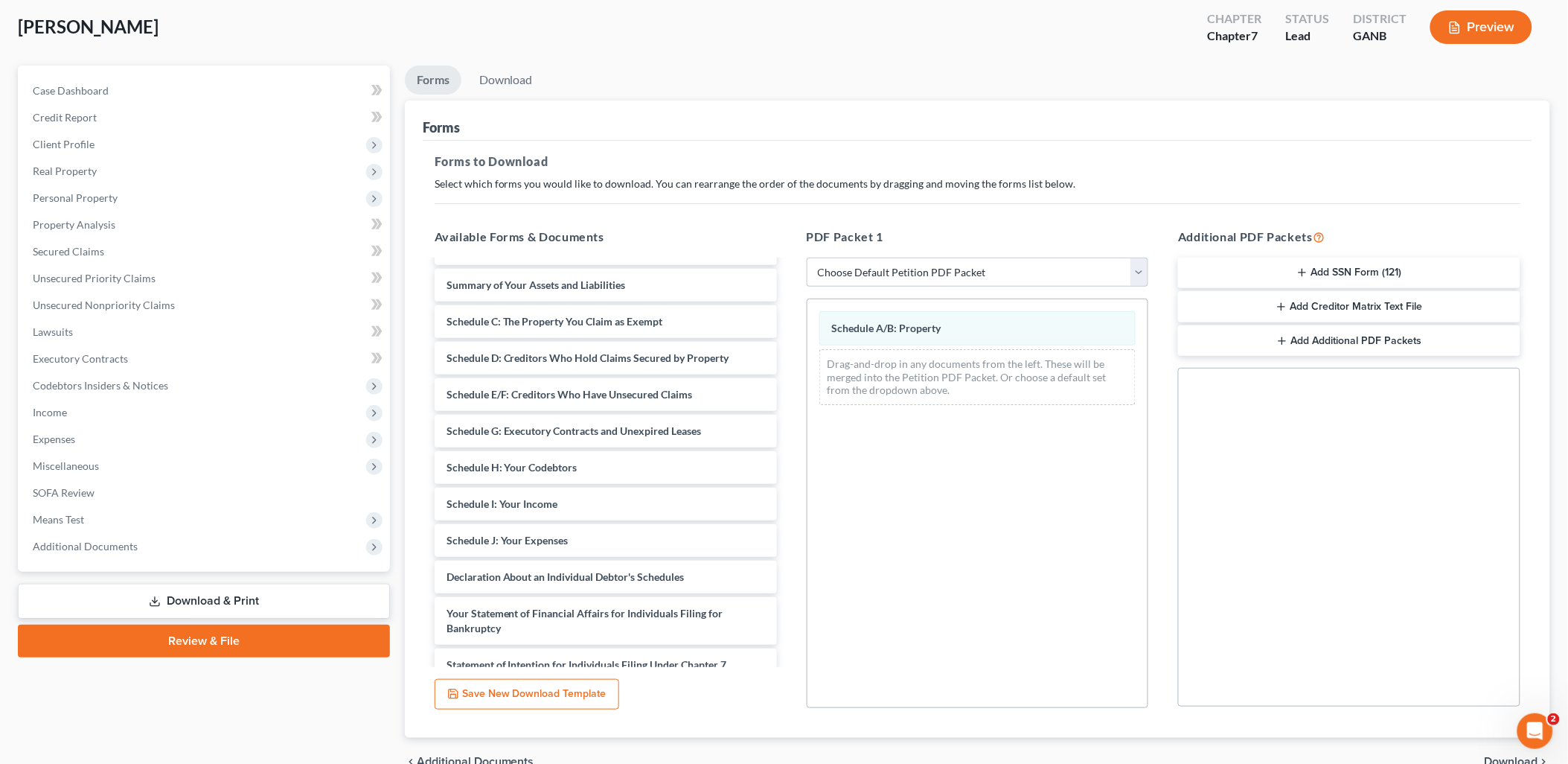
scroll to position [83, 0]
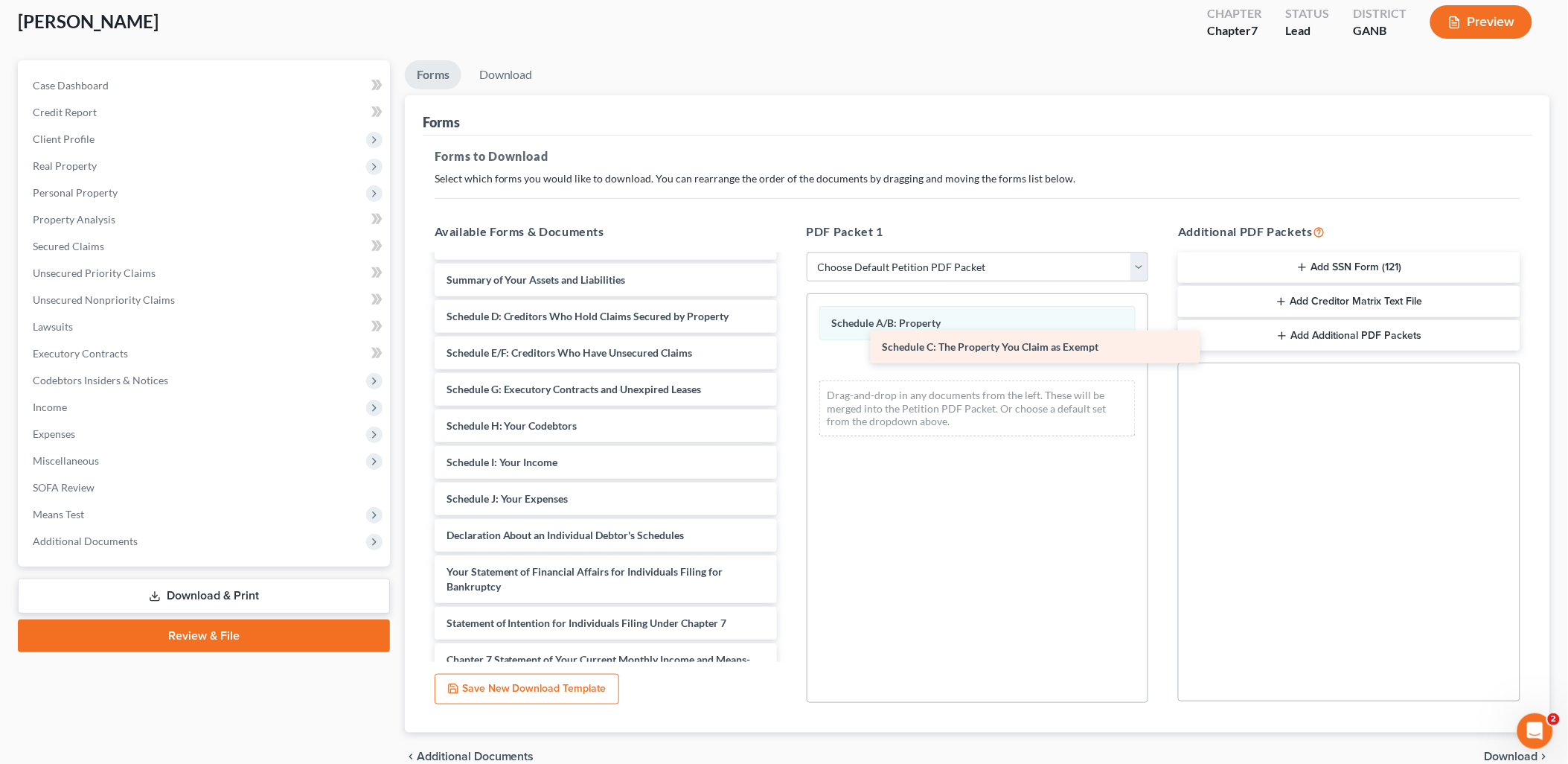
drag, startPoint x: 569, startPoint y: 315, endPoint x: 1005, endPoint y: 346, distance: 437.1
click at [789, 346] on div "Schedule C: The Property You Claim as Exempt Credit Counseling Course (Debtor) …" at bounding box center [605, 430] width 366 height 844
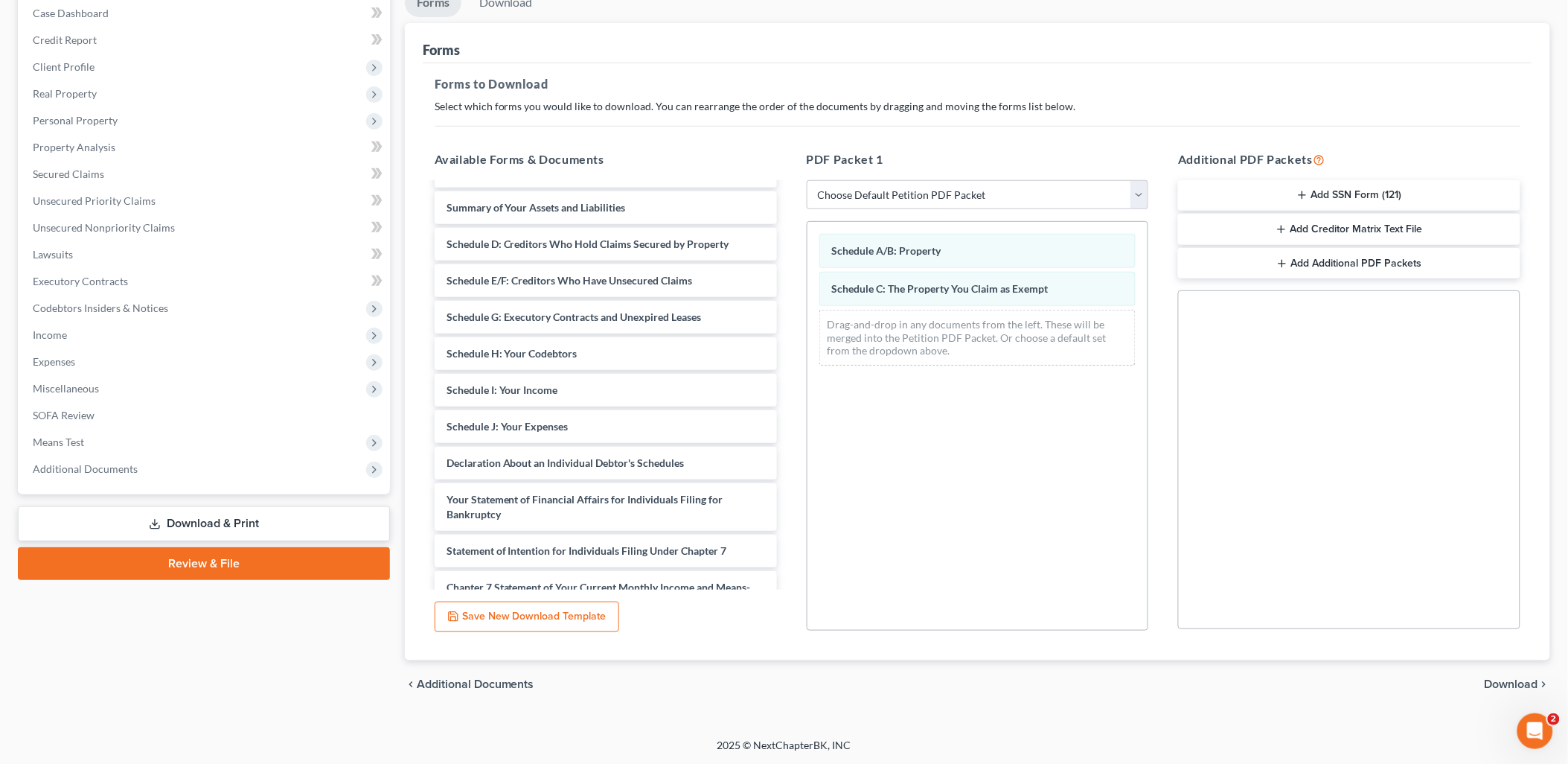
click at [1492, 684] on span "Download" at bounding box center [1511, 684] width 53 height 12
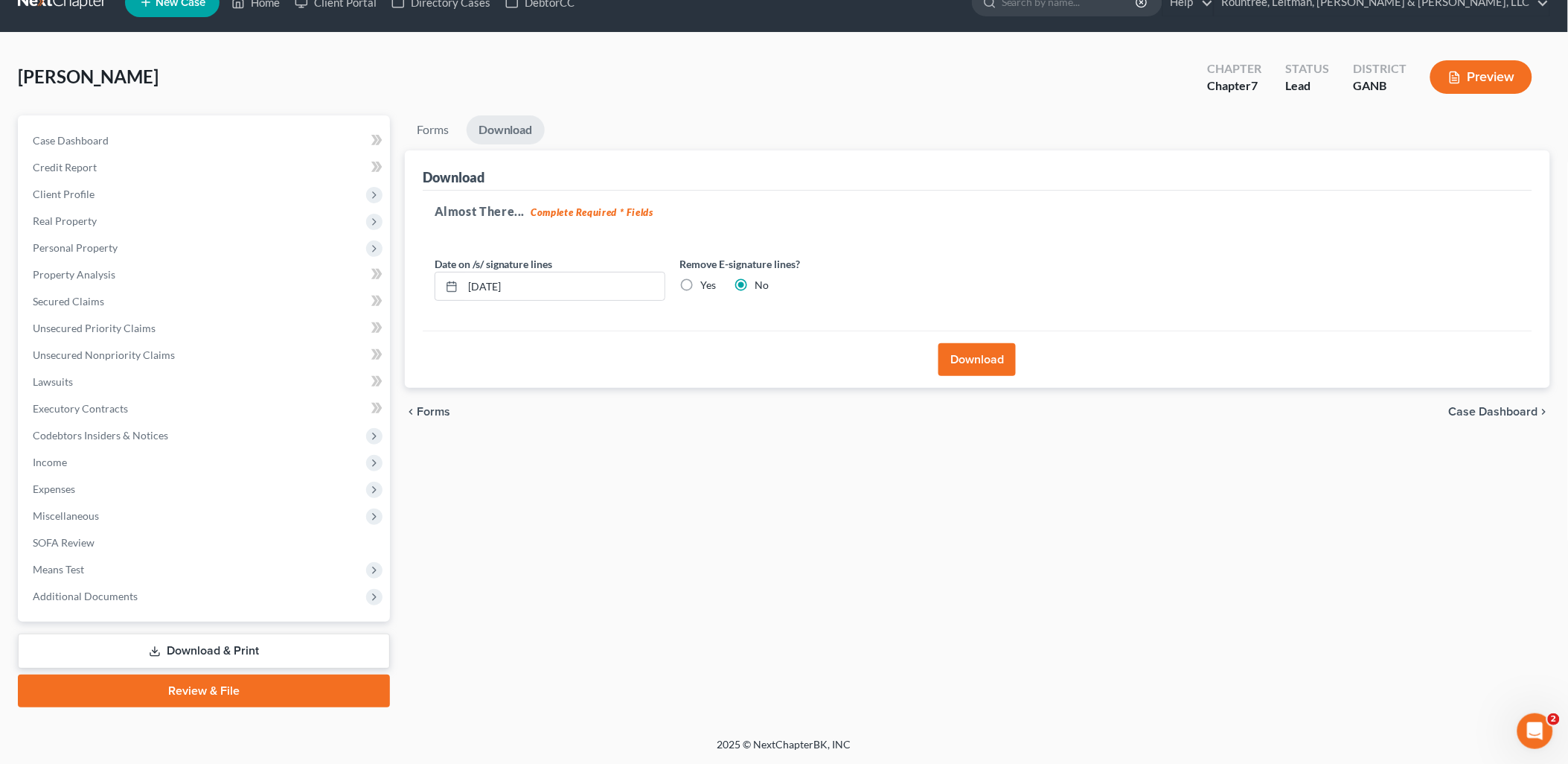
scroll to position [25, 0]
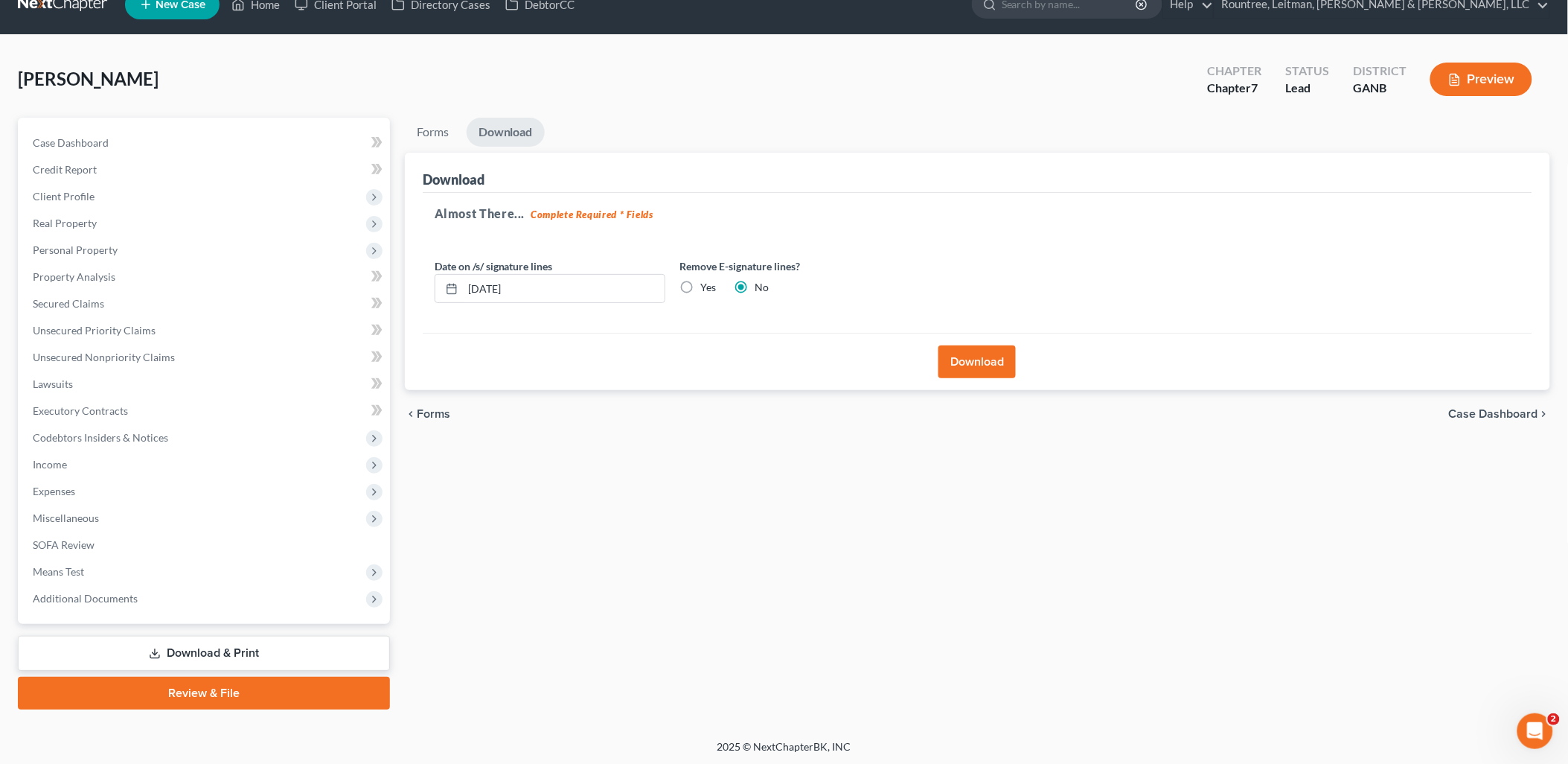
click at [953, 359] on button "Download" at bounding box center [977, 362] width 77 height 33
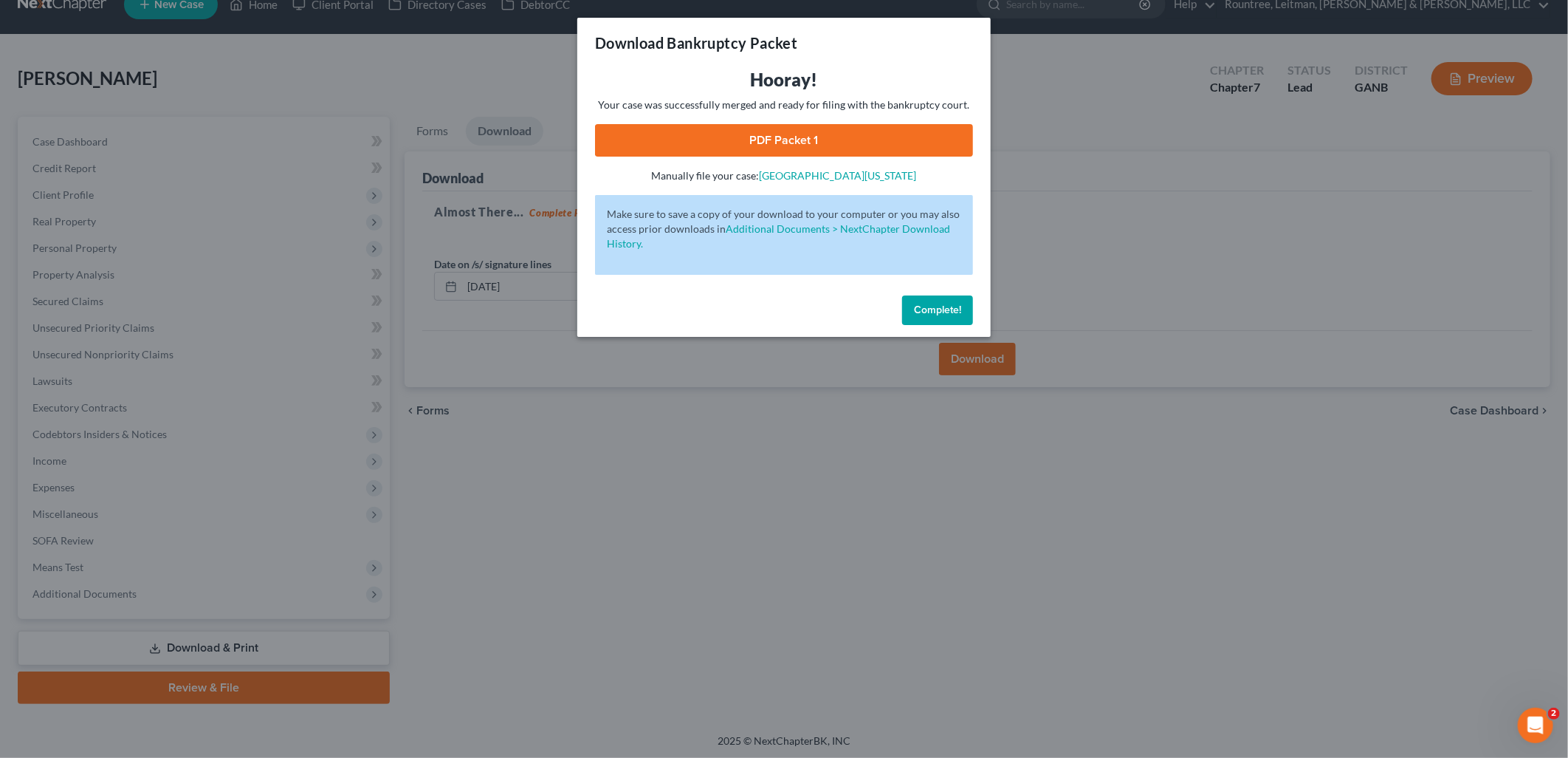
click at [721, 136] on link "PDF Packet 1" at bounding box center [784, 141] width 378 height 33
click at [481, 47] on div "Download Bankruptcy Packet Hooray! Your case was successfully merged and ready …" at bounding box center [784, 379] width 1568 height 758
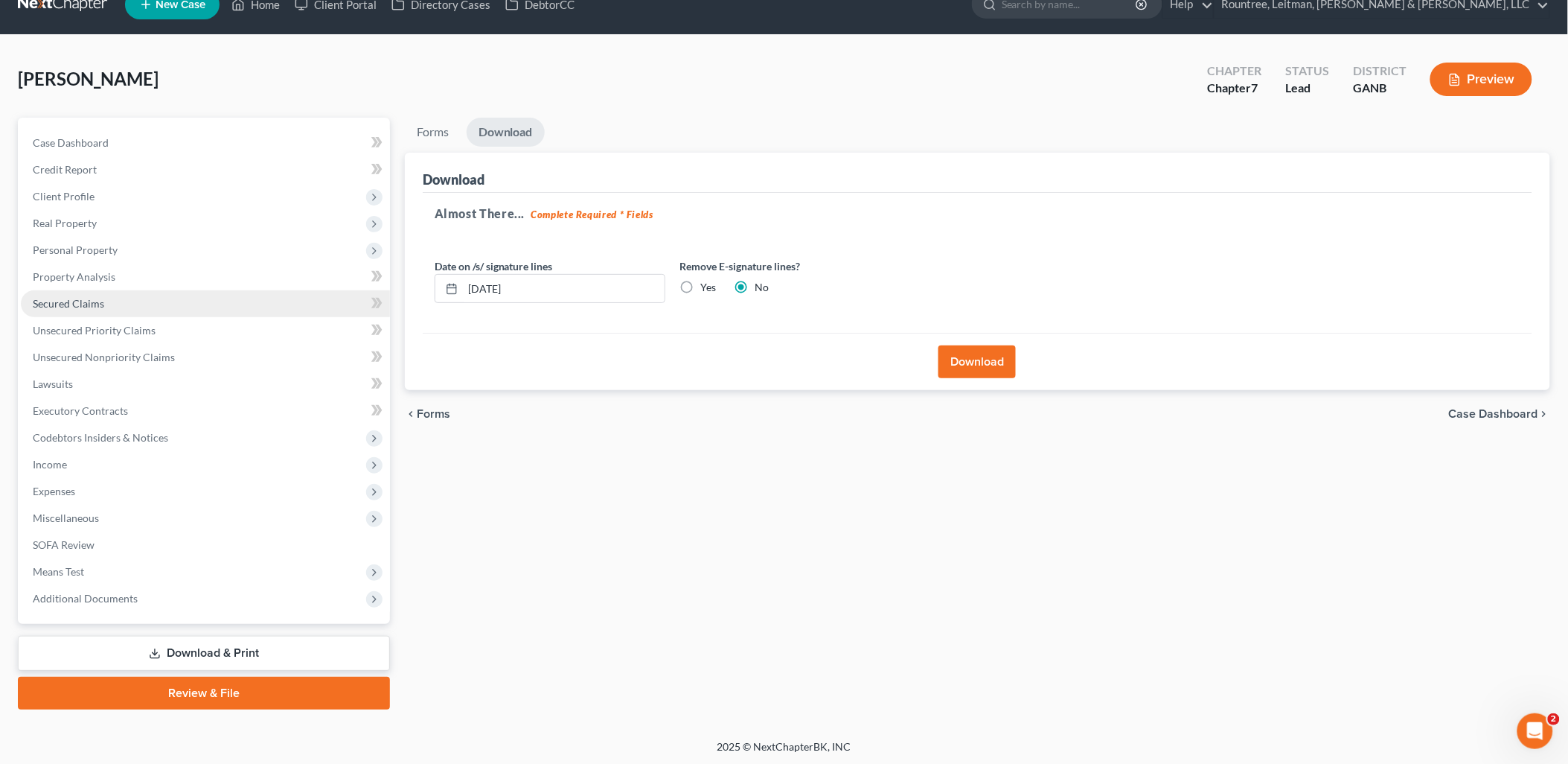
click at [124, 308] on link "Secured Claims" at bounding box center [205, 303] width 369 height 27
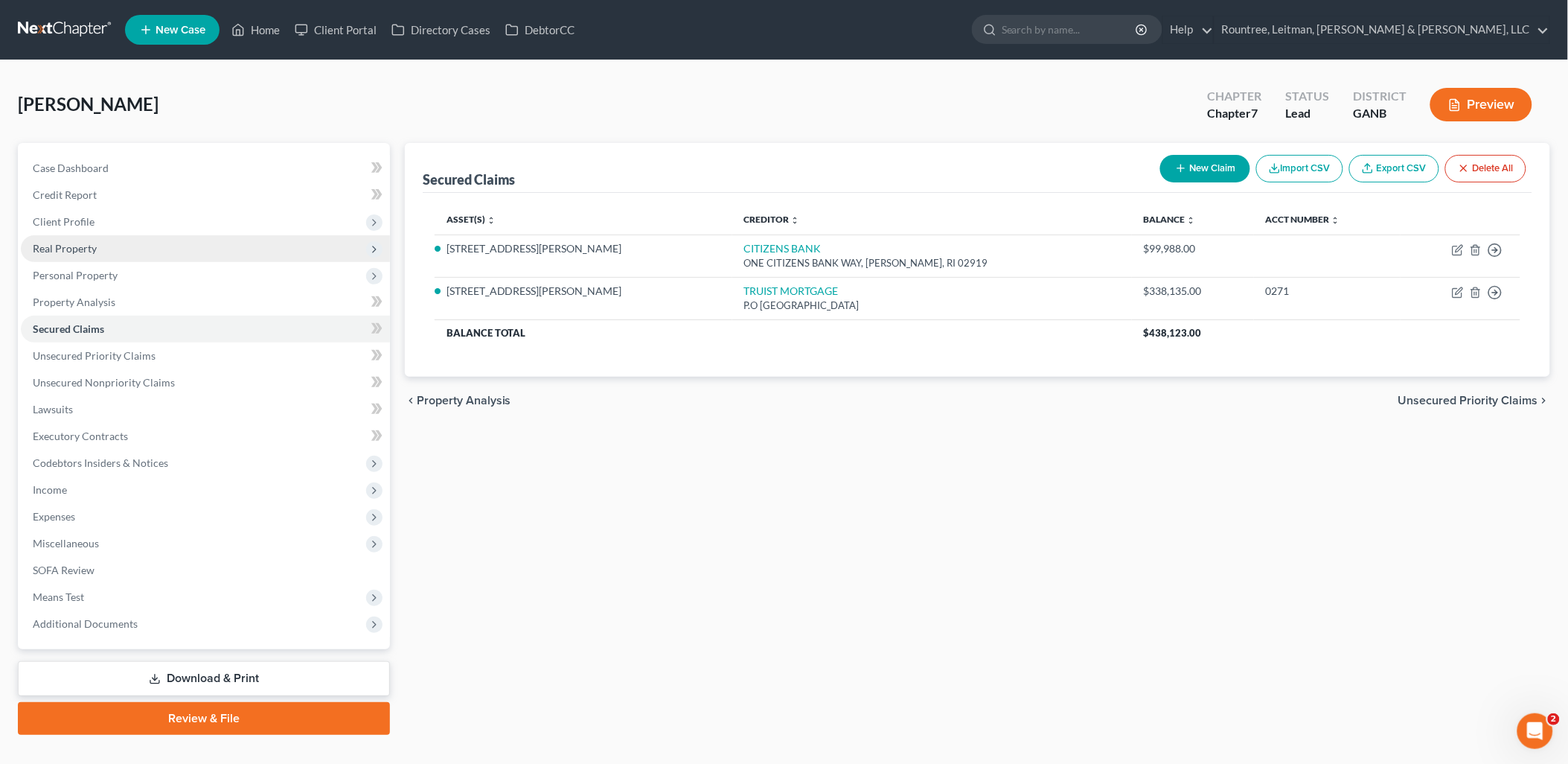
click at [160, 246] on span "Real Property" at bounding box center [205, 248] width 369 height 27
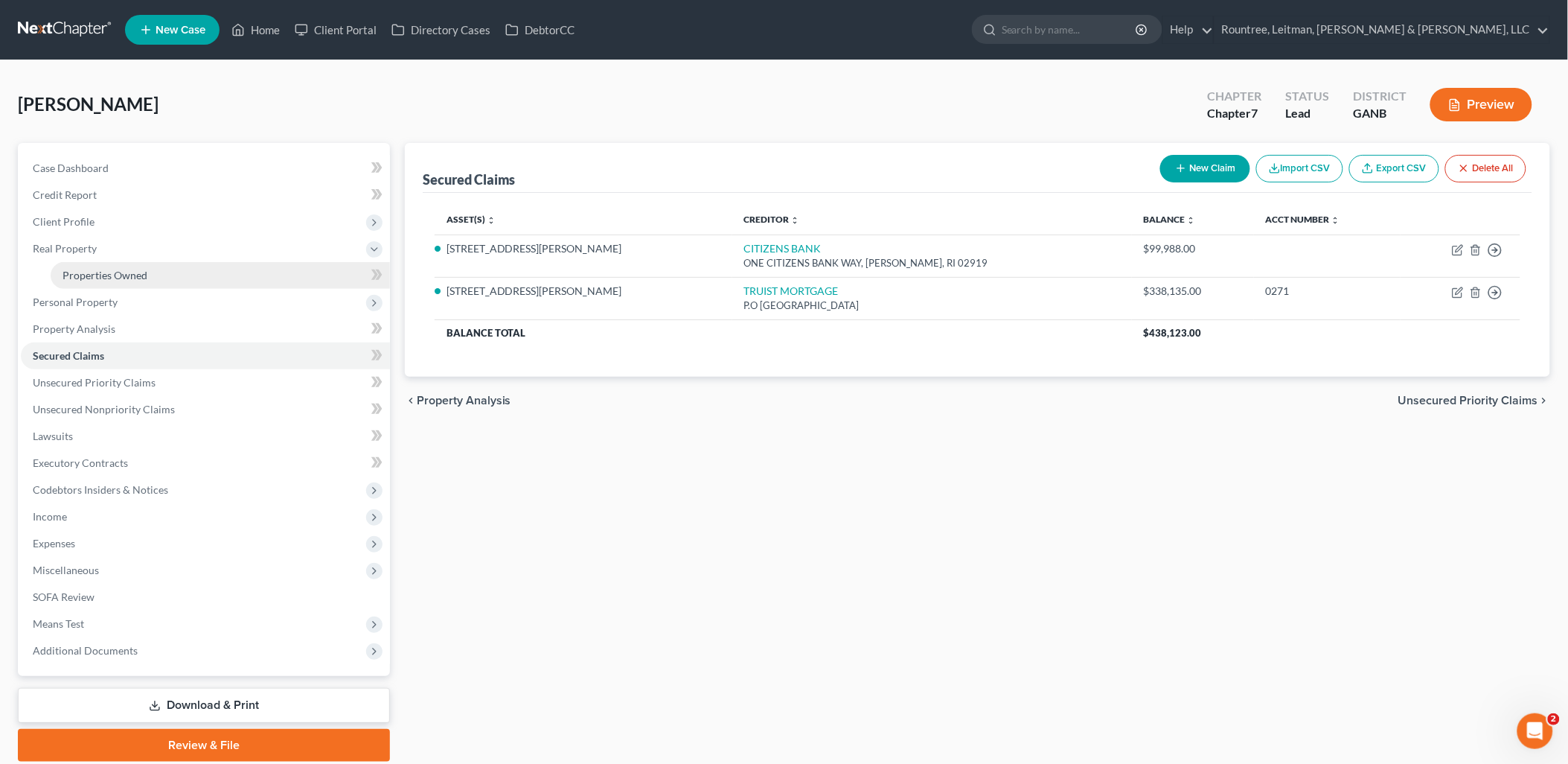
click at [147, 270] on link "Properties Owned" at bounding box center [220, 275] width 339 height 27
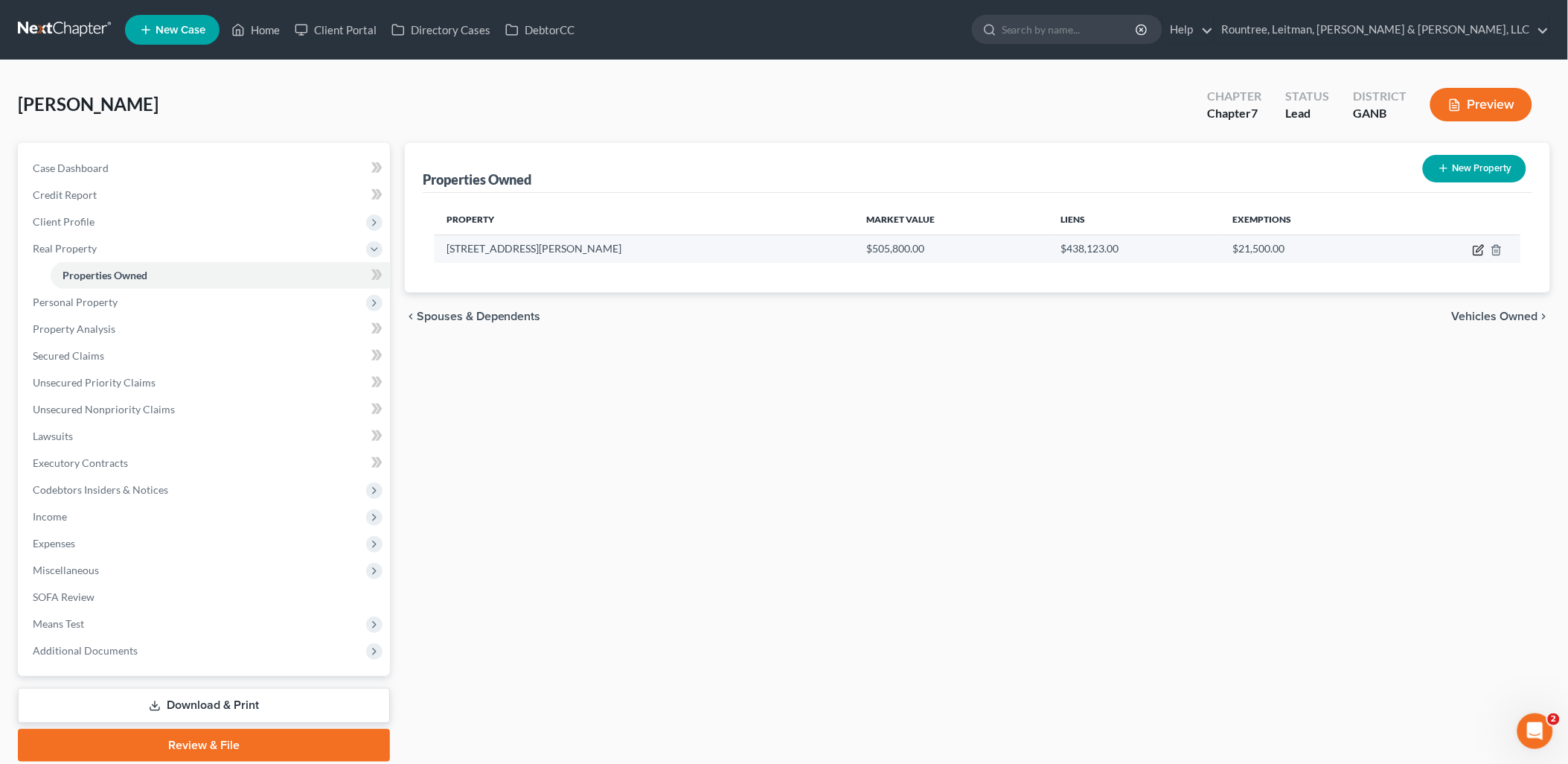
click at [1479, 248] on icon "button" at bounding box center [1480, 248] width 7 height 7
select select "10"
select select "0"
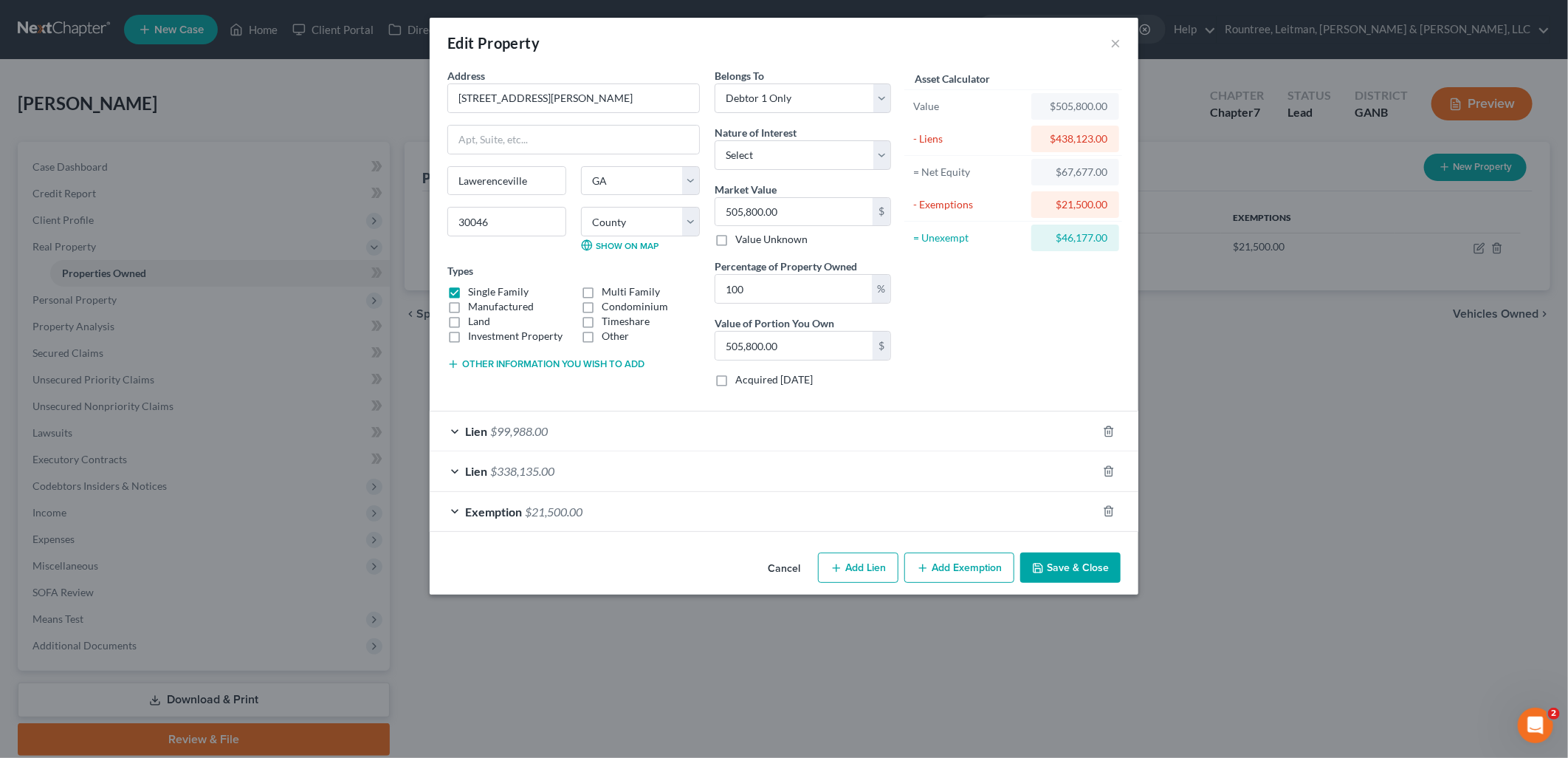
click at [784, 563] on button "Cancel" at bounding box center [784, 568] width 56 height 29
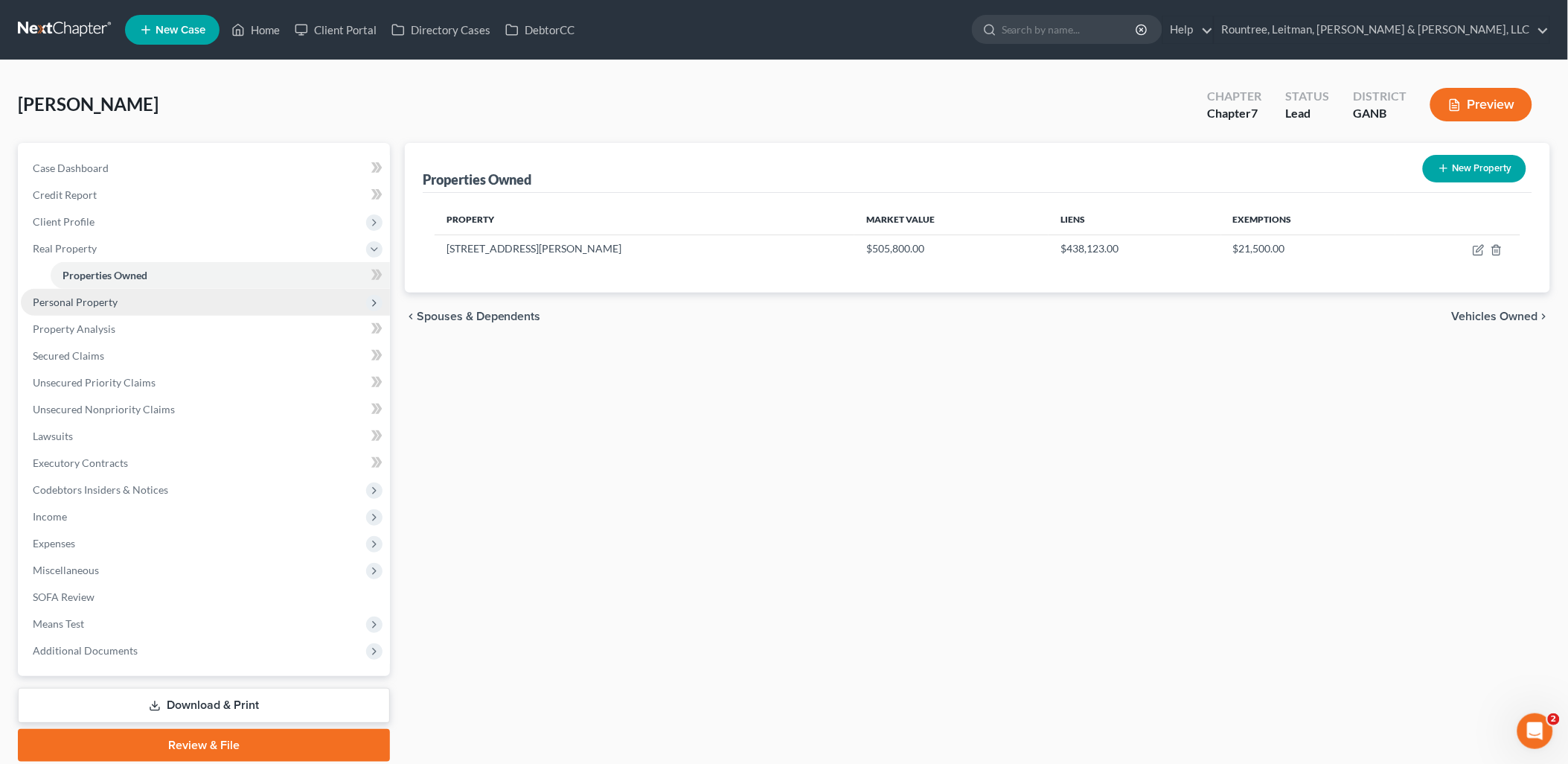
click at [169, 300] on span "Personal Property" at bounding box center [205, 302] width 369 height 27
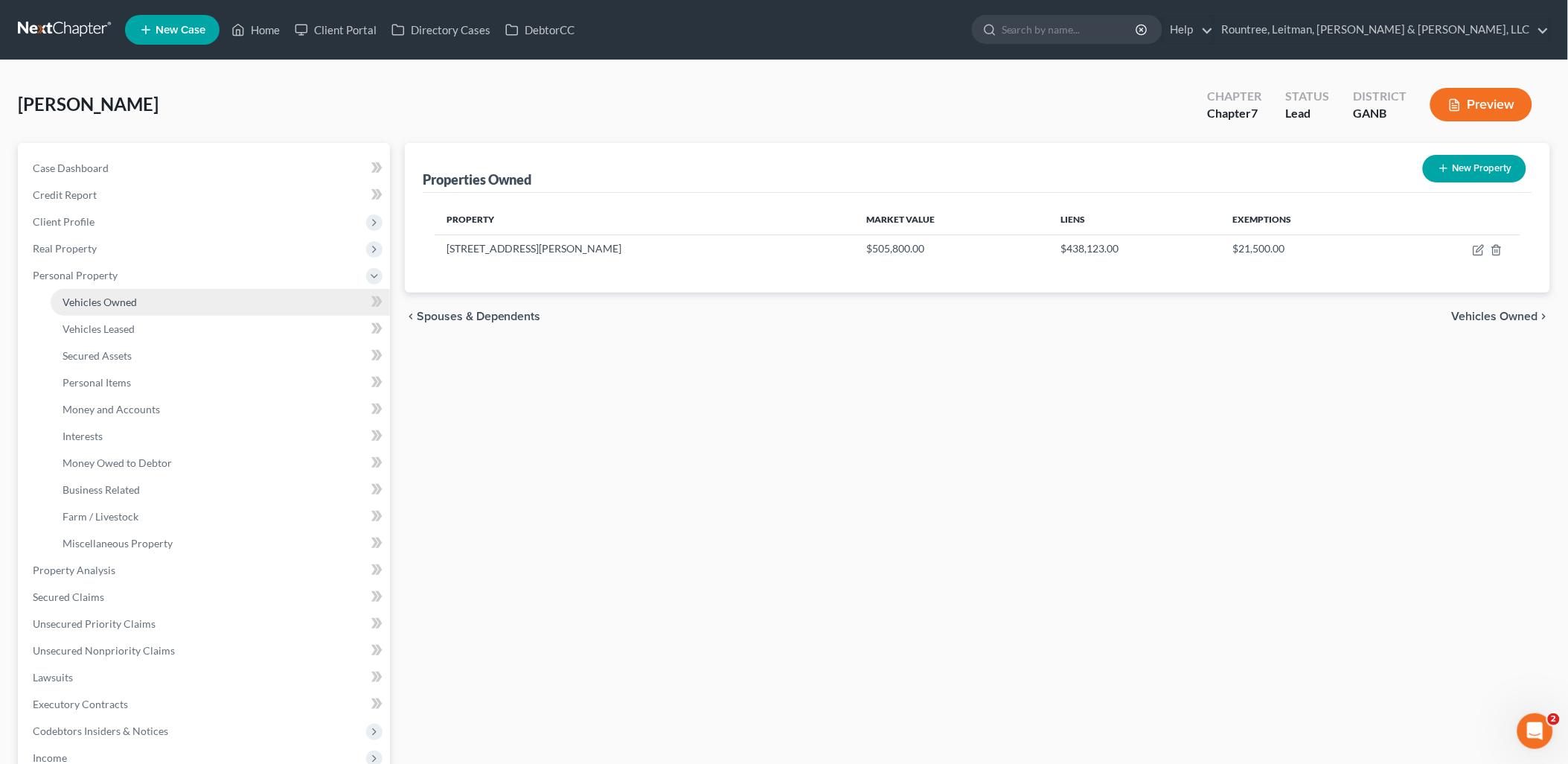
click at [159, 302] on link "Vehicles Owned" at bounding box center [220, 302] width 339 height 27
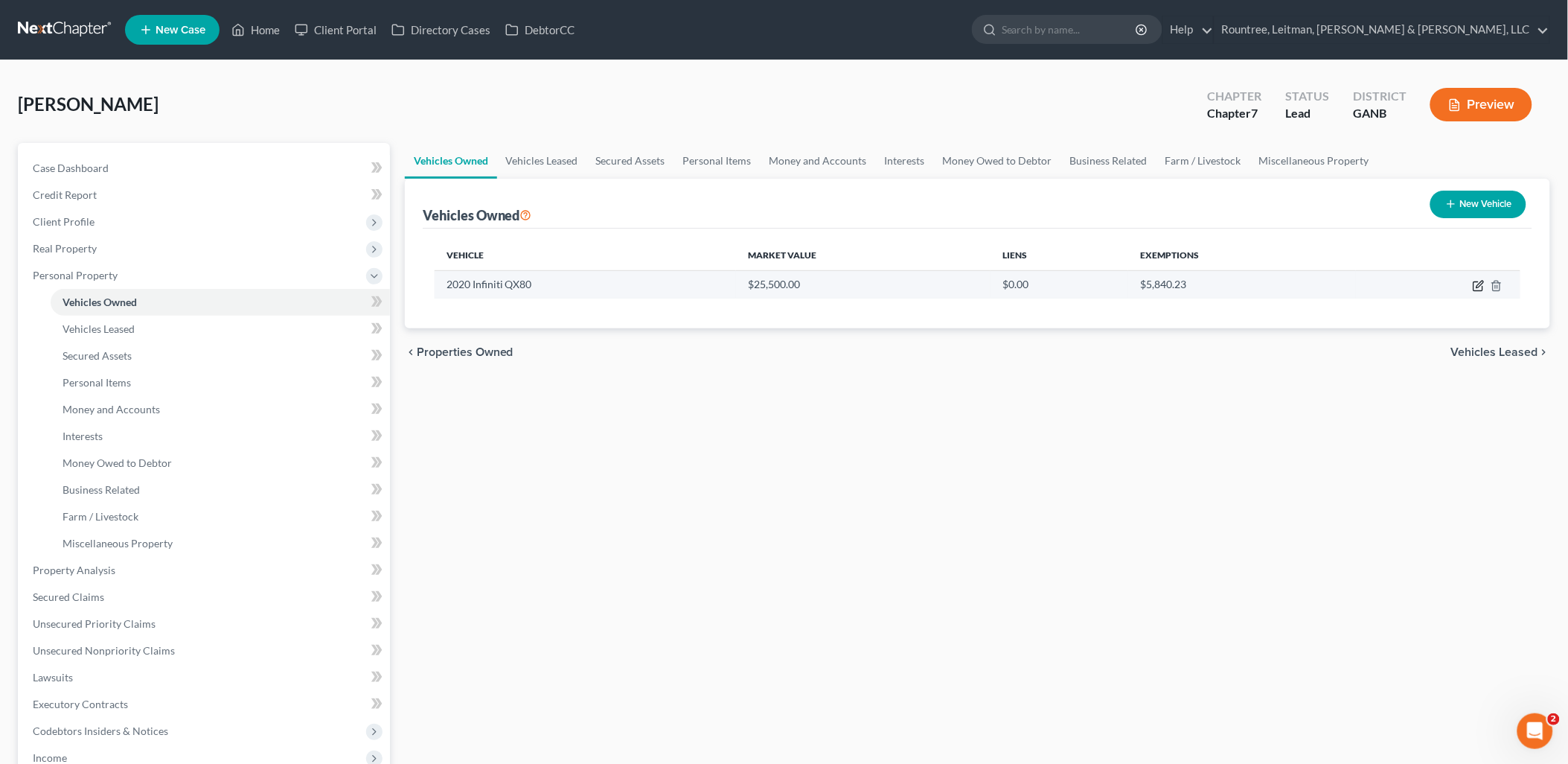
click at [1475, 287] on icon "button" at bounding box center [1478, 285] width 12 height 12
select select "0"
select select "6"
select select "3"
select select "0"
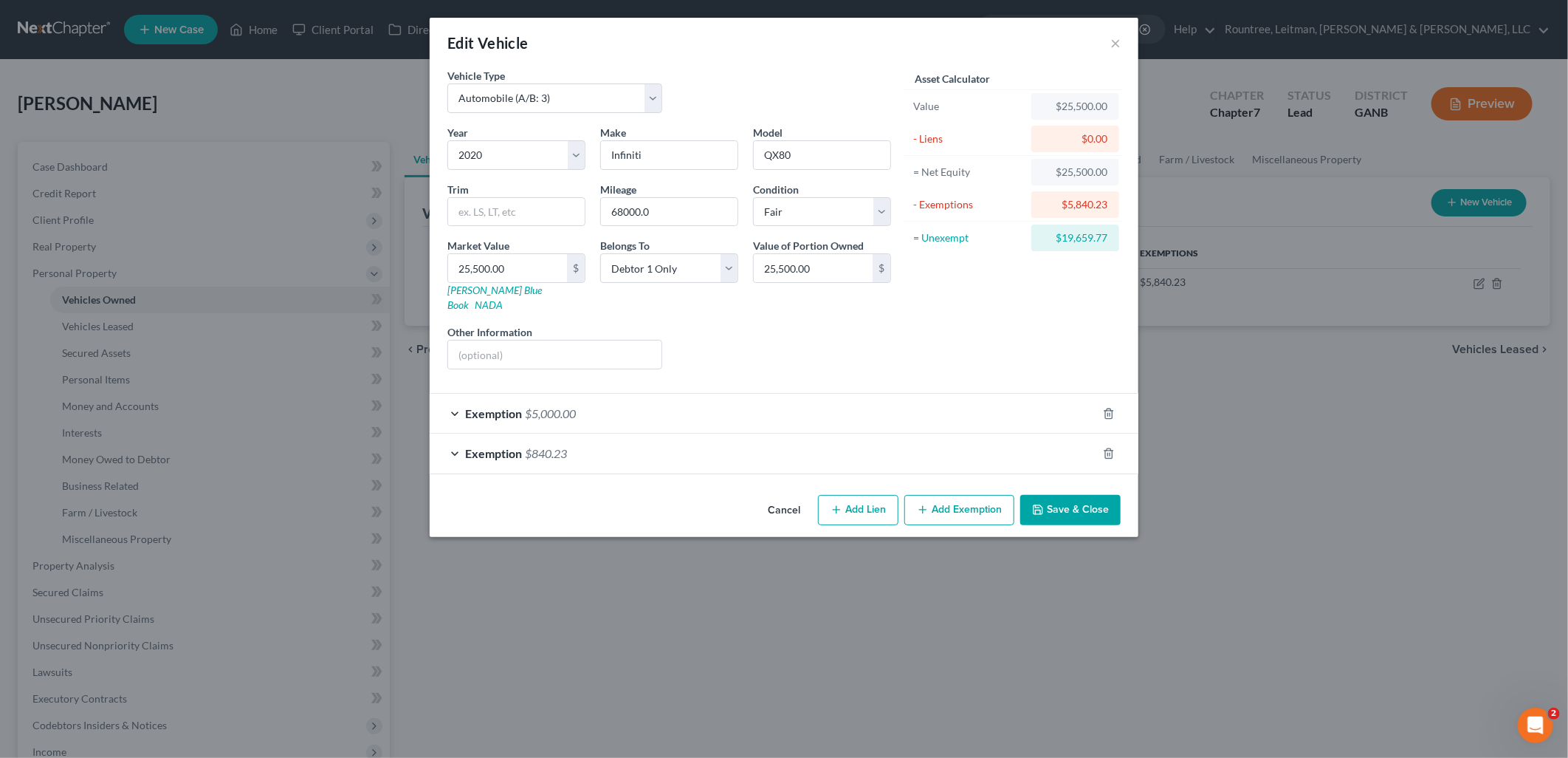
click at [766, 503] on button "Cancel" at bounding box center [784, 511] width 56 height 29
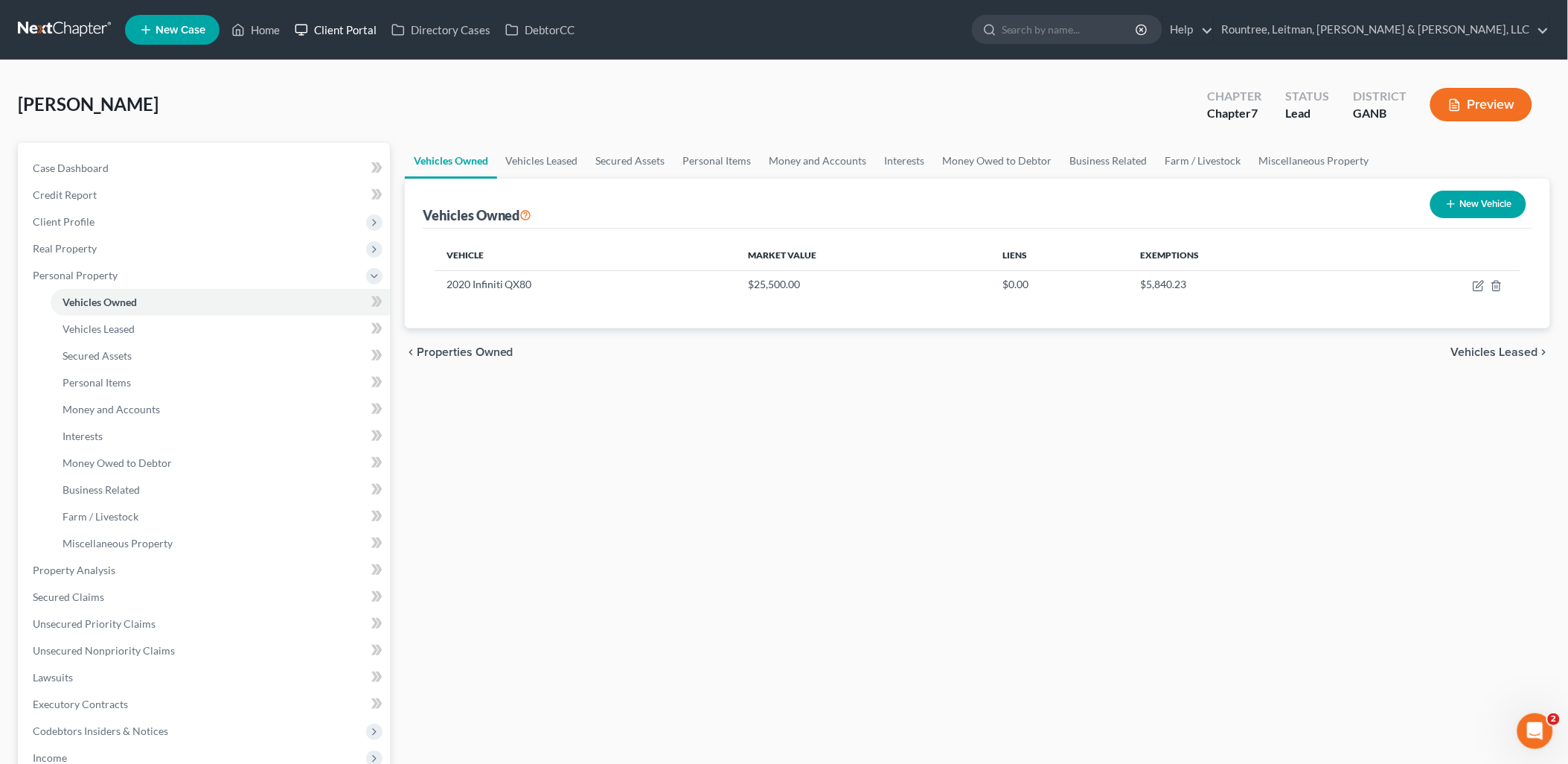
click at [310, 30] on link "Client Portal" at bounding box center [336, 30] width 97 height 27
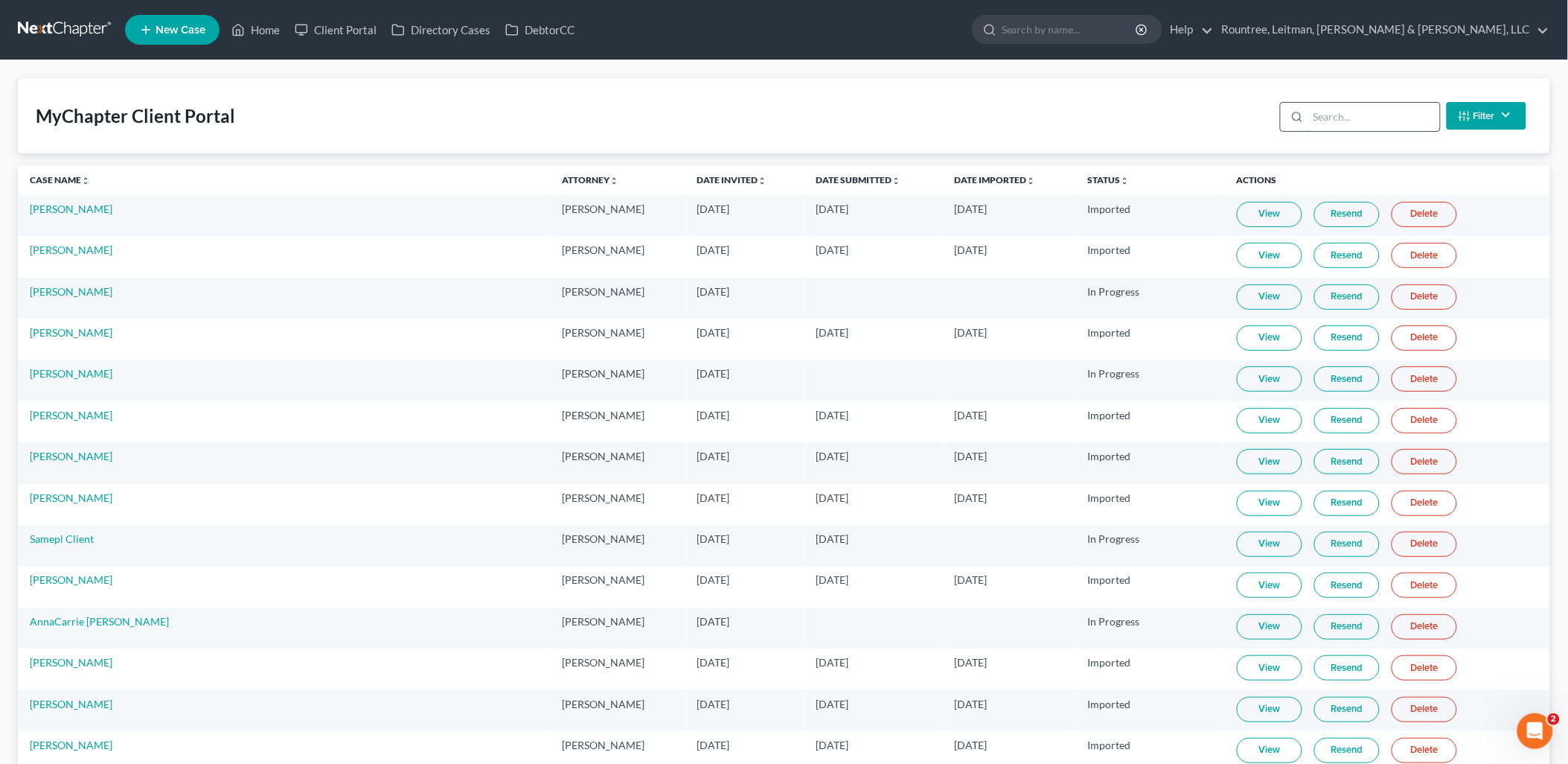
drag, startPoint x: 1394, startPoint y: 117, endPoint x: 1381, endPoint y: 111, distance: 14.3
click at [1394, 117] on input "search" at bounding box center [1374, 116] width 132 height 29
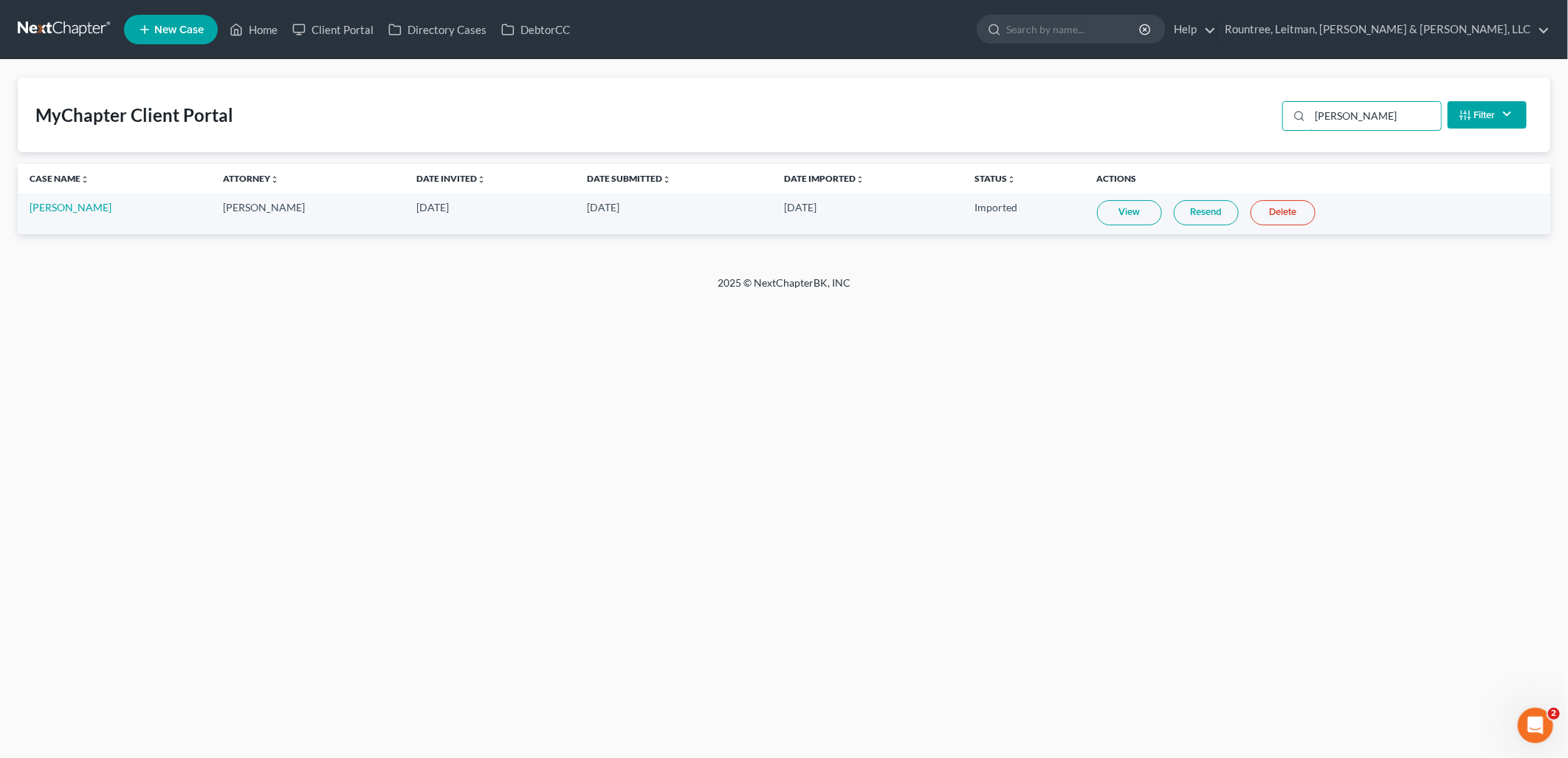
type input "[PERSON_NAME]"
click at [1127, 216] on link "View" at bounding box center [1130, 212] width 65 height 25
